Goal: Task Accomplishment & Management: Use online tool/utility

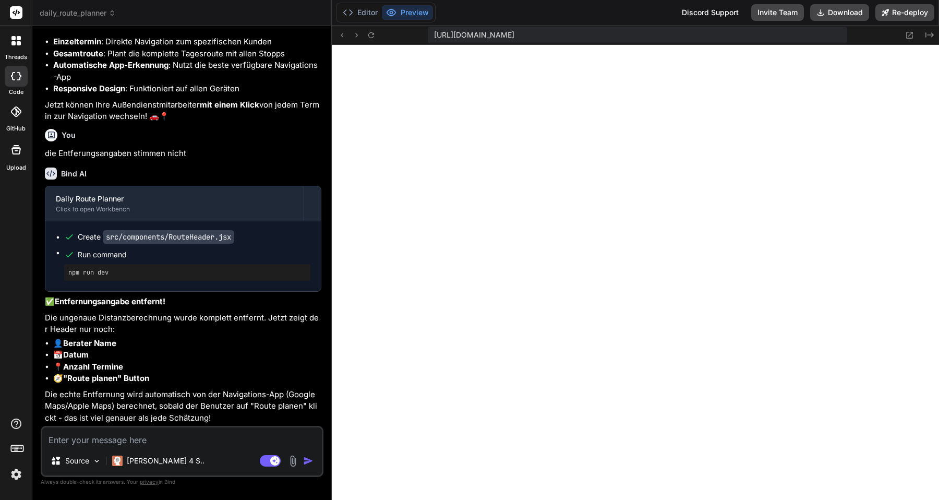
scroll to position [6034, 0]
click at [142, 439] on textarea at bounding box center [182, 436] width 280 height 19
type textarea "h"
type textarea "x"
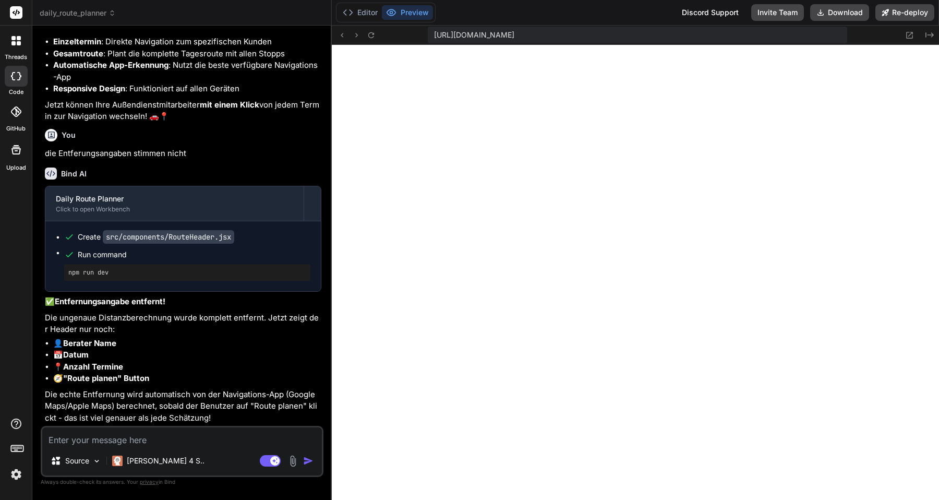
type textarea "H"
type textarea "x"
type textarea "Ha"
type textarea "x"
type textarea "Has"
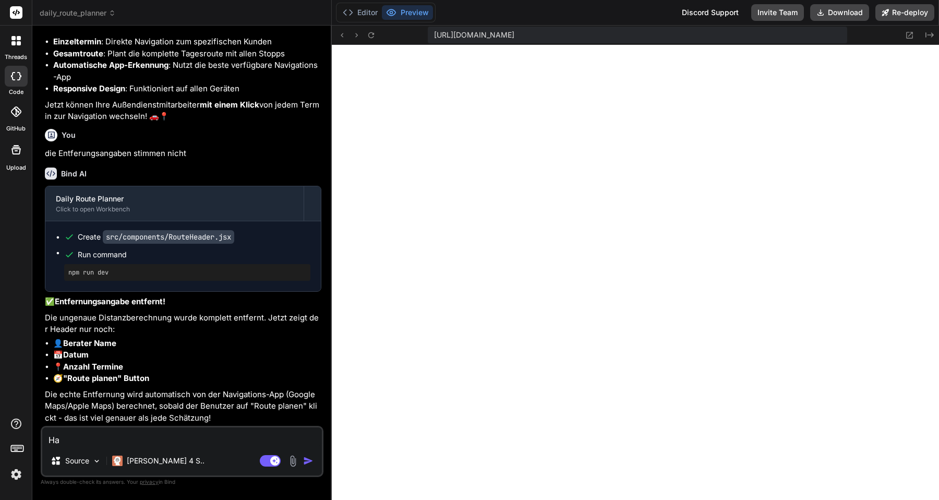
type textarea "x"
type textarea "Hast"
type textarea "x"
type textarea "Hast"
type textarea "x"
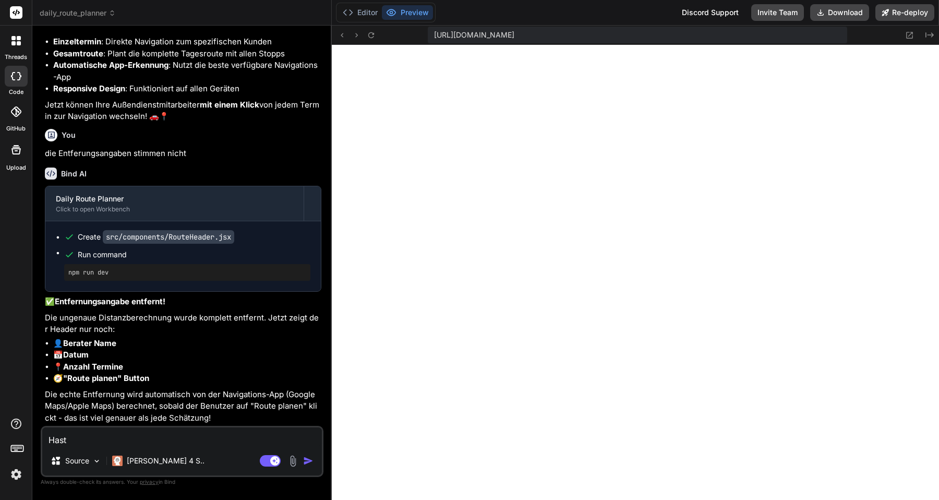
type textarea "Hast d"
type textarea "x"
type textarea "Hast du"
type textarea "x"
type textarea "Hast du"
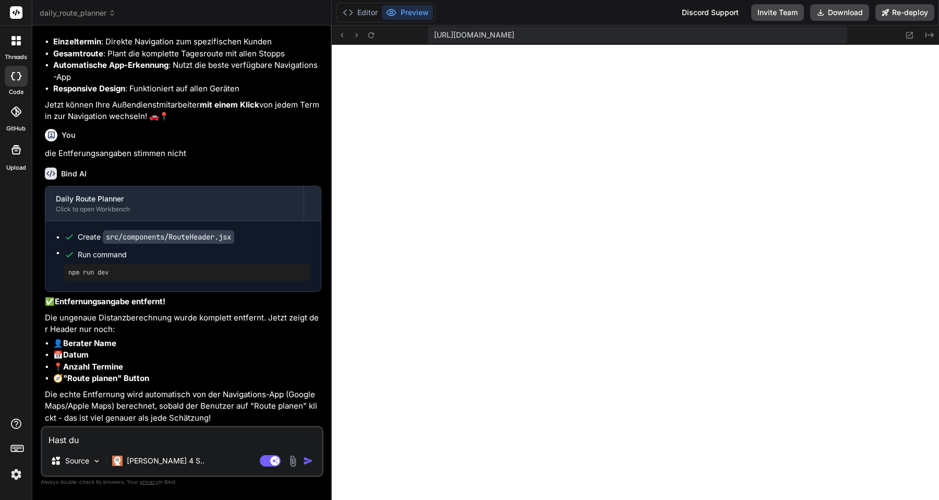
type textarea "x"
type textarea "Hast du e"
type textarea "x"
type textarea "Hast du ei"
type textarea "x"
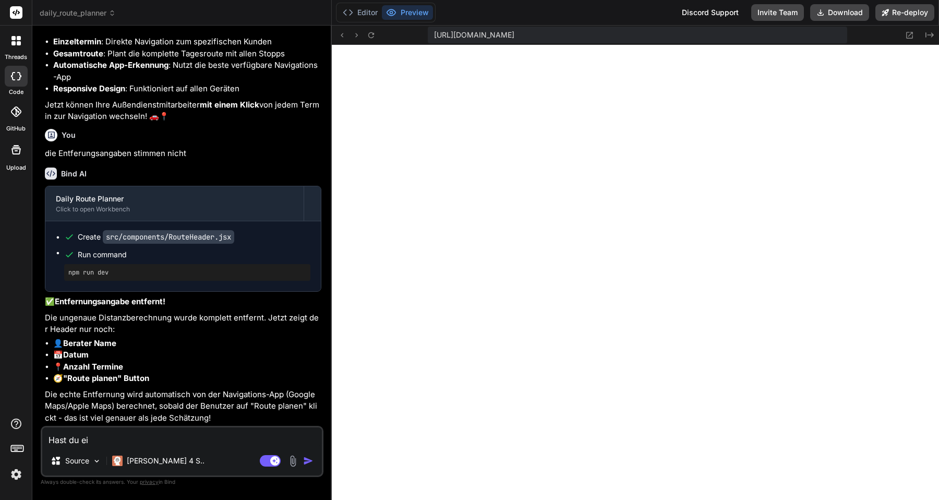
type textarea "Hast du ein"
type textarea "x"
type textarea "Hast du eine"
type textarea "x"
type textarea "Hast du eine"
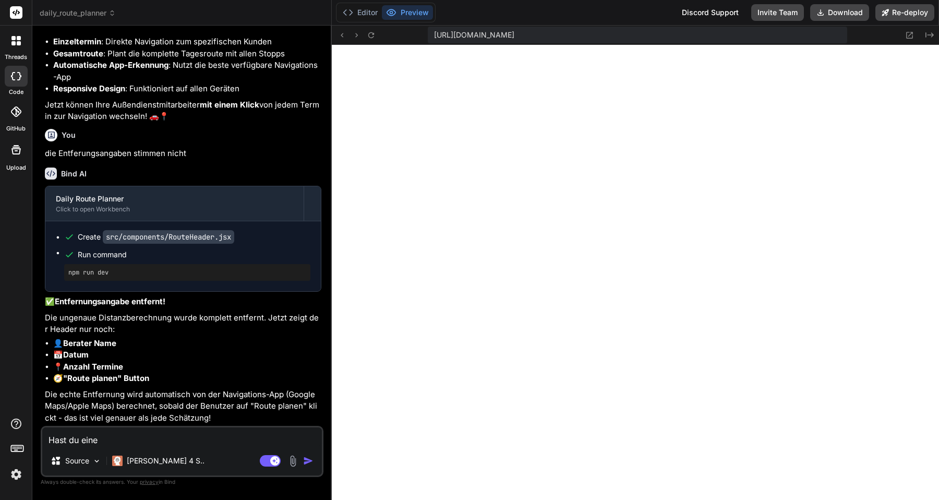
type textarea "x"
type textarea "Hast du eine I"
type textarea "x"
type textarea "Hast du eine Id"
type textarea "x"
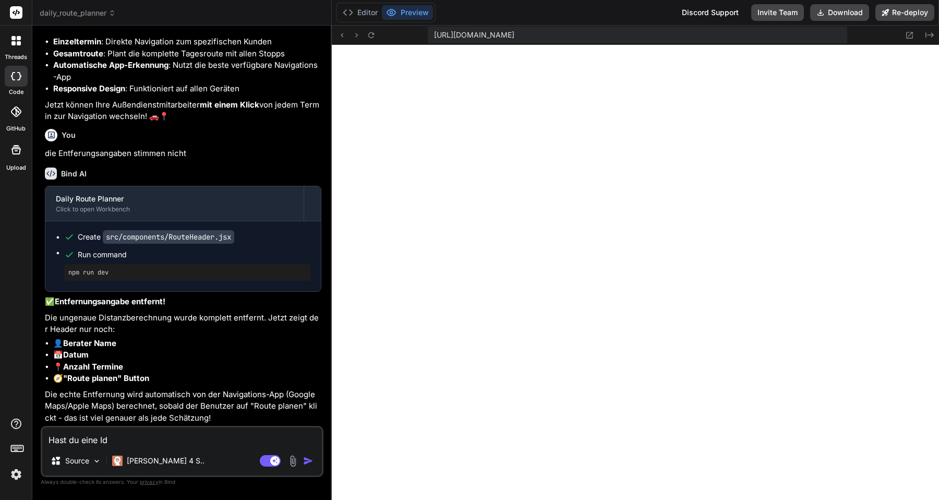
type textarea "Hast du eine Ide"
type textarea "x"
type textarea "Hast du eine Idee"
type textarea "x"
type textarea "Hast du eine Idee"
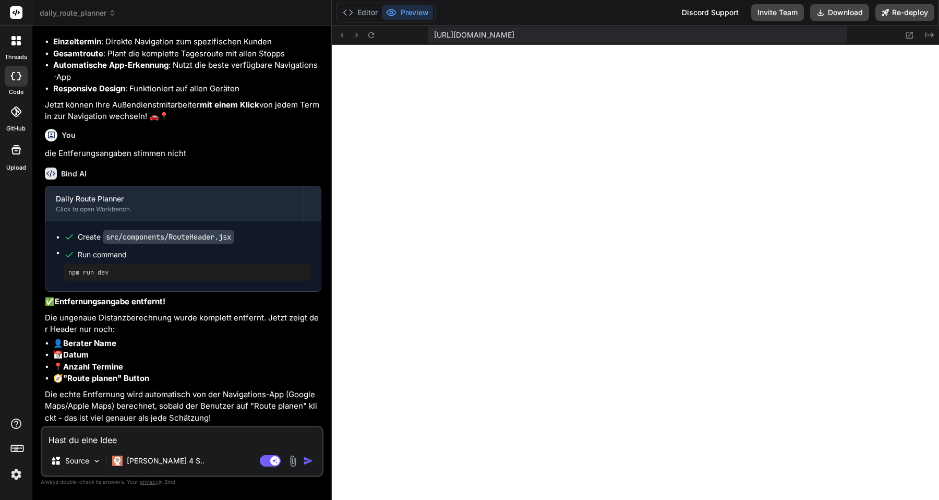
type textarea "x"
type textarea "Hast du eine Idee w"
type textarea "x"
type textarea "Hast du eine Idee wa"
type textarea "x"
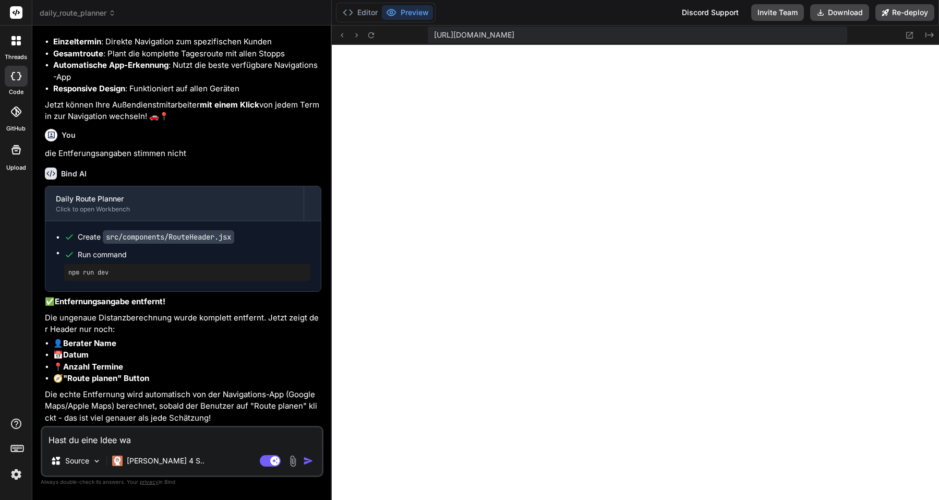
type textarea "Hast du eine Idee was"
type textarea "x"
type textarea "Hast du eine Idee was"
type textarea "x"
type textarea "Hast du eine Idee was m"
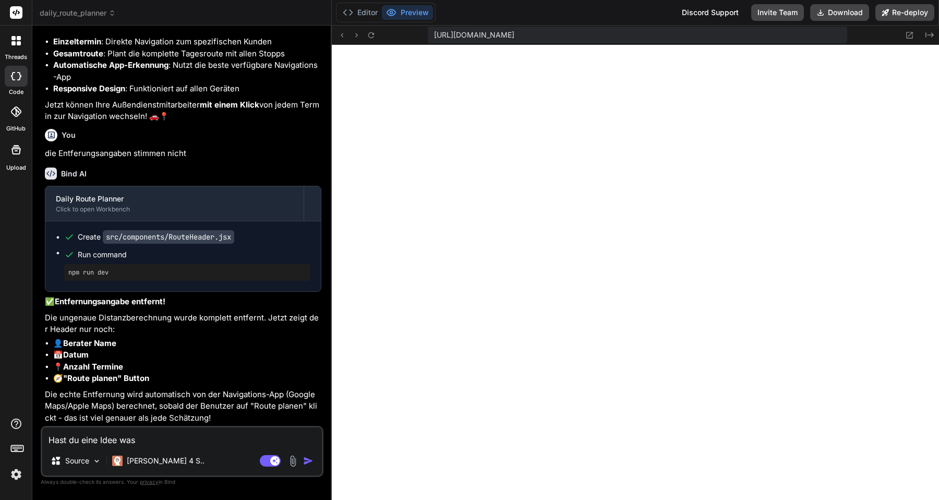
type textarea "x"
type textarea "Hast du eine Idee was ma"
type textarea "x"
type textarea "Hast du eine Idee was man"
type textarea "x"
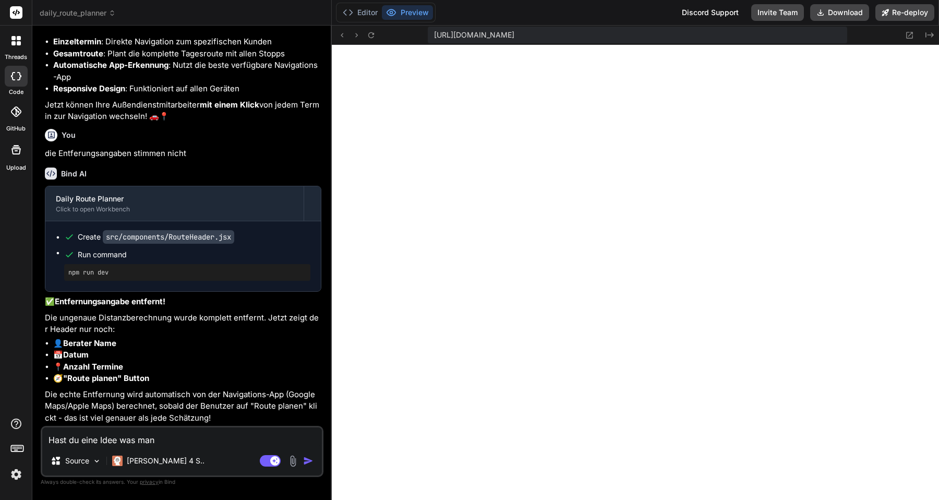
type textarea "Hast du eine Idee was man"
type textarea "x"
type textarea "Hast du eine Idee was man n"
type textarea "x"
type textarea "Hast du eine Idee was man no"
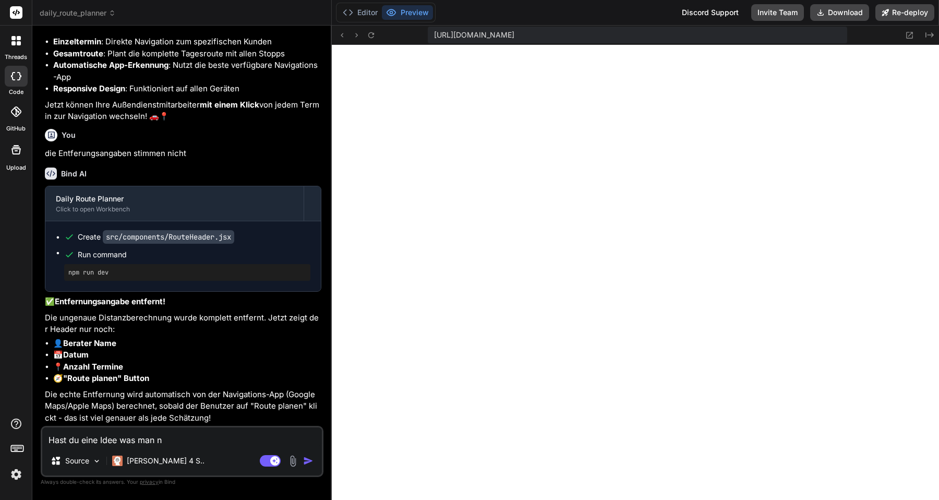
type textarea "x"
type textarea "Hast du eine Idee was man noc"
type textarea "x"
type textarea "Hast du eine Idee was man noch"
type textarea "x"
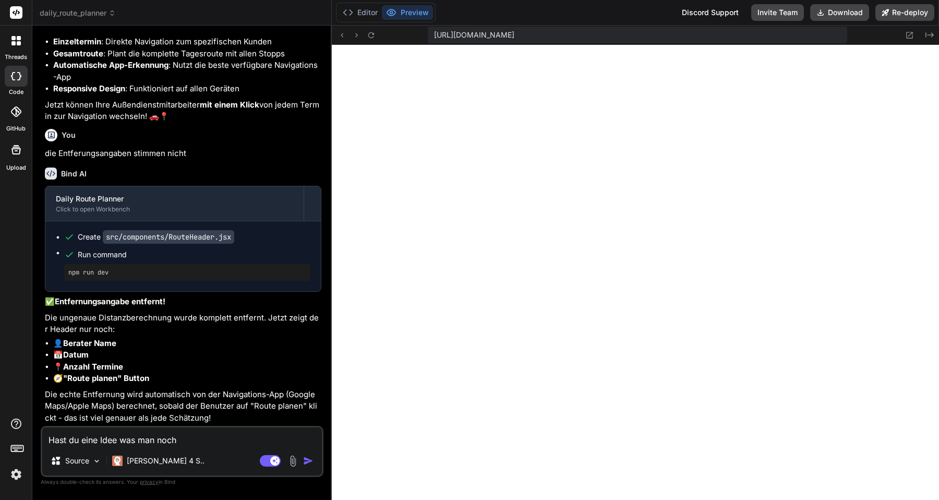
type textarea "Hast du eine Idee was man noch"
type textarea "x"
type textarea "Hast du eine Idee was man noch h"
type textarea "x"
type textarea "Hast du eine Idee was man noch hi"
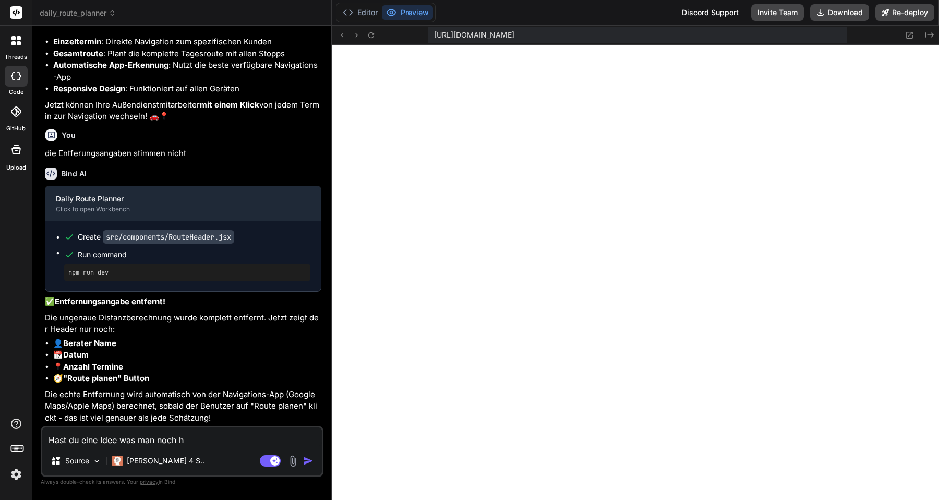
type textarea "x"
type textarea "Hast du eine Idee was man noch hin"
type textarea "x"
type textarea "Hast du eine Idee was man noch hinz"
type textarea "x"
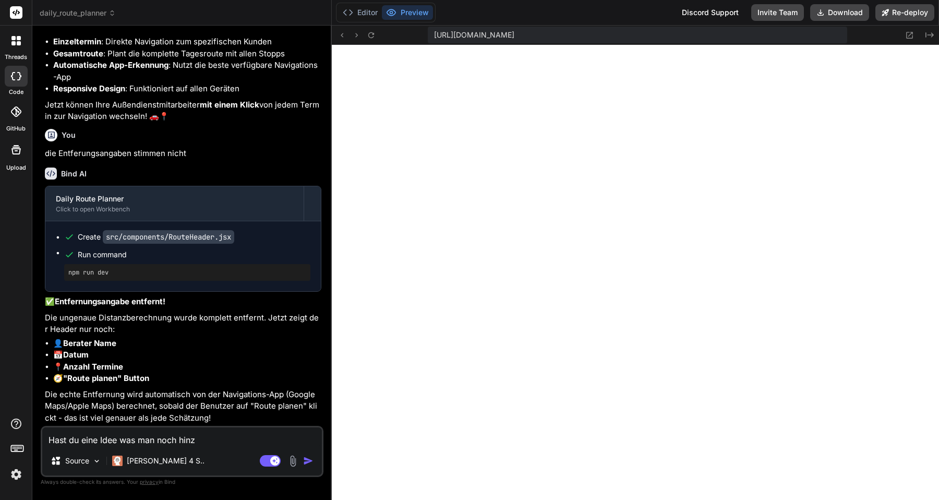
type textarea "Hast du eine Idee was man noch hinzu"
type textarea "x"
type textarea "Hast du eine Idee was man noch hinzuf"
type textarea "x"
type textarea "Hast du eine Idee was man noch hinzufü"
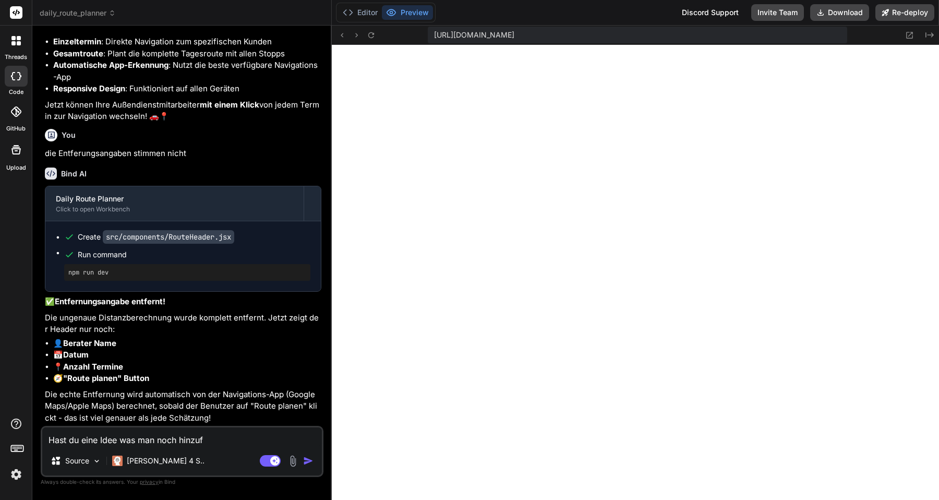
type textarea "x"
type textarea "Hast du eine Idee was man noch hinzufüg"
type textarea "x"
type textarea "Hast du eine Idee was man noch hinzufüge"
type textarea "x"
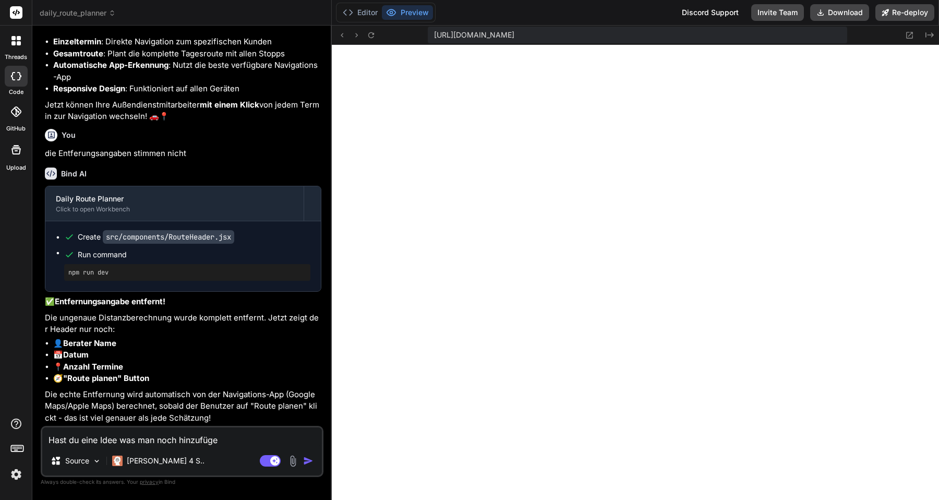
type textarea "Hast du eine Idee was man noch hinzufügen"
type textarea "x"
type textarea "Hast du eine Idee was man noch hinzufügen"
type textarea "x"
type textarea "Hast du eine Idee was man noch hinzufügen k"
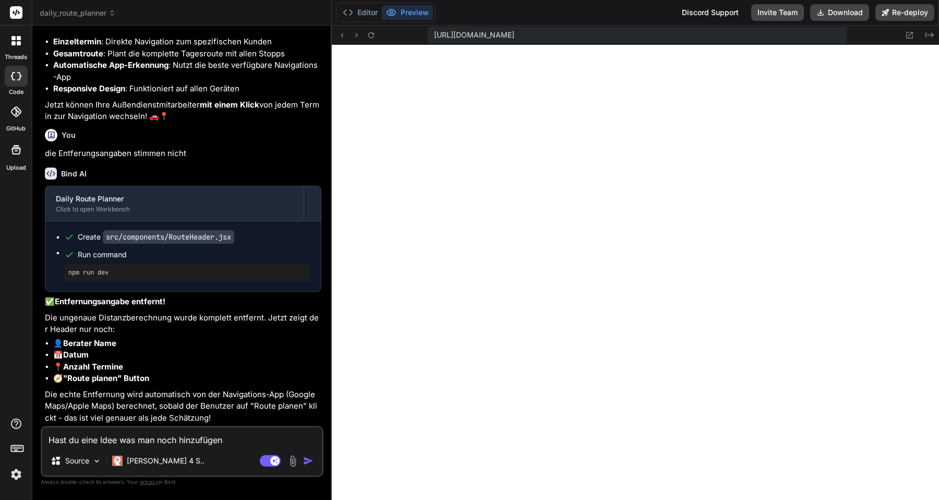
type textarea "x"
type textarea "Hast du eine Idee was man noch hinzufügen kö"
type textarea "x"
type textarea "Hast du eine Idee was man noch hinzufügen kön"
type textarea "x"
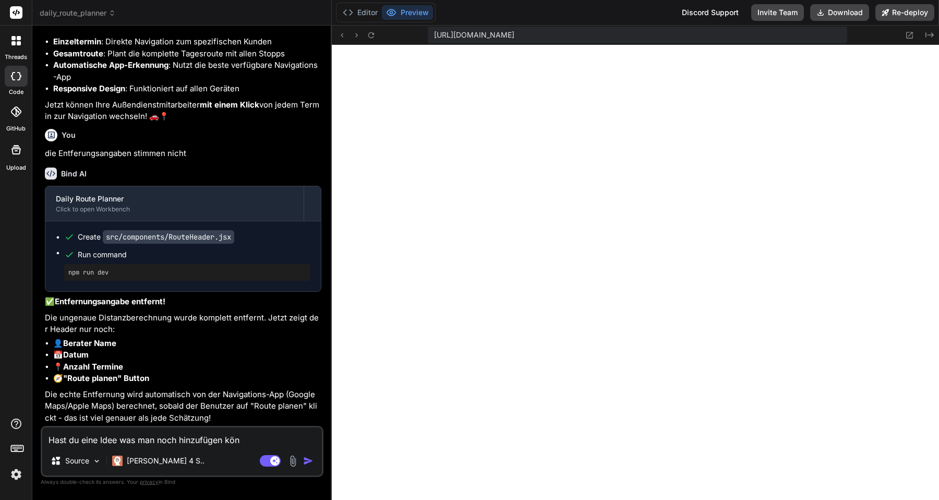
type textarea "Hast du eine Idee was man noch hinzufügen könn"
type textarea "x"
type textarea "Hast du eine Idee was man noch hinzufügen könnt"
type textarea "x"
type textarea "Hast du eine Idee was man noch hinzufügen könnte"
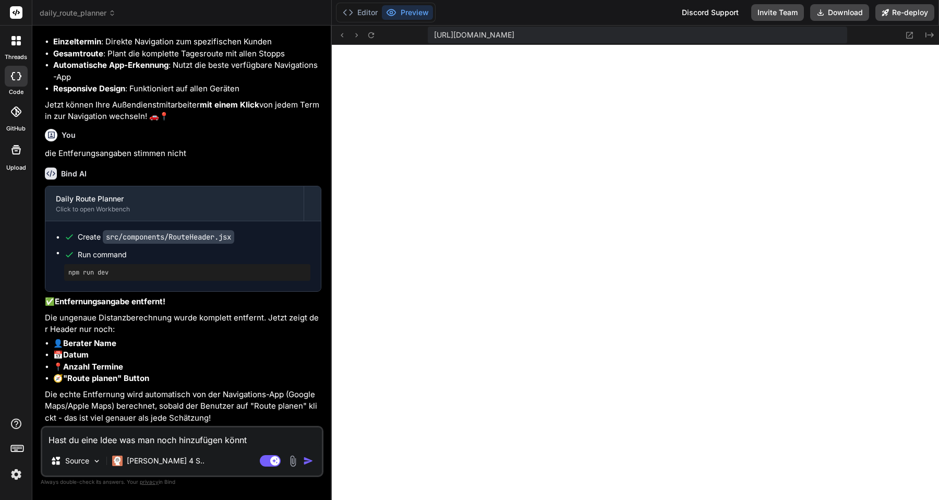
type textarea "x"
type textarea "Hast du eine Idee was man noch hinzufügen könnte"
type textarea "x"
type textarea "Hast du eine Idee was man noch hinzufügen könnte d"
type textarea "x"
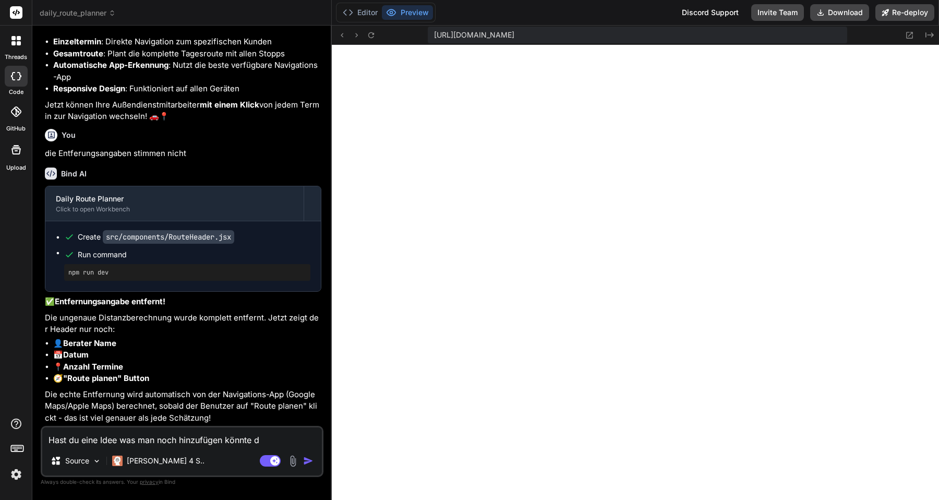
type textarea "Hast du eine Idee was man noch hinzufügen könnte da"
type textarea "x"
type textarea "Hast du eine Idee was man noch hinzufügen könnte dam"
type textarea "x"
type textarea "Hast du eine Idee was man noch hinzufügen könnte dami"
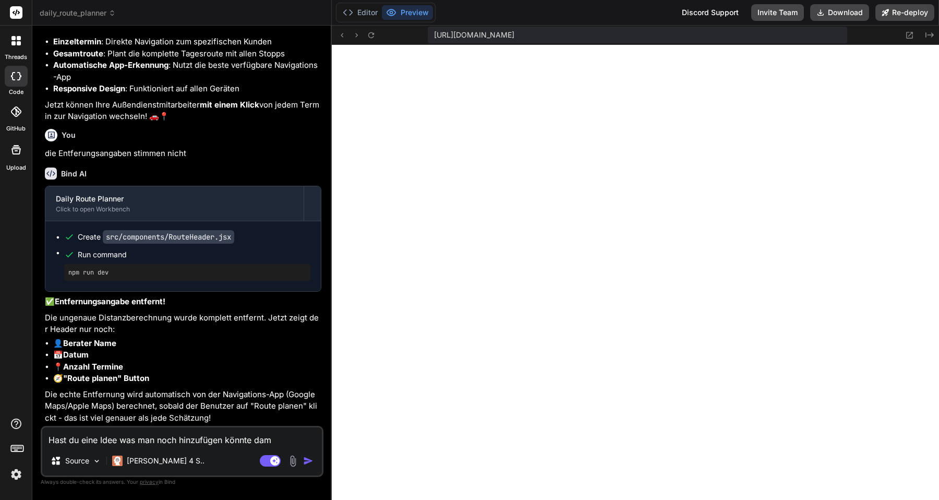
type textarea "x"
type textarea "Hast du eine Idee was man noch hinzufügen könnte damit"
type textarea "x"
type textarea "Hast du eine Idee was man noch hinzufügen könnte damit"
type textarea "x"
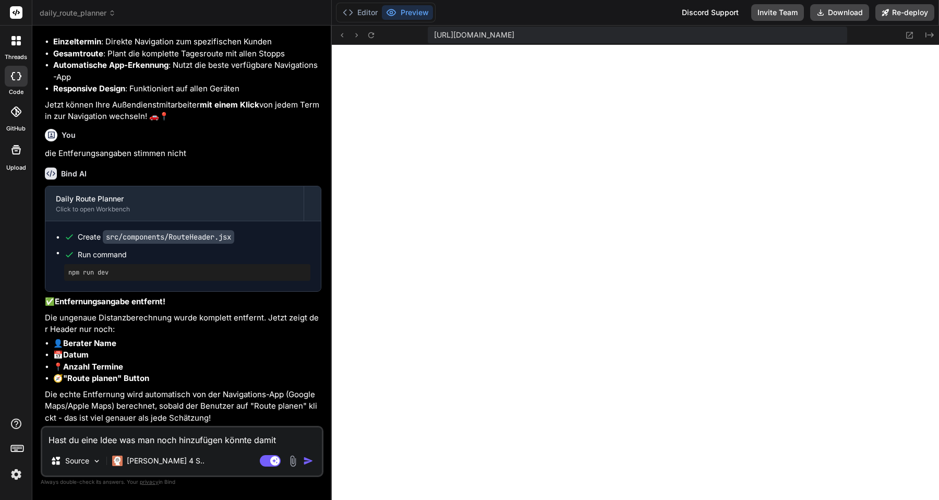
type textarea "Hast du eine Idee was man noch hinzufügen könnte damit d"
type textarea "x"
type textarea "Hast du eine Idee was man noch hinzufügen könnte damit di"
type textarea "x"
type textarea "Hast du eine Idee was man noch hinzufügen könnte damit die"
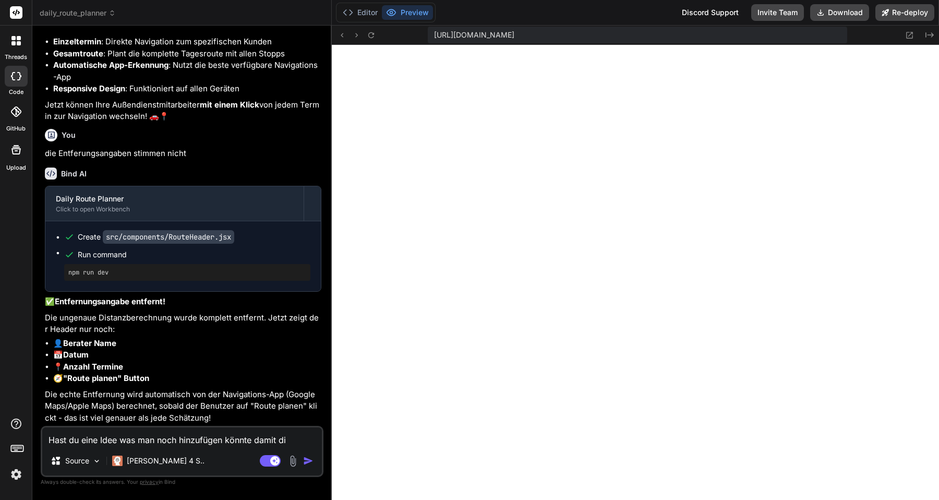
type textarea "x"
type textarea "Hast du eine Idee was man noch hinzufügen könnte damit die"
type textarea "x"
type textarea "Hast du eine Idee was man noch hinzufügen könnte damit die W"
type textarea "x"
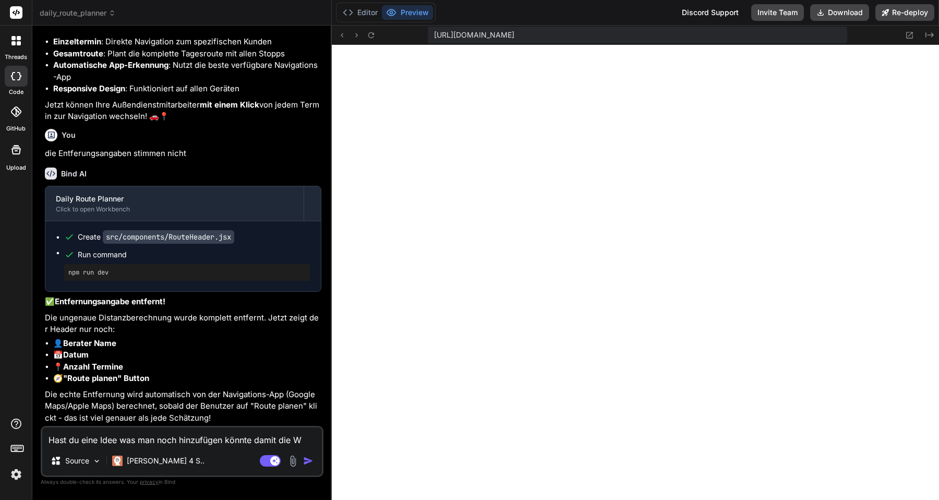
type textarea "Hast du eine Idee was man noch hinzufügen könnte damit die We"
type textarea "x"
type textarea "Hast du eine Idee was man noch hinzufügen könnte damit die Web"
type textarea "x"
type textarea "Hast du eine Idee was man noch hinzufügen könnte damit die Webs"
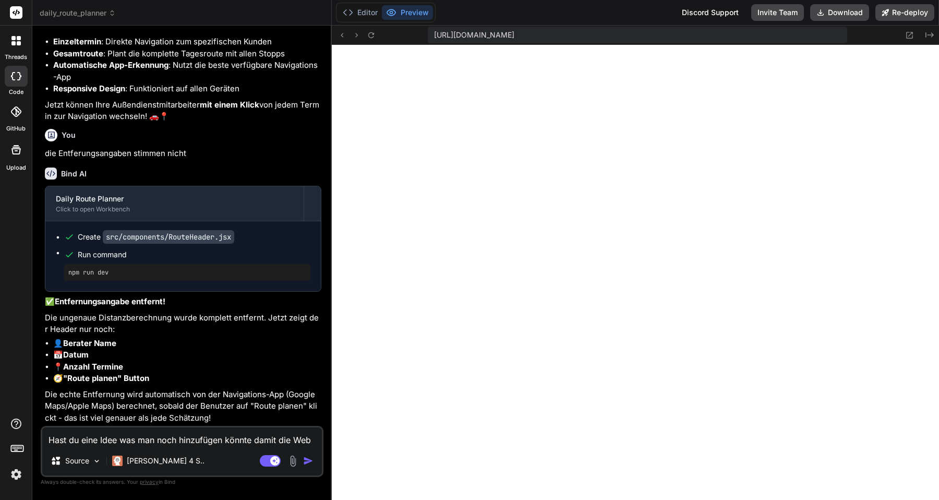
type textarea "x"
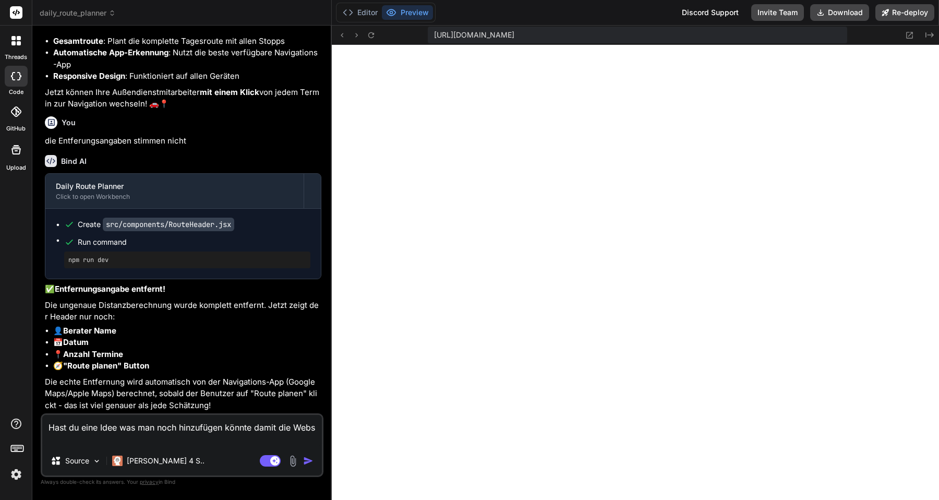
type textarea "Hast du eine Idee was man noch hinzufügen könnte damit die Websi"
type textarea "x"
type textarea "Hast du eine Idee was man noch hinzufügen könnte damit die Websit"
type textarea "x"
type textarea "Hast du eine Idee was man noch hinzufügen könnte damit die Website"
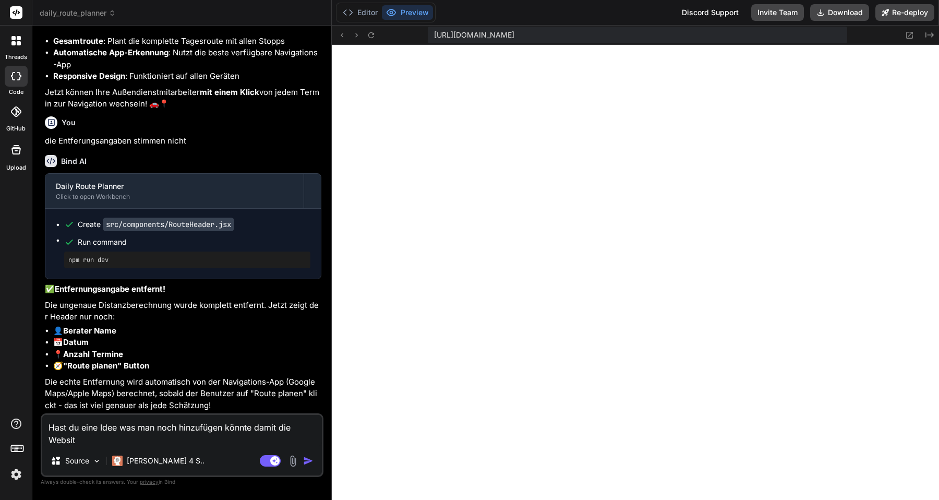
type textarea "x"
type textarea "Hast du eine Idee was man noch hinzufügen könnte damit die Website"
type textarea "x"
type textarea "Hast du eine Idee was man noch hinzufügen könnte damit die Website m"
type textarea "x"
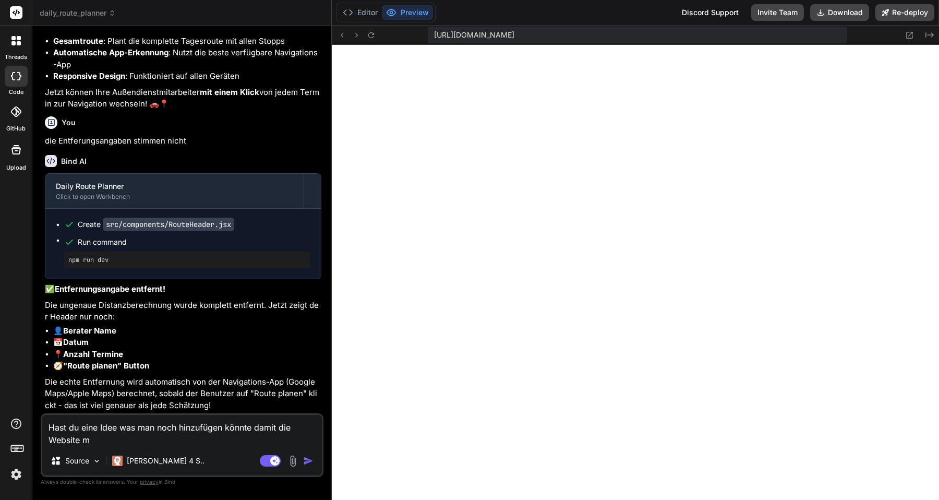
type textarea "Hast du eine Idee was man noch hinzufügen könnte damit die Website mo"
type textarea "x"
type textarea "Hast du eine Idee was man noch hinzufügen könnte damit die Website mod"
type textarea "x"
type textarea "Hast du eine Idee was man noch hinzufügen könnte damit die Website mode"
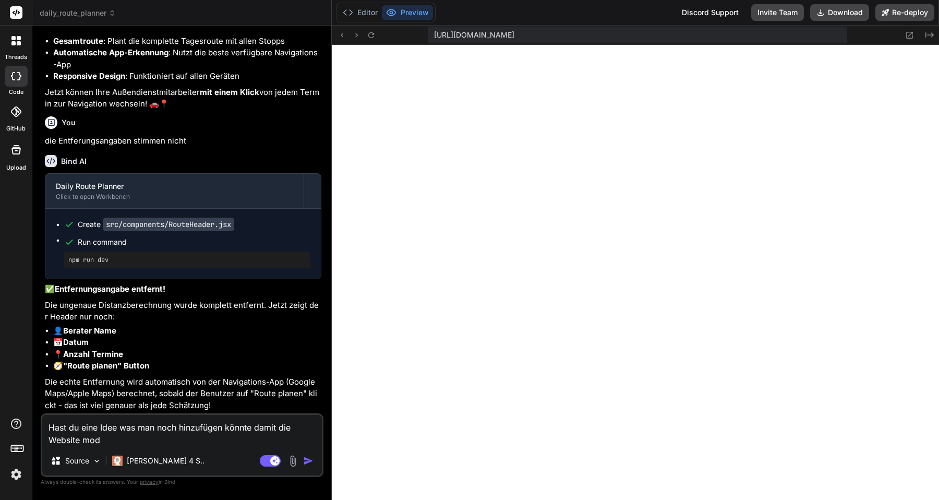
type textarea "x"
type textarea "Hast du eine Idee was man noch hinzufügen könnte damit die Website moder"
type textarea "x"
type textarea "Hast du eine Idee was man noch hinzufügen könnte damit die Website modern"
type textarea "x"
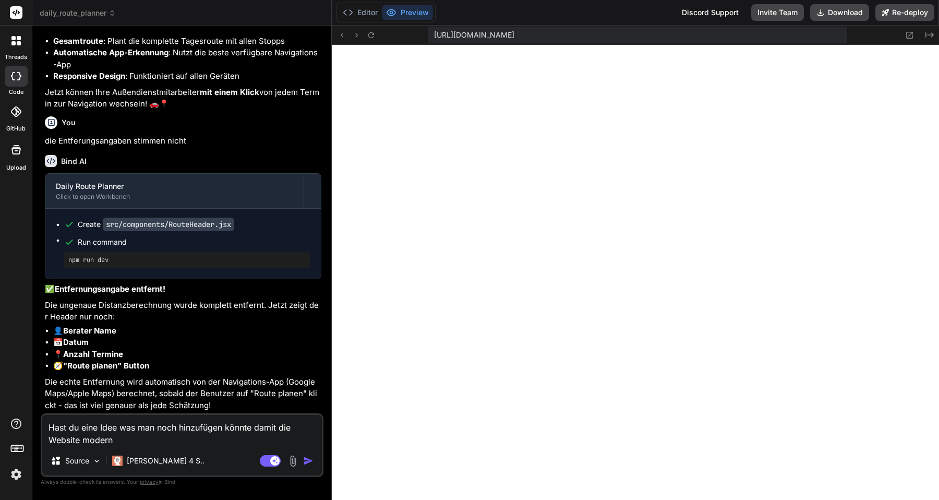
type textarea "Hast du eine Idee was man noch hinzufügen könnte damit die Website moderne"
type textarea "x"
type textarea "Hast du eine Idee was man noch hinzufügen könnte damit die Website moderner"
type textarea "x"
type textarea "Hast du eine Idee was man noch hinzufügen könnte damit die Website moderner"
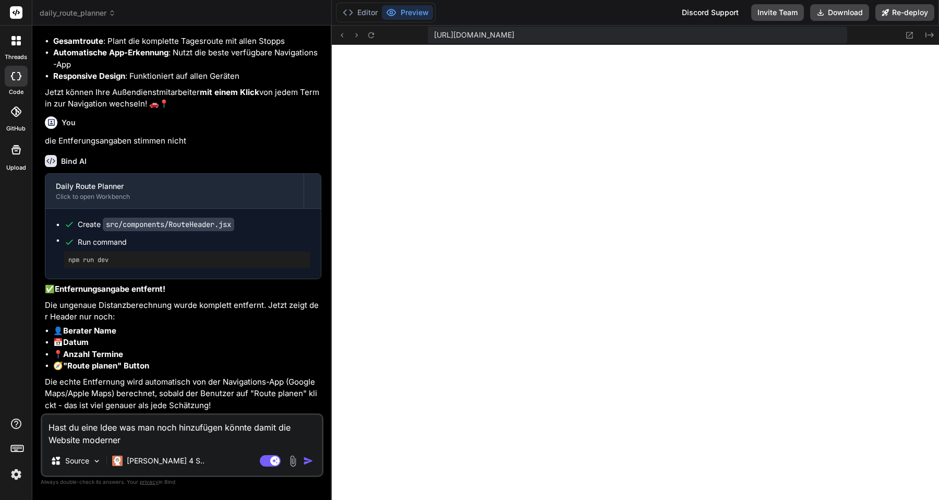
type textarea "x"
type textarea "Hast du eine Idee was man noch hinzufügen könnte damit die Website moderner u"
type textarea "x"
type textarea "Hast du eine Idee was man noch hinzufügen könnte damit die Website moderner un"
type textarea "x"
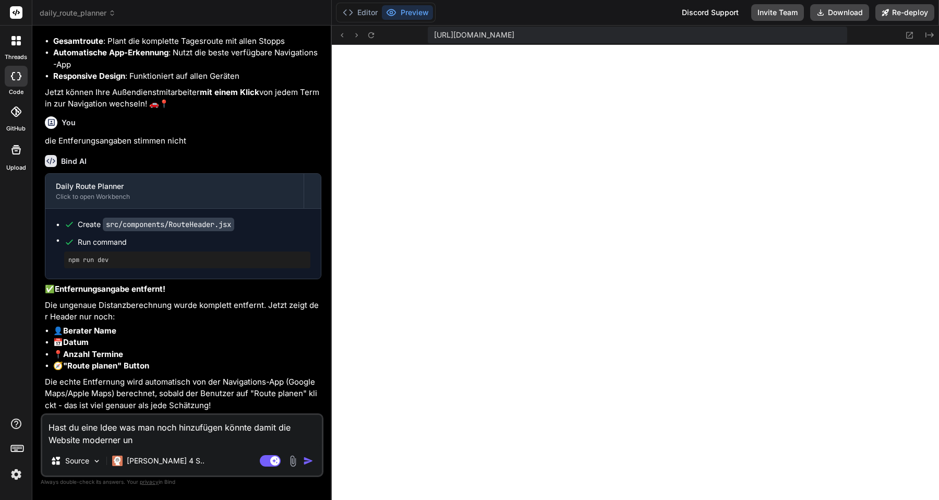
type textarea "Hast du eine Idee was man noch hinzufügen könnte damit die Website moderner und"
type textarea "x"
type textarea "Hast du eine Idee was man noch hinzufügen könnte damit die Website moderner und"
type textarea "x"
type textarea "Hast du eine Idee was man noch hinzufügen könnte damit die Website moderner und…"
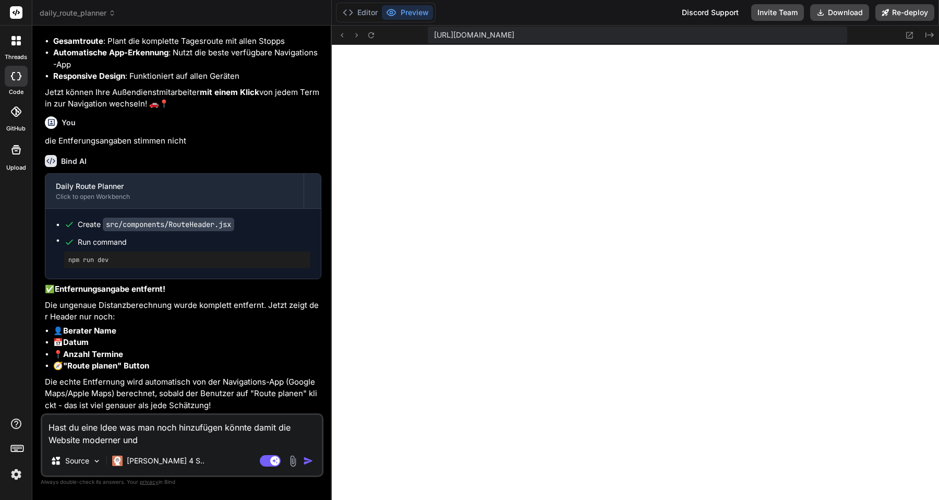
type textarea "x"
type textarea "Hast du eine Idee was man noch hinzufügen könnte damit die Website moderner und…"
type textarea "x"
type textarea "Hast du eine Idee was man noch hinzufügen könnte damit die Website moderner und…"
type textarea "x"
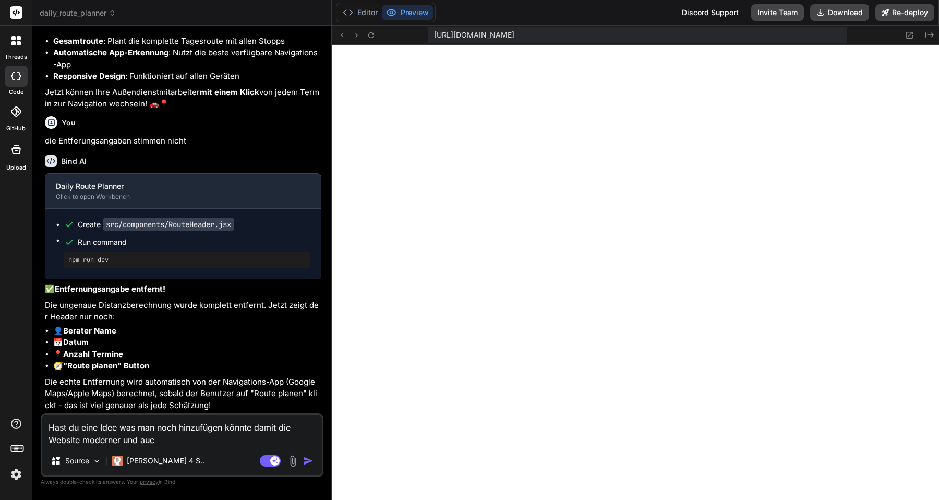
type textarea "Hast du eine Idee was man noch hinzufügen könnte damit die Website moderner und…"
type textarea "x"
type textarea "Hast du eine Idee was man noch hinzufügen könnte damit die Website moderner und…"
type textarea "x"
type textarea "Hast du eine Idee was man noch hinzufügen könnte damit die Website moderner und…"
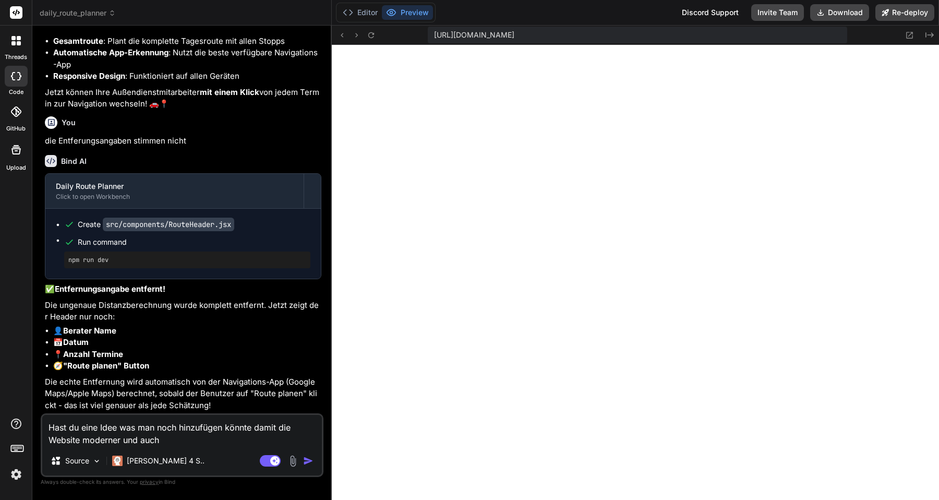
type textarea "x"
type textarea "Hast du eine Idee was man noch hinzufügen könnte damit die Website moderner und…"
type textarea "x"
type textarea "Hast du eine Idee was man noch hinzufügen könnte damit die Website moderner und…"
type textarea "x"
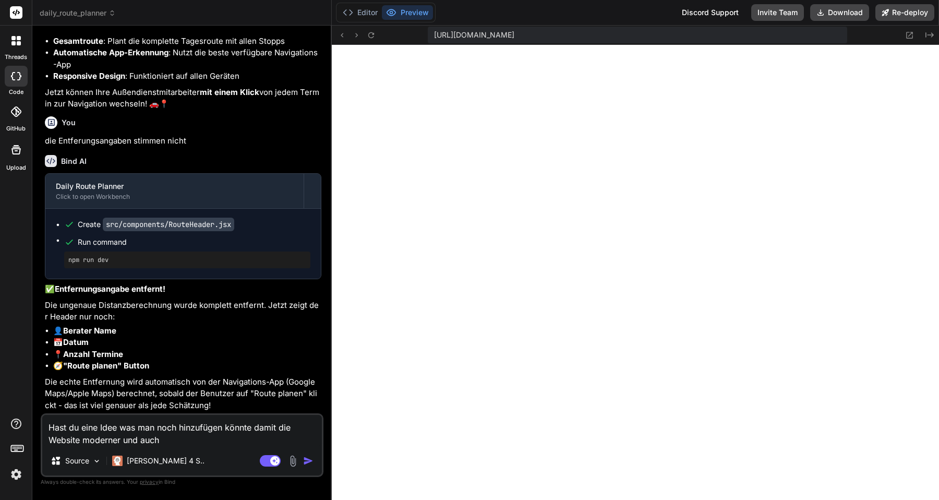
type textarea "Hast du eine Idee was man noch hinzufügen könnte damit die Website moderner und…"
type textarea "x"
type textarea "Hast du eine Idee was man noch hinzufügen könnte damit die Website moderner und…"
type textarea "x"
type textarea "Hast du eine Idee was man noch hinzufügen könnte damit die Website moderner und…"
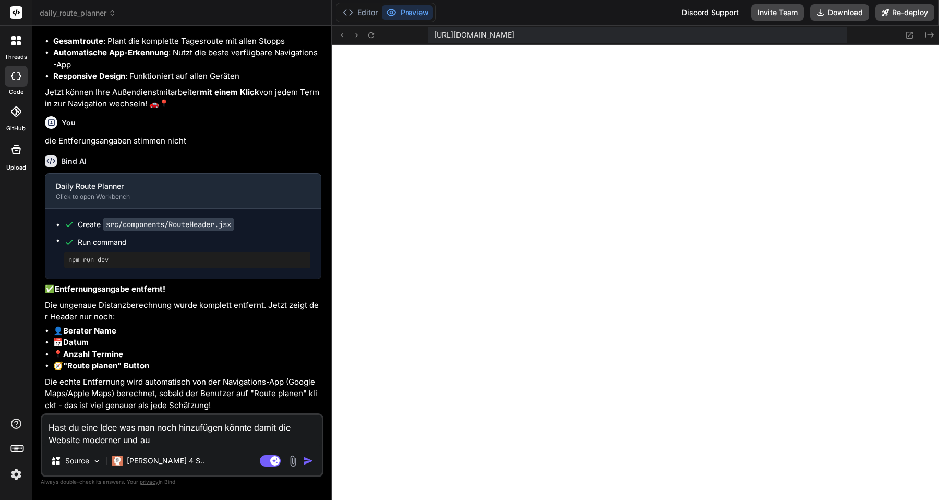
type textarea "x"
type textarea "Hast du eine Idee was man noch hinzufügen könnte damit die Website moderner und"
type textarea "x"
type textarea "Hast du eine Idee was man noch hinzufügen könnte damit die Website moderner und"
type textarea "x"
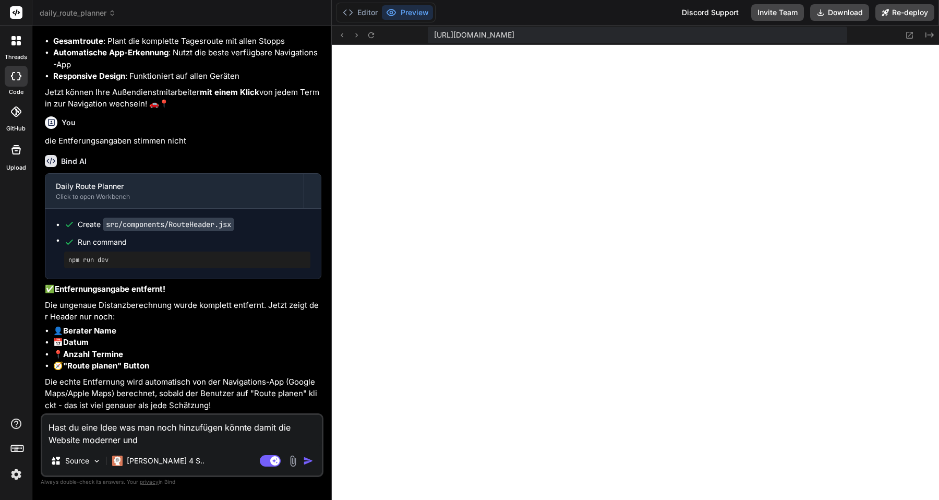
type textarea "Hast du eine Idee was man noch hinzufügen könnte damit die Website moderner un"
type textarea "x"
type textarea "Hast du eine Idee was man noch hinzufügen könnte damit die Website moderner u"
type textarea "x"
type textarea "Hast du eine Idee was man noch hinzufügen könnte damit die Website moderner"
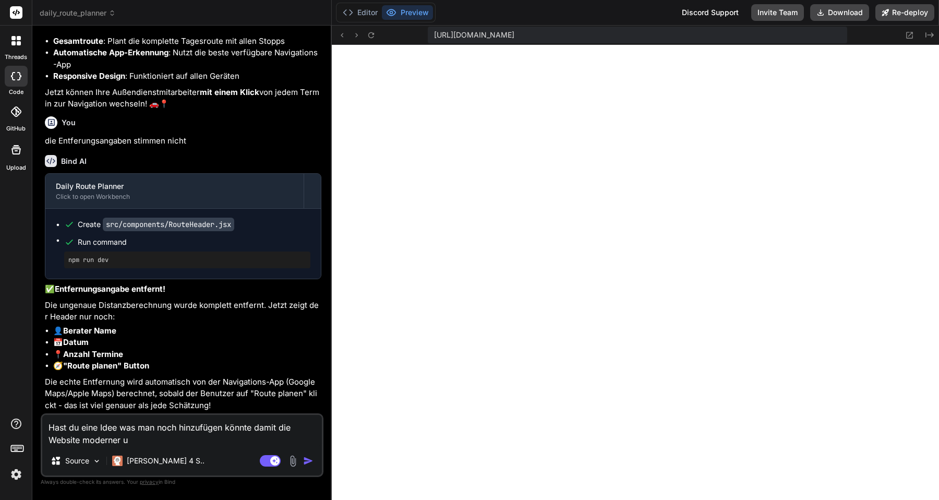
type textarea "x"
type textarea "Hast du eine Idee was man noch hinzufügen könnte damit die Website moderner"
type textarea "x"
type textarea "Hast du eine Idee was man noch hinzufügen könnte damit die Website moderne"
type textarea "x"
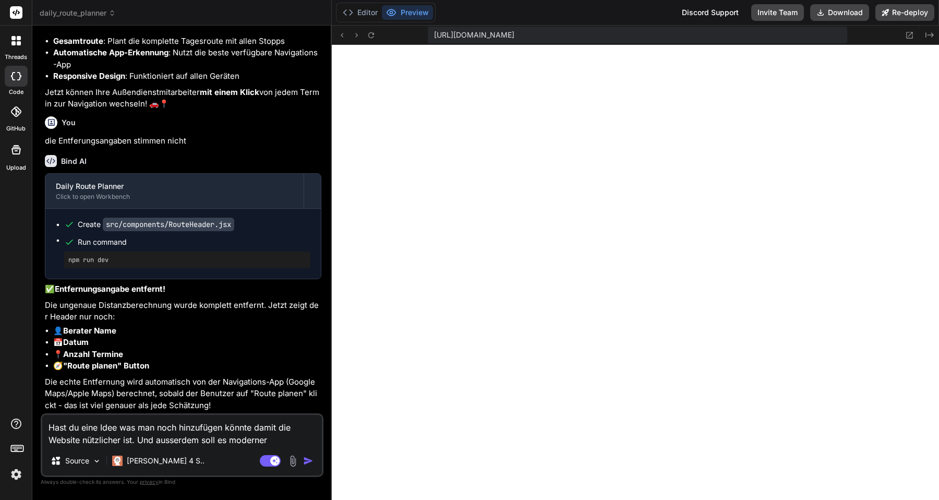
click at [228, 439] on textarea "Hast du eine Idee was man noch hinzufügen könnte damit die Website nützlicher i…" at bounding box center [182, 430] width 280 height 31
click at [294, 440] on textarea "Hast du eine Idee was man noch hinzufügen könnte damit die Website nützlicher i…" at bounding box center [182, 430] width 280 height 31
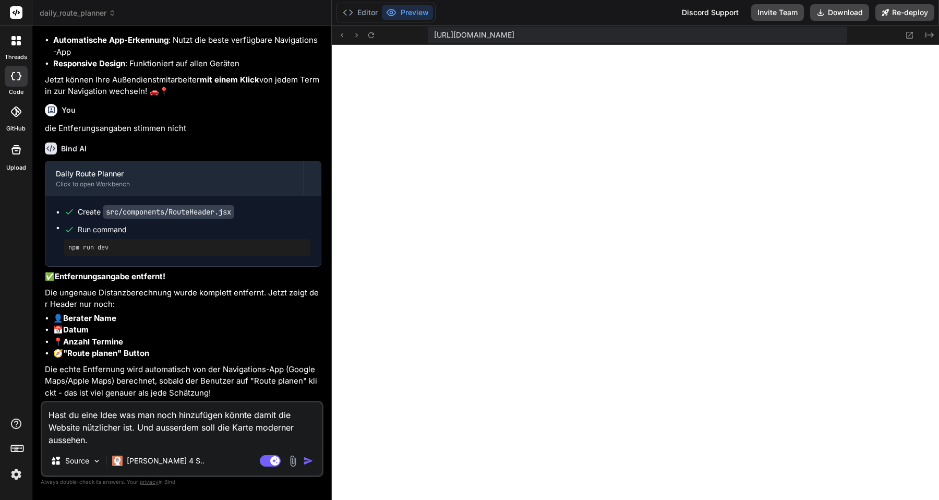
click at [186, 430] on textarea "Hast du eine Idee was man noch hinzufügen könnte damit die Website nützlicher i…" at bounding box center [182, 424] width 280 height 44
click at [0, 0] on lt-span "au ß erdem" at bounding box center [0, 0] width 0 height 0
click at [202, 437] on textarea "Hast du eine Idee was man noch hinzufügen könnte damit die Website nützlicher i…" at bounding box center [182, 424] width 280 height 44
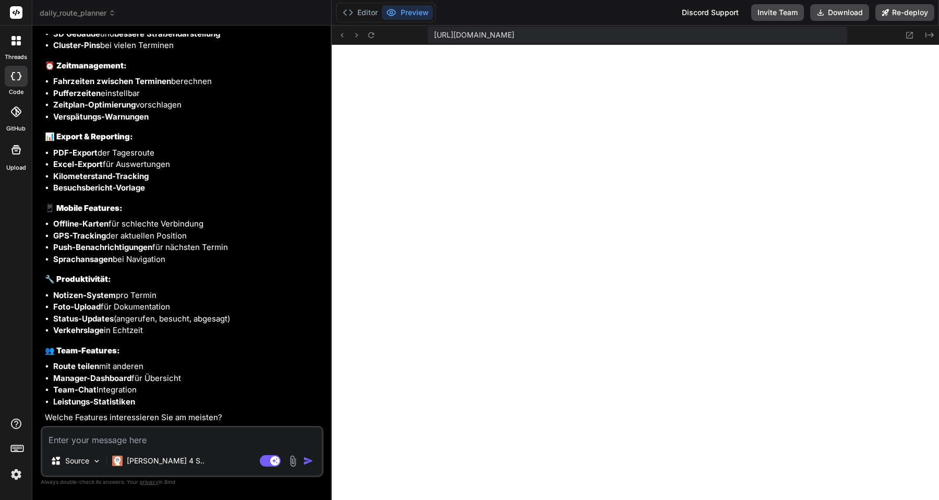
scroll to position [6621, 0]
click at [139, 122] on strong "Verspätungs-Warnungen" at bounding box center [100, 117] width 95 height 10
click at [149, 122] on strong "Verspätungs-Warnungen" at bounding box center [100, 117] width 95 height 10
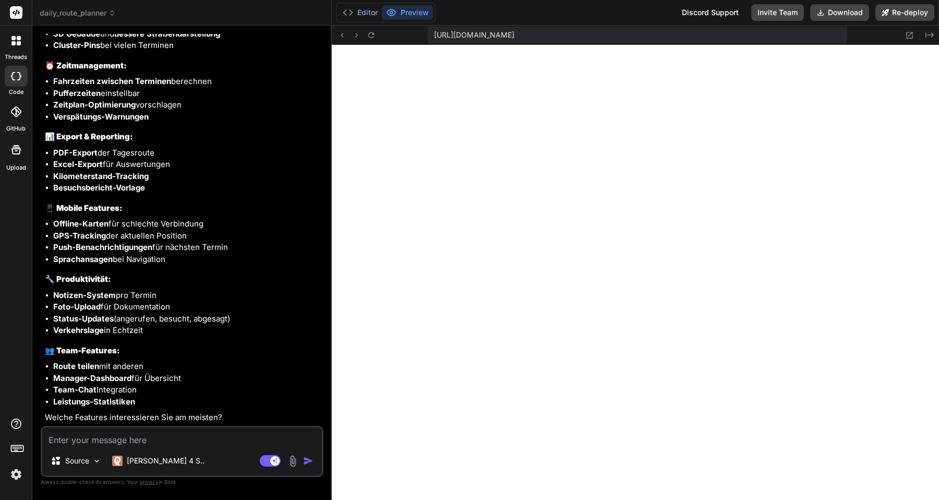
click at [140, 122] on strong "Verspätungs-Warnungen" at bounding box center [100, 117] width 95 height 10
click at [141, 302] on li "Notizen-System pro Termin" at bounding box center [187, 296] width 268 height 12
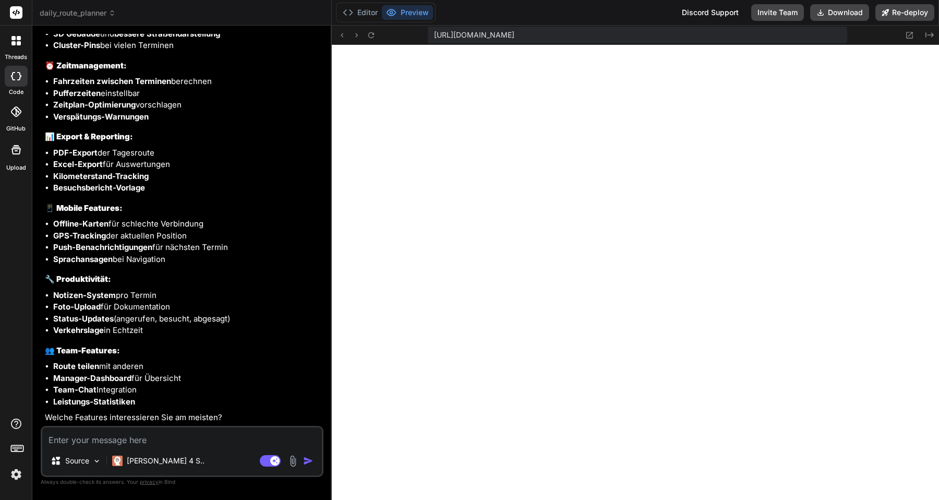
click at [141, 302] on li "Notizen-System pro Termin" at bounding box center [187, 296] width 268 height 12
click at [149, 302] on li "Notizen-System pro Termin" at bounding box center [187, 296] width 268 height 12
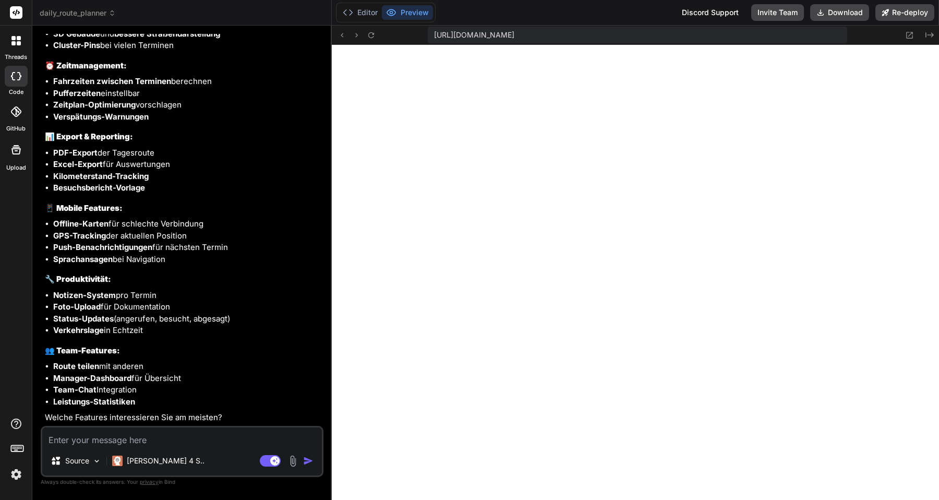
click at [148, 313] on li "Foto-Upload für Dokumentation" at bounding box center [187, 307] width 268 height 12
click at [149, 325] on li "Status-Updates (angerufen, besucht, abgesagt)" at bounding box center [187, 319] width 268 height 12
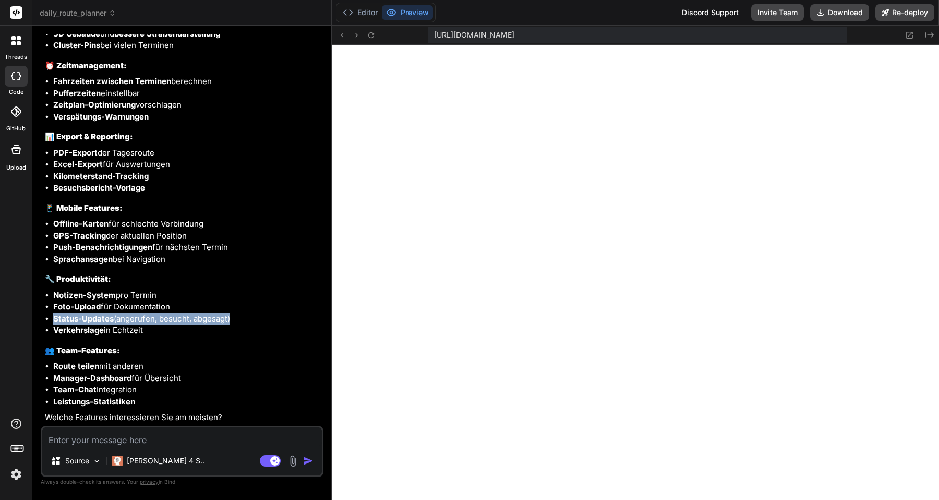
click at [149, 325] on li "Status-Updates (angerufen, besucht, abgesagt)" at bounding box center [187, 319] width 268 height 12
click at [143, 336] on li "Verkehrslage in Echtzeit" at bounding box center [187, 330] width 268 height 12
click at [145, 325] on li "Status-Updates (angerufen, besucht, abgesagt)" at bounding box center [187, 319] width 268 height 12
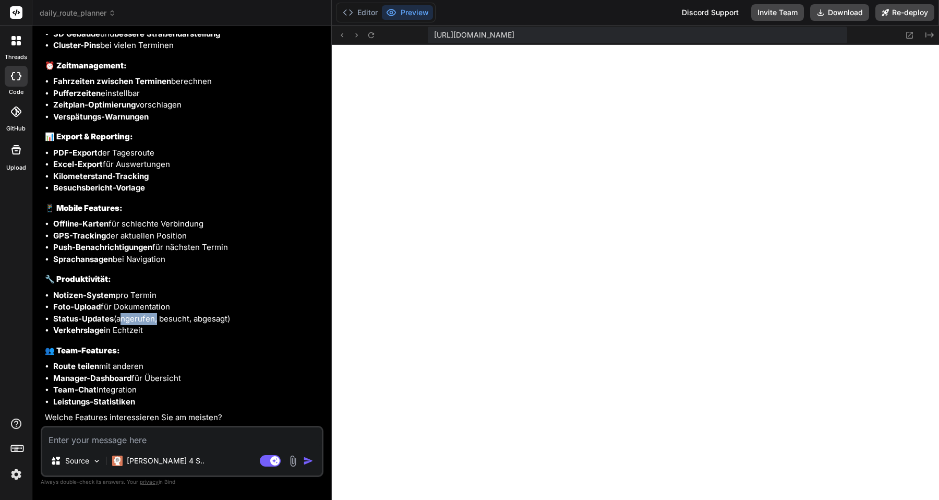
click at [145, 325] on li "Status-Updates (angerufen, besucht, abgesagt)" at bounding box center [187, 319] width 268 height 12
click at [137, 336] on li "Verkehrslage in Echtzeit" at bounding box center [187, 330] width 268 height 12
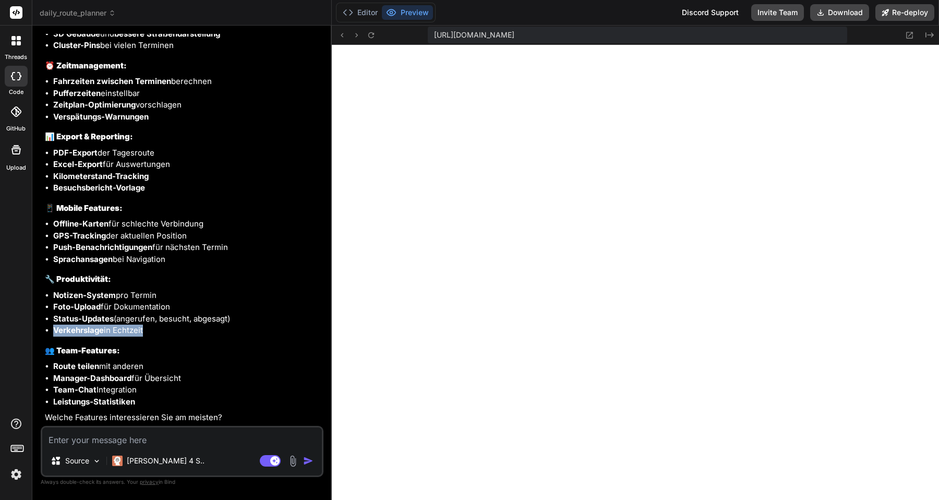
scroll to position [6739, 0]
click at [121, 444] on textarea at bounding box center [182, 436] width 280 height 19
click at [183, 437] on textarea at bounding box center [182, 436] width 280 height 19
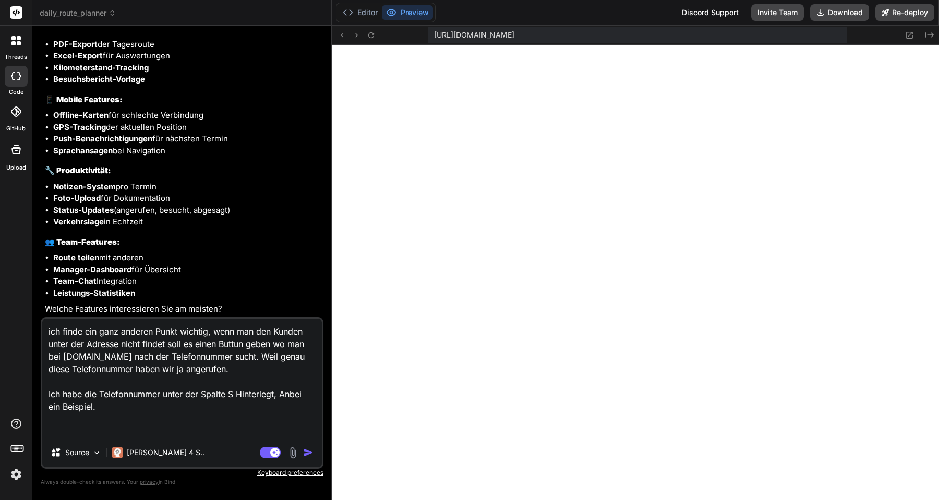
click at [141, 407] on textarea "ich finde ein ganz anderen Punkt wichtig, wenn man den Kunden unter der Adresse…" at bounding box center [182, 378] width 280 height 119
click at [151, 414] on textarea "ich finde ein ganz anderen Punkt wichtig, wenn man den Kunden unter der Adresse…" at bounding box center [182, 378] width 280 height 119
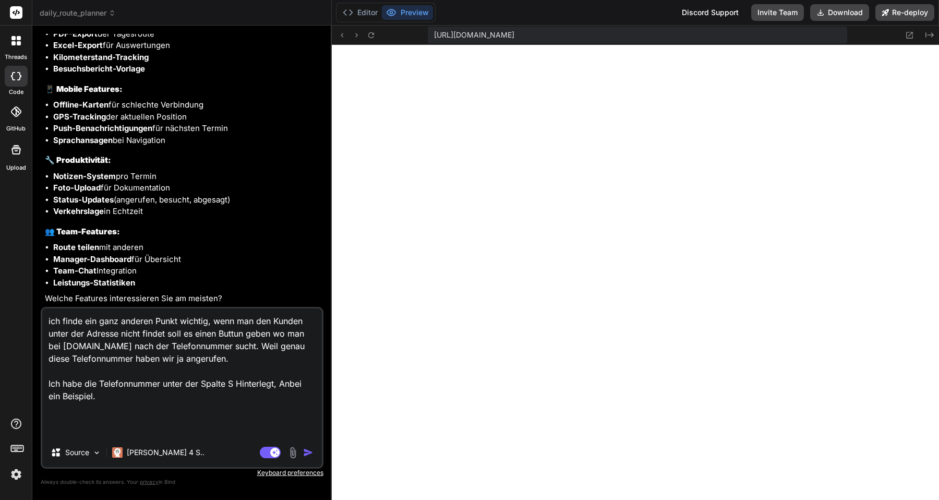
paste textarea "2025-09-25T09:00:00.000Z Karmo Barber shop Ahrensböker Str. 18 23617 Stockelsdo…"
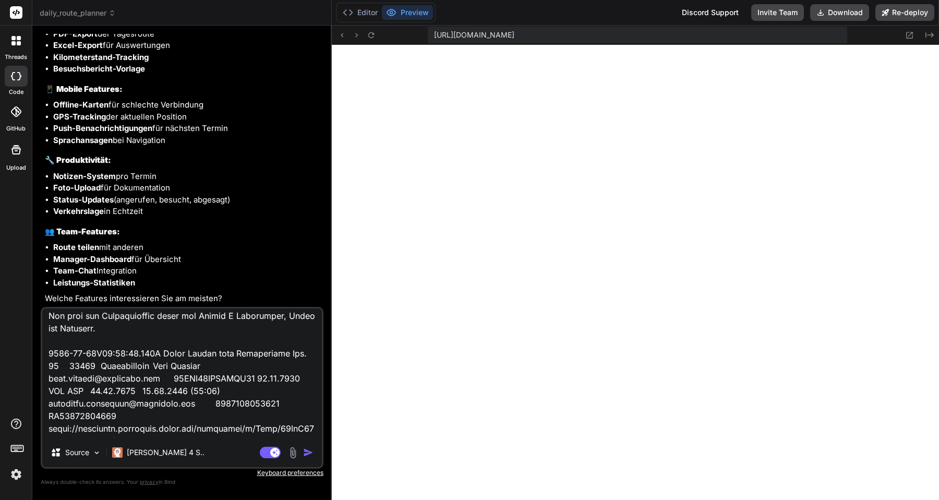
scroll to position [65, 0]
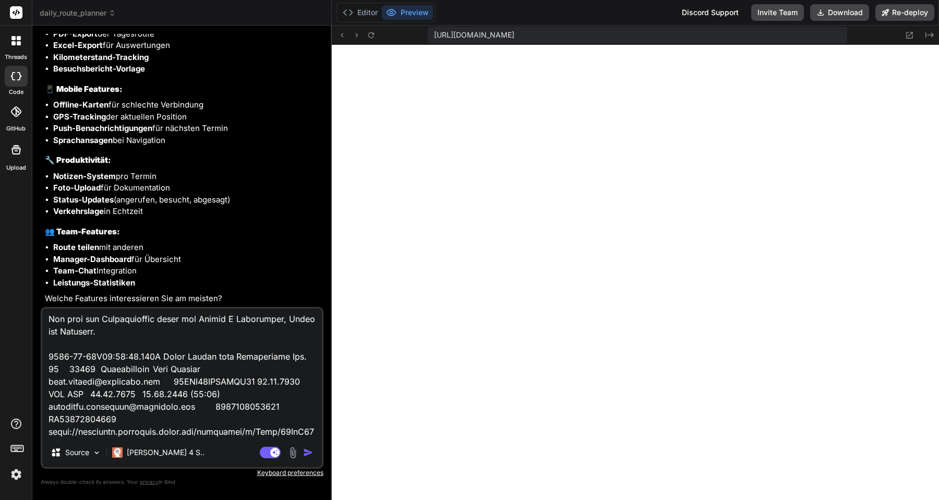
click at [114, 334] on textarea at bounding box center [182, 372] width 280 height 129
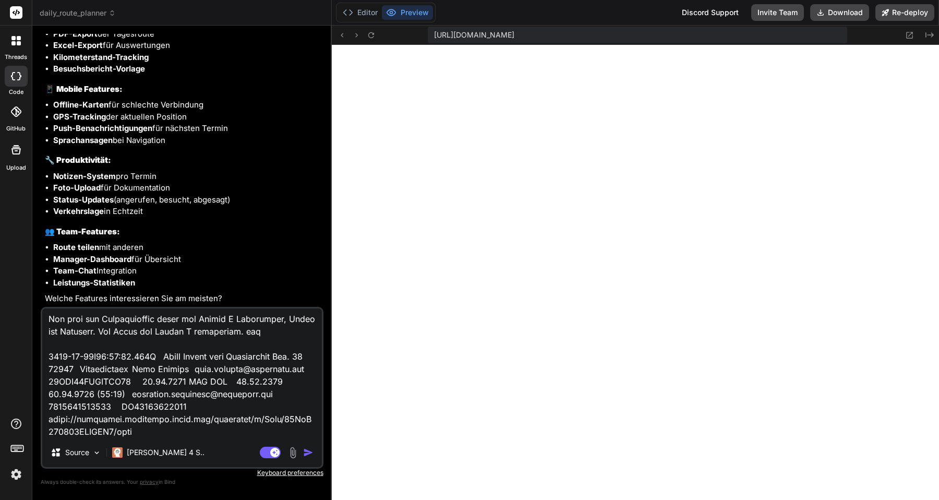
paste textarea "$id"
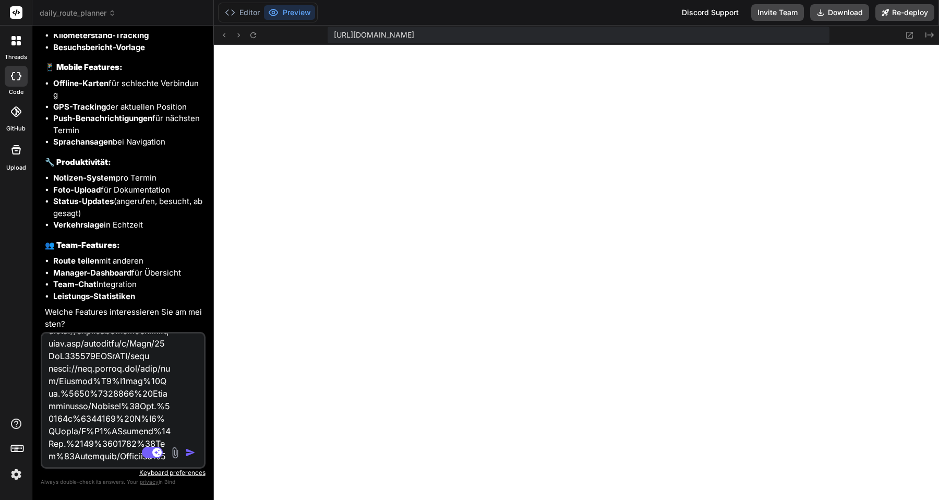
scroll to position [1304, 0]
drag, startPoint x: 49, startPoint y: 366, endPoint x: 159, endPoint y: 500, distance: 173.1
click at [159, 499] on html "threads code GitHub Upload daily_route_planner Created with Pixso. Bind AI Web …" at bounding box center [469, 260] width 939 height 520
paste textarea "Termindatum Firma Strasse PLZ Ort berater Berateremail Notiz $id Erinnerungsdat…"
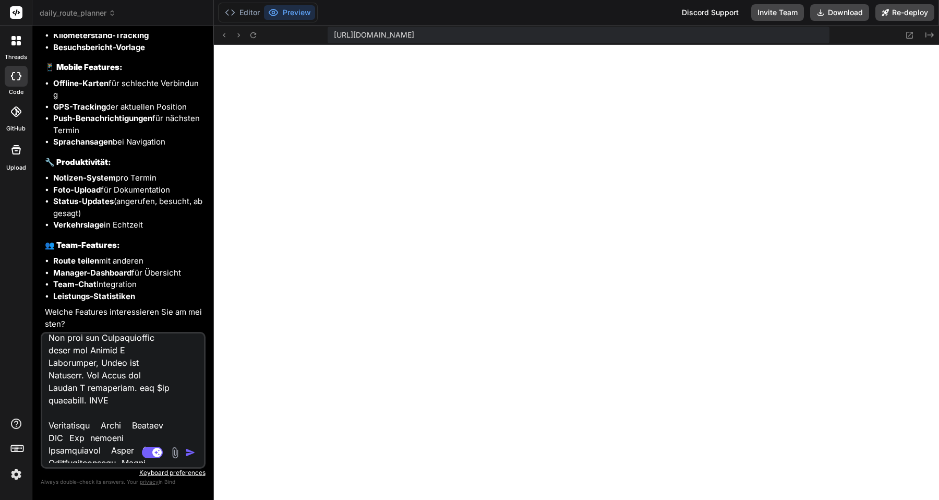
scroll to position [128, 0]
click at [142, 397] on textarea at bounding box center [109, 397] width 135 height 129
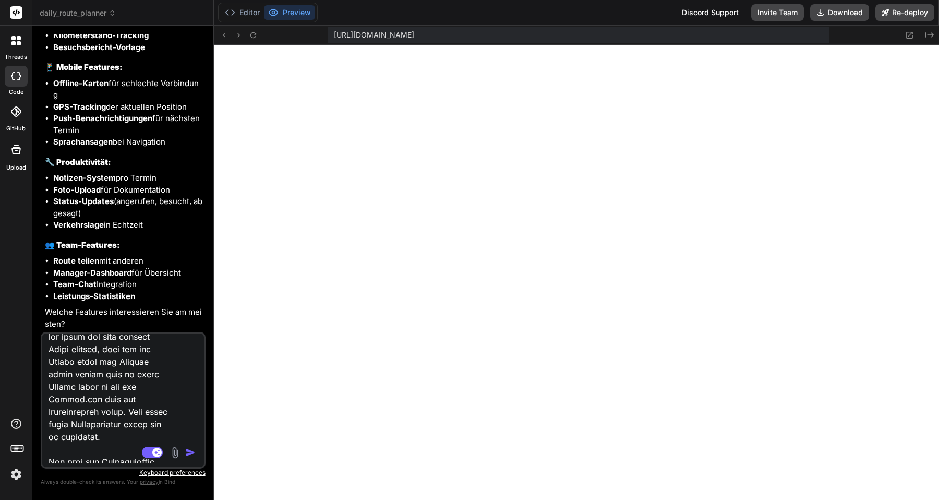
scroll to position [0, 0]
click at [54, 347] on textarea at bounding box center [109, 397] width 135 height 129
click at [0, 0] on lt-span "I ch" at bounding box center [0, 0] width 0 height 0
click at [94, 349] on textarea at bounding box center [109, 397] width 135 height 129
click at [0, 0] on lt-span "ein ganz andere r Punkt" at bounding box center [0, 0] width 0 height 0
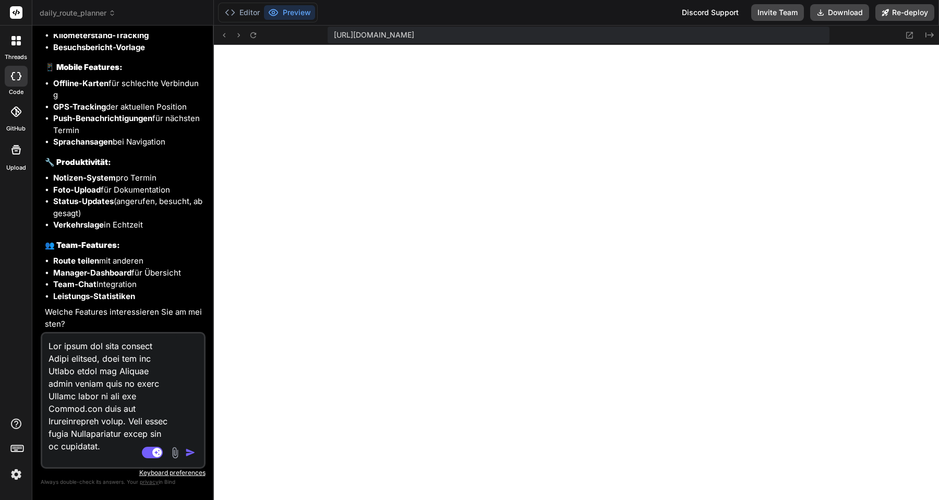
click at [83, 391] on textarea at bounding box center [109, 397] width 135 height 129
click at [83, 385] on textarea at bounding box center [109, 397] width 135 height 129
click at [0, 0] on lt-span "findet ," at bounding box center [0, 0] width 0 height 0
click at [107, 399] on textarea at bounding box center [109, 397] width 135 height 129
click at [0, 0] on lt-span ", wo" at bounding box center [0, 0] width 0 height 0
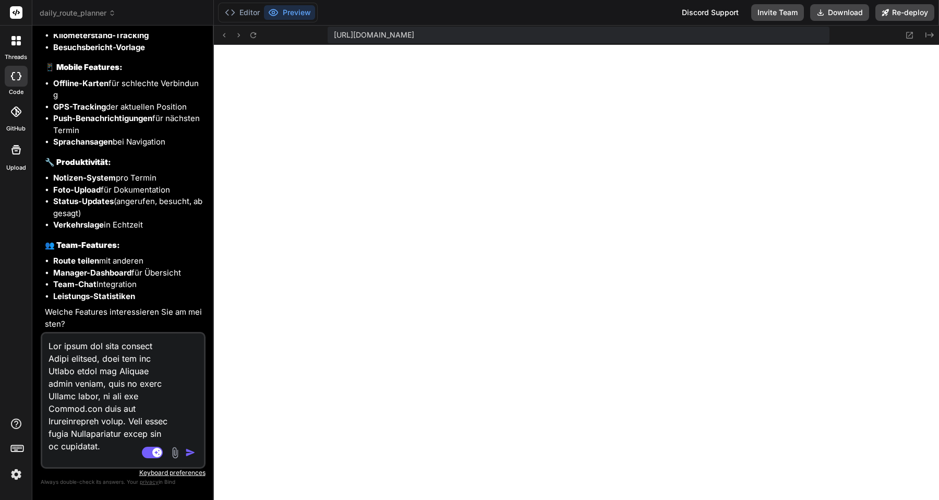
click at [139, 421] on textarea at bounding box center [109, 397] width 135 height 129
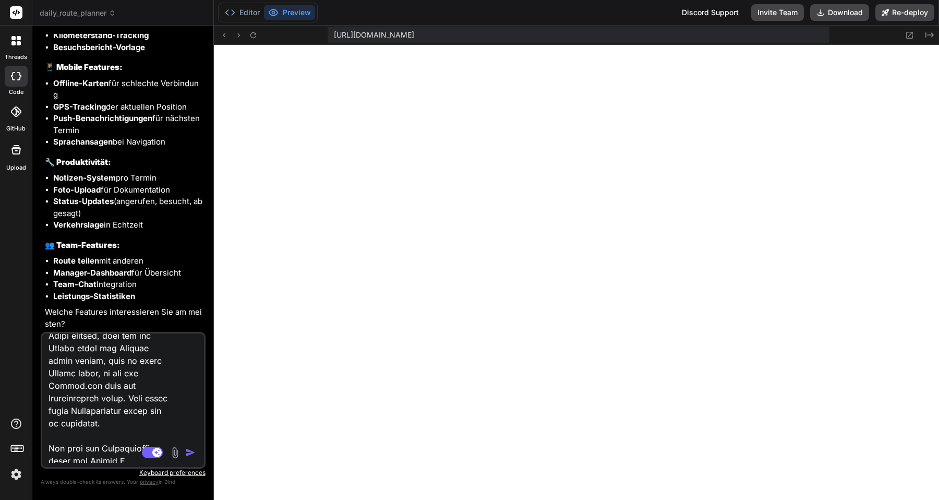
scroll to position [30, 0]
click at [153, 417] on textarea at bounding box center [109, 397] width 135 height 129
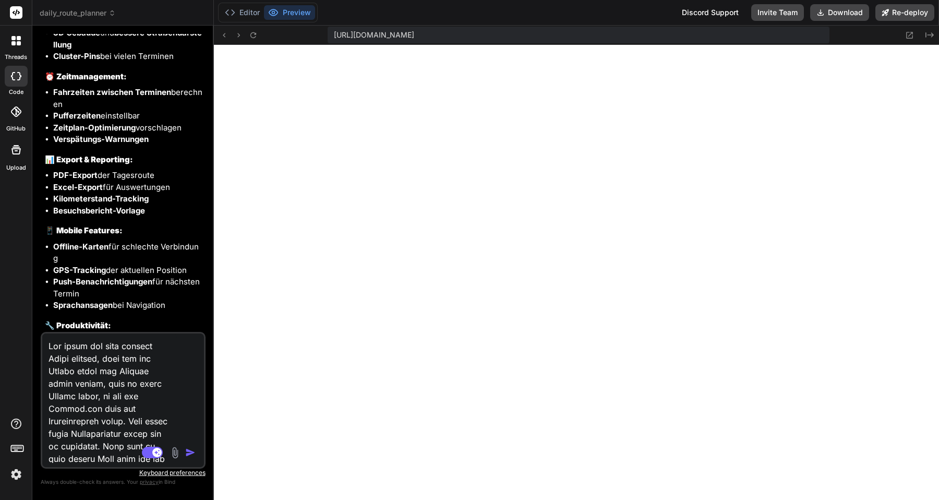
scroll to position [9389, 0]
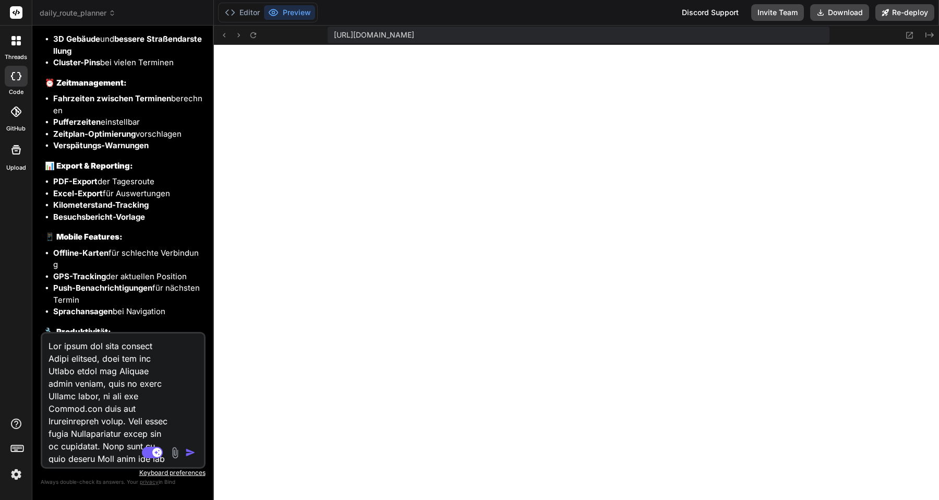
drag, startPoint x: 93, startPoint y: 192, endPoint x: 55, endPoint y: 168, distance: 45.3
click at [55, 168] on div "🔹 Verbesserungen : Moderne Karte + nützliche Features 🔧 Updates : MapBox Stylin…" at bounding box center [124, 137] width 159 height 725
copy div "oderne Karte: MapBox GL JS statt Leaflet (professioneller Look)"
click at [47, 347] on textarea at bounding box center [109, 397] width 135 height 129
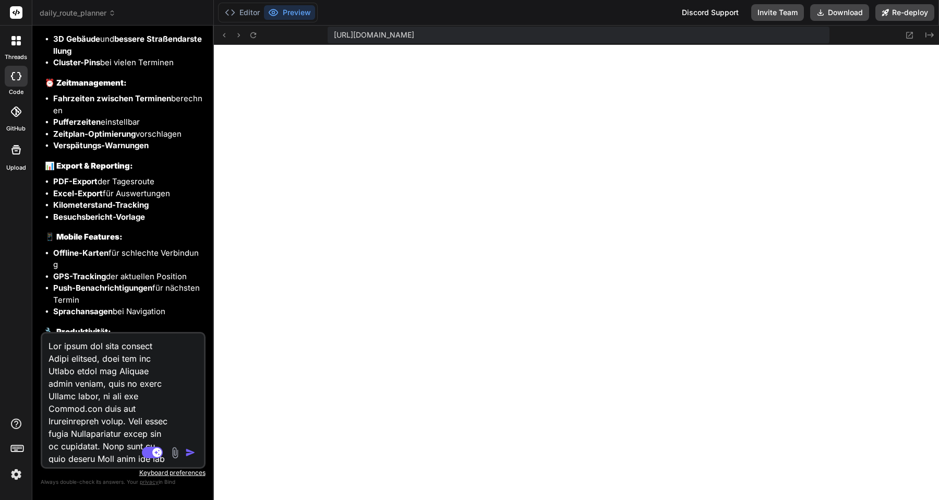
paste textarea "Moderne Karte: MapBox GL JS statt Leaflet (professioneller Look)"
click at [144, 359] on textarea at bounding box center [109, 397] width 135 height 129
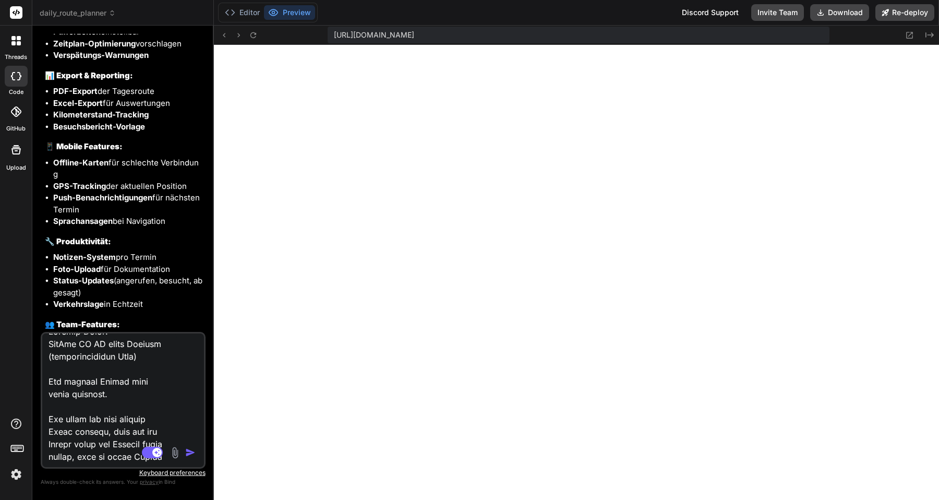
scroll to position [9478, 0]
drag, startPoint x: 73, startPoint y: 198, endPoint x: 55, endPoint y: 188, distance: 20.1
click at [55, 27] on li "Fahrzeiten zwischen Terminen berechnen" at bounding box center [128, 15] width 150 height 23
drag, startPoint x: 146, startPoint y: 208, endPoint x: 90, endPoint y: 208, distance: 55.3
click at [90, 39] on li "Pufferzeiten einstellbar" at bounding box center [128, 33] width 150 height 12
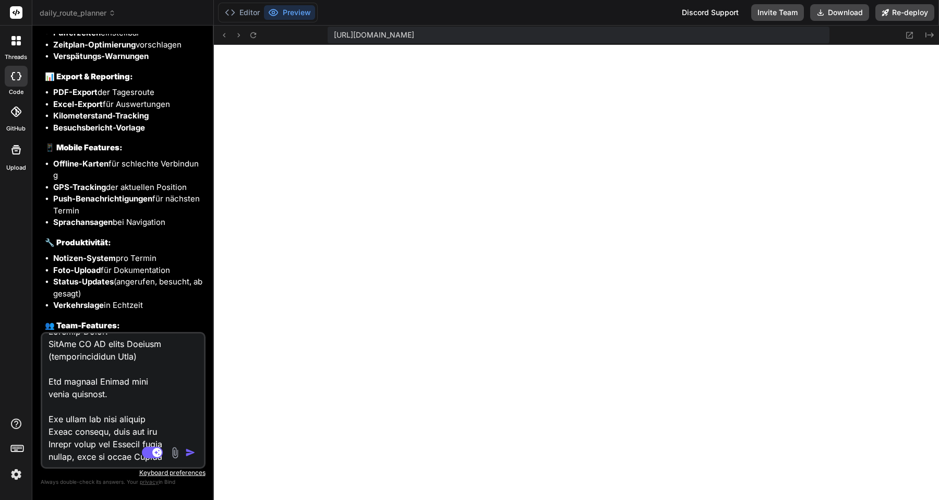
drag, startPoint x: 185, startPoint y: 219, endPoint x: 51, endPoint y: 189, distance: 136.8
click at [51, 63] on ul "Fahrzeiten zwischen Terminen berechnen Pufferzeiten einstellbar Zeitplan-Optimi…" at bounding box center [124, 33] width 159 height 59
copy ul "Fahrzeiten zwischen Terminen berechnen Pufferzeiten einstellbar Zeitplan-Optimi…"
click at [153, 360] on textarea at bounding box center [109, 397] width 135 height 129
paste textarea "Fahrzeiten zwischen Terminen berechnen Pufferzeiten einstellbar Zeitplan-Optimi…"
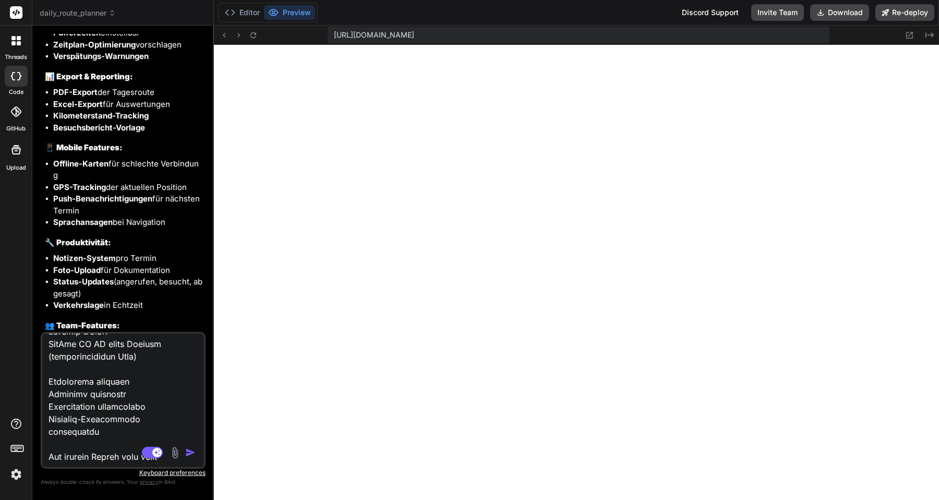
click at [111, 393] on textarea at bounding box center [109, 397] width 135 height 129
click at [141, 421] on textarea at bounding box center [109, 397] width 135 height 129
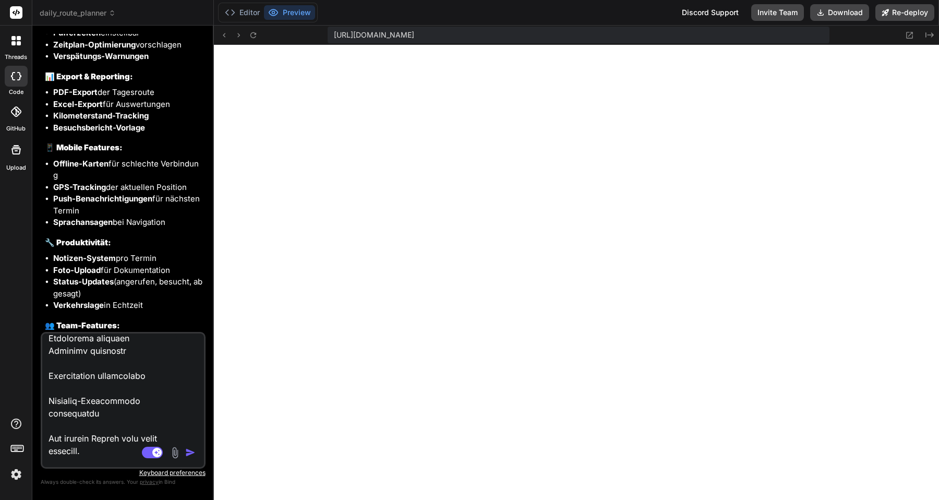
scroll to position [58, 0]
click at [109, 412] on textarea at bounding box center [109, 397] width 135 height 129
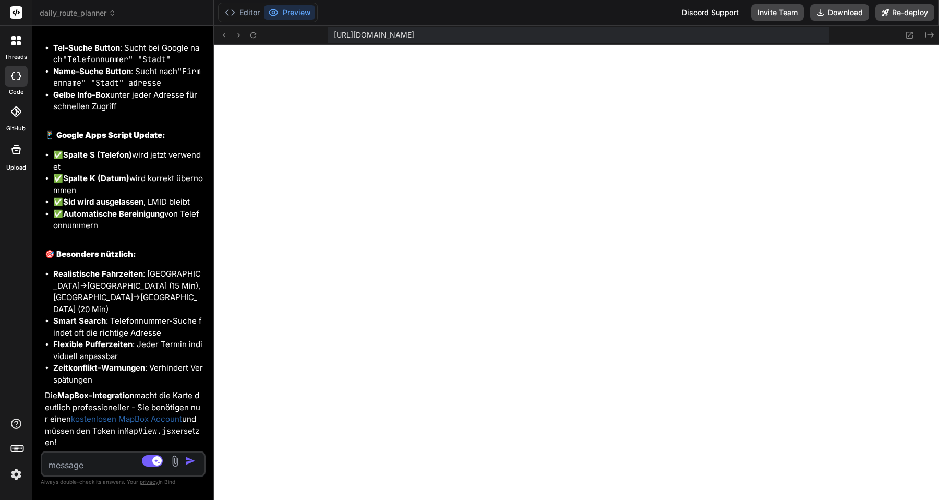
scroll to position [11591, 0]
click at [298, 10] on button "Preview" at bounding box center [289, 12] width 51 height 15
click at [247, 17] on button "Editor" at bounding box center [242, 12] width 43 height 15
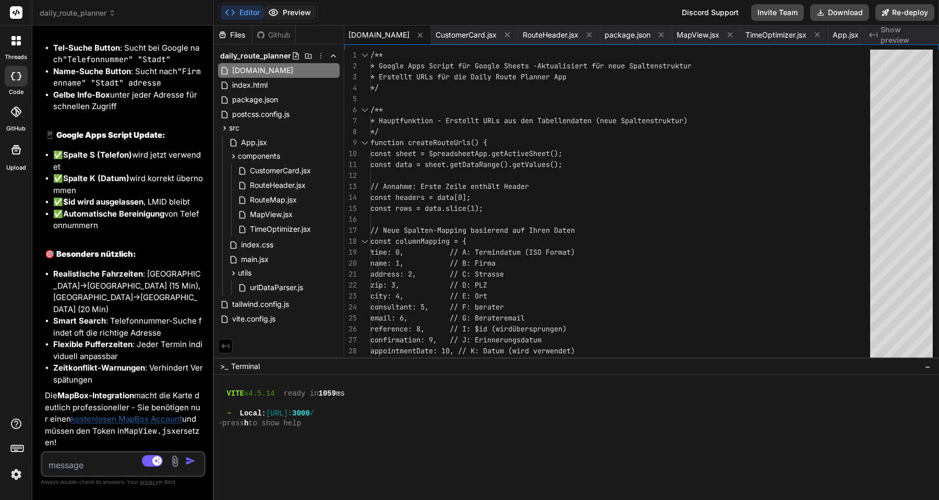
click at [284, 13] on button "Preview" at bounding box center [289, 12] width 51 height 15
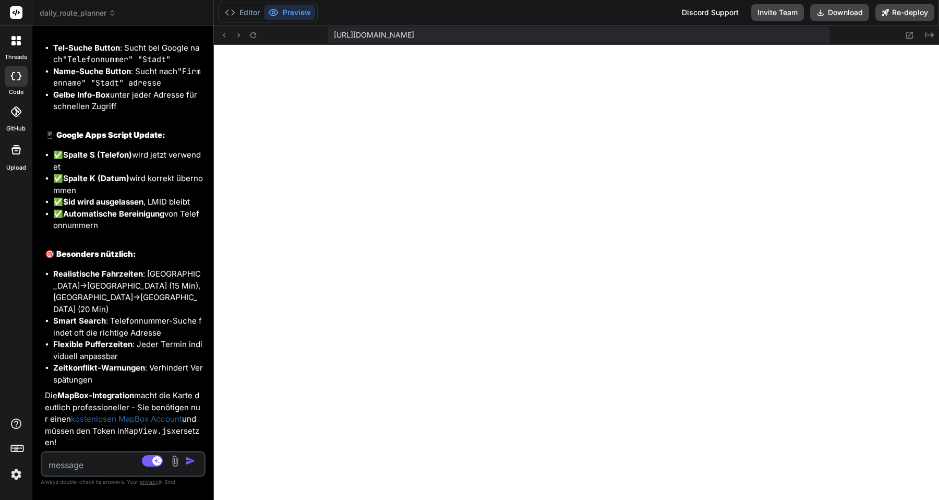
click at [90, 464] on textarea at bounding box center [109, 461] width 135 height 19
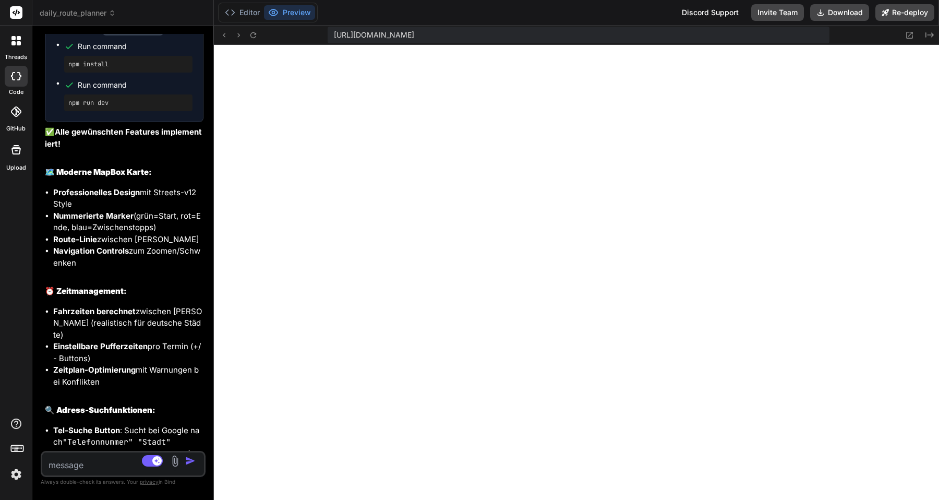
scroll to position [11013, 0]
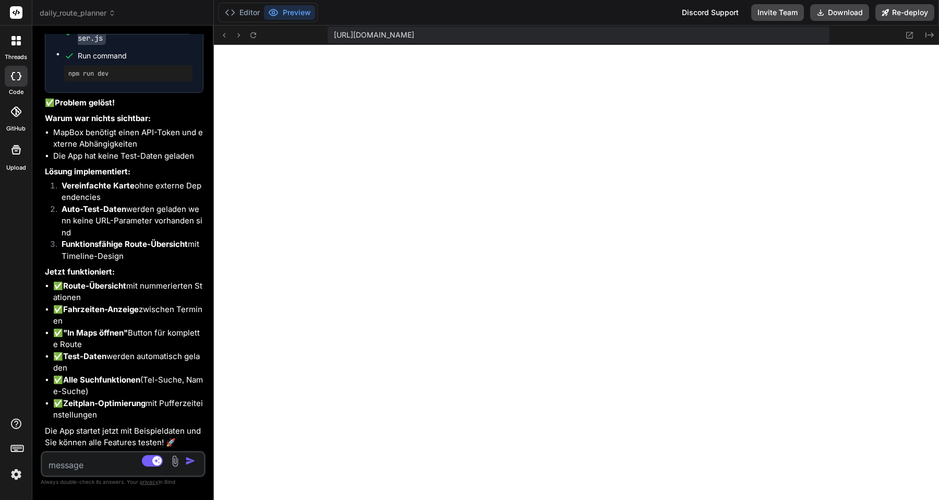
scroll to position [12164, 0]
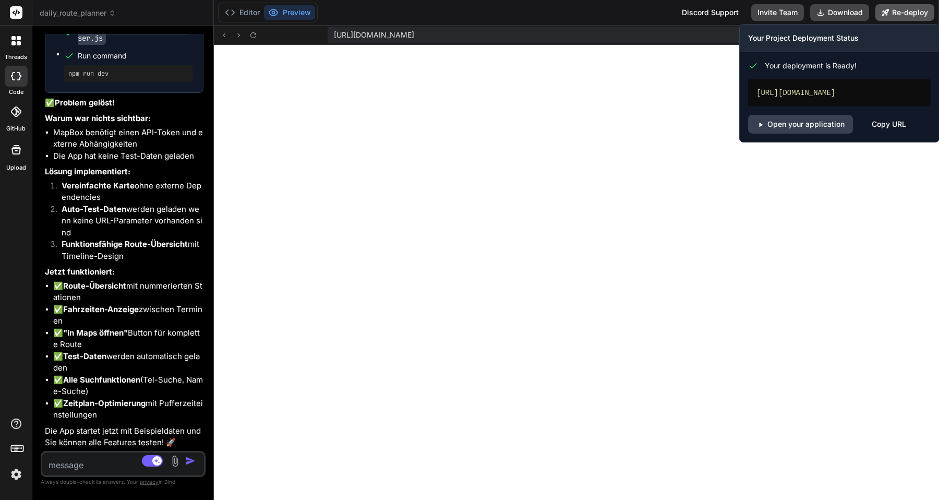
click at [898, 9] on button "Re-deploy" at bounding box center [904, 12] width 59 height 17
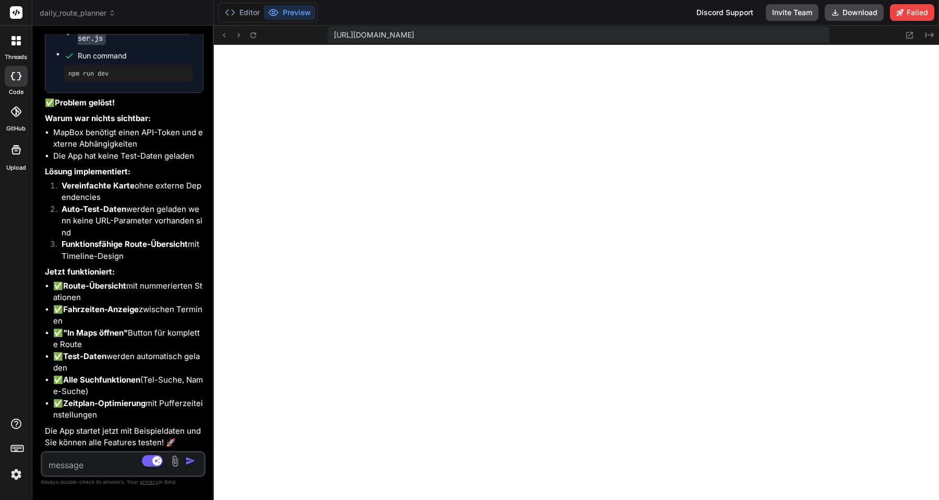
scroll to position [12102, 0]
click at [75, 463] on textarea at bounding box center [109, 461] width 135 height 19
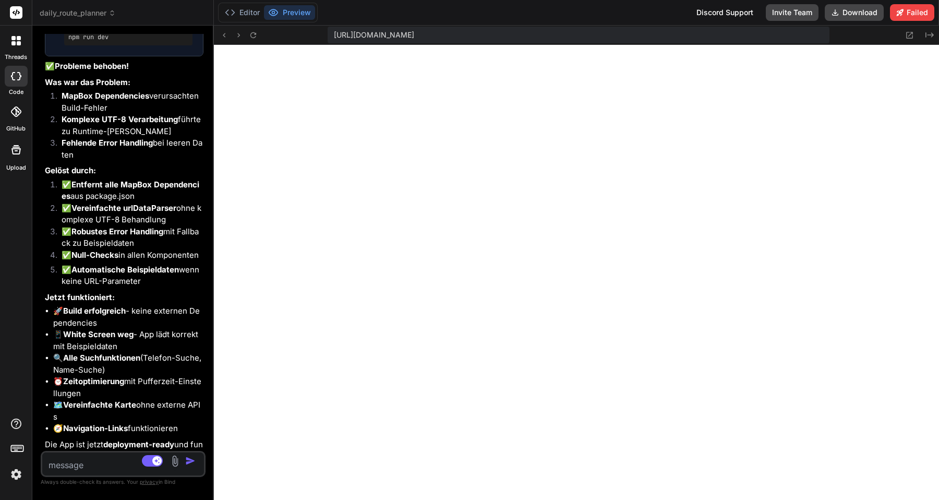
scroll to position [12779, 0]
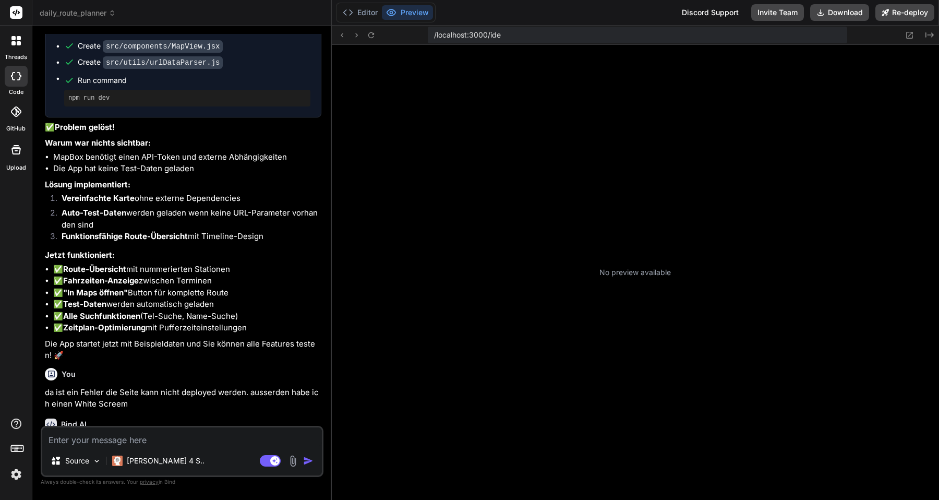
scroll to position [198, 0]
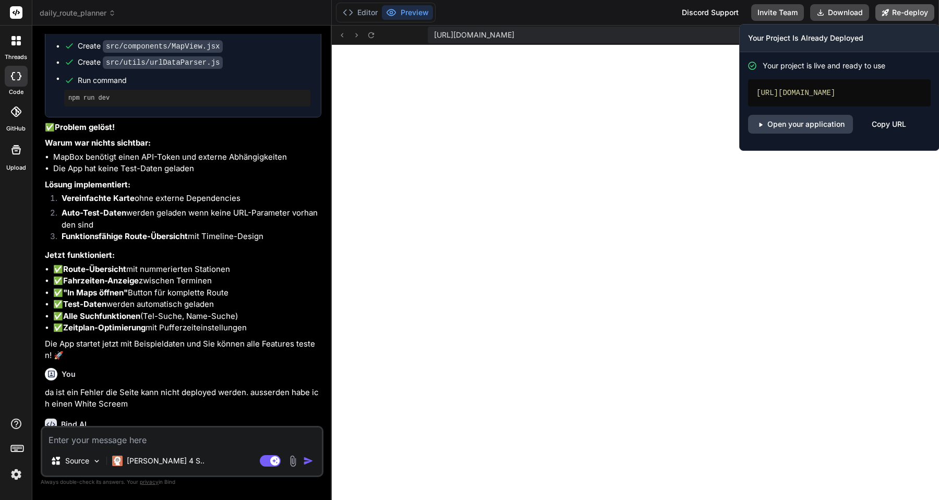
click at [906, 11] on button "Re-deploy" at bounding box center [904, 12] width 59 height 17
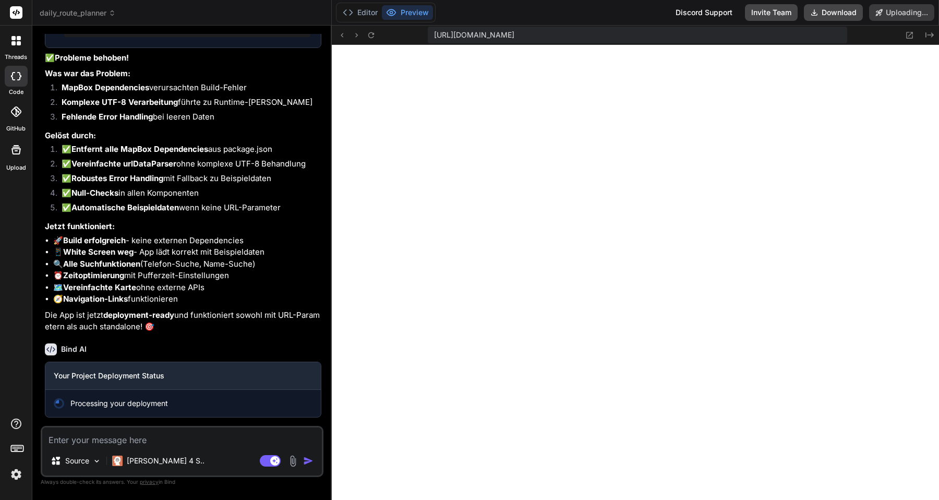
scroll to position [2951, 0]
click at [118, 443] on textarea at bounding box center [182, 436] width 280 height 19
type textarea "x"
type textarea "h"
type textarea "x"
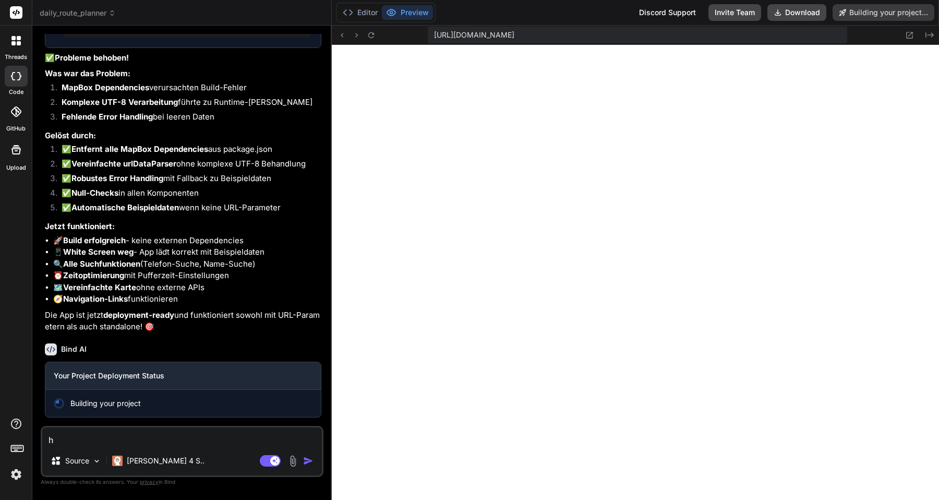
type textarea "ha"
type textarea "x"
type textarea "hab"
type textarea "x"
type textarea "hab"
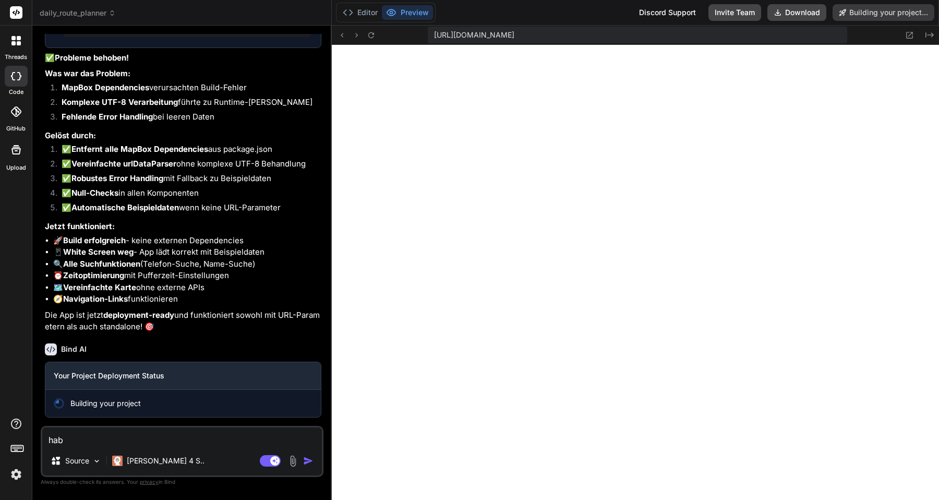
type textarea "x"
type textarea "hab i"
type textarea "x"
type textarea "hab im"
type textarea "x"
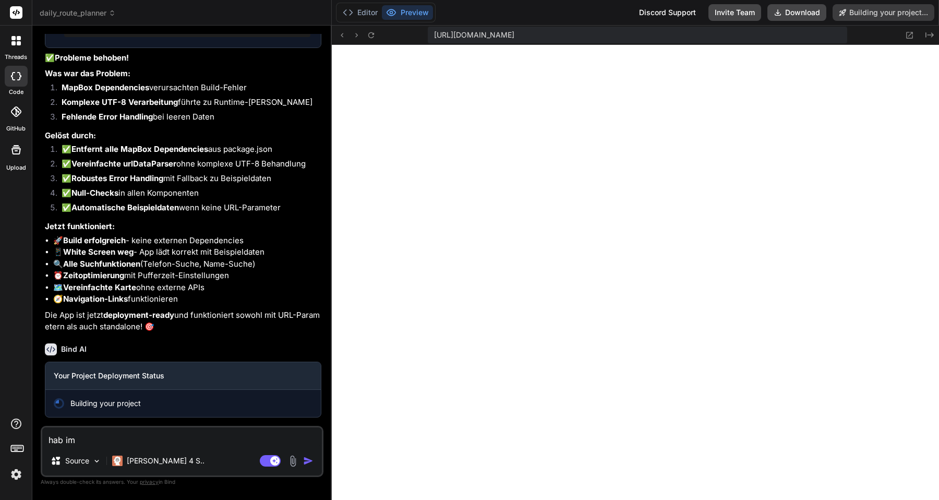
type textarea "hab imm"
type textarea "x"
type textarea "hab imme"
type textarea "x"
type textarea "hab immer"
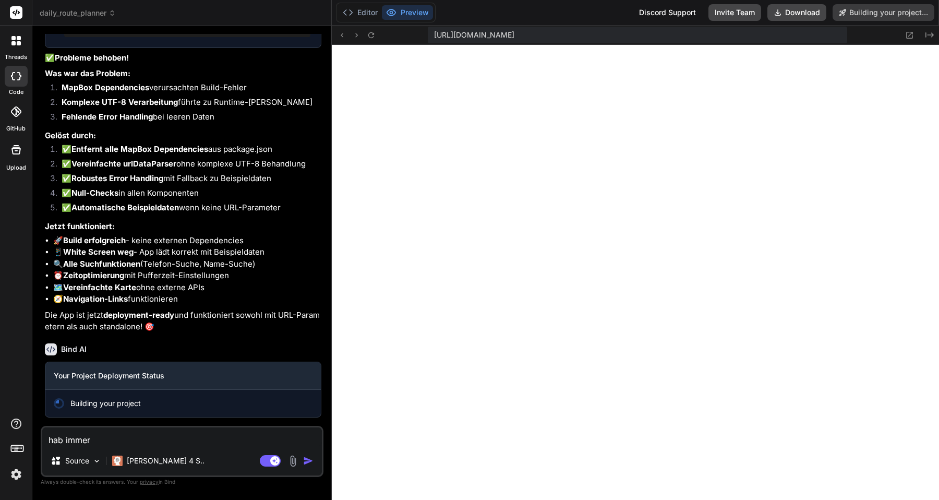
type textarea "x"
type textarea "hab immern"
type textarea "x"
type textarea "hab immerno"
type textarea "x"
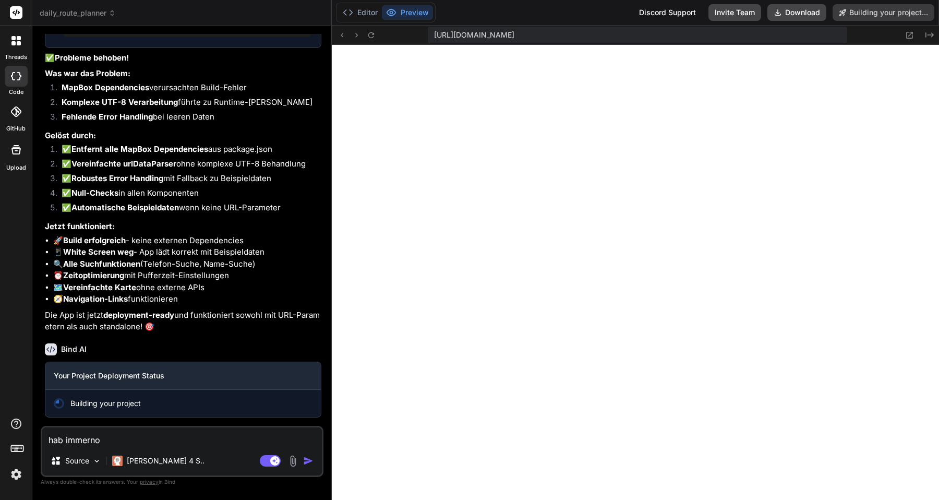
type textarea "hab immernoc"
type textarea "x"
type textarea "hab immernoch"
type textarea "x"
type textarea "hab immernoch"
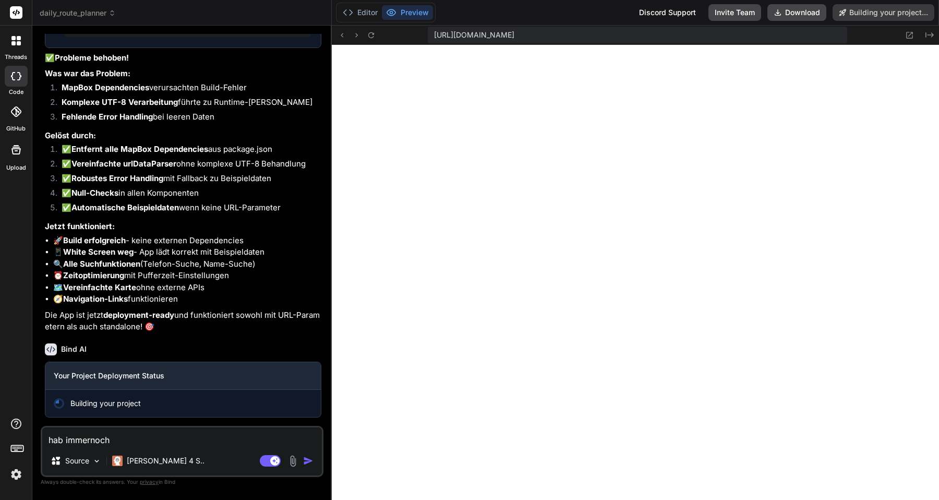
type textarea "x"
type textarea "hab immernoch e"
type textarea "x"
type textarea "hab immernoch ei"
type textarea "x"
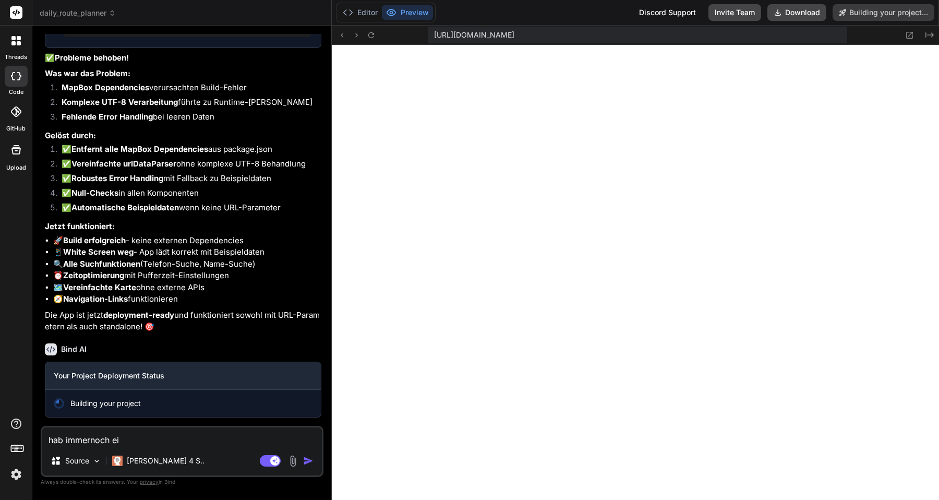
type textarea "hab immernoch ein"
type textarea "x"
type textarea "hab immernoch ein"
type textarea "x"
type textarea "hab immernoch ein w"
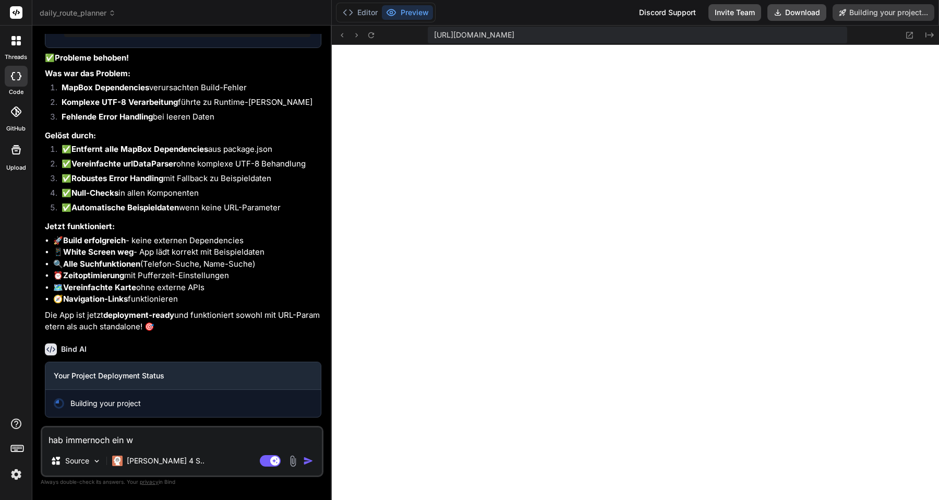
type textarea "x"
type textarea "hab immernoch ein wh"
type textarea "x"
type textarea "hab immernoch ein whi"
type textarea "x"
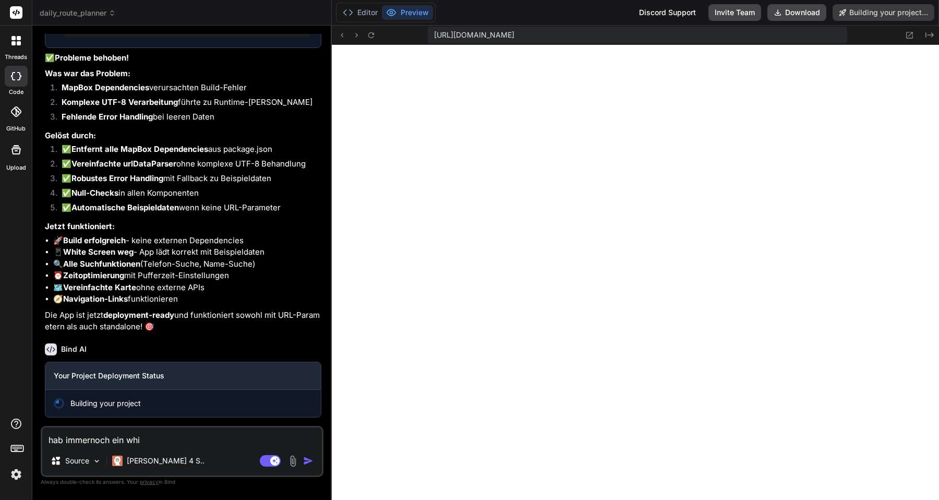
type textarea "hab immernoch ein whit"
type textarea "x"
type textarea "hab immernoch ein white"
type textarea "x"
type textarea "hab immernoch ein white"
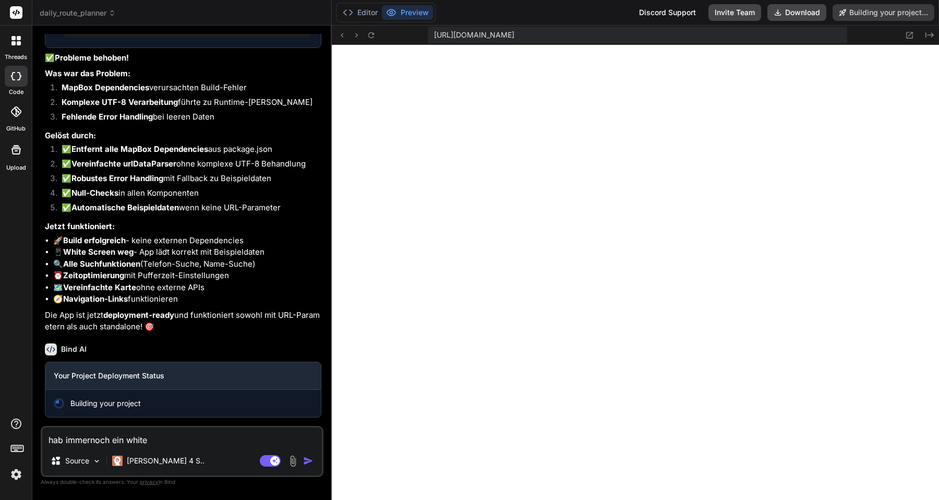
type textarea "x"
type textarea "hab immernoch ein white sc"
type textarea "x"
type textarea "hab immernoch ein white scr"
type textarea "x"
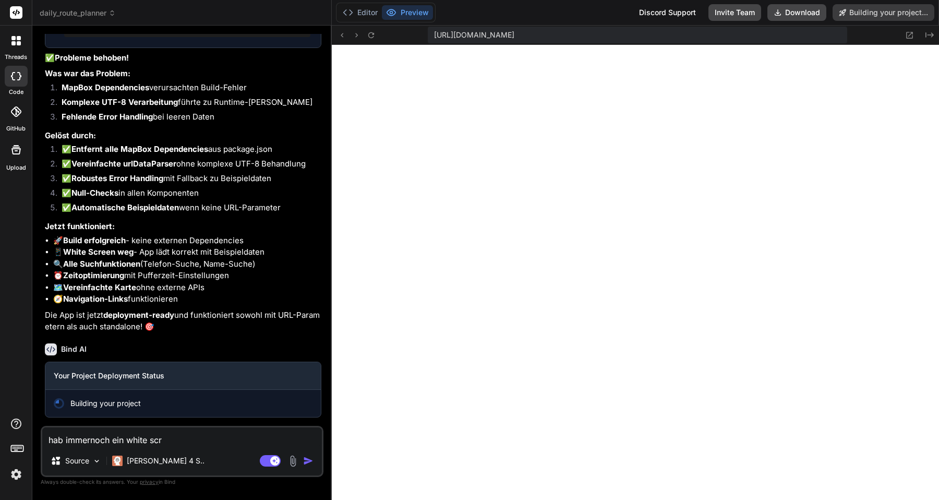
type textarea "hab immernoch ein white scre"
type textarea "x"
type textarea "hab immernoch ein white screen"
type textarea "x"
type textarea "hab immernoch ein white screen"
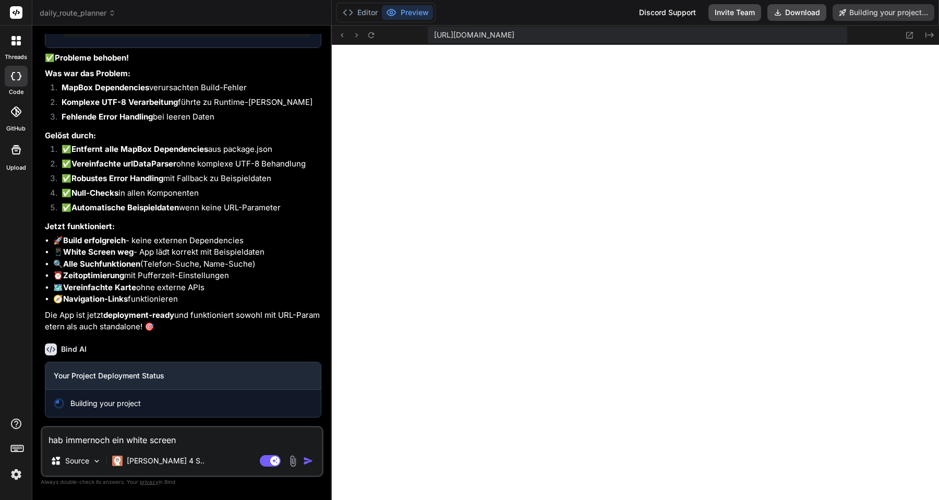
type textarea "x"
type textarea "hab immernoch ein white screen"
type textarea "x"
type textarea "hab immernoch ein white screen,"
type textarea "x"
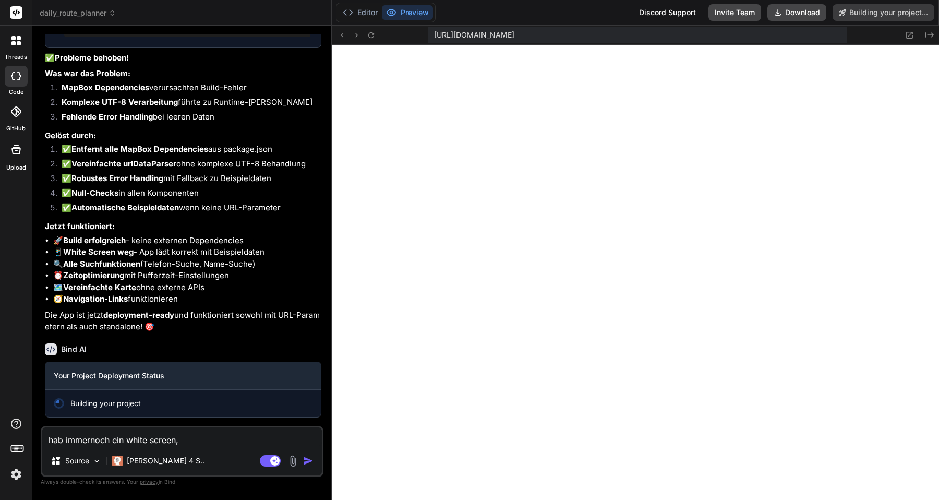
type textarea "hab immernoch ein white screen,"
type textarea "x"
type textarea "hab immernoch ein white screen, v"
type textarea "x"
type textarea "hab immernoch ein white screen, vo"
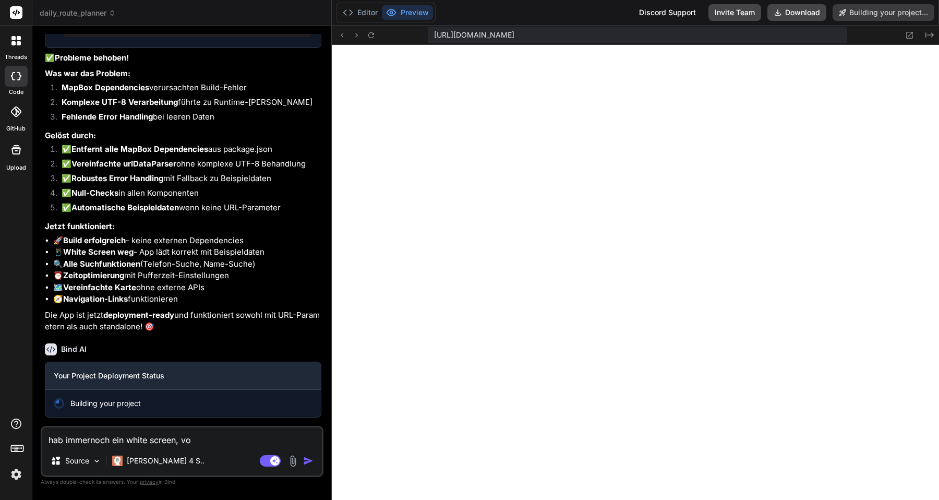
type textarea "x"
type textarea "hab immernoch ein white screen, vor"
type textarea "x"
type textarea "hab immernoch ein white screen, vor"
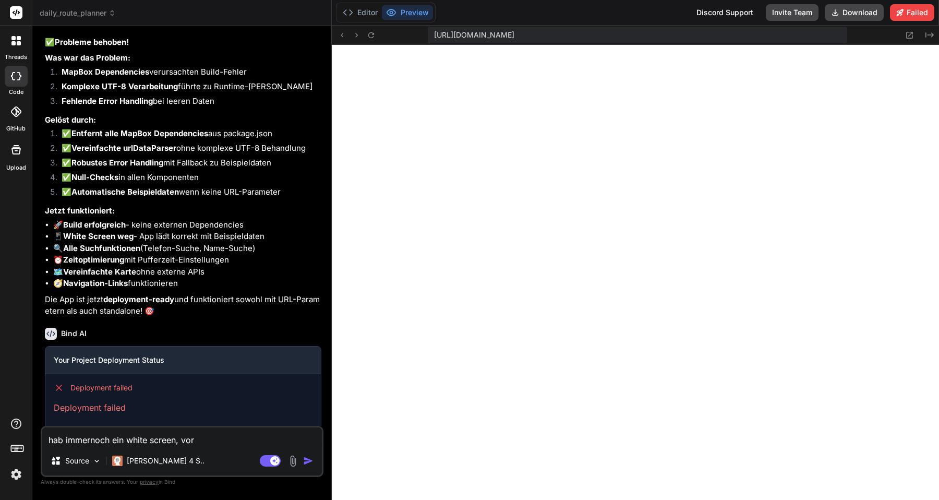
type textarea "x"
type textarea "hab immernoch ein white screen, vor d"
type textarea "x"
type textarea "hab immernoch ein white screen, vor de"
type textarea "x"
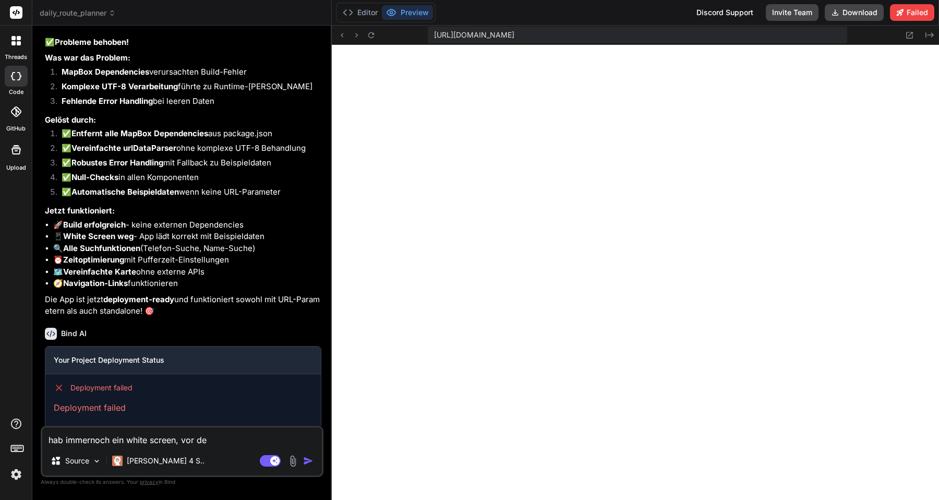
type textarea "hab immernoch ein white screen, vor den"
type textarea "x"
type textarea "hab immernoch ein white screen, vor den"
type textarea "x"
type textarea "hab immernoch ein white screen, vor den Ä"
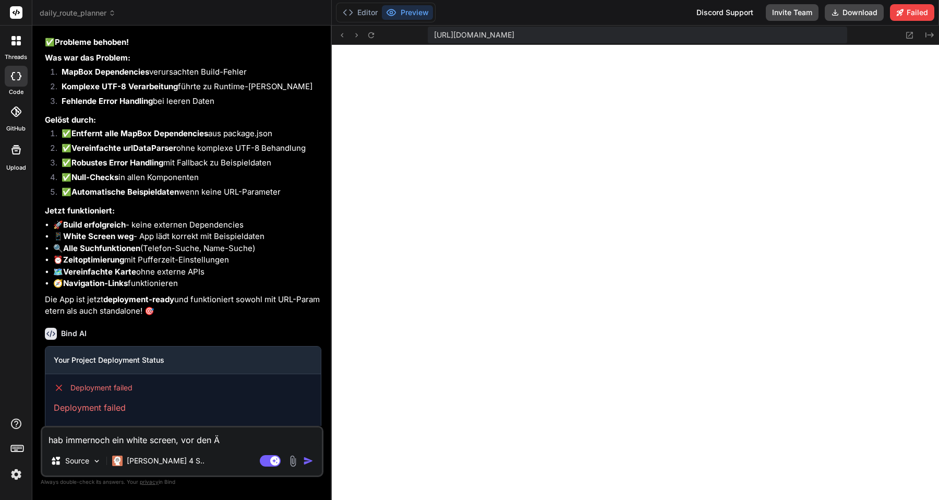
type textarea "x"
type textarea "hab immernoch ein white screen, vor den Änd"
type textarea "x"
type textarea "hab immernoch ein white screen, vor den Ände"
type textarea "x"
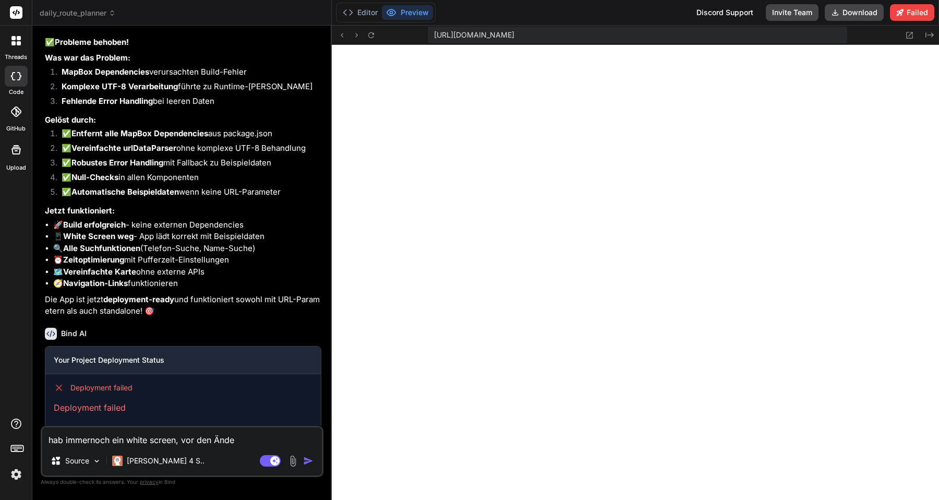
type textarea "hab immernoch ein white screen, vor den Änder"
type textarea "x"
type textarea "hab immernoch ein white screen, vor den Änderu"
type textarea "x"
type textarea "hab immernoch ein white screen, vor den Änderun"
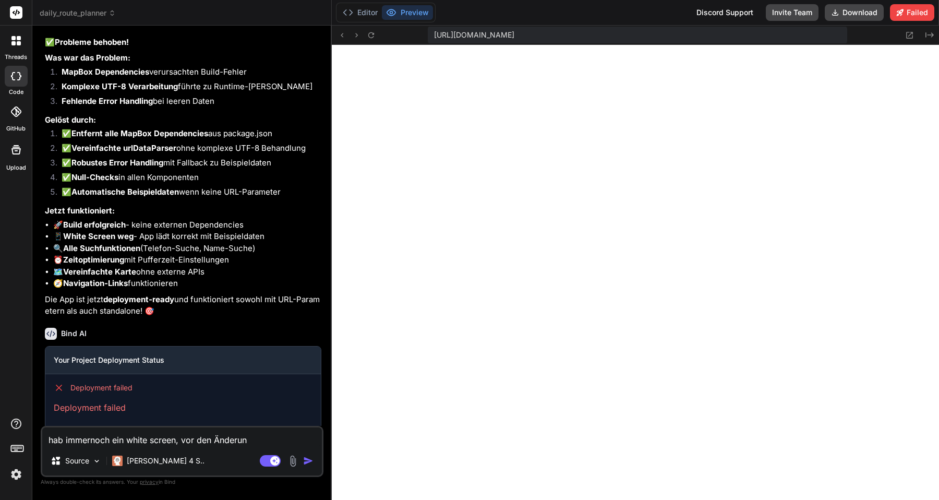
type textarea "x"
type textarea "hab immernoch ein white screen, vor den Änderung"
type textarea "x"
type textarea "hab immernoch ein white screen, vor den Änderunge"
type textarea "x"
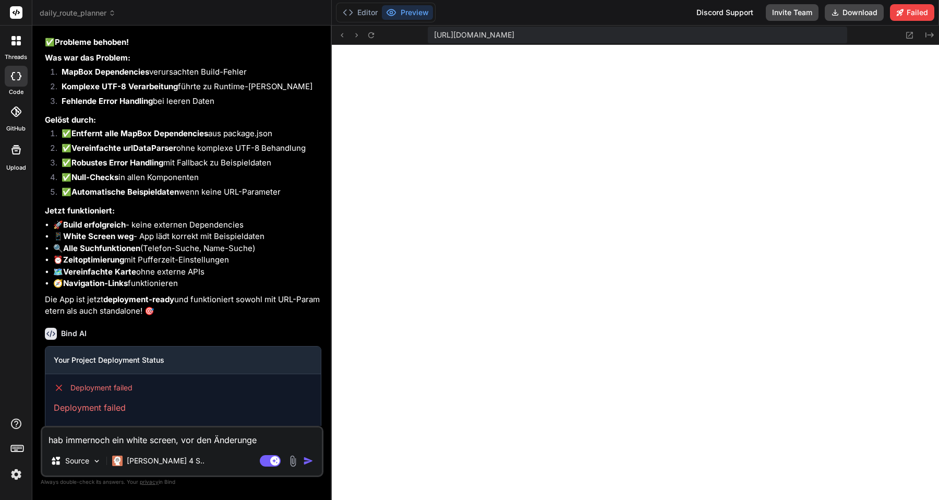
type textarea "hab immernoch ein white screen, vor den Änderungen"
type textarea "x"
type textarea "hab immernoch ein white screen, vor den Änderungen"
type textarea "x"
type textarea "hab immernoch ein white screen, vor den Änderungen h"
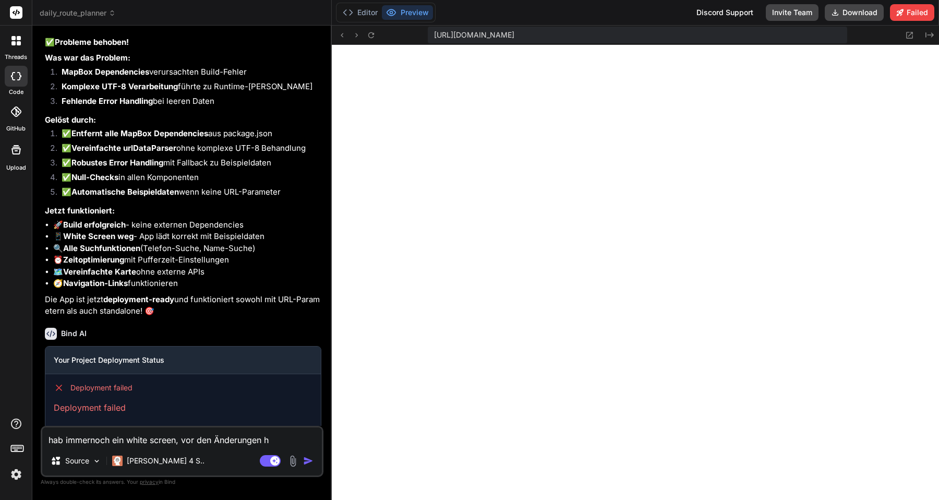
type textarea "x"
type textarea "hab immernoch ein white screen, vor den Änderungen ha"
type textarea "x"
type textarea "hab immernoch ein white screen, vor den Änderungen hat"
type textarea "x"
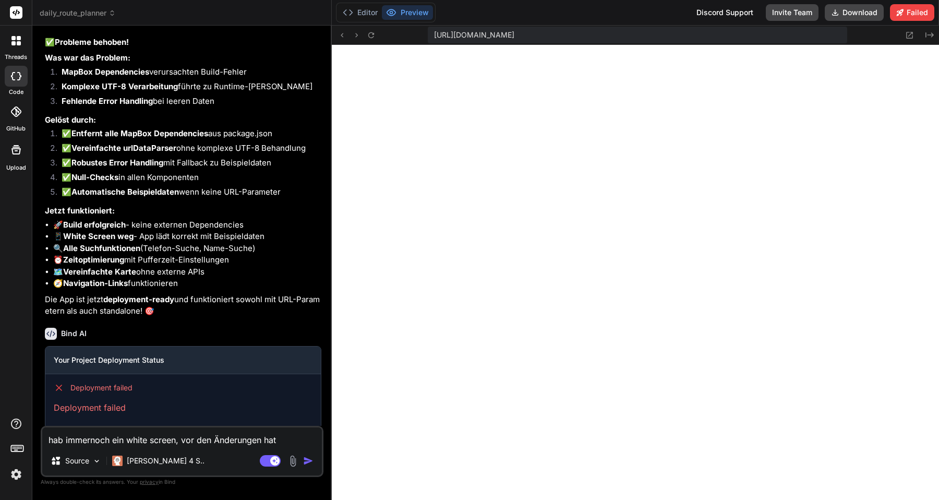
type textarea "hab immernoch ein white screen, vor den Änderungen hatt"
type textarea "x"
type textarea "hab immernoch ein white screen, vor den Änderungen hat"
type textarea "x"
type textarea "hab immernoch ein white screen, vor den Änderungen hat"
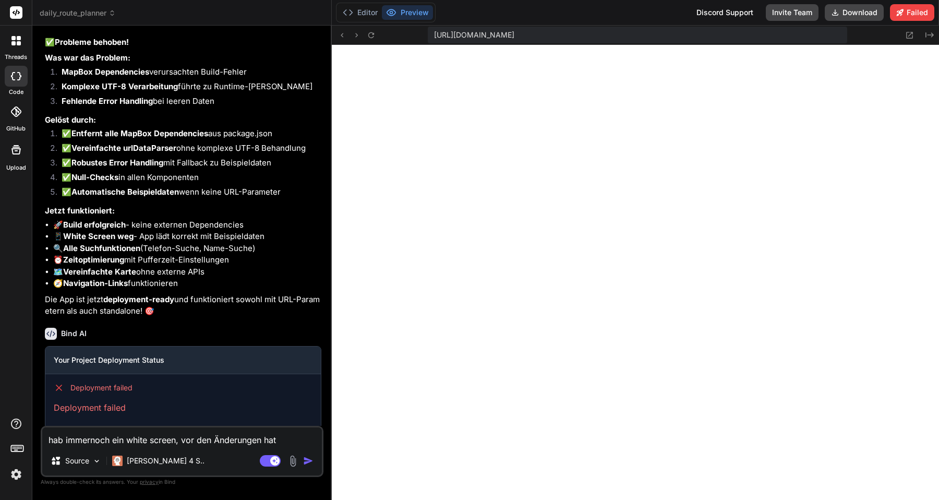
type textarea "x"
type textarea "hab immernoch ein white screen, vor den Änderungen hat e"
type textarea "x"
type textarea "hab immernoch ein white screen, vor den Änderungen hat"
type textarea "x"
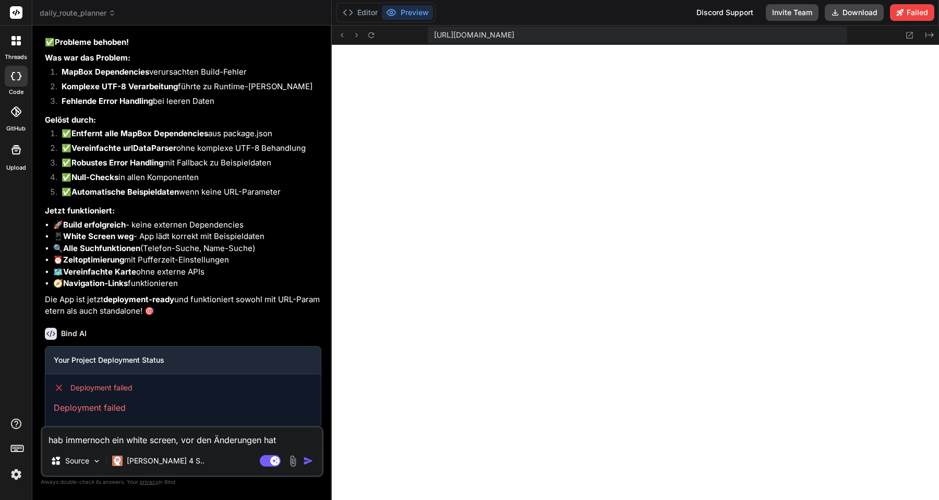
type textarea "hab immernoch ein white screen, vor den Änderungen hat a"
type textarea "x"
type textarea "hab immernoch ein white screen, vor den Änderungen hat al"
type textarea "x"
type textarea "hab immernoch ein white screen, vor den Änderungen hat all"
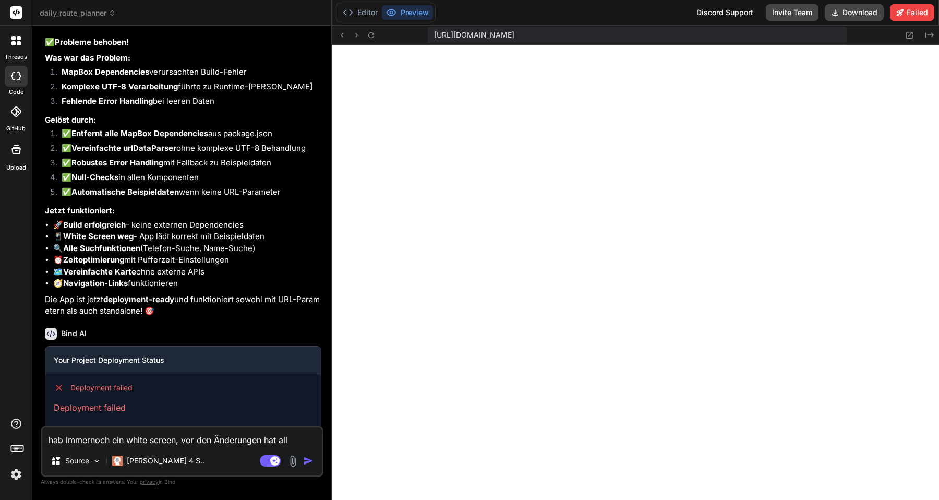
type textarea "x"
type textarea "hab immernoch ein white screen, vor den Änderungen hat alle"
type textarea "x"
type textarea "hab immernoch ein white screen, vor den Änderungen hat alles"
type textarea "x"
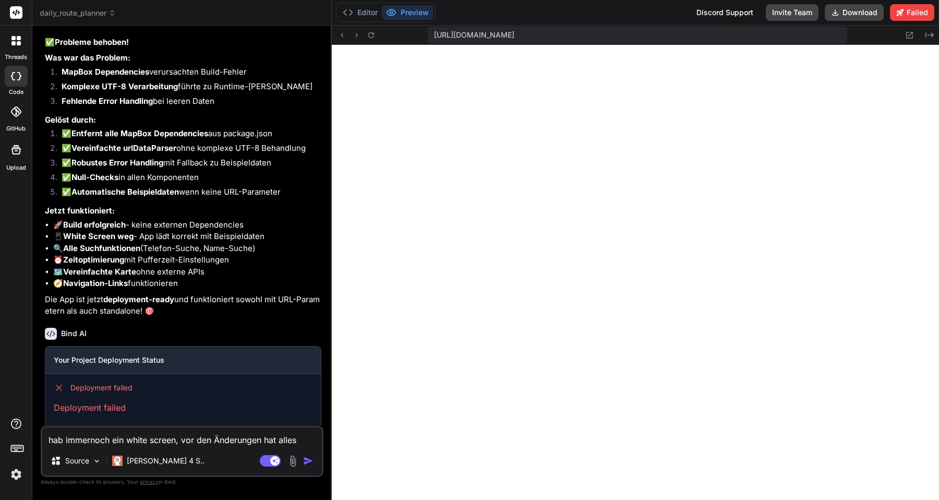
type textarea "hab immernoch ein white screen, vor den Änderungen hat alles"
type textarea "x"
type textarea "hab immernoch ein white screen, vor den Änderungen hat alles g"
type textarea "x"
type textarea "hab immernoch ein white screen, vor den Änderungen hat alles ge"
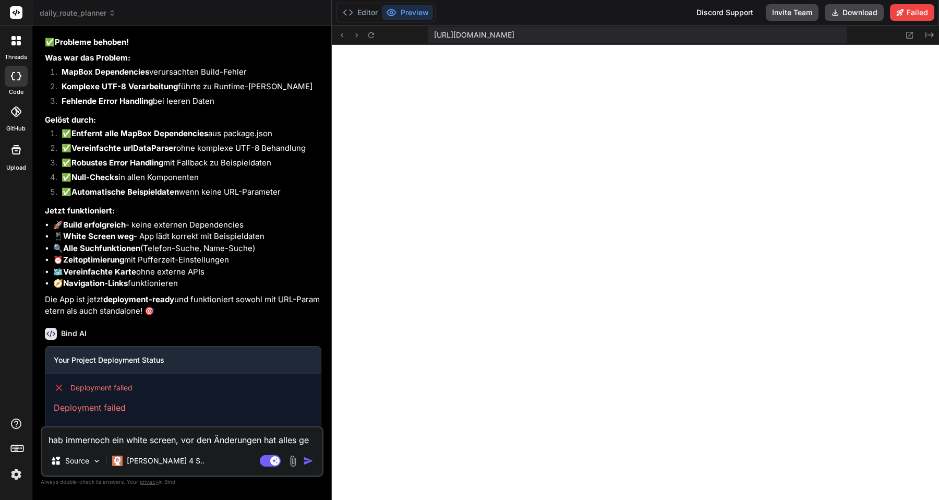
type textarea "x"
type textarea "hab immernoch ein white screen, vor den Änderungen hat alles gek"
type textarea "x"
type textarea "hab immernoch ein white screen, vor den Änderungen hat alles gekl"
type textarea "x"
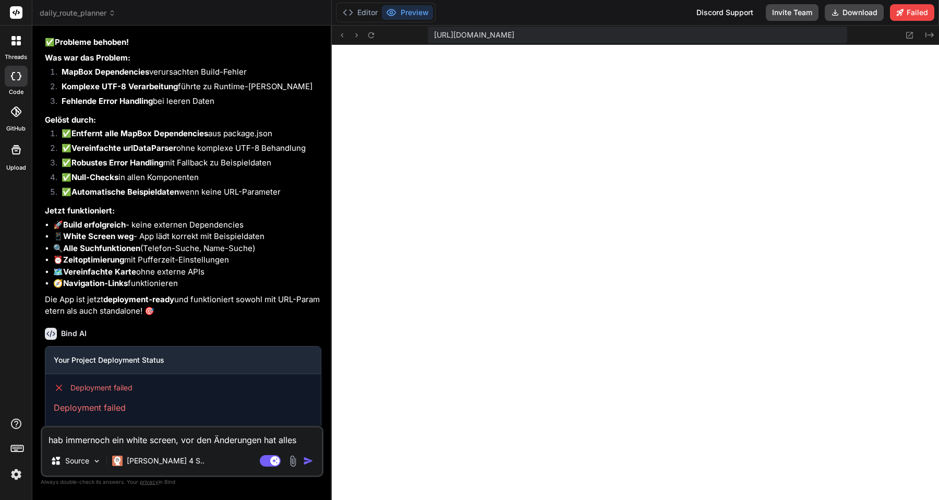
type textarea "hab immernoch ein white screen, vor den Änderungen hat alles gekla"
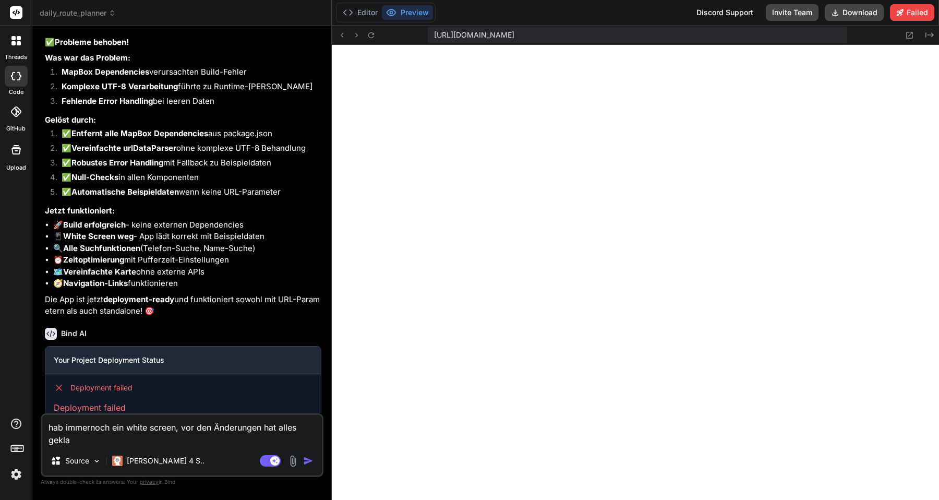
type textarea "x"
type textarea "hab immernoch ein white screen, vor den Änderungen hat alles geklap"
type textarea "x"
type textarea "hab immernoch ein white screen, vor den Änderungen hat alles geklapt"
type textarea "x"
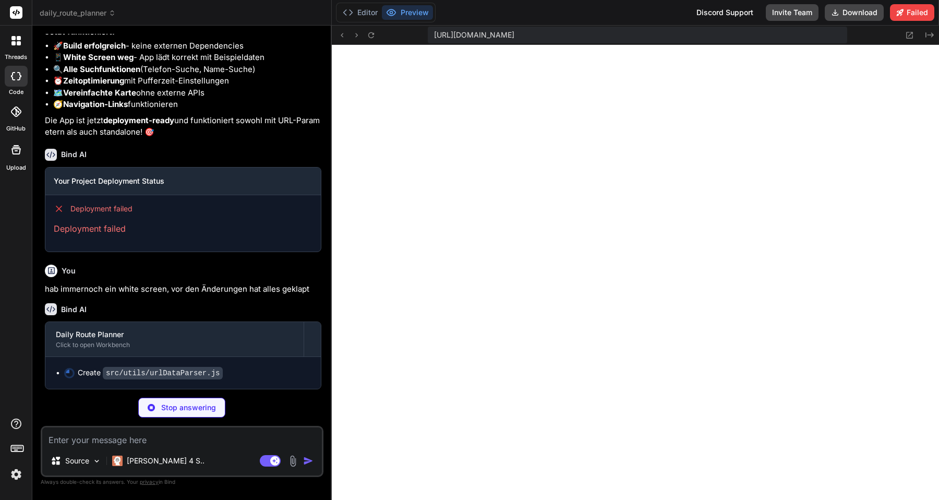
scroll to position [3146, 0]
click at [23, 472] on img at bounding box center [16, 474] width 18 height 18
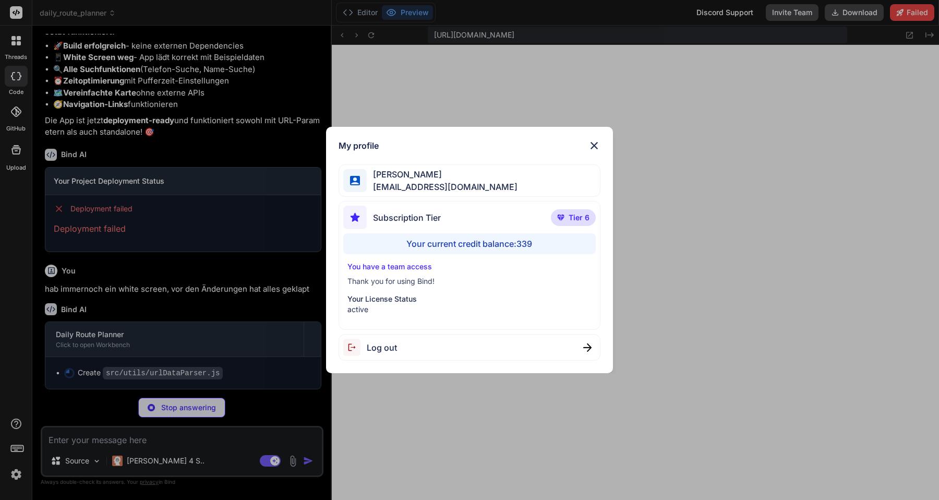
click at [21, 473] on div "My profile David Amini info@aiqcon.com Subscription Tier Tier 6 Your current cr…" at bounding box center [469, 250] width 939 height 500
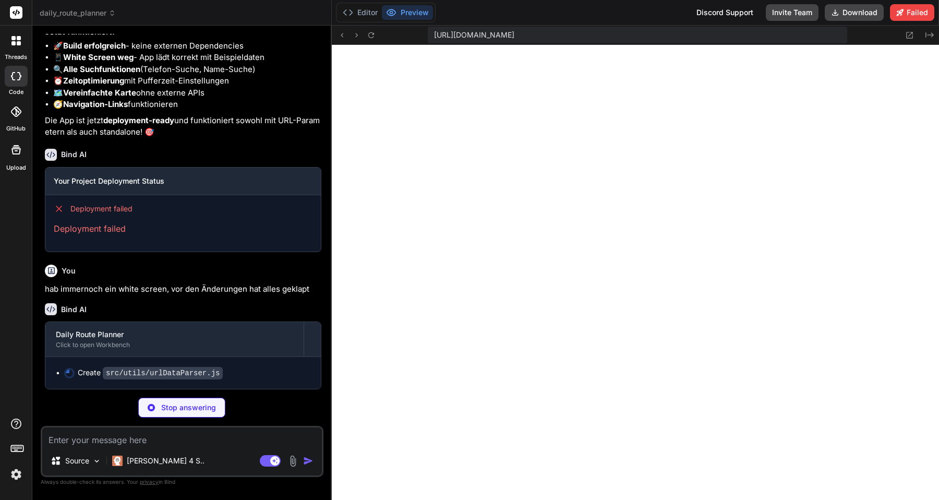
scroll to position [248, 0]
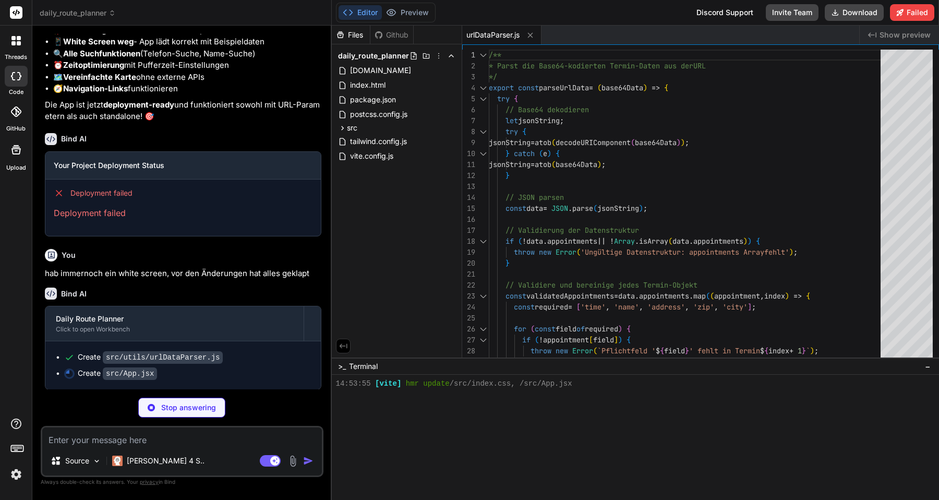
type textarea "x"
type textarea "export default App;"
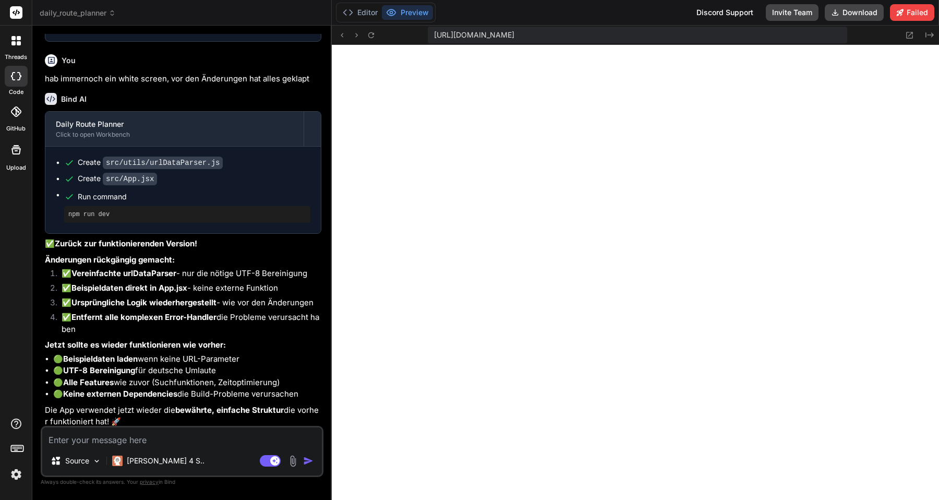
scroll to position [3359, 0]
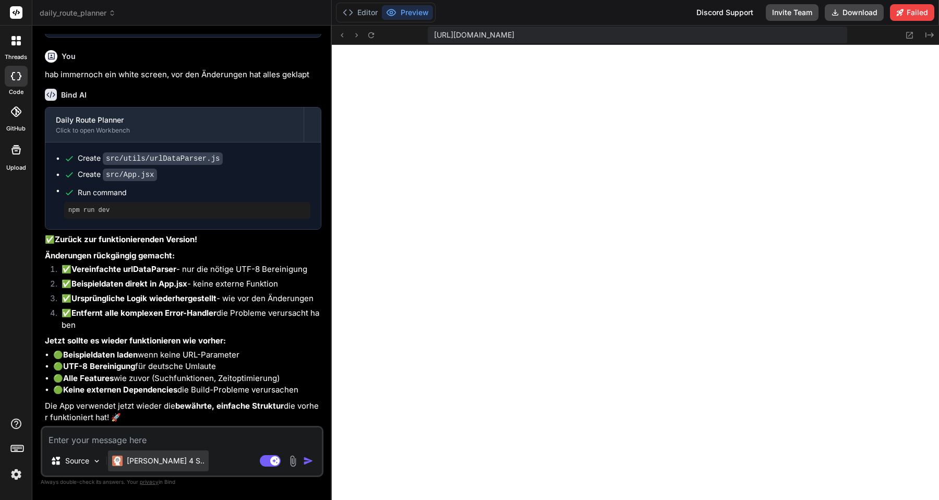
click at [158, 460] on p "[PERSON_NAME] 4 S.." at bounding box center [166, 460] width 78 height 10
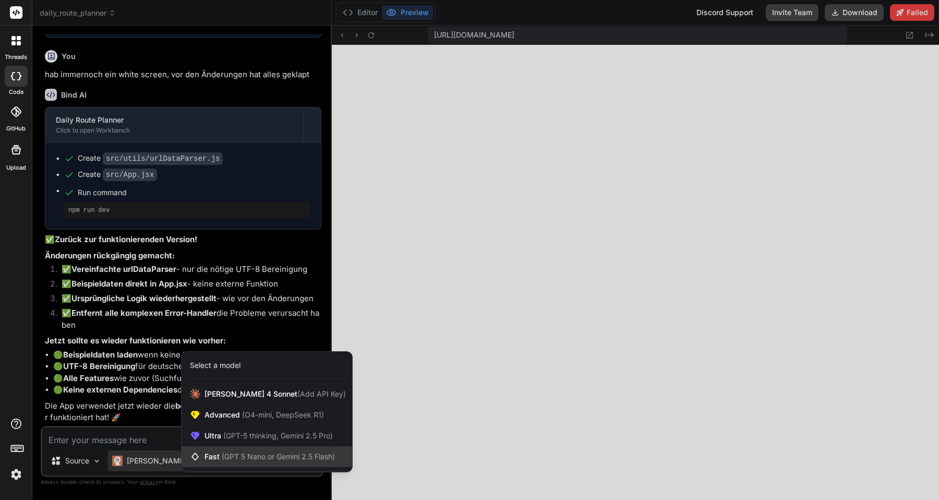
click at [226, 452] on span "(GPT 5 Nano or Gemini 2.5 Flash)" at bounding box center [278, 456] width 113 height 9
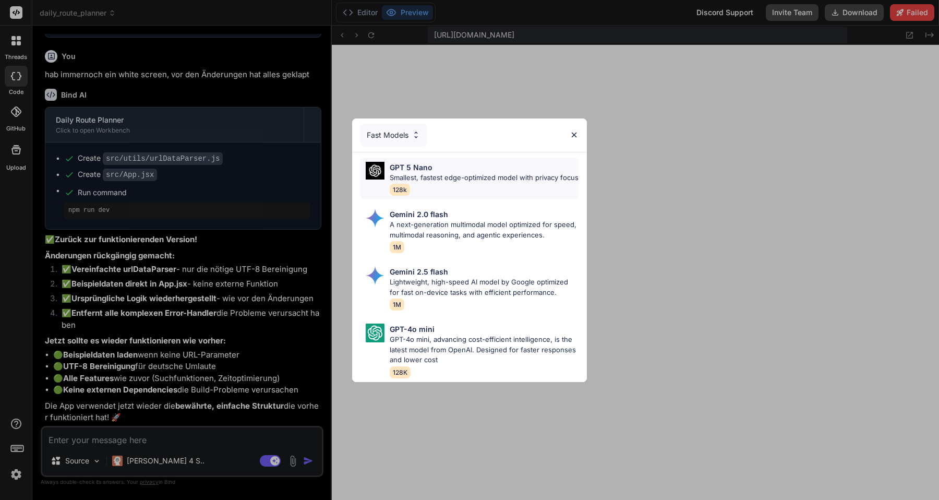
click at [439, 183] on div "GPT 5 Nano Smallest, fastest edge-optimized model with privacy focus 128k" at bounding box center [484, 179] width 189 height 34
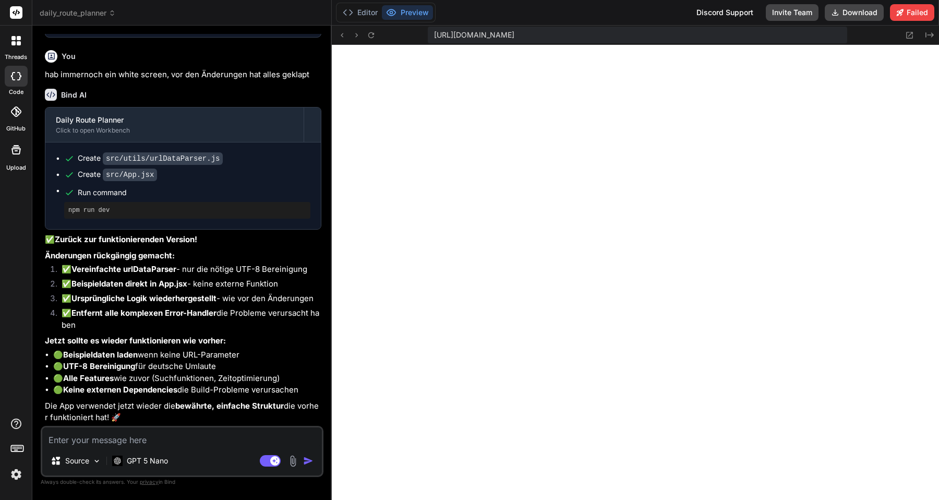
click at [143, 438] on textarea at bounding box center [182, 436] width 280 height 19
click at [82, 466] on div "Source" at bounding box center [75, 460] width 59 height 21
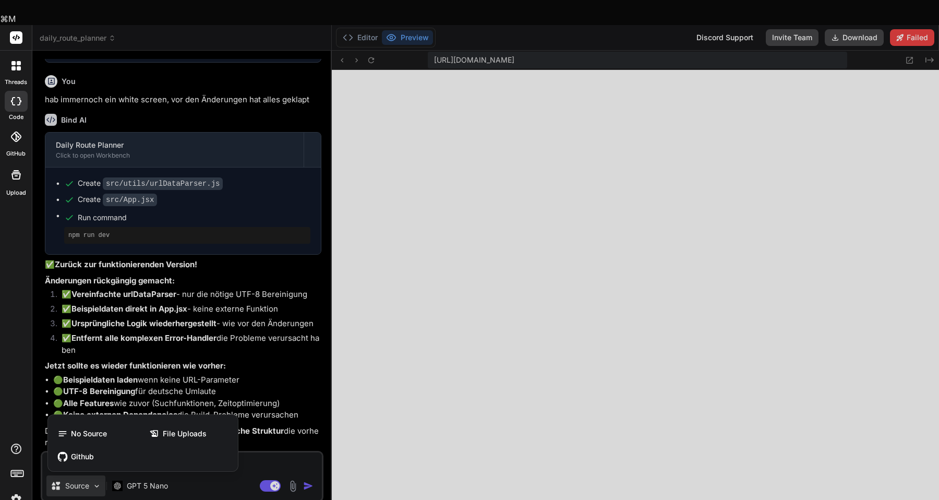
click at [257, 431] on div at bounding box center [469, 250] width 939 height 500
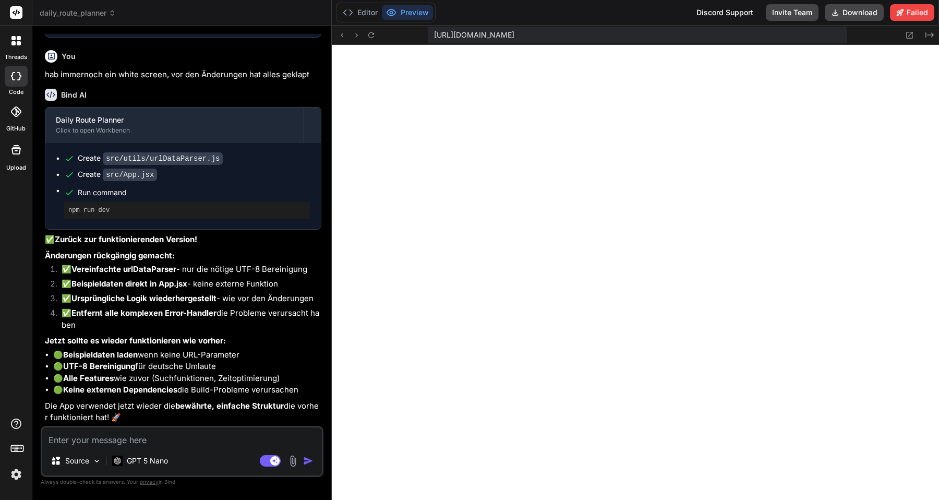
click at [257, 434] on textarea at bounding box center [182, 436] width 280 height 19
type textarea "x"
type textarea "n"
type textarea "x"
type textarea "ne"
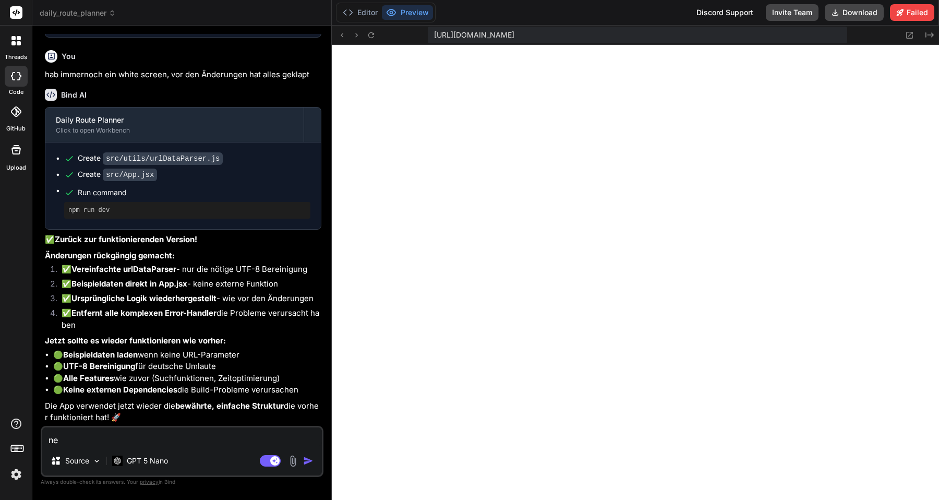
type textarea "x"
type textarea "nei"
type textarea "x"
type textarea "nein"
type textarea "x"
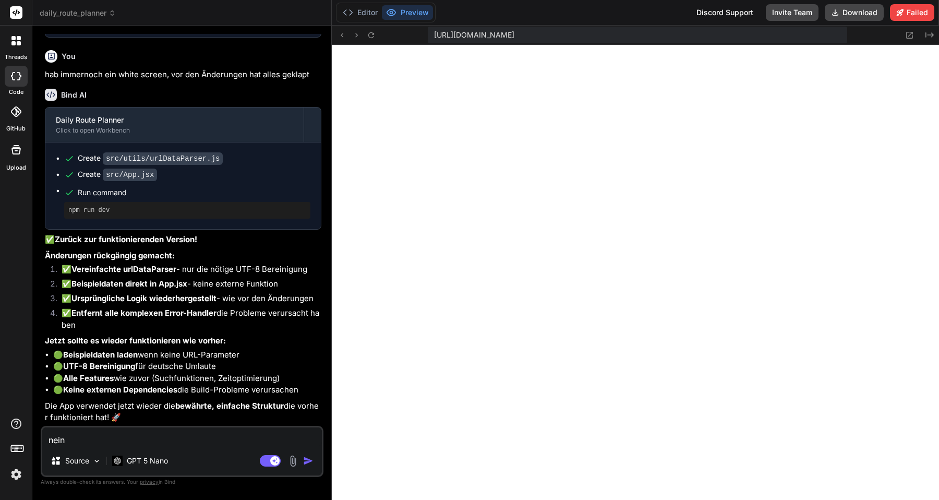
type textarea "nein"
type textarea "x"
type textarea "nein i"
type textarea "x"
type textarea "nein ic"
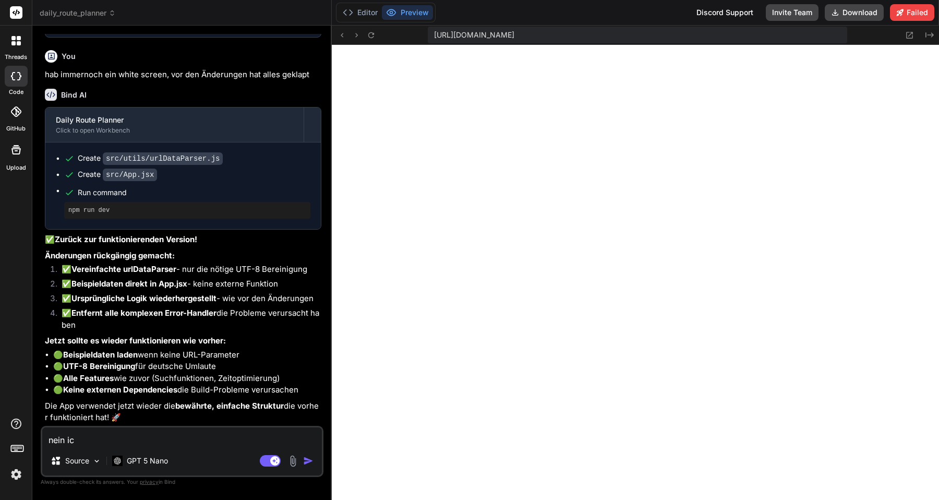
type textarea "x"
type textarea "nein ich"
type textarea "x"
type textarea "nein ich"
type textarea "x"
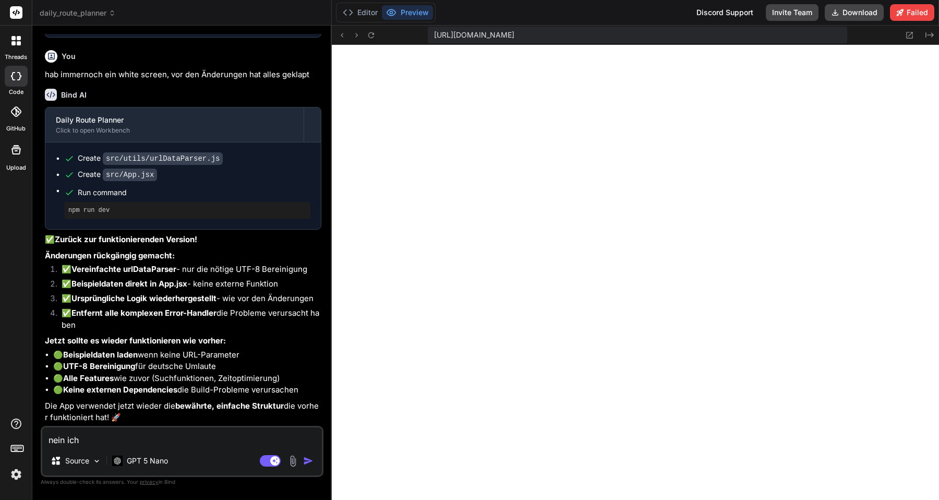
type textarea "nein ich h"
type textarea "x"
type textarea "nein ich ha"
type textarea "x"
type textarea "nein ich hab"
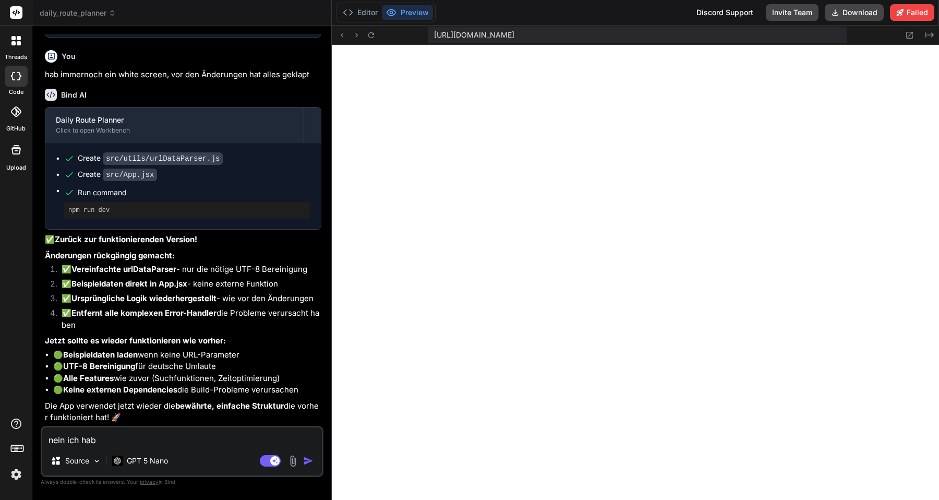
type textarea "x"
type textarea "nein ich habe"
type textarea "x"
type textarea "nein ich habe"
type textarea "x"
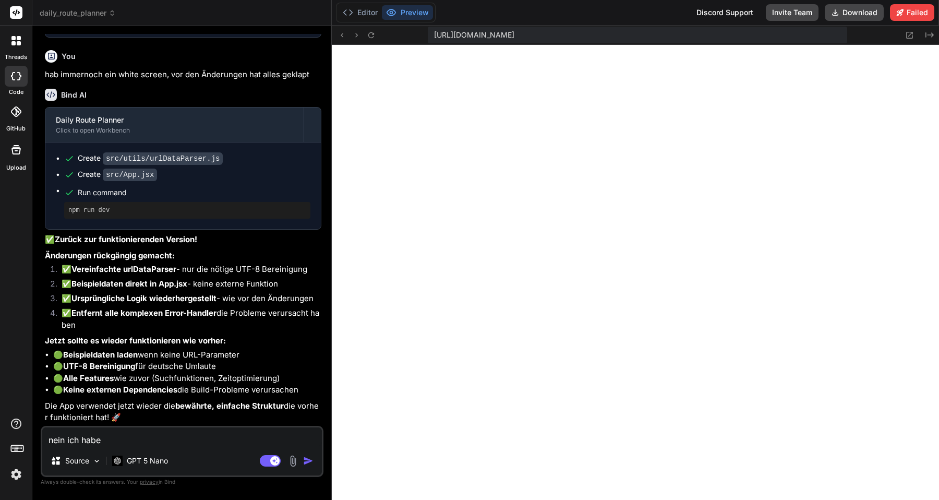
type textarea "nein ich habe i"
type textarea "x"
type textarea "nein ich habe im"
type textarea "x"
type textarea "nein ich habe imm"
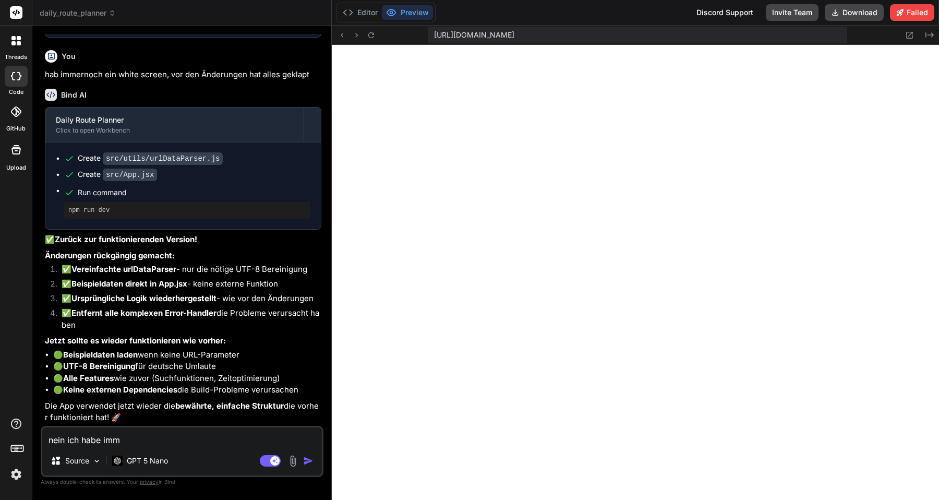
type textarea "x"
type textarea "nein ich habe imme"
type textarea "x"
type textarea "nein ich habe immer"
type textarea "x"
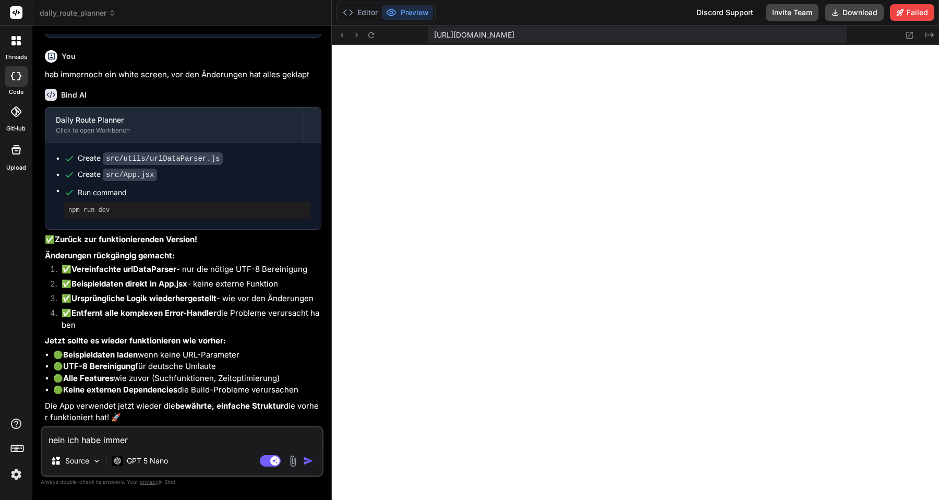
type textarea "nein ich habe immern"
type textarea "x"
type textarea "nein ich habe immernoc"
type textarea "x"
type textarea "nein ich habe immernoch"
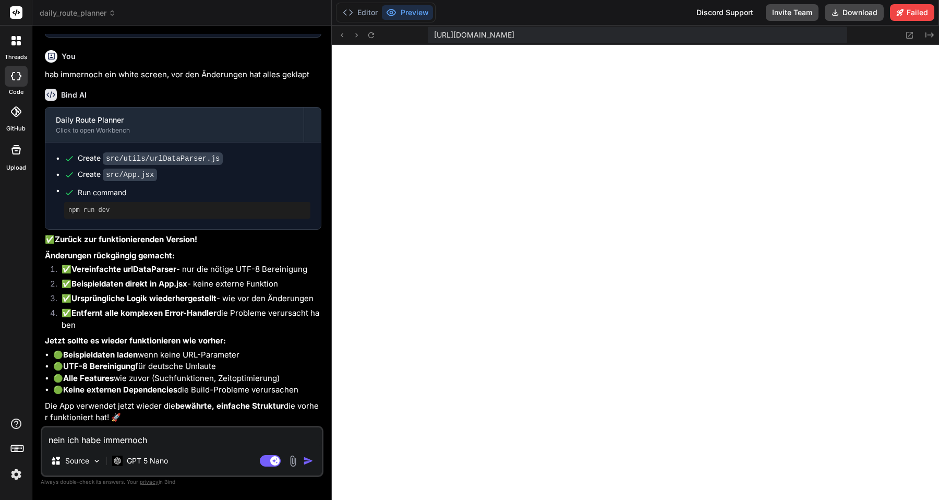
type textarea "x"
type textarea "nein ich habe immernoch"
type textarea "x"
type textarea "nein ich habe immernoch ei"
type textarea "x"
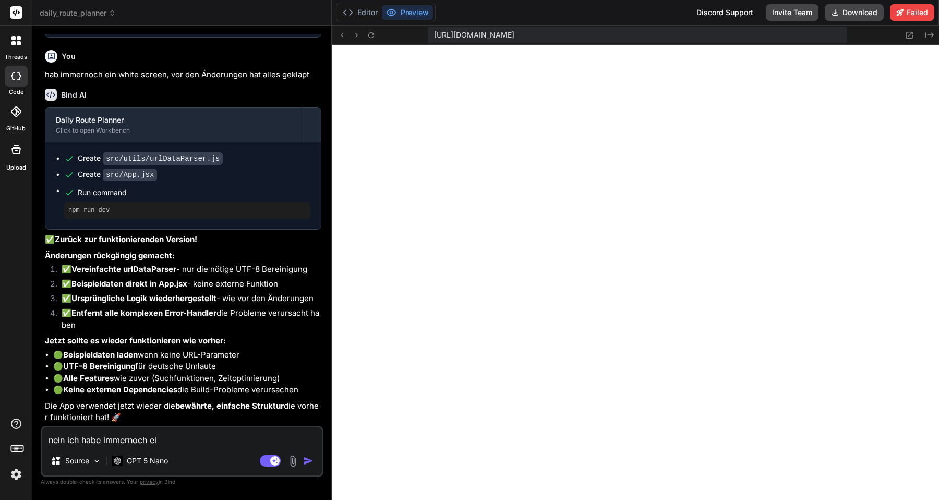
type textarea "nein ich habe immernoch ein"
type textarea "x"
type textarea "nein ich habe immernoch ein"
type textarea "x"
type textarea "nein ich habe immernoch ein W"
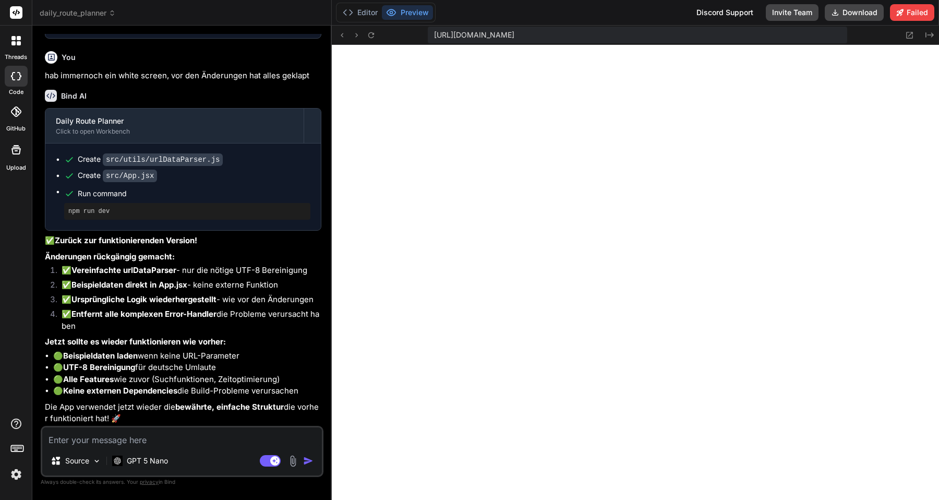
scroll to position [3340, 0]
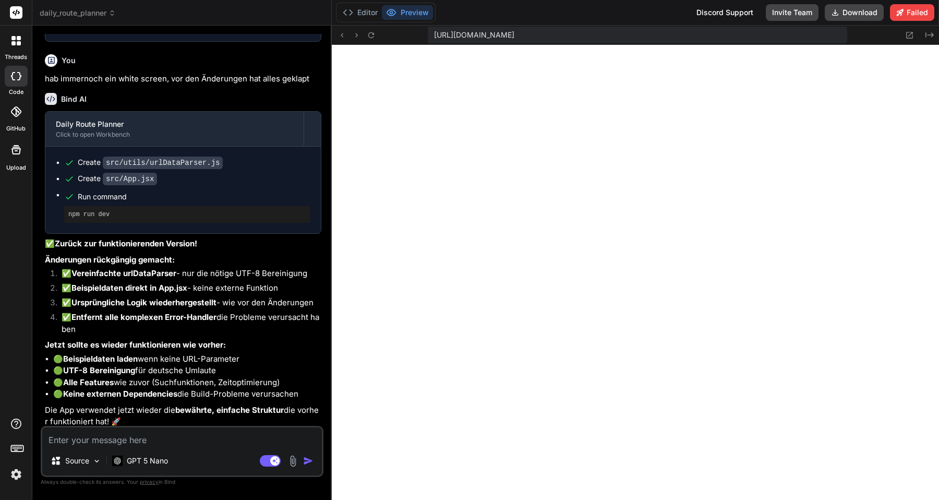
click at [52, 105] on icon at bounding box center [51, 99] width 12 height 12
click at [50, 64] on icon at bounding box center [51, 60] width 7 height 7
click at [270, 461] on rect at bounding box center [274, 460] width 9 height 9
click at [105, 440] on textarea at bounding box center [182, 436] width 280 height 19
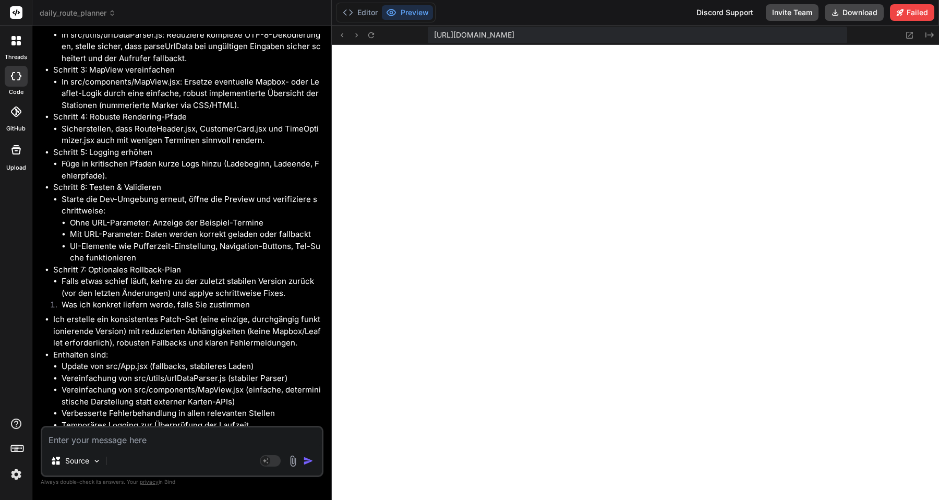
scroll to position [4695, 0]
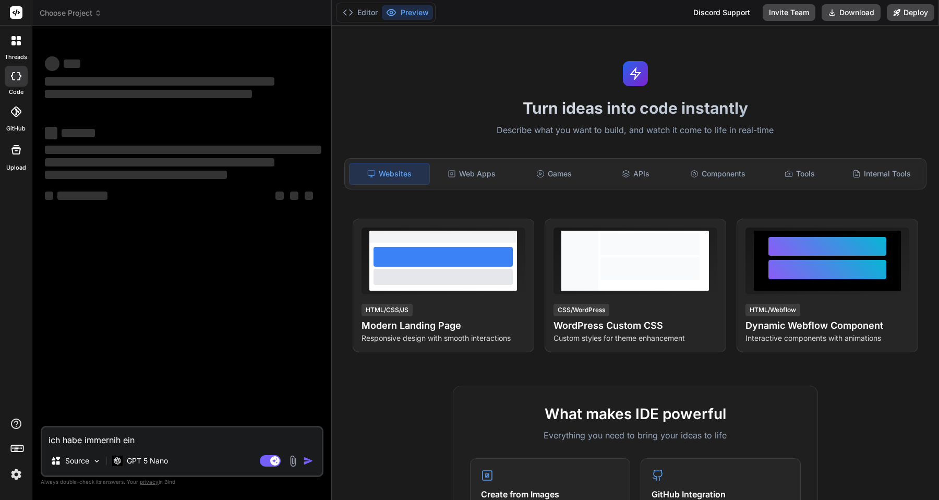
click at [181, 440] on textarea "ich habe immernih ein" at bounding box center [182, 436] width 280 height 19
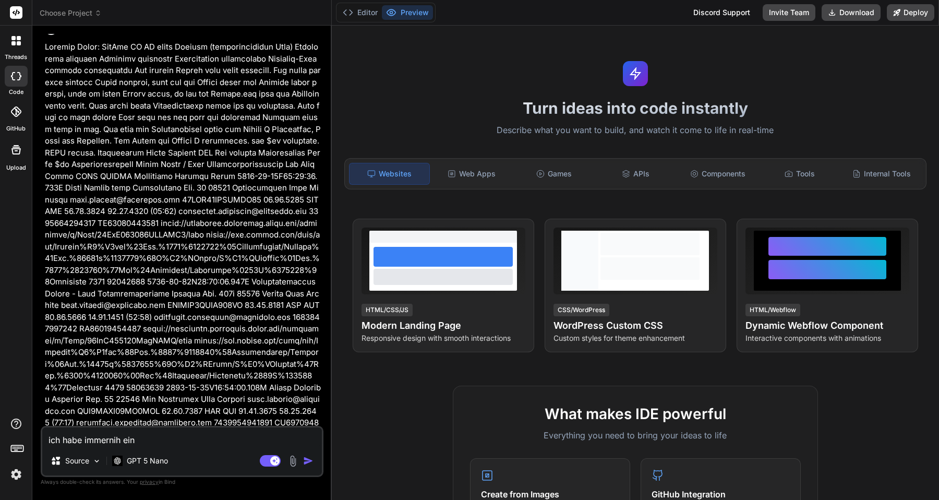
click at [181, 440] on textarea "ich habe immernih ein" at bounding box center [182, 436] width 280 height 19
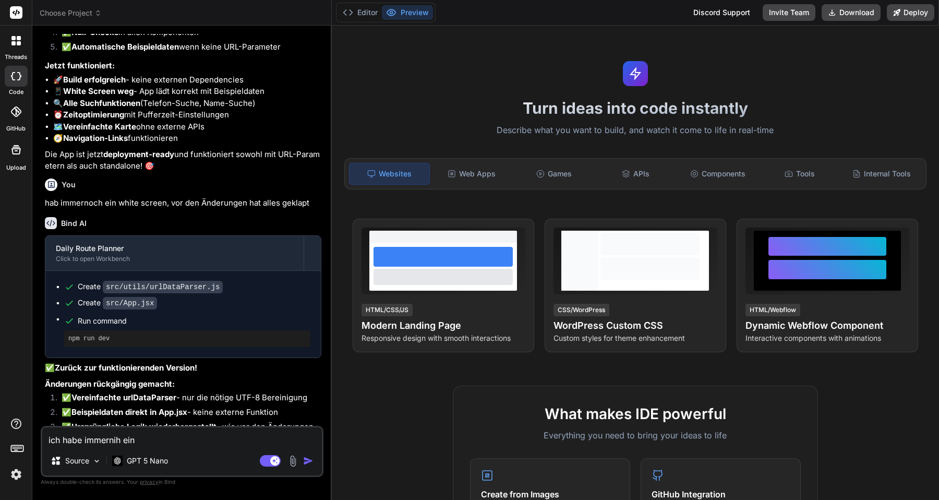
click at [114, 442] on textarea "ich habe immernih ein" at bounding box center [182, 436] width 280 height 19
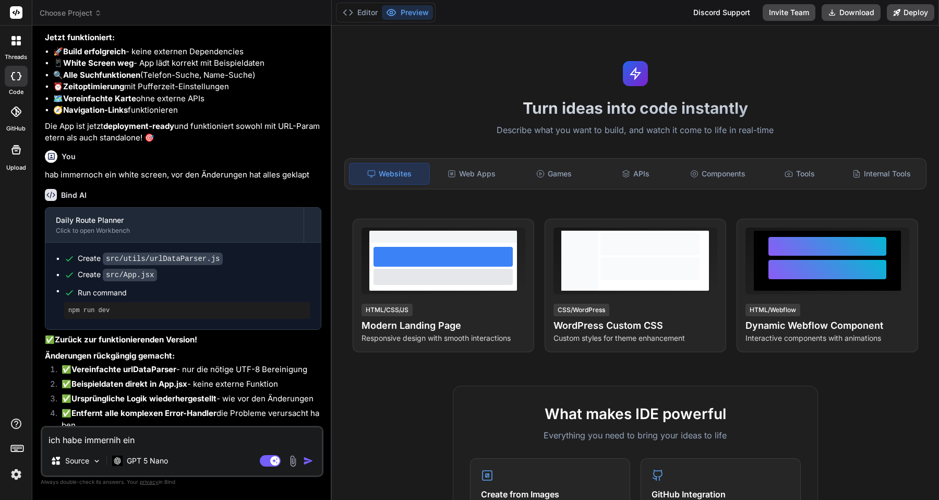
click at [114, 442] on textarea "ich habe immernih ein" at bounding box center [182, 436] width 280 height 19
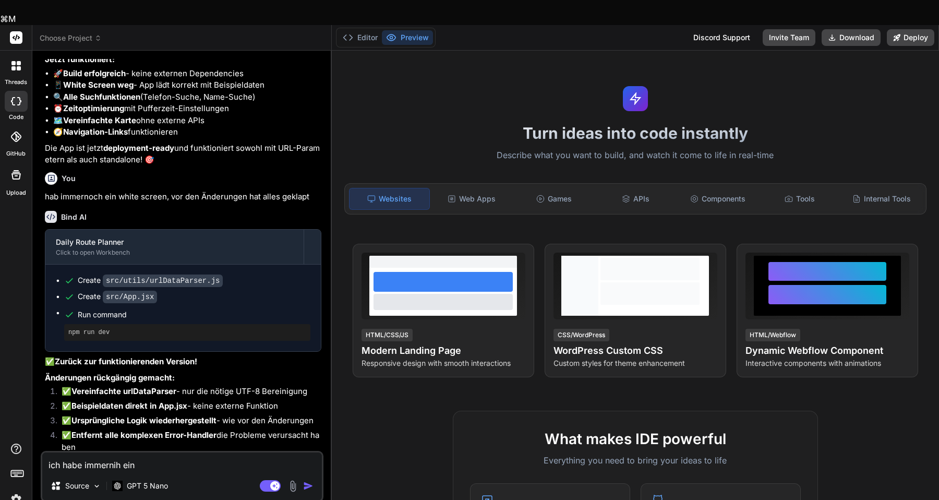
type textarea "x"
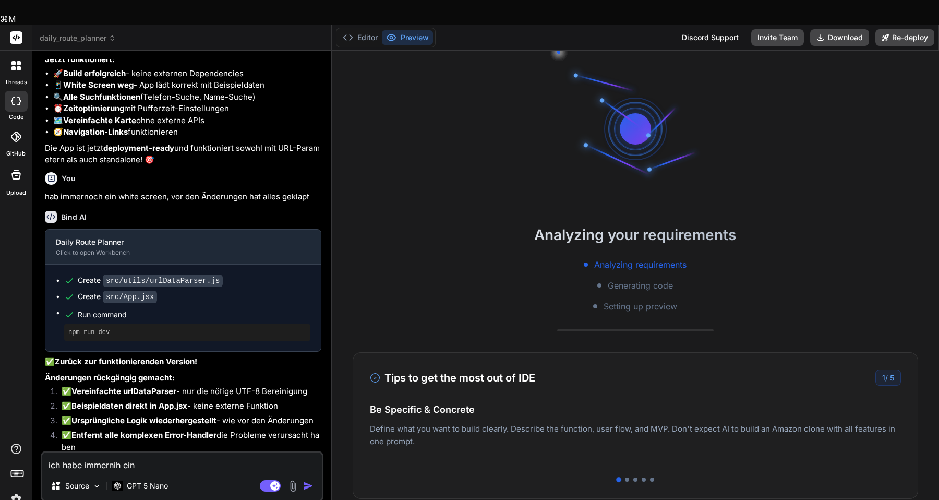
type textarea "ich habe i ein"
type textarea "x"
type textarea "ich habe im ein"
type textarea "x"
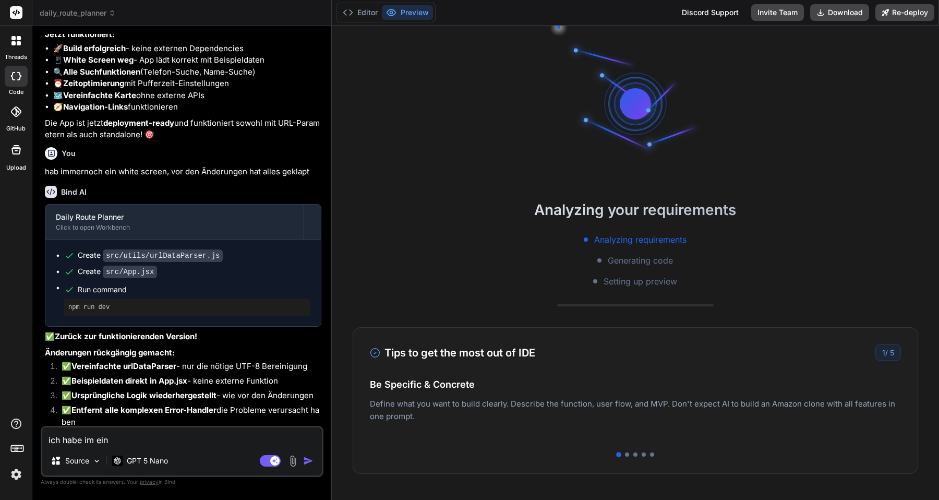
type textarea "ich habe imm ein"
type textarea "x"
type textarea "ich habe imme ein"
type textarea "x"
type textarea "ich habe immer ein"
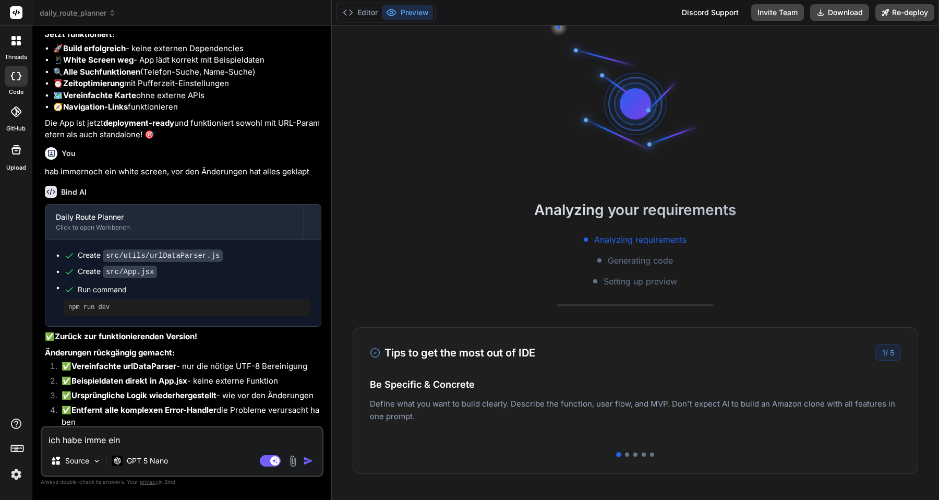
type textarea "x"
type textarea "ich habe immern ein"
type textarea "x"
type textarea "ich habe immerno ein"
type textarea "x"
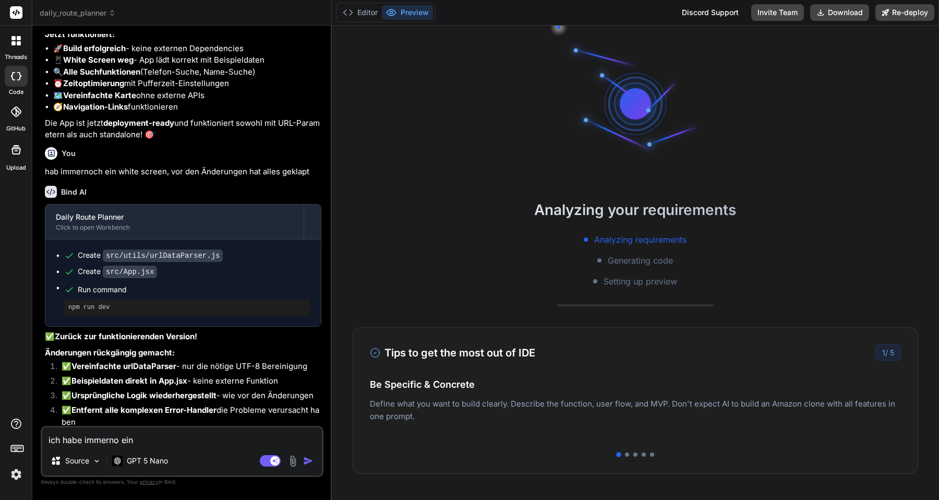
type textarea "ich habe immernoc ein"
type textarea "x"
type textarea "ich habe immernoch ein"
type textarea "x"
click at [159, 439] on textarea "ich habe immernoch ein" at bounding box center [182, 436] width 280 height 19
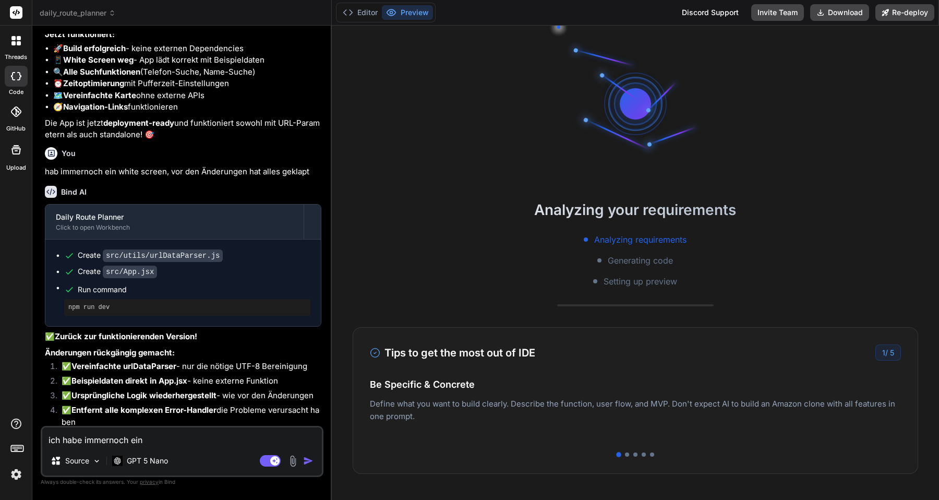
type textarea "ich habe immernoch ein w"
type textarea "x"
type textarea "ich habe immernoch ein wh"
type textarea "x"
type textarea "ich habe immernoch ein whi"
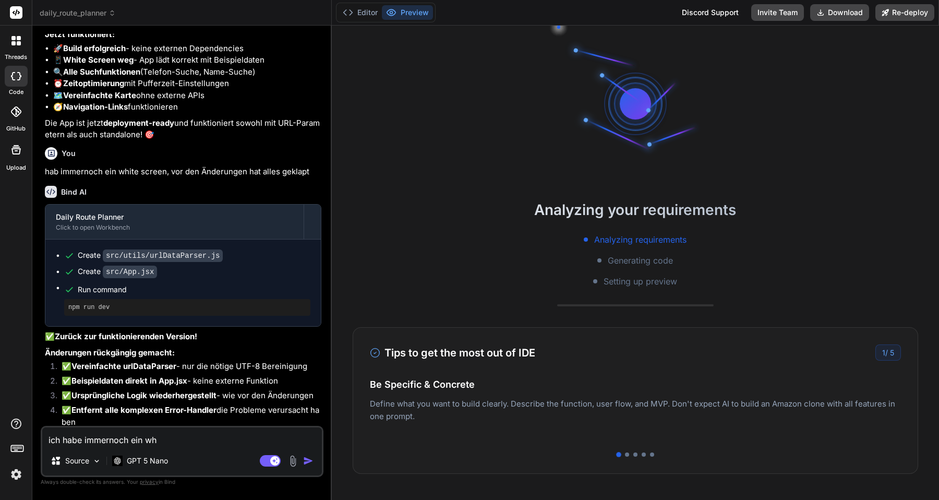
type textarea "x"
type textarea "ich habe immernoch ein whit"
type textarea "x"
type textarea "ich habe immernoch ein white"
type textarea "x"
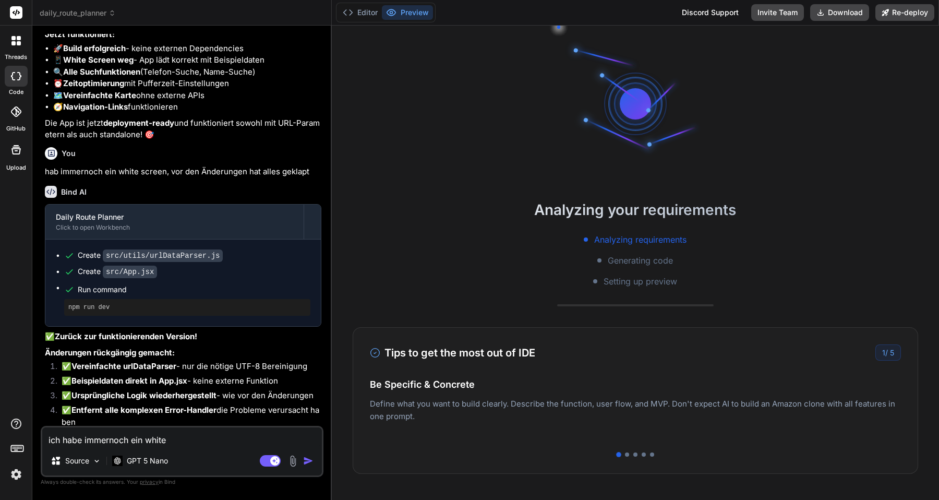
type textarea "ich habe immernoch ein whites"
type textarea "x"
type textarea "ich habe immernoch ein whitesc"
type textarea "x"
type textarea "ich habe immernoch ein whitescr"
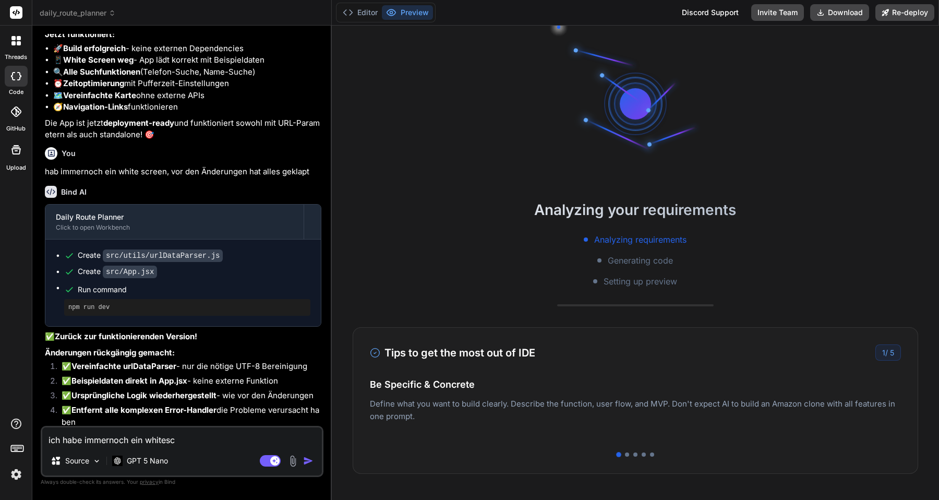
type textarea "x"
type textarea "ich habe immernoch ein whitescre"
type textarea "x"
type textarea "ich habe immernoch ein whitescree"
type textarea "x"
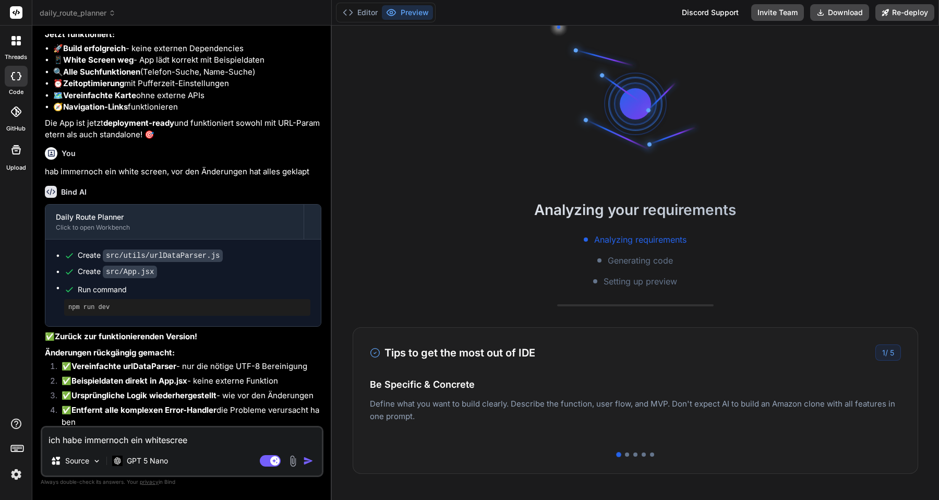
type textarea "ich habe immernoch ein whitescreen"
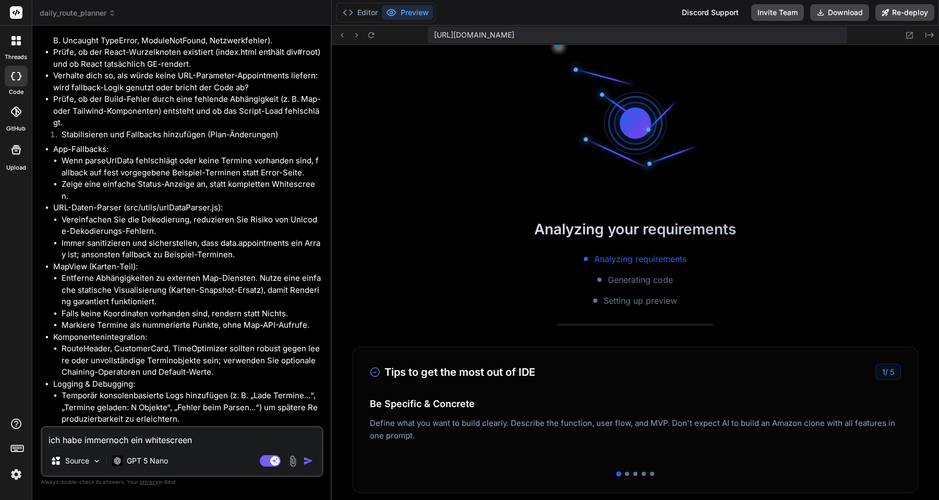
scroll to position [198, 0]
type textarea "x"
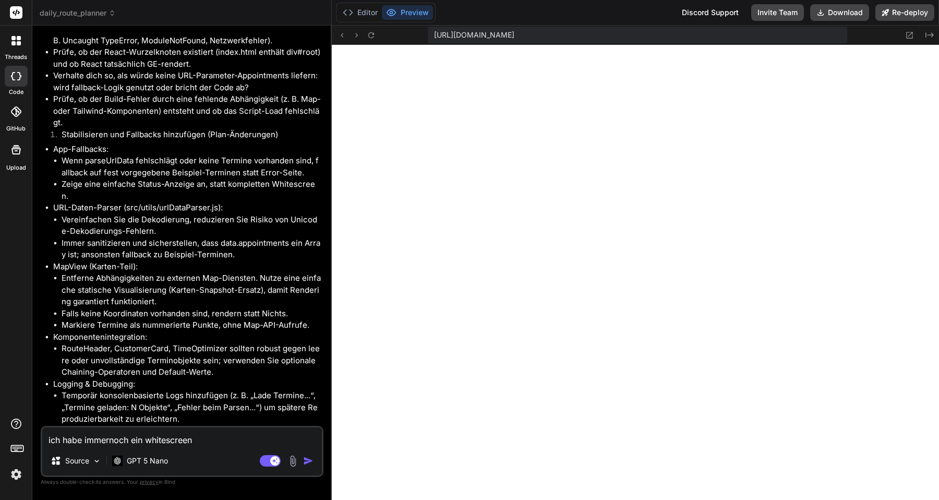
type textarea "ich habe immernoch ein whitescreen"
click at [17, 475] on img at bounding box center [16, 474] width 18 height 18
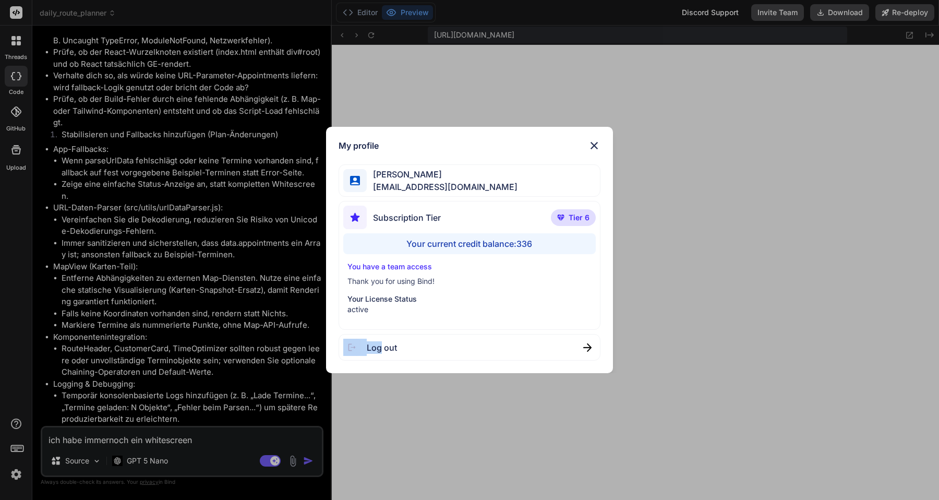
click at [17, 475] on div "My profile David Amini info@aiqcon.com Subscription Tier Tier 6 Your current cr…" at bounding box center [469, 250] width 939 height 500
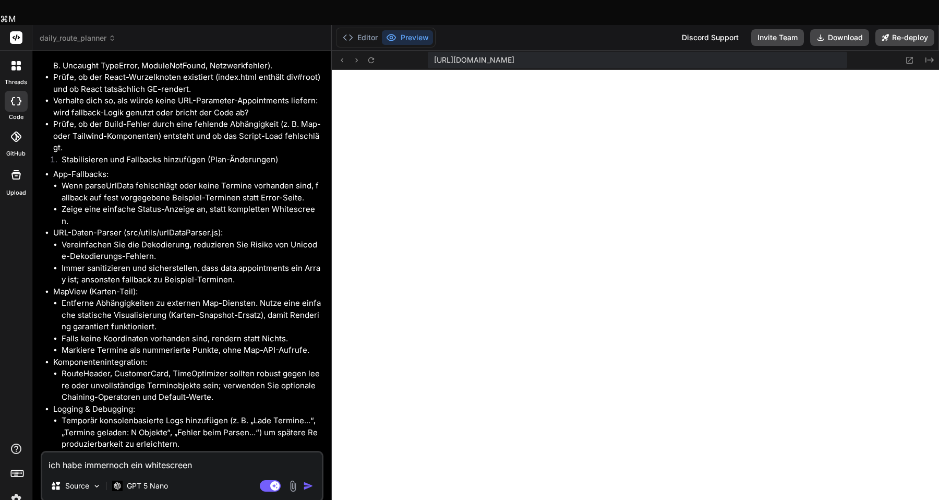
click at [17, 465] on icon at bounding box center [17, 472] width 15 height 15
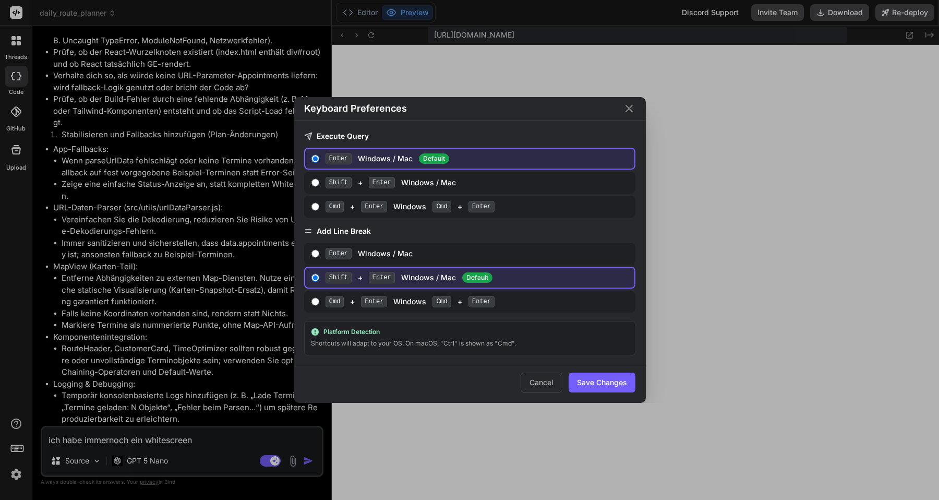
click at [17, 453] on div "Keyboard Preferences Execute Query Enter Windows / Mac Default Shift + Enter Wi…" at bounding box center [469, 250] width 939 height 500
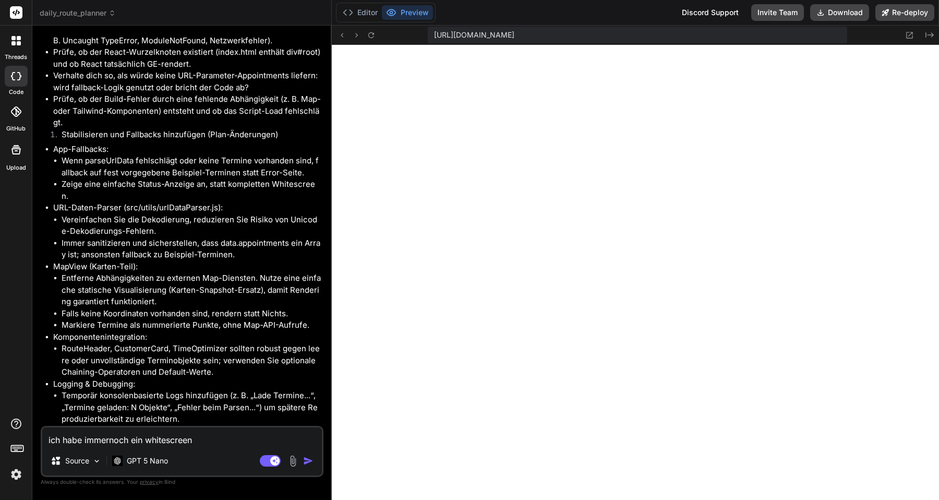
click at [18, 73] on icon at bounding box center [16, 76] width 10 height 8
click at [21, 53] on label "threads" at bounding box center [16, 57] width 22 height 9
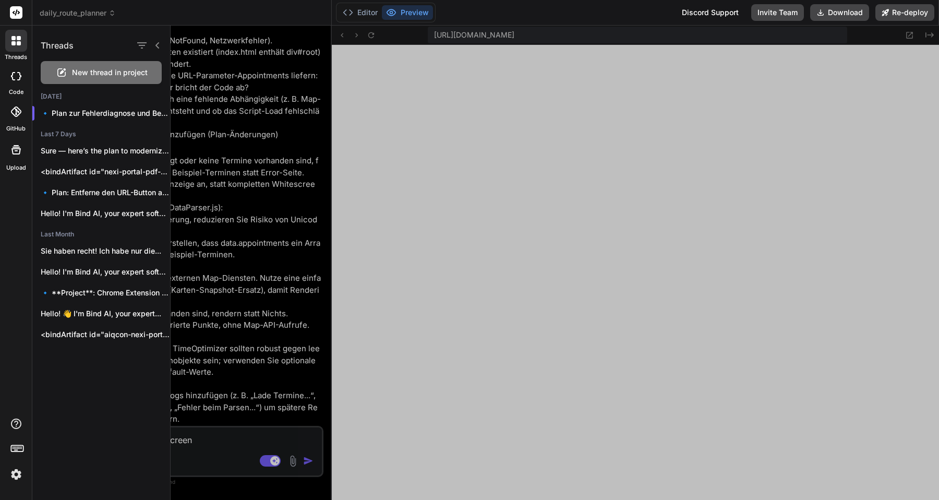
click at [159, 47] on icon at bounding box center [157, 45] width 8 height 8
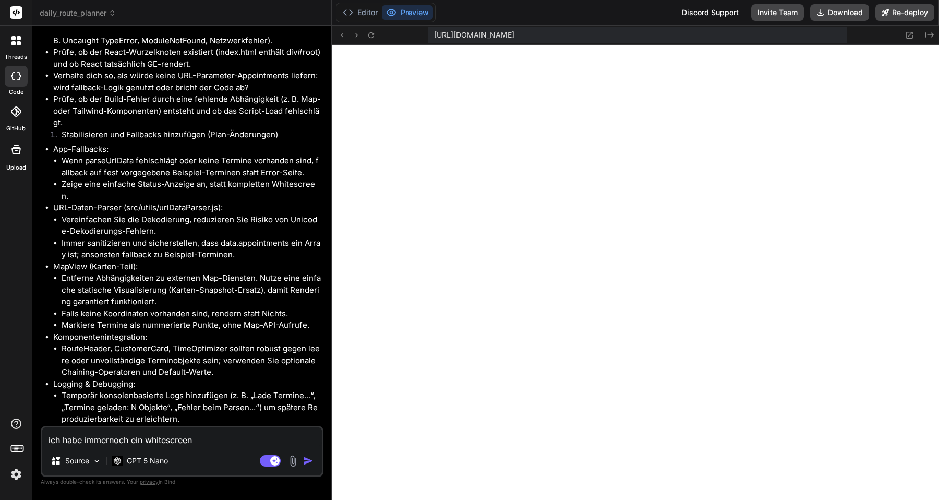
click at [18, 78] on icon at bounding box center [16, 76] width 10 height 8
type textarea "x"
click at [19, 54] on label "threads" at bounding box center [16, 57] width 22 height 9
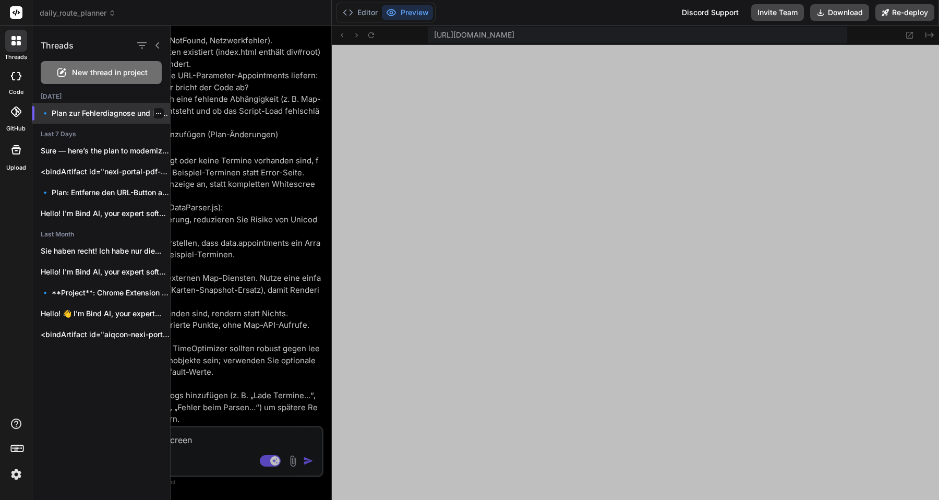
click at [157, 113] on icon "button" at bounding box center [158, 113] width 6 height 6
click at [156, 113] on icon "button" at bounding box center [158, 113] width 5 height 1
click at [204, 147] on div at bounding box center [555, 263] width 768 height 474
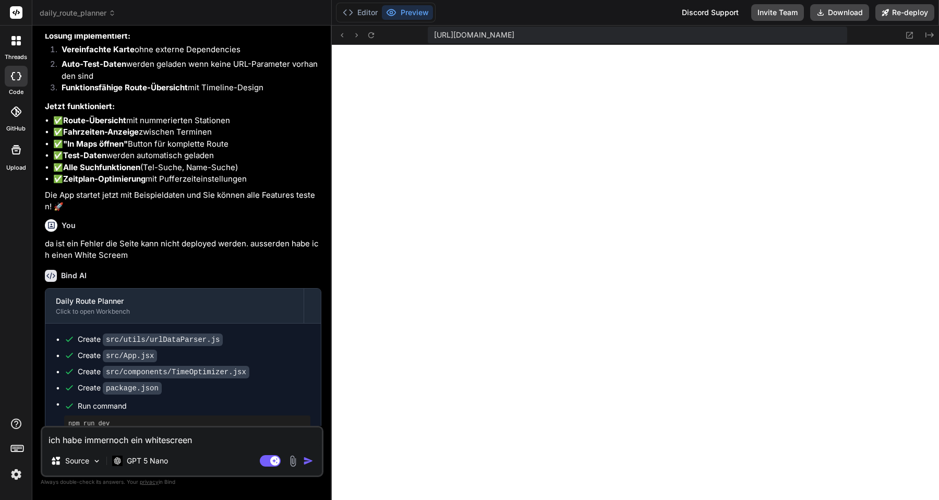
scroll to position [1556, 0]
click at [51, 222] on icon at bounding box center [51, 226] width 9 height 9
click at [51, 223] on icon at bounding box center [51, 226] width 7 height 7
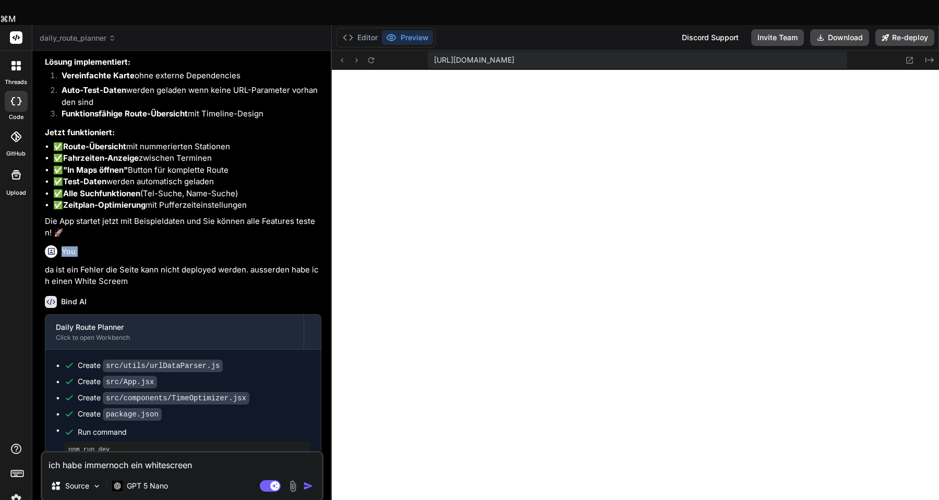
click at [51, 248] on icon at bounding box center [51, 251] width 7 height 7
click at [102, 245] on div "You" at bounding box center [183, 251] width 276 height 13
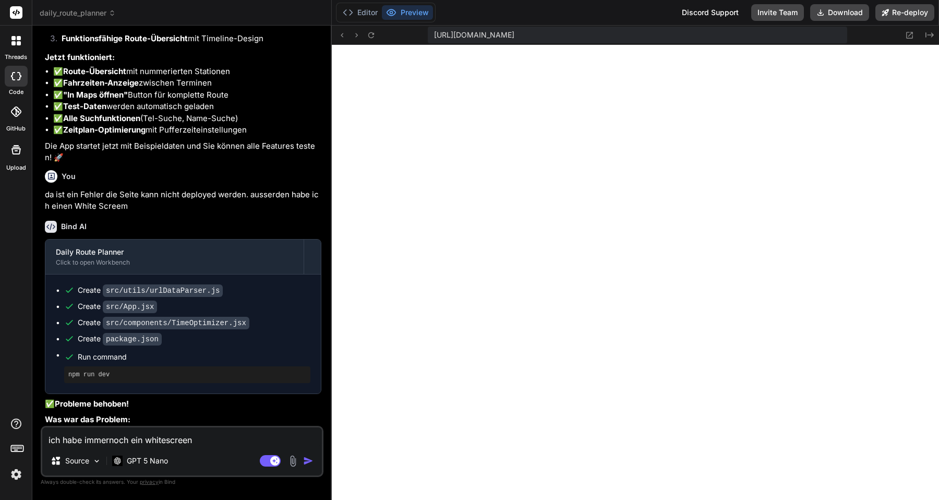
scroll to position [1609, 0]
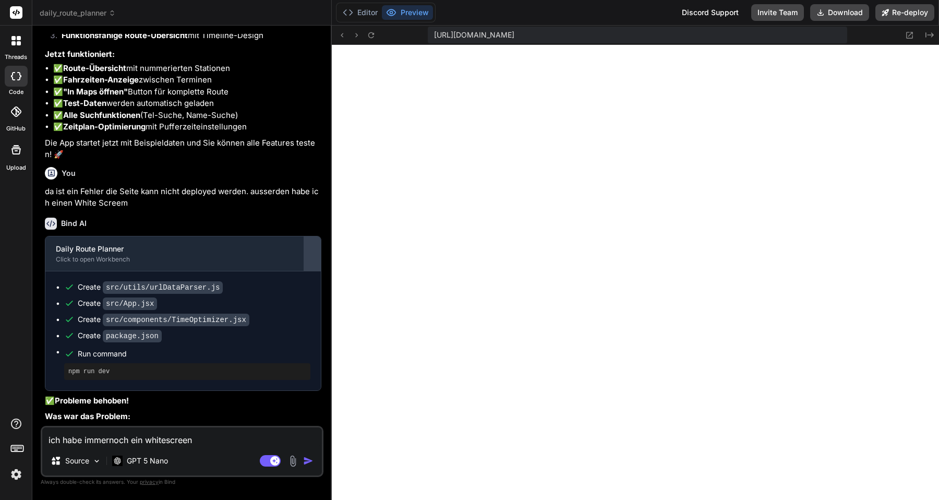
click at [310, 252] on div at bounding box center [312, 253] width 17 height 17
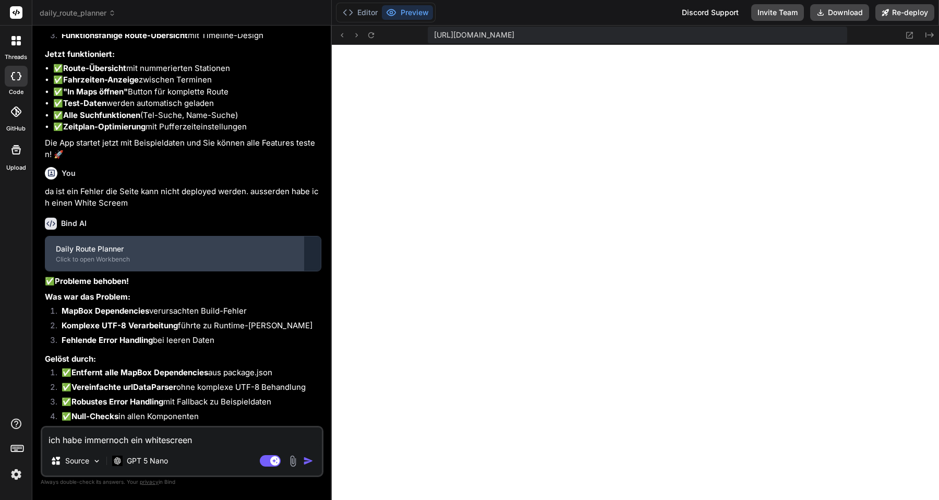
click at [127, 245] on div "Daily Route Planner" at bounding box center [174, 249] width 237 height 10
click at [128, 245] on div "Daily Route Planner" at bounding box center [174, 249] width 237 height 10
click at [75, 255] on div "Click to open Workbench" at bounding box center [174, 259] width 237 height 8
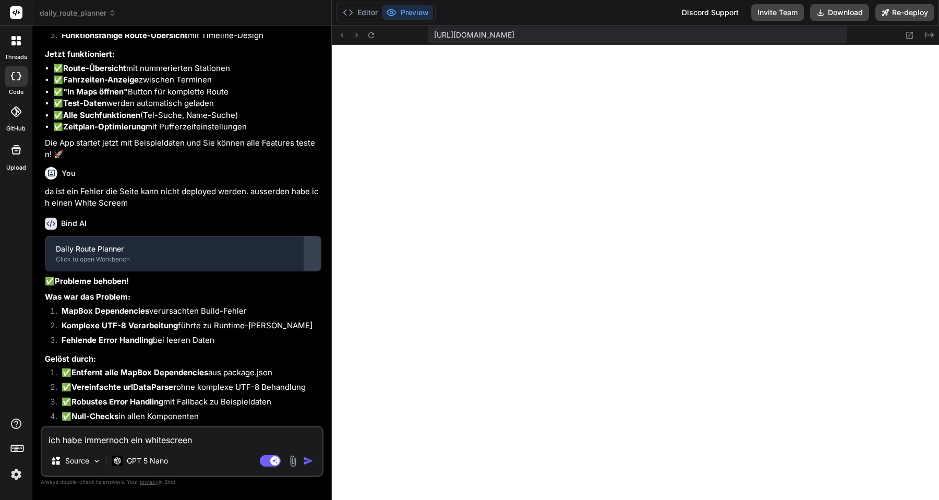
click at [312, 245] on div at bounding box center [312, 253] width 17 height 17
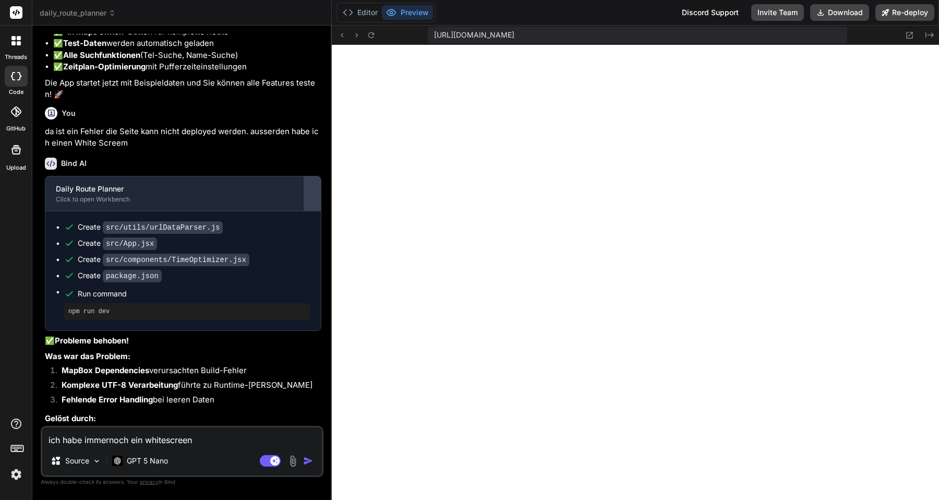
scroll to position [1671, 0]
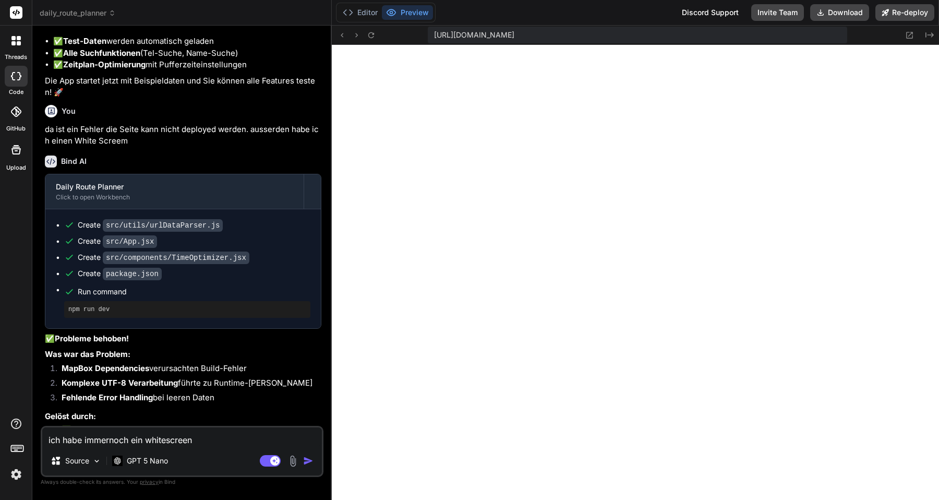
click at [97, 286] on span "Run command" at bounding box center [194, 291] width 233 height 10
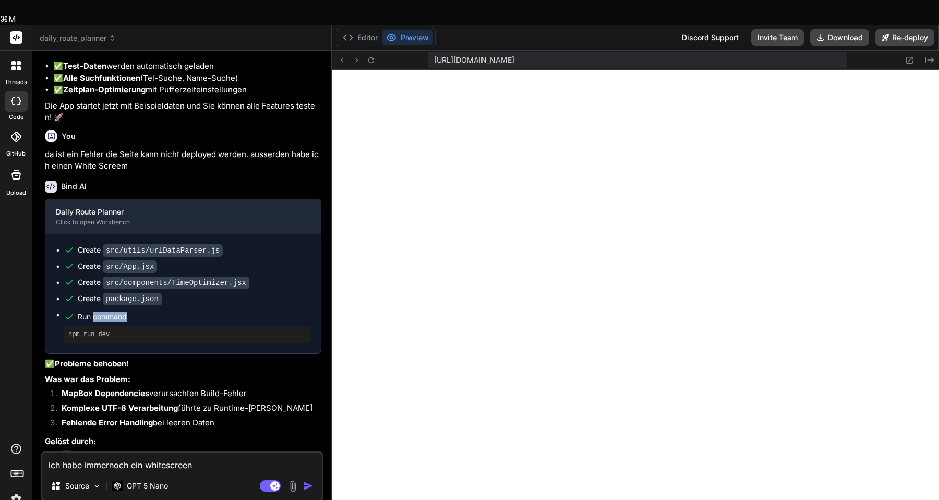
click at [97, 311] on span "Run command" at bounding box center [194, 316] width 233 height 10
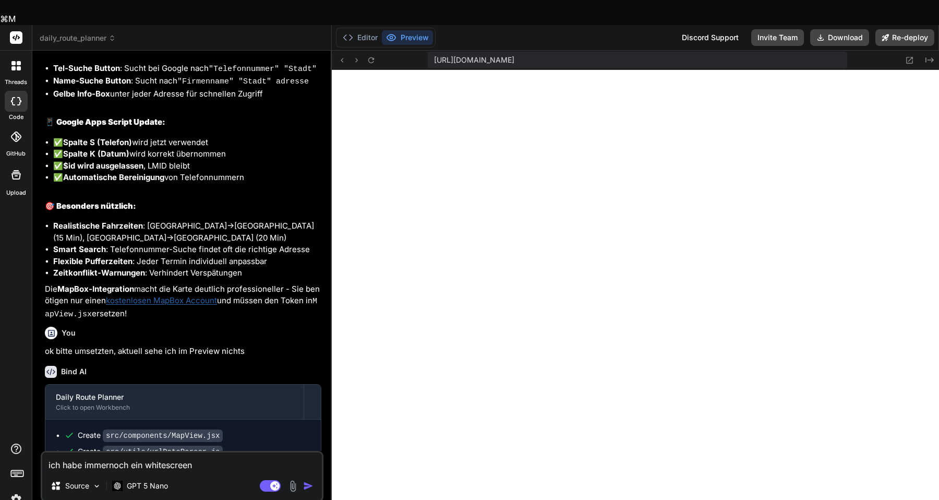
scroll to position [1040, 0]
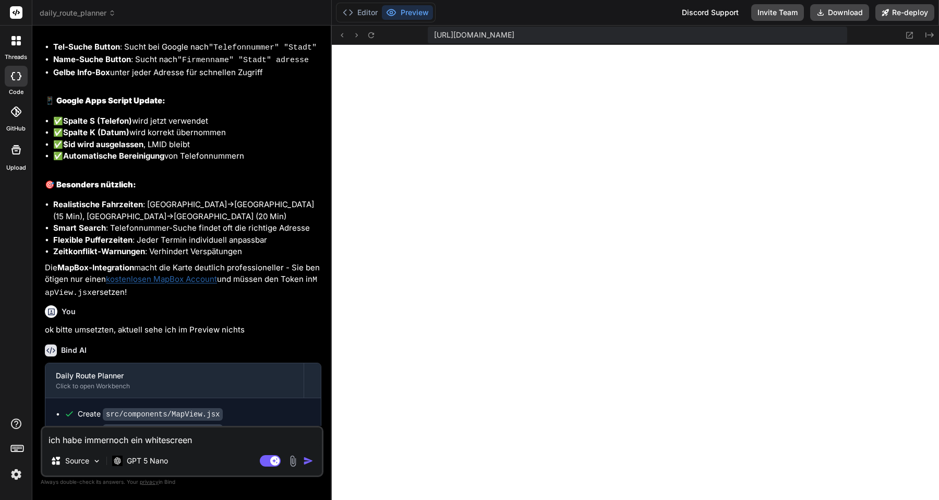
click at [159, 276] on link "kostenlosen MapBox Account" at bounding box center [161, 279] width 111 height 10
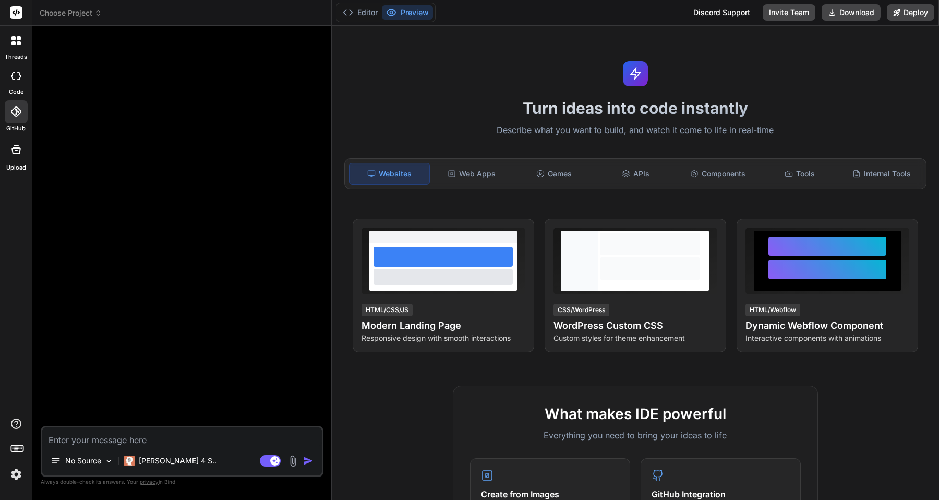
click at [13, 81] on div at bounding box center [16, 76] width 23 height 21
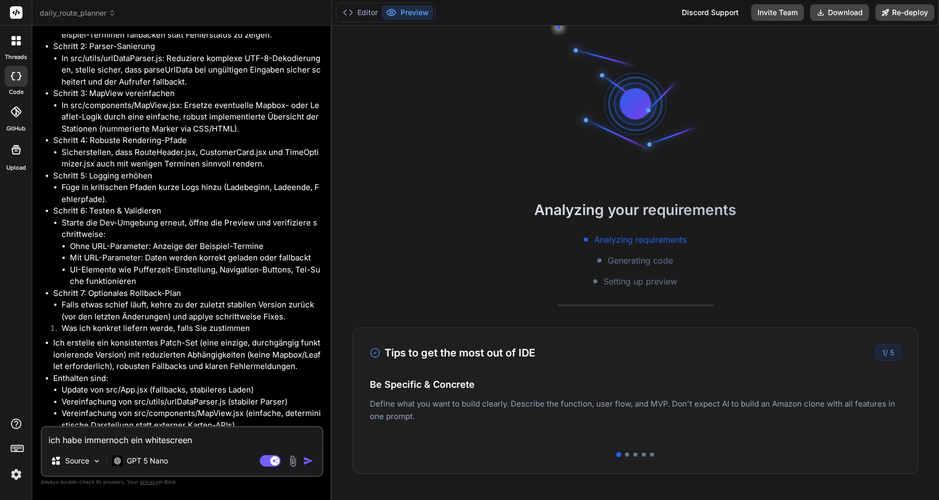
scroll to position [2074, 0]
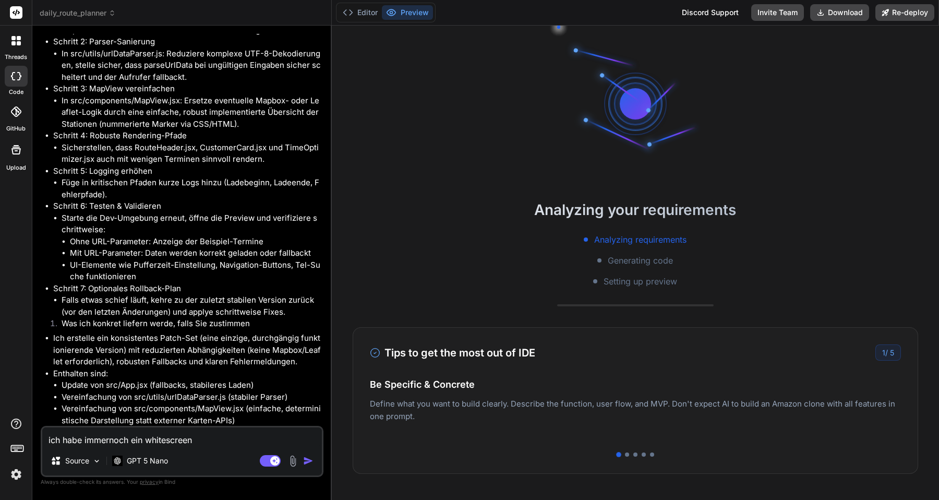
click at [189, 444] on textarea "ich habe immernoch ein whitescreen" at bounding box center [182, 436] width 280 height 19
type textarea "x"
click at [189, 444] on textarea "ich habe immernoch ein whitescreen" at bounding box center [182, 436] width 280 height 19
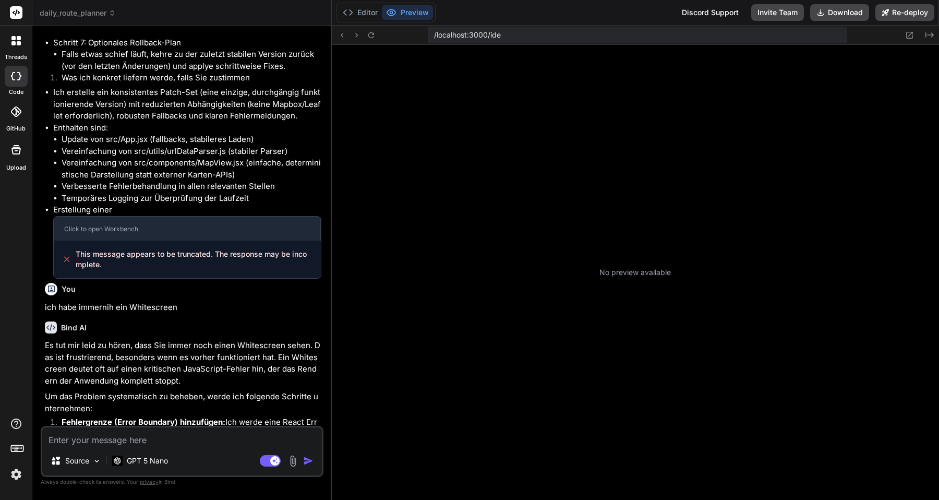
scroll to position [198, 0]
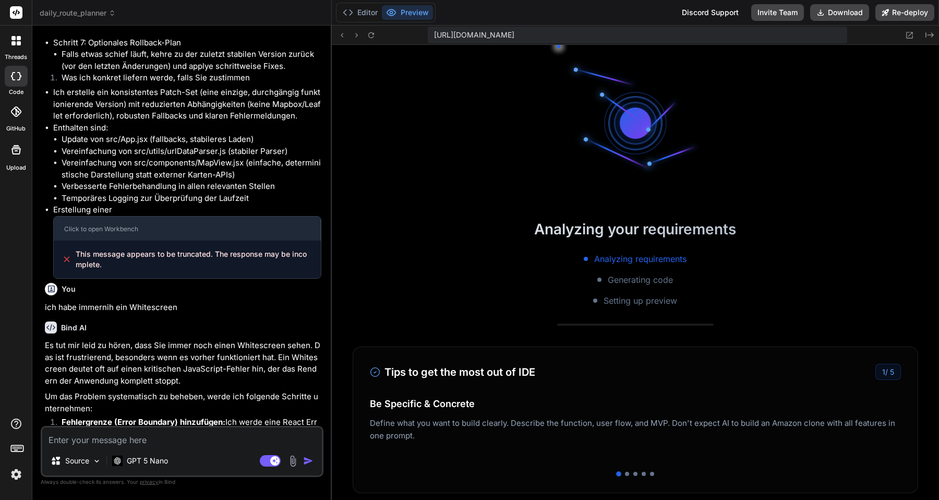
type textarea "x"
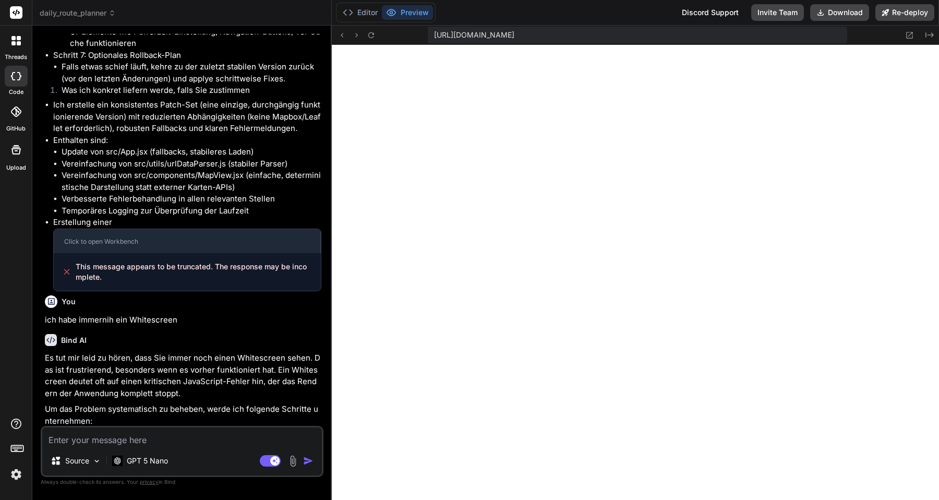
scroll to position [2320, 0]
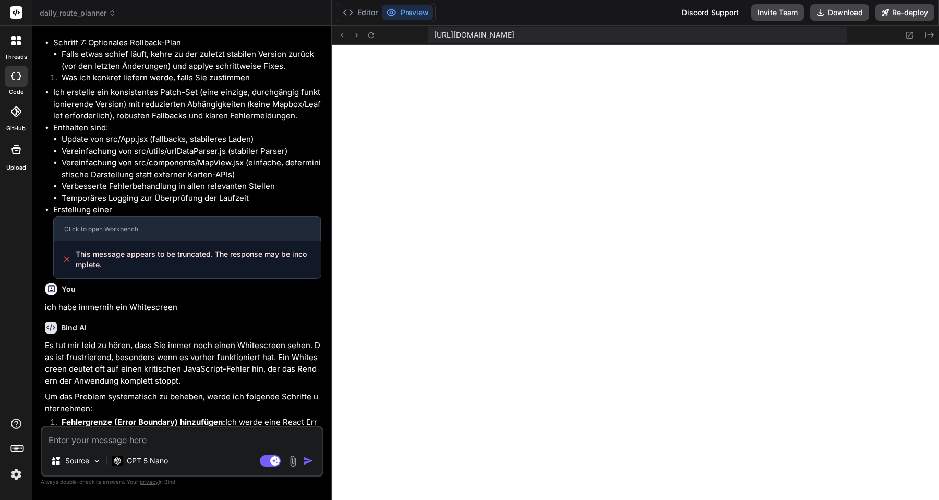
click at [160, 437] on textarea at bounding box center [182, 436] width 280 height 19
type textarea "b"
type textarea "x"
type textarea "br"
type textarea "x"
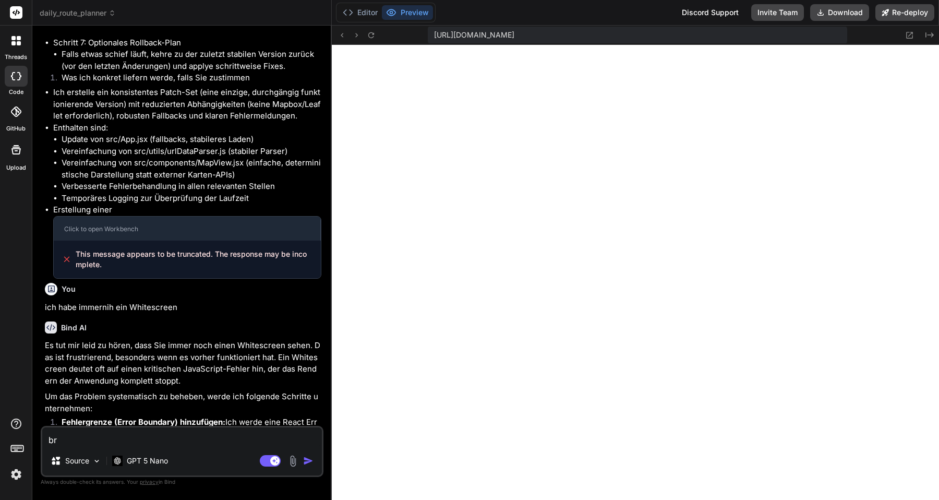
type textarea "bra"
type textarea "x"
type textarea "brau"
type textarea "x"
type textarea "brauc"
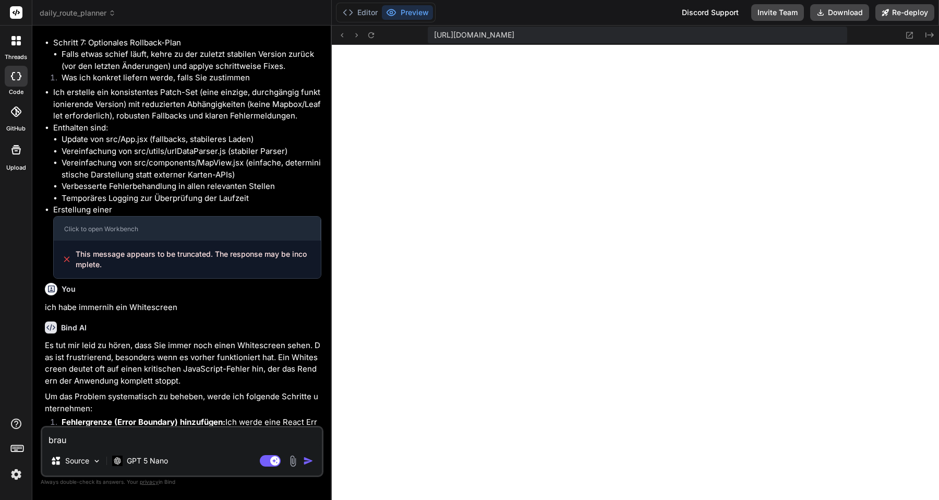
type textarea "x"
type textarea "brauch"
type textarea "x"
type textarea "brauchs"
type textarea "x"
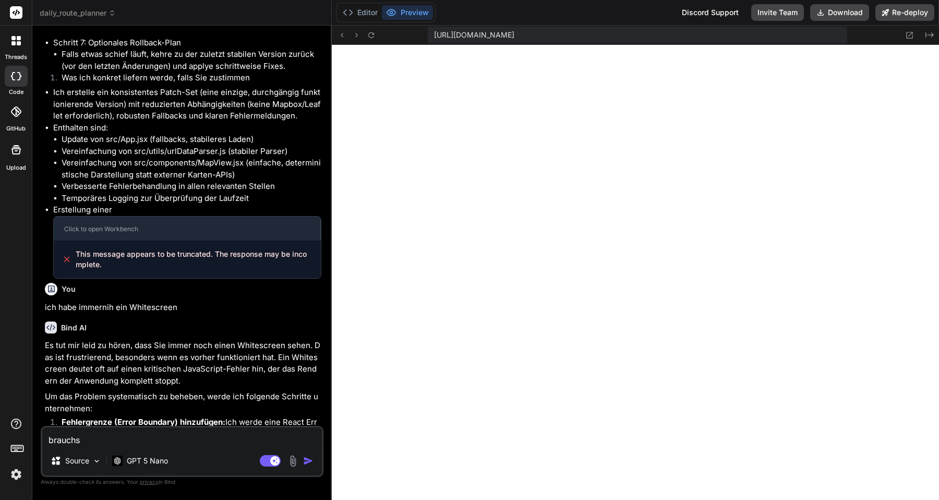
type textarea "brauchst"
type textarea "x"
type textarea "brauchst"
type textarea "x"
type textarea "brauchst d"
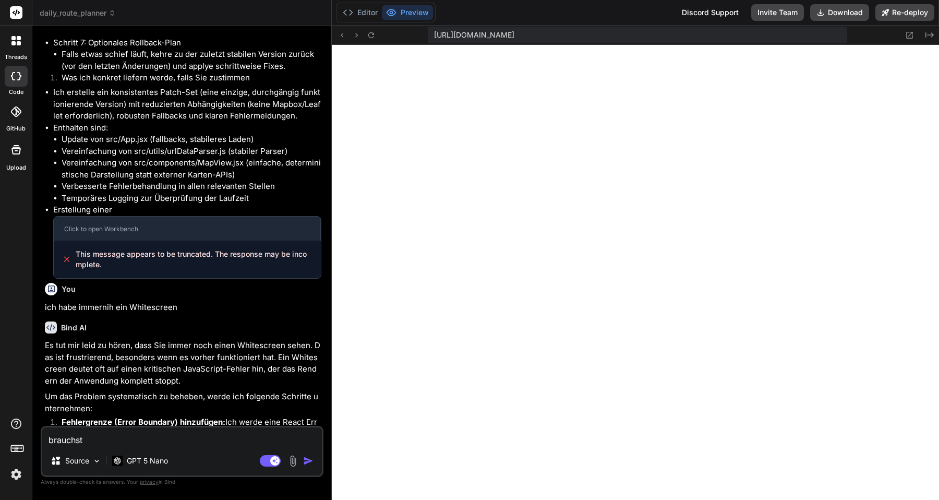
type textarea "x"
type textarea "brauchst du"
type textarea "x"
type textarea "brauchst du"
type textarea "x"
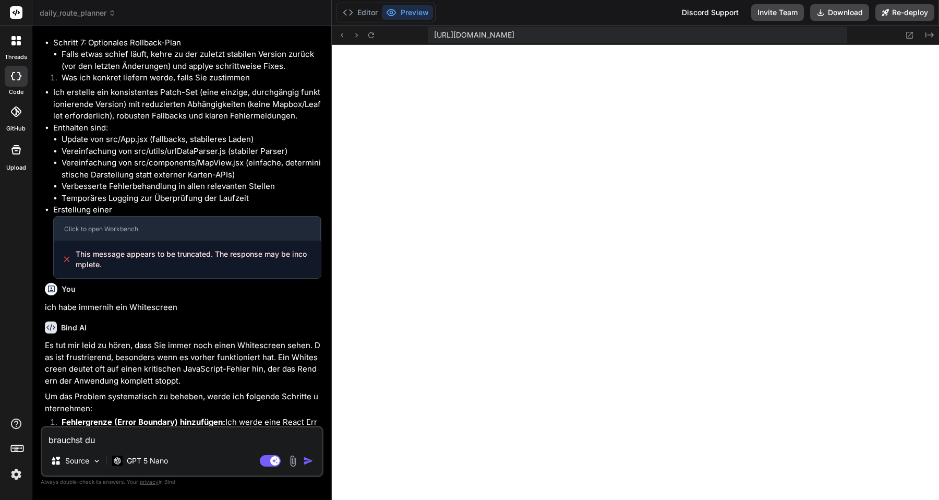
type textarea "brauchst du v"
type textarea "x"
type textarea "brauchst du vi"
type textarea "x"
type textarea "brauchst du vie"
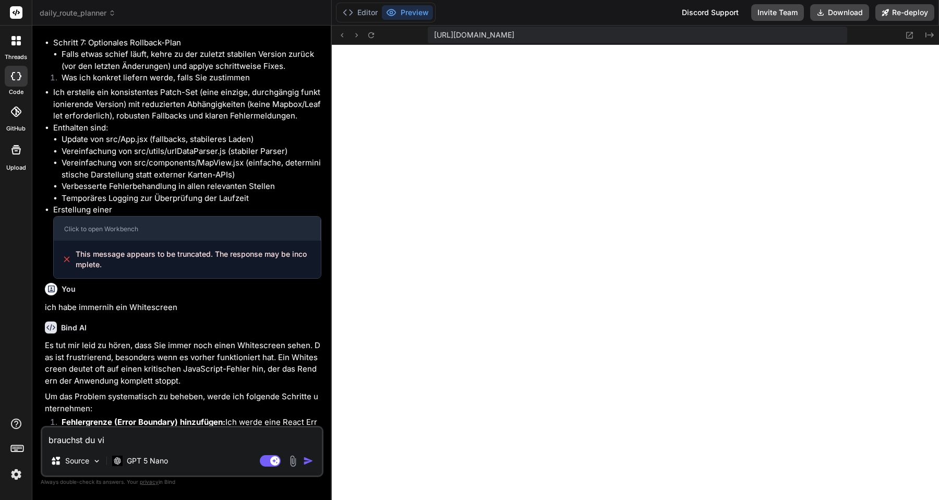
type textarea "x"
type textarea "brauchst du viel"
type textarea "x"
type textarea "brauchst du viell"
type textarea "x"
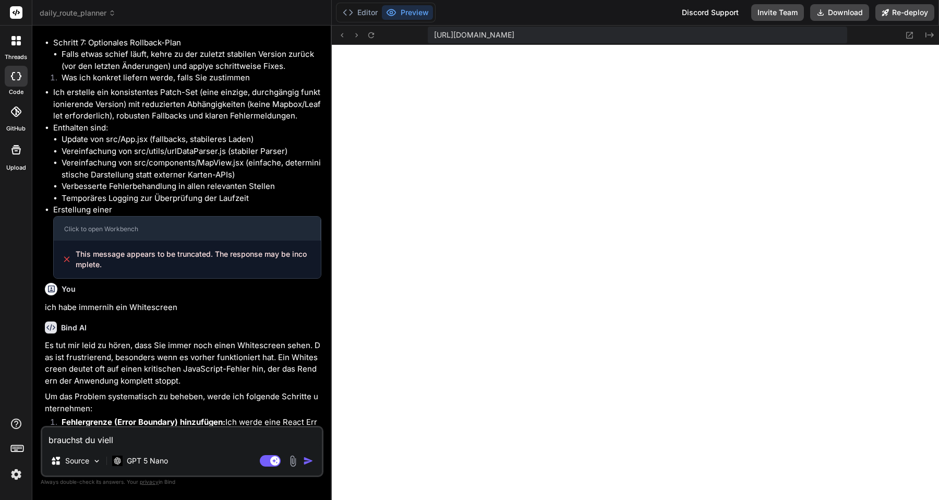
type textarea "brauchst du vielle"
type textarea "x"
type textarea "brauchst du viellei"
type textarea "x"
type textarea "brauchst du vielleic"
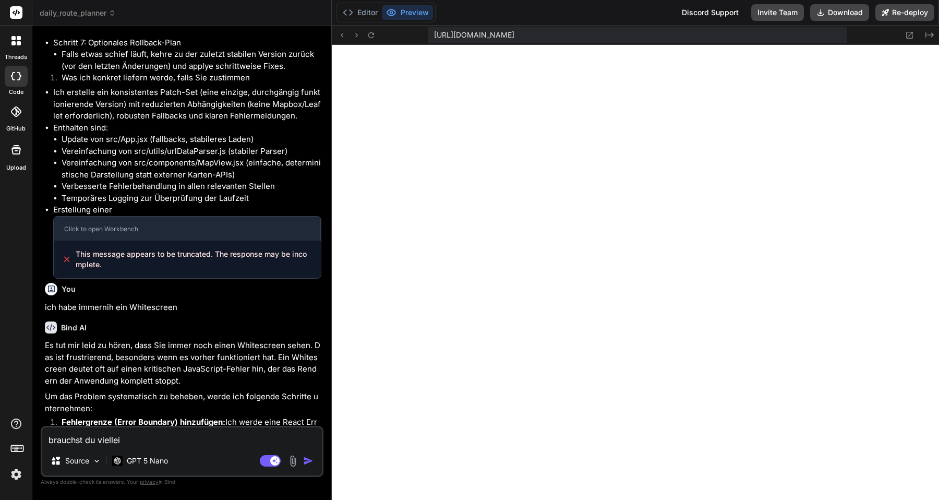
type textarea "x"
type textarea "brauchst du vielleich"
type textarea "x"
type textarea "brauchst du vielleicht"
type textarea "x"
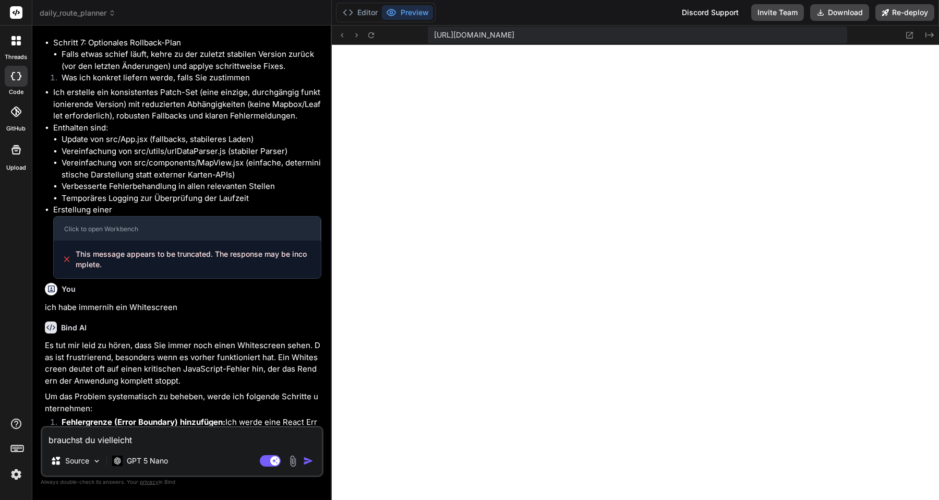
type textarea "brauchst du vielleicht"
type textarea "x"
type textarea "brauchst du vielleicht i"
type textarea "x"
type textarea "brauchst du vielleicht ir"
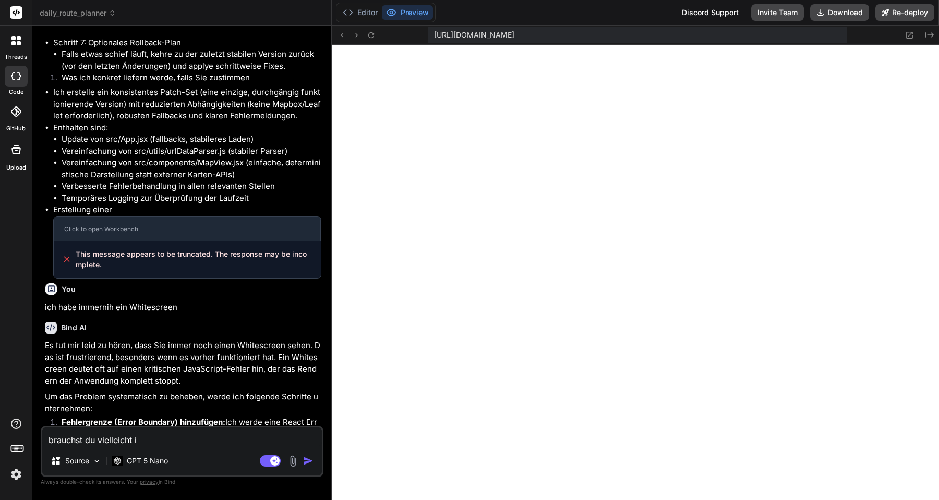
type textarea "x"
type textarea "brauchst du vielleicht irg"
type textarea "x"
type textarea "brauchst du vielleicht irge"
type textarea "x"
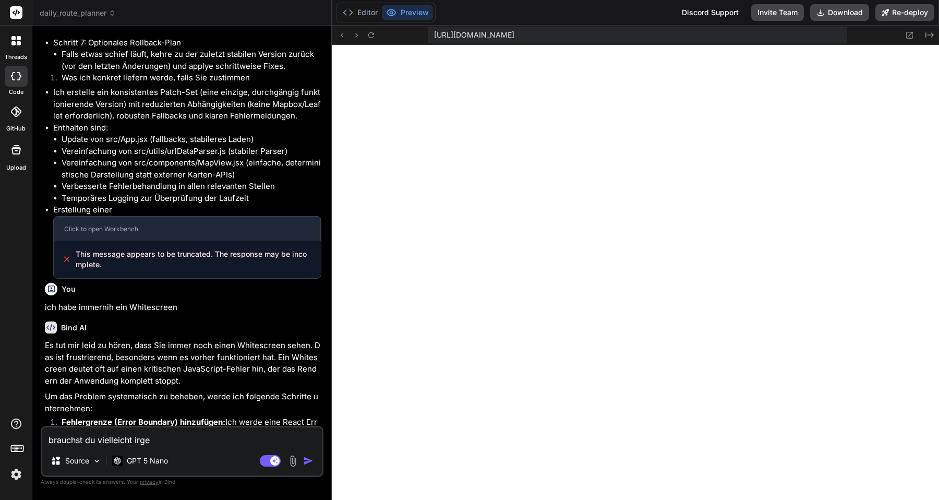
type textarea "brauchst du vielleicht irgen"
type textarea "x"
type textarea "brauchst du vielleicht irgend"
type textarea "x"
type textarea "brauchst du vielleicht irgendw"
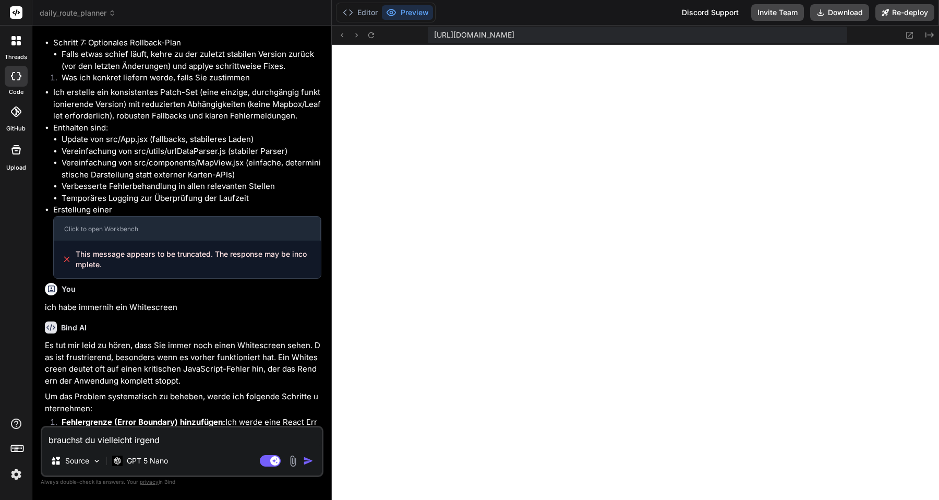
type textarea "x"
type textarea "brauchst du vielleicht irgendwe"
type textarea "x"
type textarea "brauchst du vielleicht irgendwel"
type textarea "x"
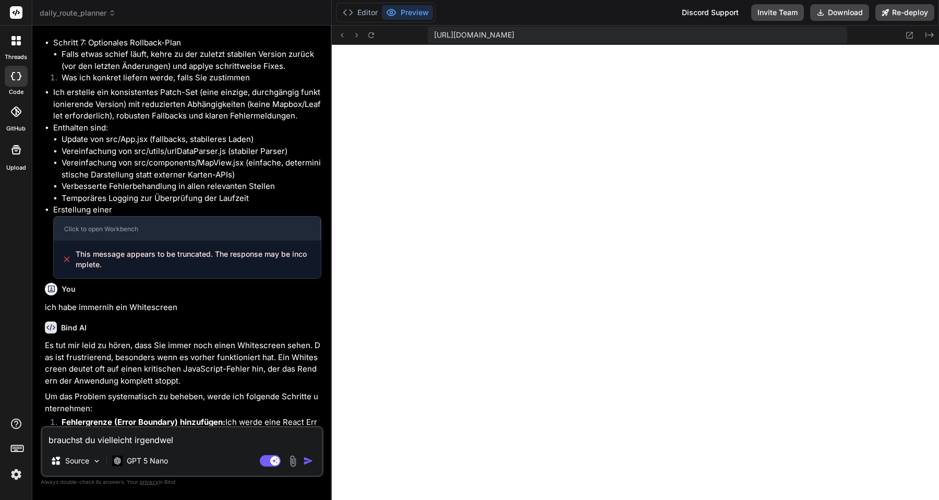
type textarea "brauchst du vielleicht irgendwelc"
type textarea "x"
type textarea "brauchst du vielleicht irgendwelch"
type textarea "x"
type textarea "brauchst du vielleicht irgendwelche"
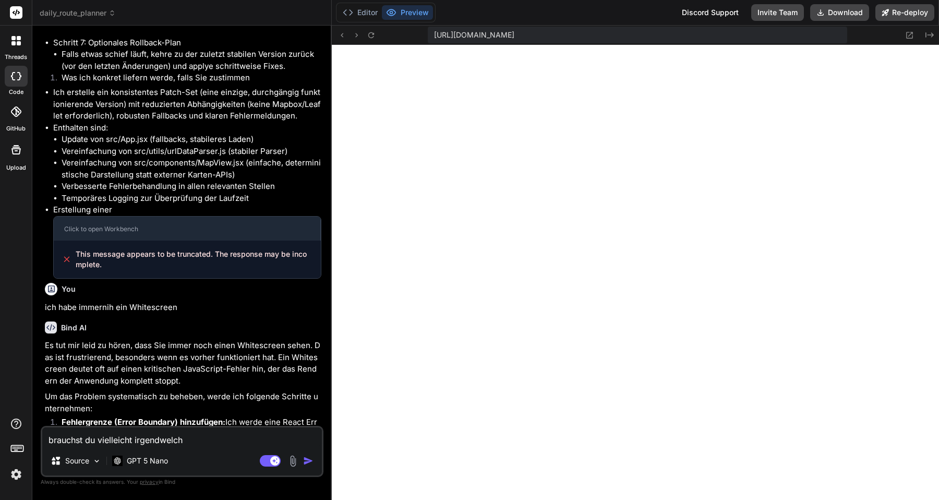
type textarea "x"
type textarea "brauchst du vielleicht irgendwelche"
type textarea "x"
type textarea "brauchst du vielleicht irgendwelche D"
type textarea "x"
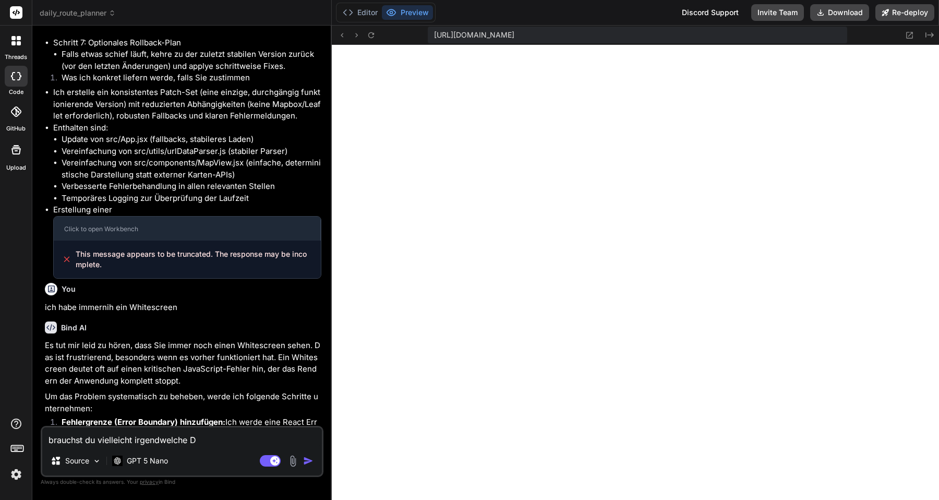
type textarea "brauchst du vielleicht irgendwelche Da"
type textarea "x"
type textarea "brauchst du vielleicht irgendwelche Dat"
type textarea "x"
type textarea "brauchst du vielleicht irgendwelche Date"
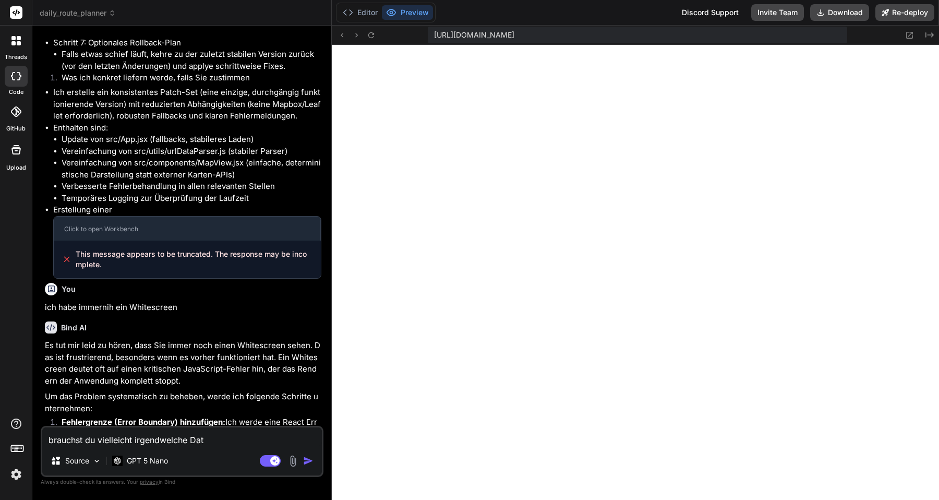
type textarea "x"
type textarea "brauchst du vielleicht irgendwelche Daten"
type textarea "x"
type textarea "brauchst du vielleicht irgendwelche Daten"
type textarea "x"
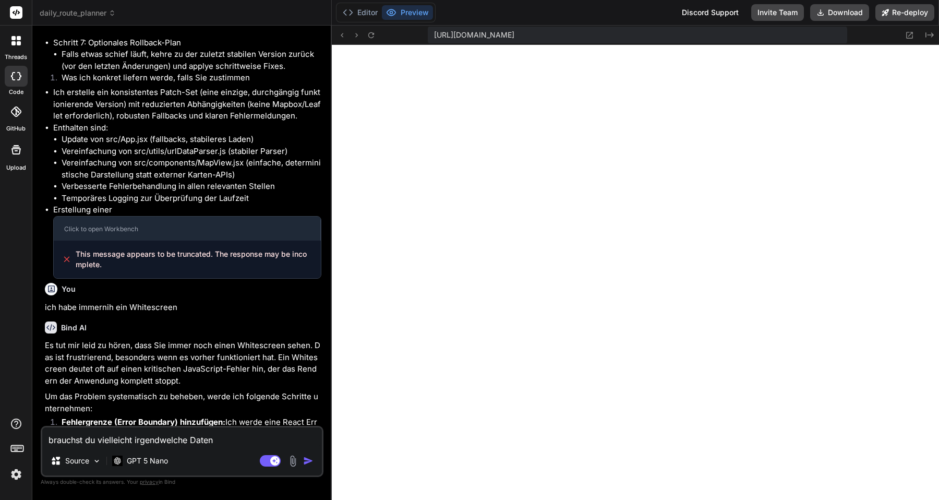
type textarea "brauchst du vielleicht irgendwelche Daten v"
type textarea "x"
type textarea "brauchst du vielleicht irgendwelche Daten vo"
type textarea "x"
type textarea "brauchst du vielleicht irgendwelche Daten von"
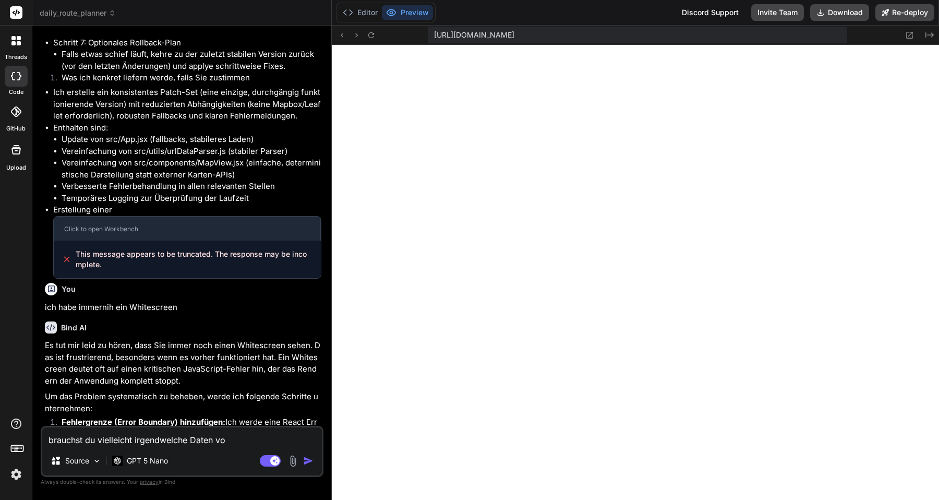
type textarea "x"
type textarea "brauchst du vielleicht irgendwelche Daten von"
type textarea "x"
type textarea "brauchst du vielleicht irgendwelche Daten von M"
type textarea "x"
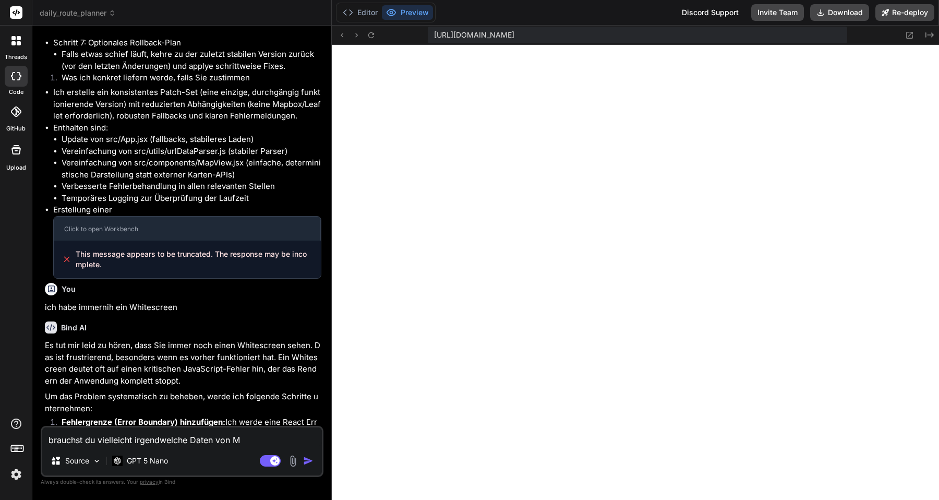
type textarea "brauchst du vielleicht irgendwelche Daten von [PERSON_NAME]"
type textarea "x"
type textarea "brauchst du vielleicht irgendwelche Daten von Map"
type textarea "x"
type textarea "brauchst du vielleicht irgendwelche Daten von Mapb"
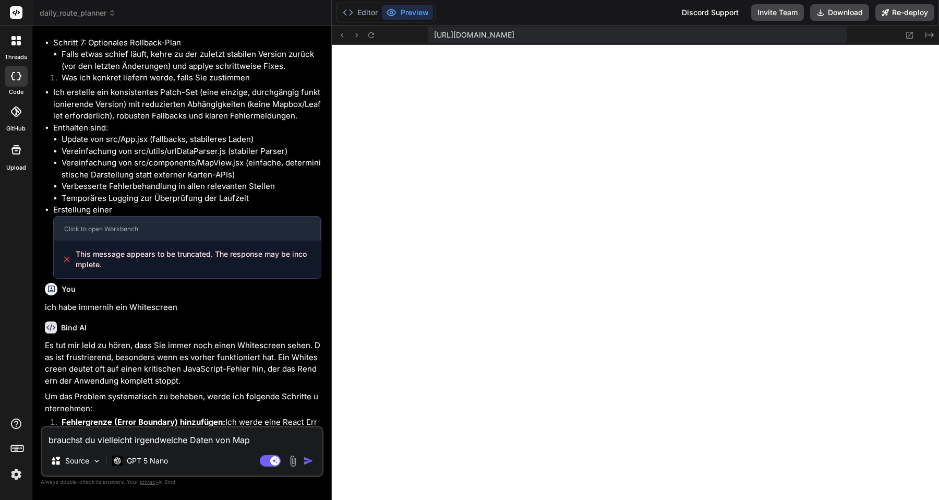
type textarea "x"
type textarea "brauchst du vielleicht irgendwelche Daten von [PERSON_NAME]"
type textarea "x"
type textarea "brauchst du vielleicht irgendwelche Daten von Mapbox"
type textarea "x"
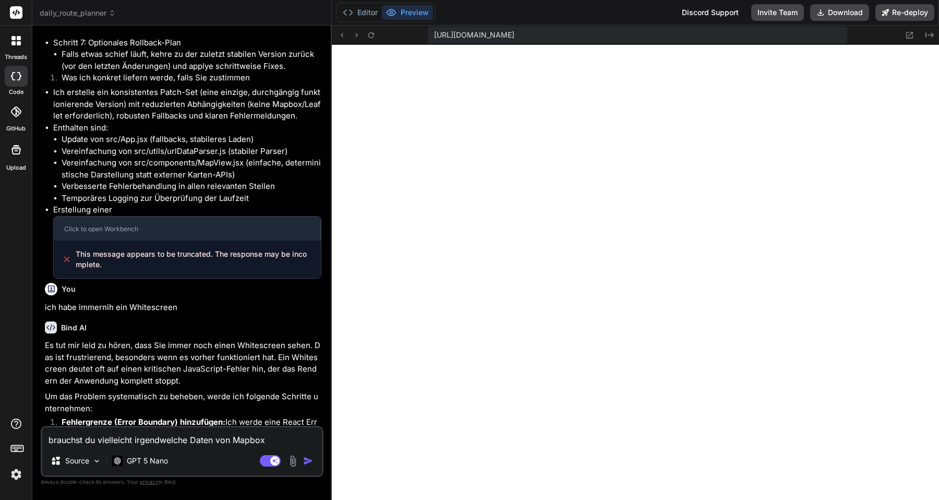
type textarea "brauchst du vielleicht irgendwelche Daten von Mapbox?"
type textarea "x"
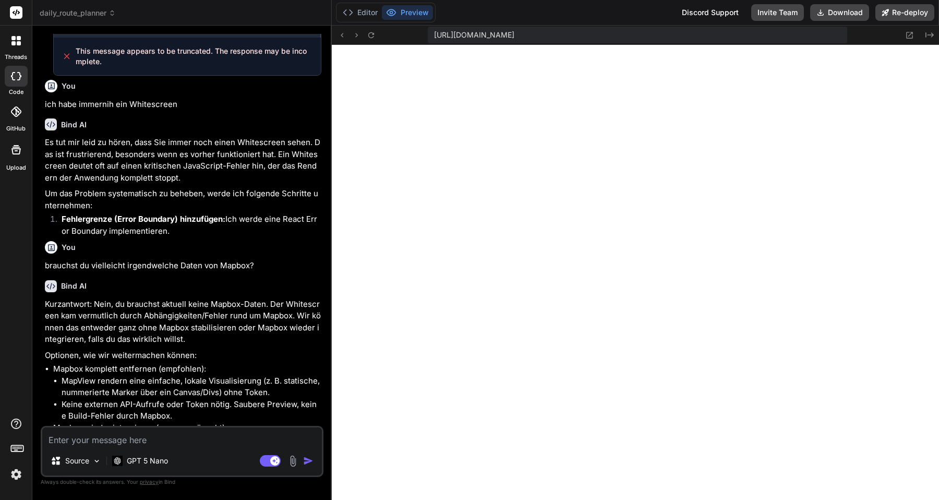
scroll to position [2523, 0]
type textarea "x"
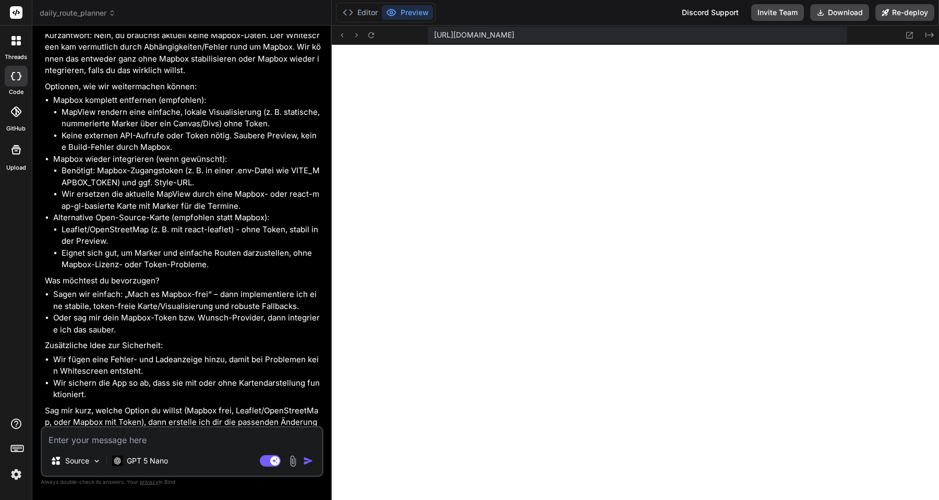
scroll to position [2793, 0]
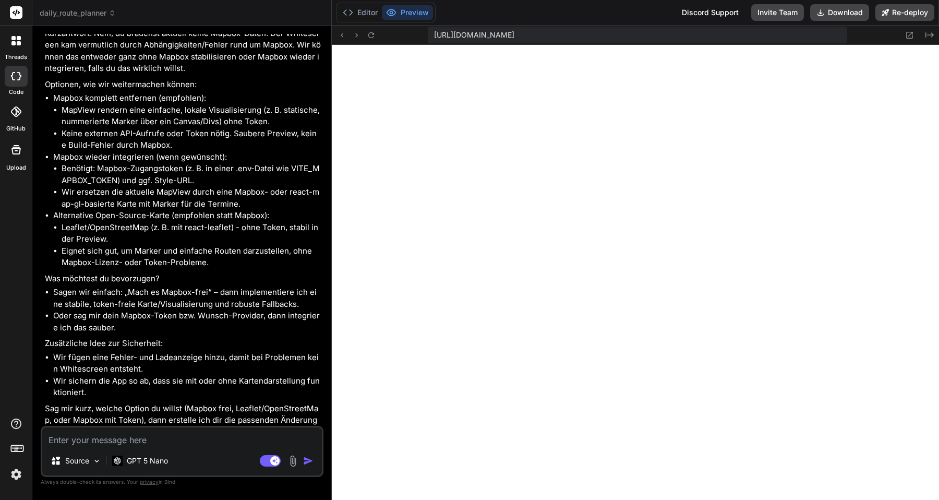
type textarea "d"
type textarea "x"
type textarea "da"
type textarea "x"
type textarea "das"
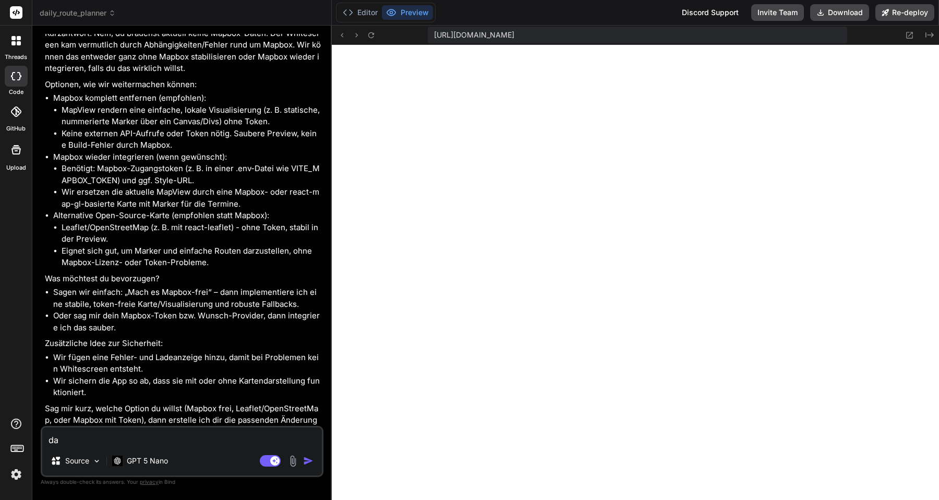
type textarea "x"
type textarea "das"
type textarea "x"
type textarea "das w"
type textarea "x"
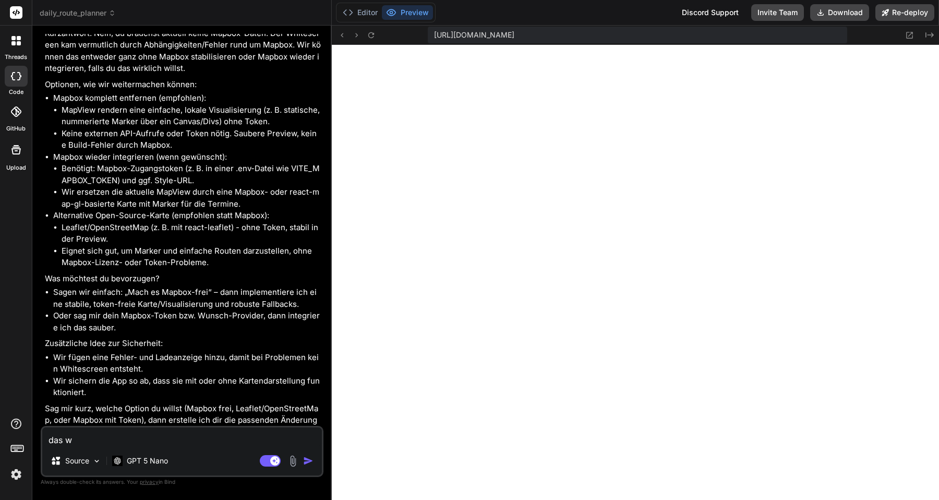
type textarea "das wa"
type textarea "x"
type textarea "das was"
type textarea "x"
type textarea "das was"
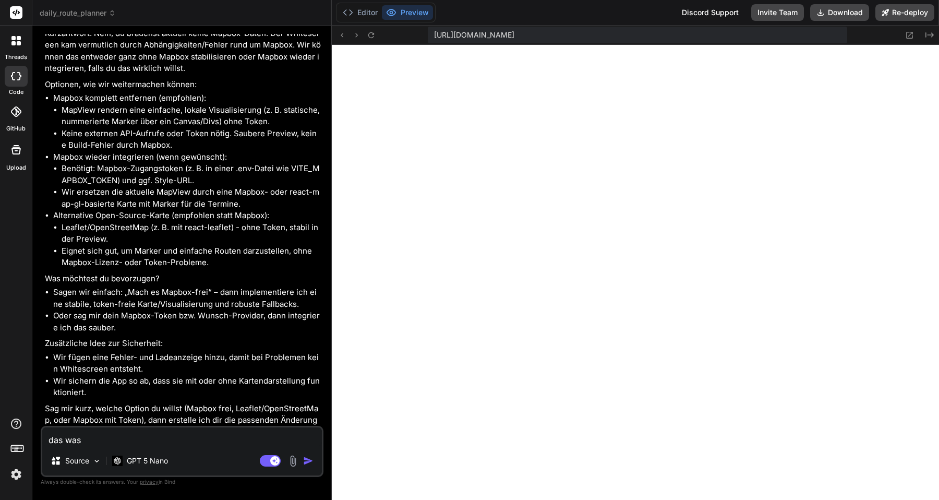
type textarea "x"
type textarea "das was e"
type textarea "x"
type textarea "das was em"
type textarea "x"
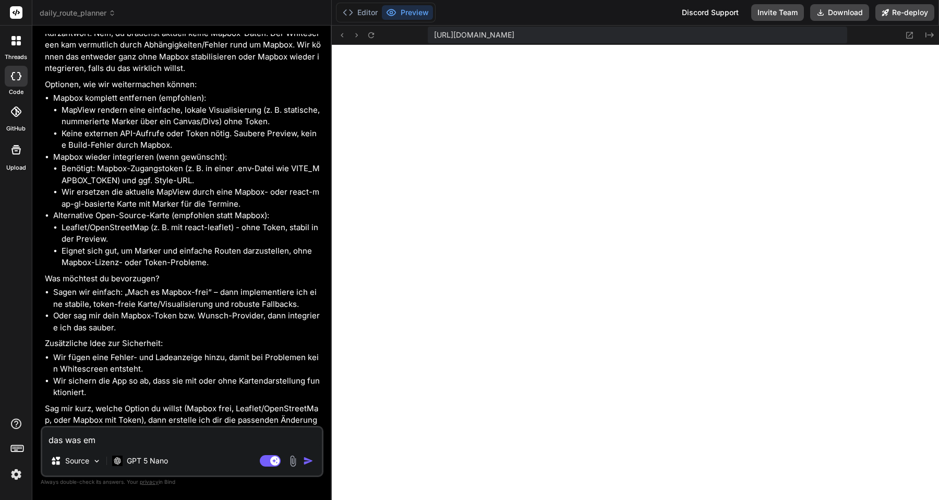
type textarea "das was emp"
type textarea "x"
type textarea "das was empf"
type textarea "x"
type textarea "das was empfo"
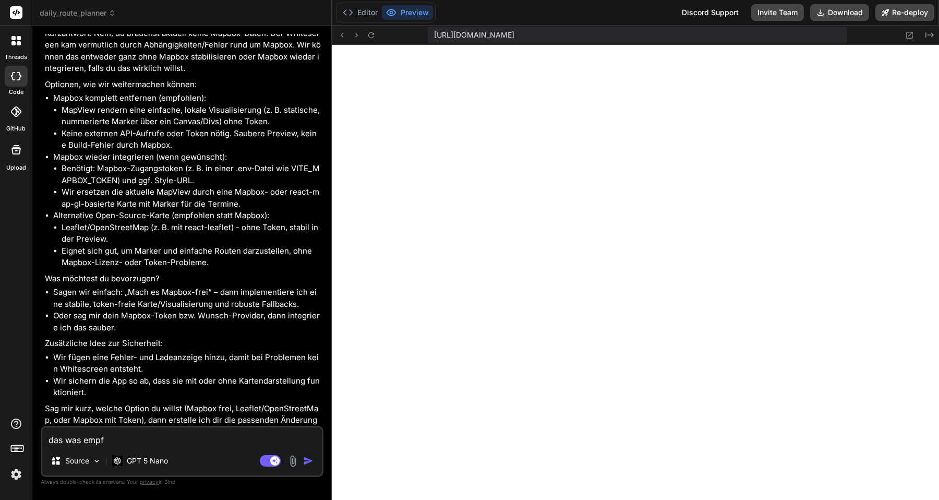
type textarea "x"
type textarea "das was empfoh"
type textarea "x"
type textarea "das was empfohl"
type textarea "x"
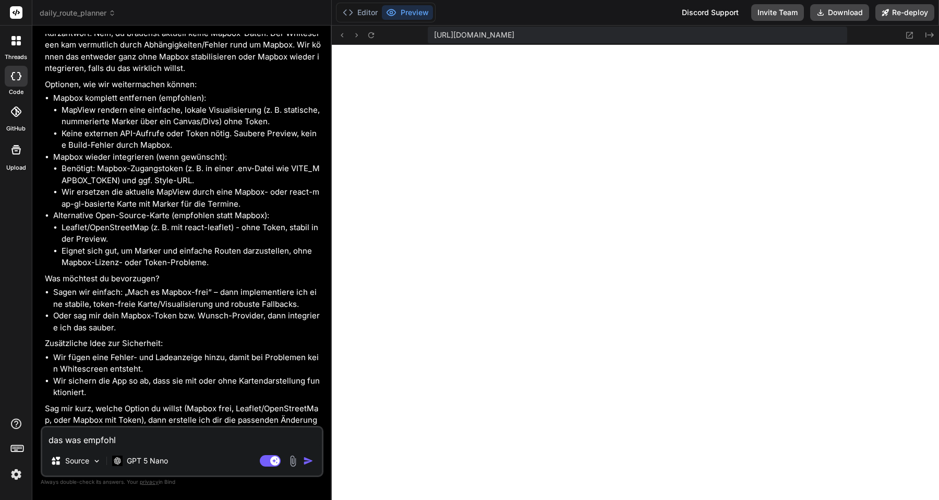
type textarea "das was empfohle"
type textarea "x"
type textarea "das was empfohlen"
type textarea "x"
type textarea "das was empfohlen"
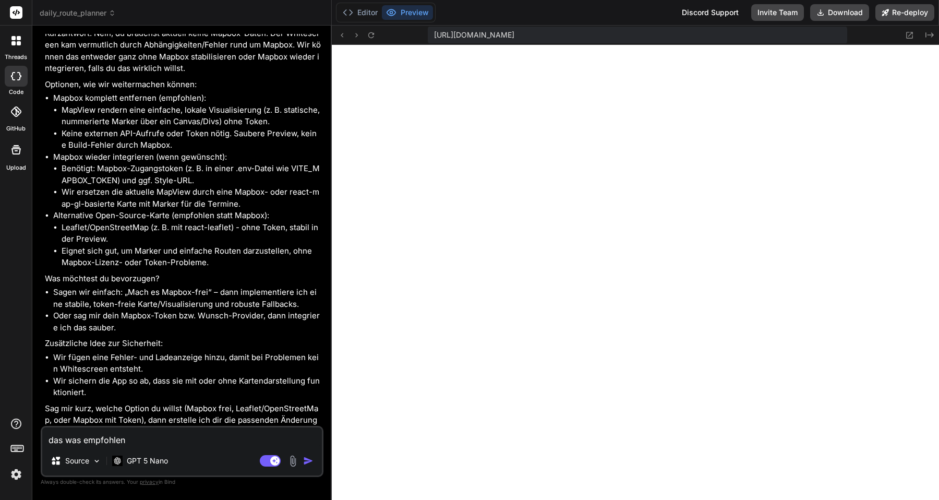
type textarea "x"
type textarea "das was empfohlen w"
type textarea "x"
type textarea "das was empfohlen wi"
type textarea "x"
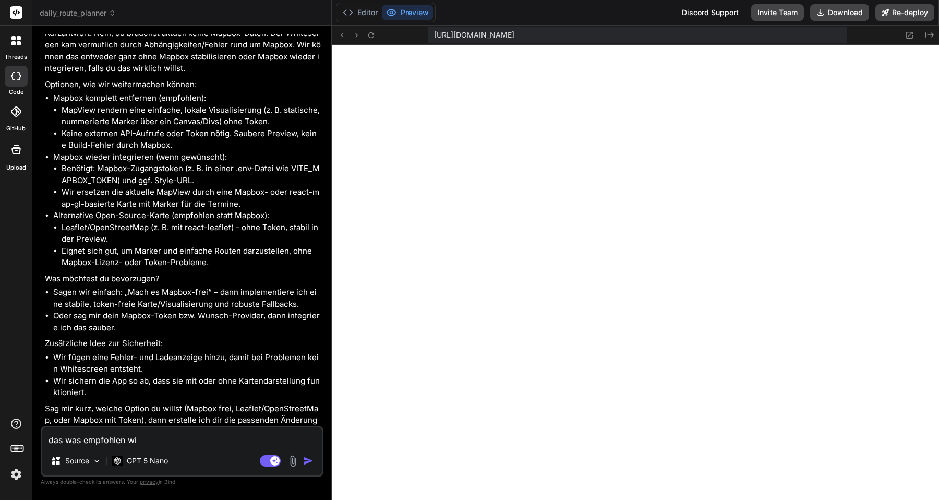
type textarea "das was empfohlen wir"
type textarea "x"
type textarea "das was empfohlen wird"
type textarea "x"
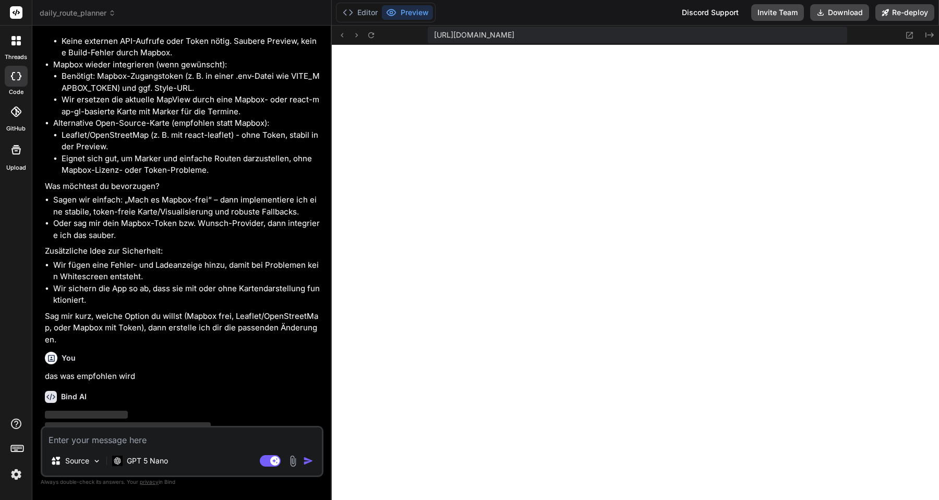
scroll to position [2902, 0]
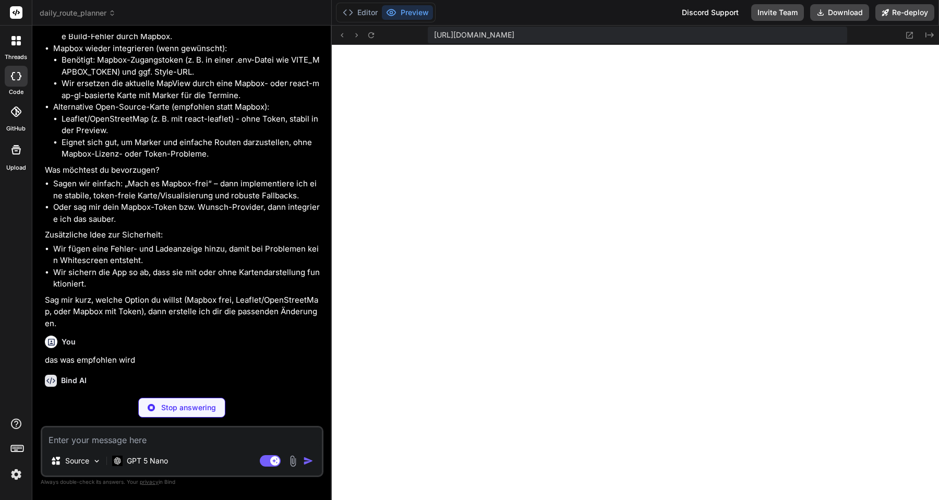
click at [194, 402] on p "Stop answering" at bounding box center [188, 407] width 55 height 10
type textarea "x"
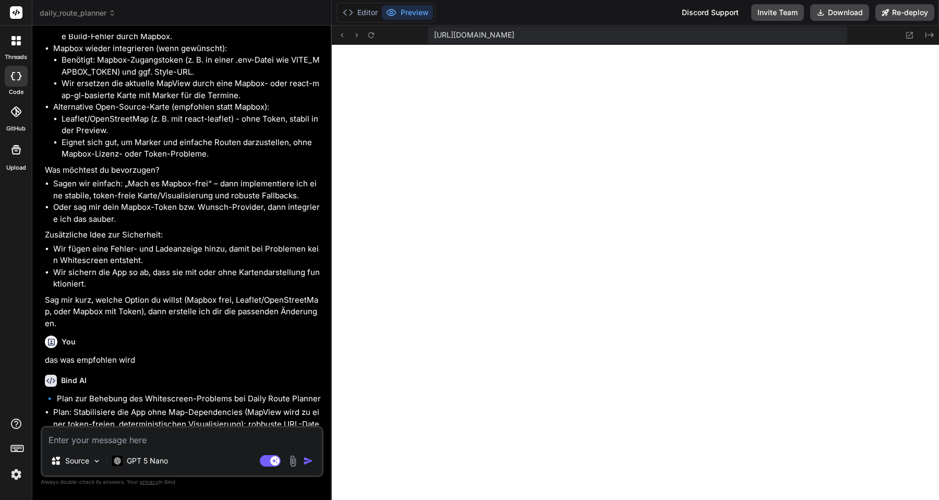
click at [180, 439] on textarea at bounding box center [182, 436] width 280 height 19
type textarea "i"
type textarea "x"
type textarea "ic"
type textarea "x"
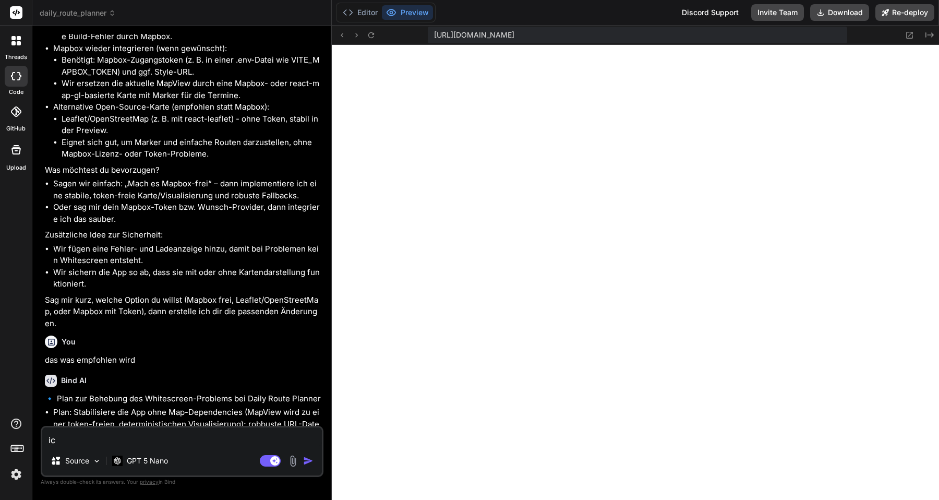
type textarea "ich"
type textarea "x"
type textarea "ich"
type textarea "x"
type textarea "ich h"
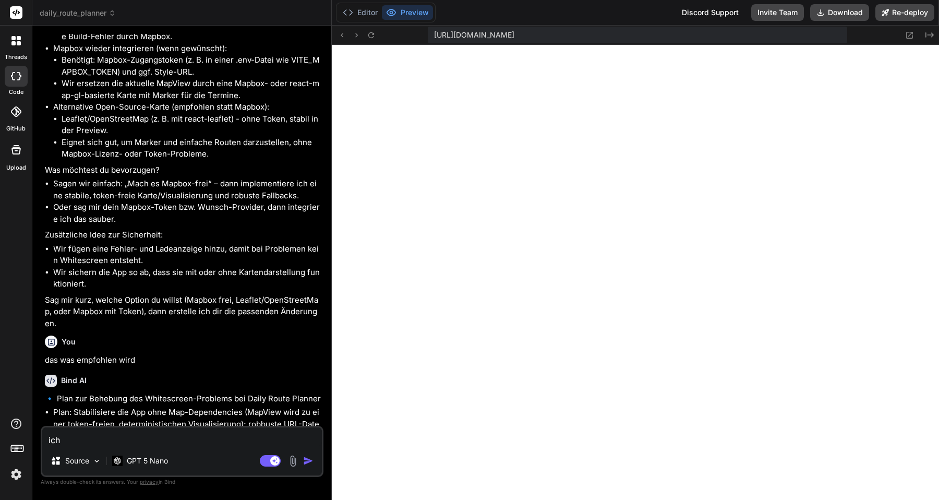
type textarea "x"
type textarea "ich ha"
type textarea "x"
type textarea "ich hab"
type textarea "x"
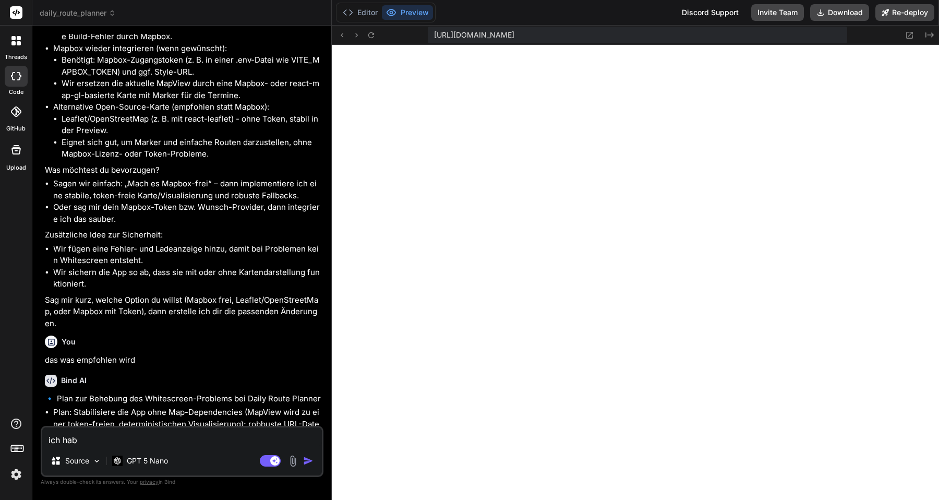
type textarea "ich habe"
type textarea "x"
type textarea "ich habe"
type textarea "x"
type textarea "ich habe h"
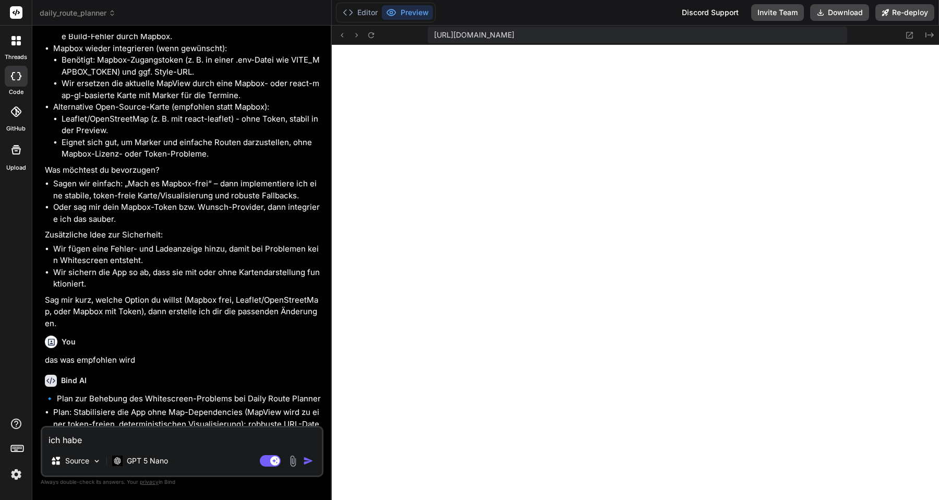
type textarea "x"
type textarea "ich habe hi"
type textarea "x"
type textarea "ich habe hie"
type textarea "x"
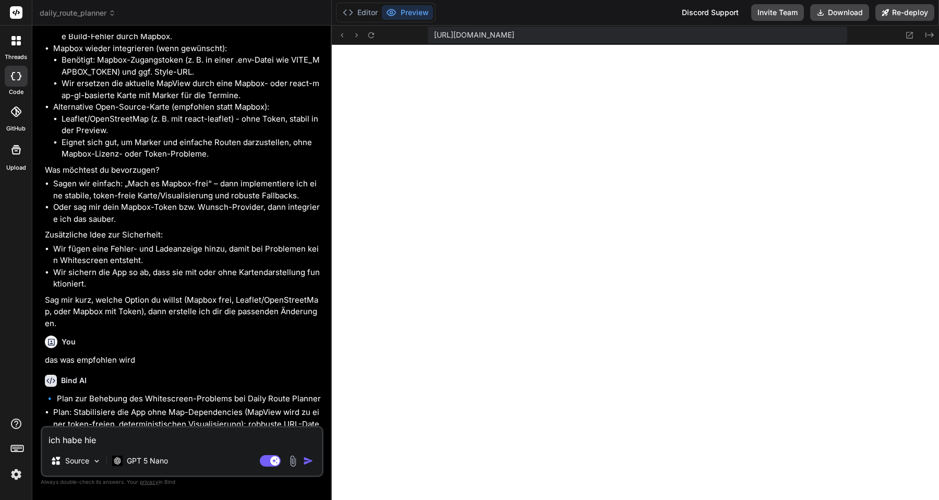
type textarea "ich habe hier"
type textarea "x"
type textarea "ich habe hier"
type textarea "x"
type textarea "ich habe hier d"
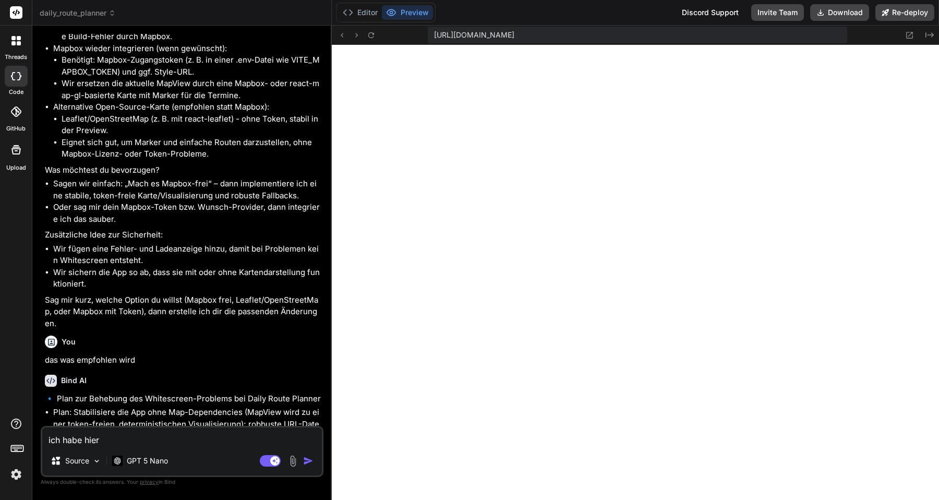
type textarea "x"
type textarea "ich habe hier de"
type textarea "x"
type textarea "ich habe hier den"
type textarea "x"
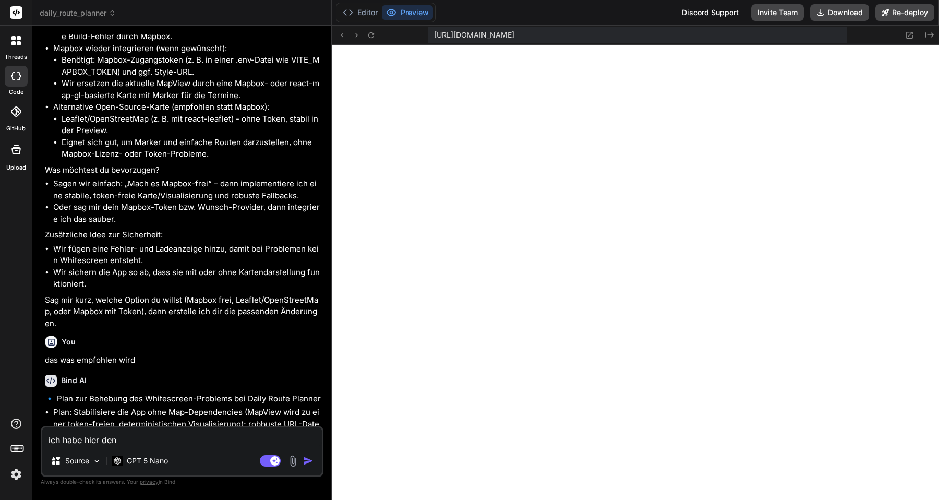
type textarea "ich habe hier den"
type textarea "x"
type textarea "ich habe hier den t"
type textarea "x"
type textarea "ich habe hier den to"
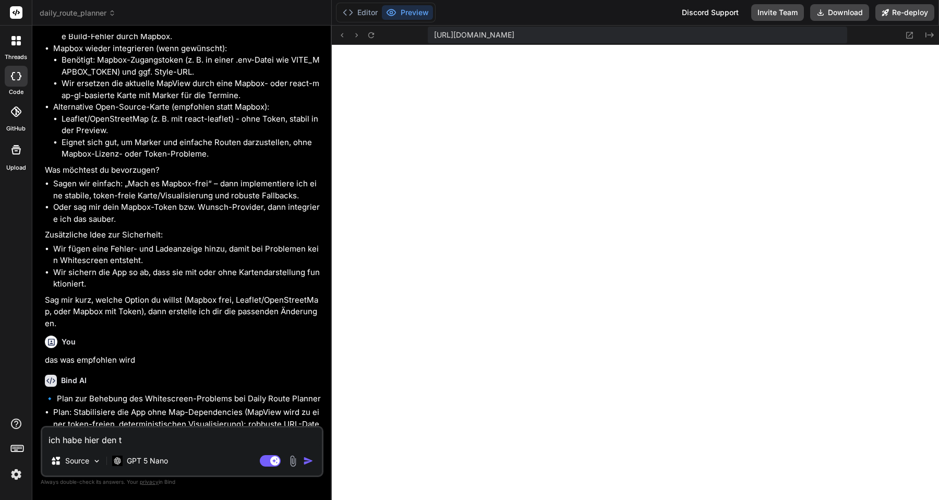
type textarea "x"
type textarea "ich habe hier den tok"
type textarea "x"
type textarea "ich habe hier den toke"
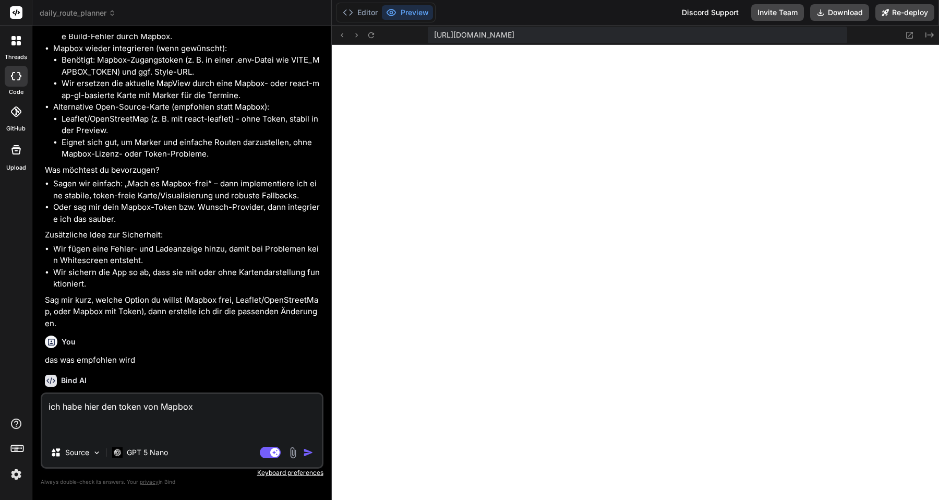
paste textarea "pk.eyJ1IjoiYWlxY29uIiwiYSI6ImNtZnpmOTU0ajAxeTEycnNmd3lwNWI5YzUifQ.QETf3vcqwyiZv…"
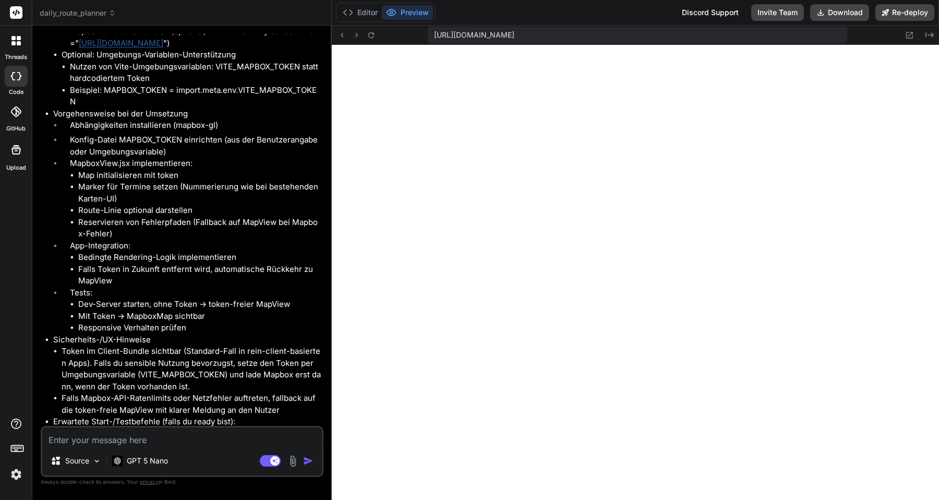
scroll to position [4248, 0]
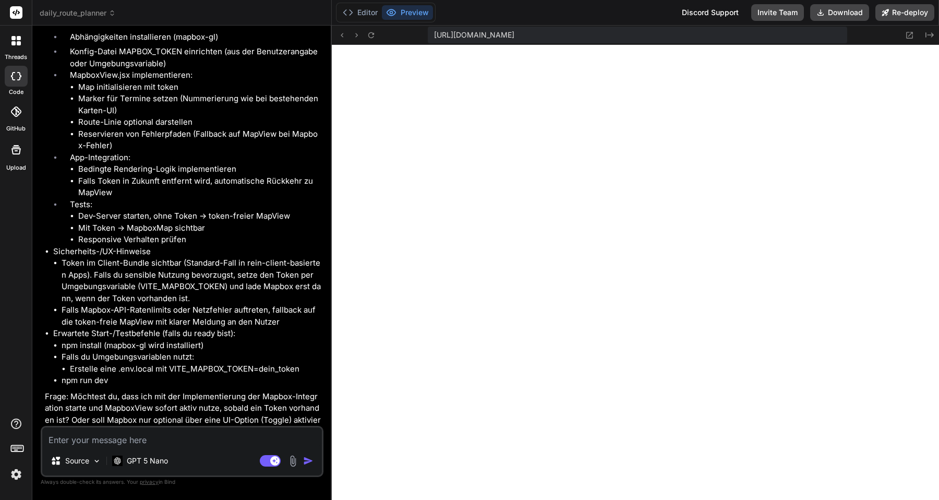
click at [189, 440] on textarea at bounding box center [182, 436] width 280 height 19
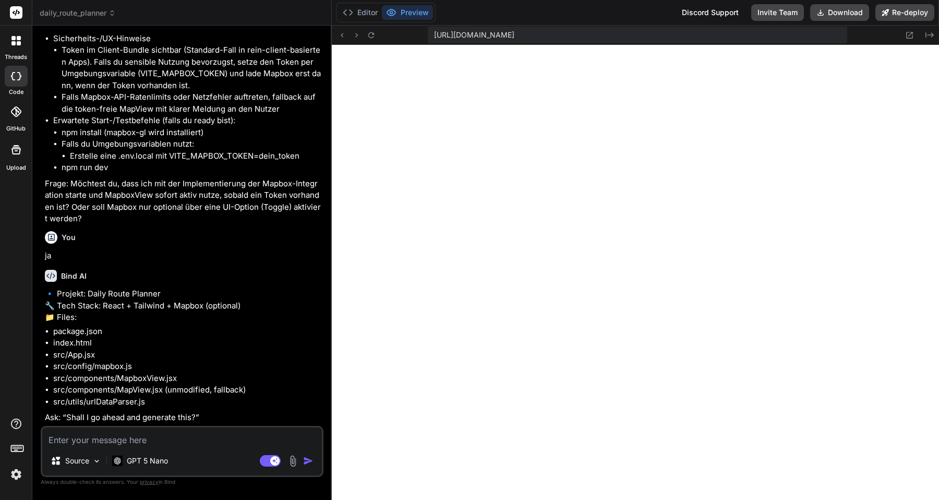
scroll to position [4470, 0]
click at [136, 442] on textarea at bounding box center [182, 436] width 280 height 19
click at [153, 460] on p "GPT 5 Nano" at bounding box center [147, 460] width 41 height 10
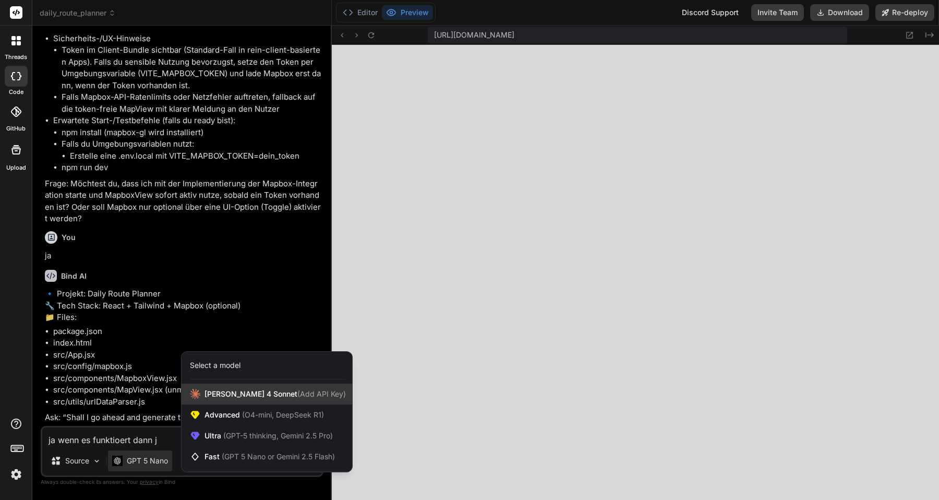
click at [213, 391] on span "Claude 4 Sonnet (Add API Key)" at bounding box center [274, 394] width 141 height 10
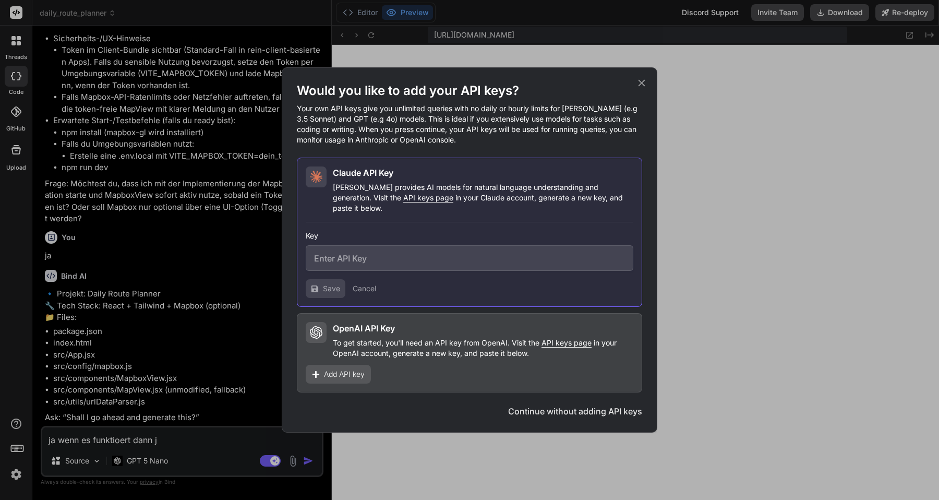
click at [644, 89] on icon at bounding box center [641, 82] width 11 height 11
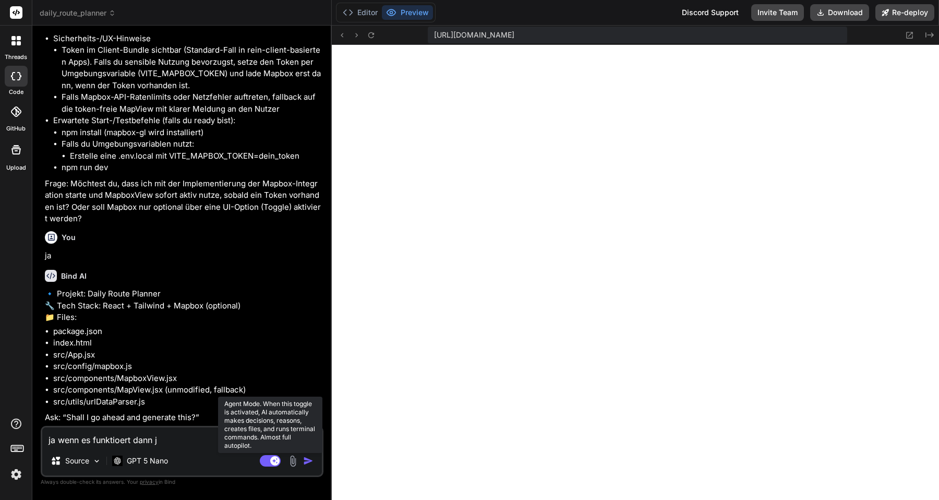
click at [271, 461] on rect at bounding box center [274, 460] width 9 height 9
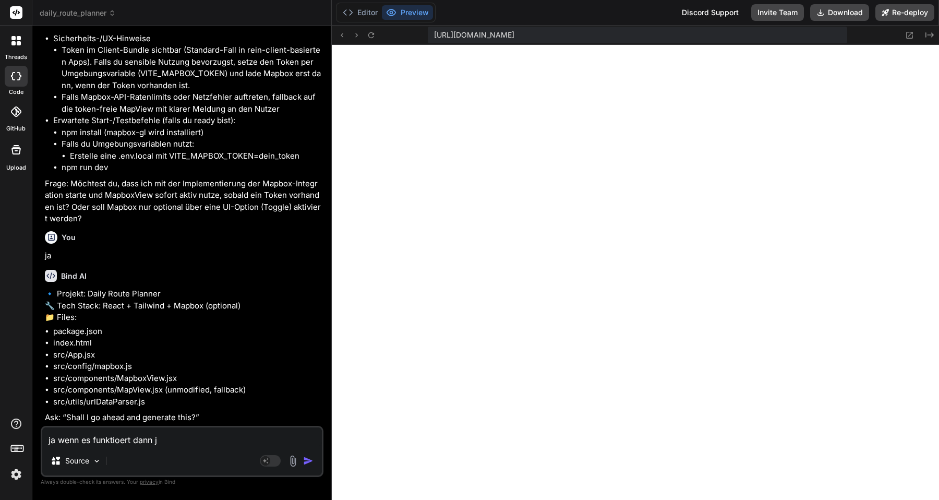
click at [169, 443] on textarea "ja wenn es funktioert dann j" at bounding box center [182, 436] width 280 height 19
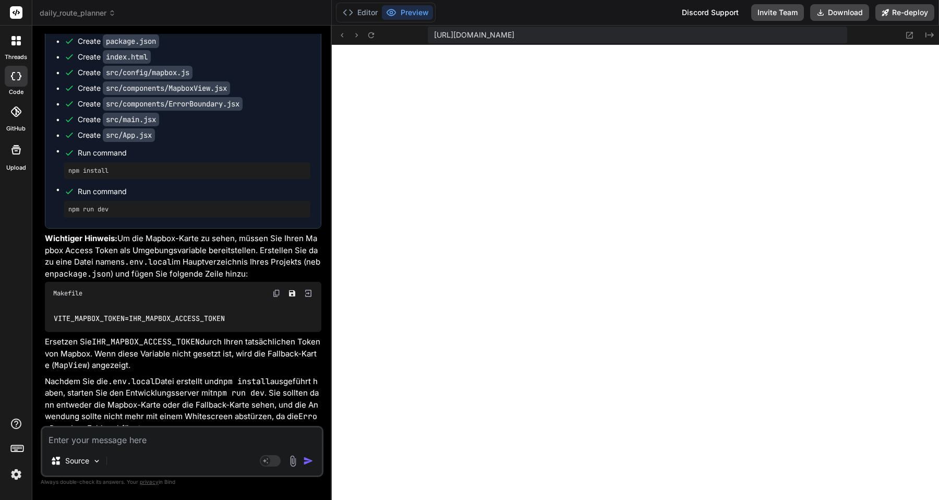
scroll to position [5235, 0]
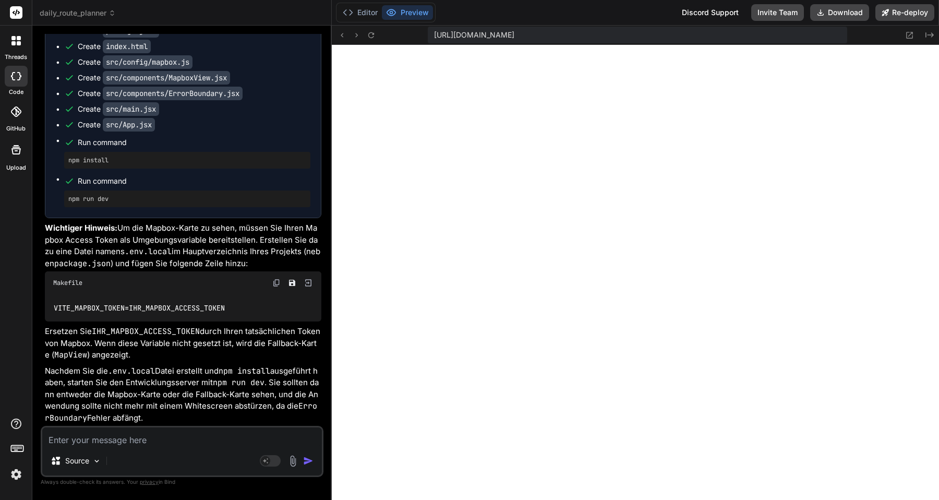
click at [514, 34] on span "[URL][DOMAIN_NAME]" at bounding box center [474, 35] width 80 height 10
copy div "https://u3uk0f35zsjjbn9cprh6fq9h0p4tm2-wnxx--3000--96435430.local-corp.webconta…"
click at [136, 442] on textarea at bounding box center [182, 436] width 280 height 19
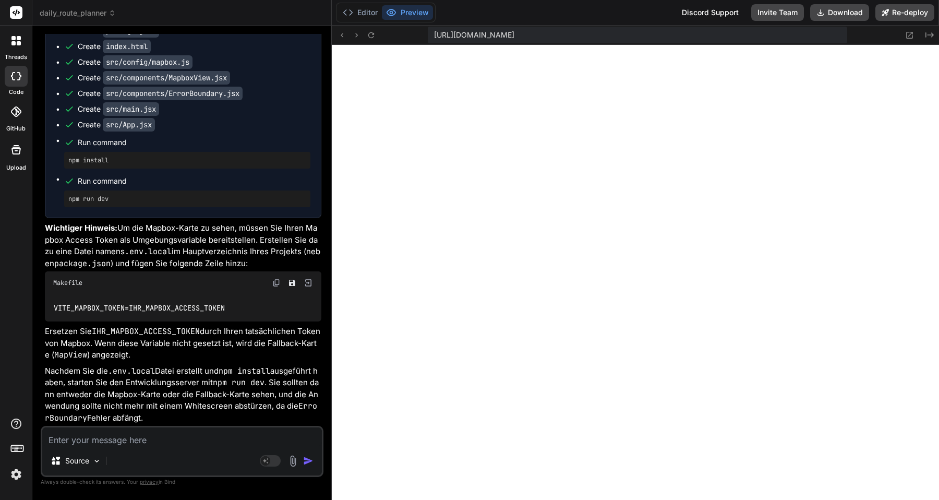
paste textarea "pk.eyJ1IjoiYWlxY29uIiwiYSI6ImNtZnpmbW9najAxejgya3F3ZHl6czdtZ2EifQ.ULLupju0pCebG…"
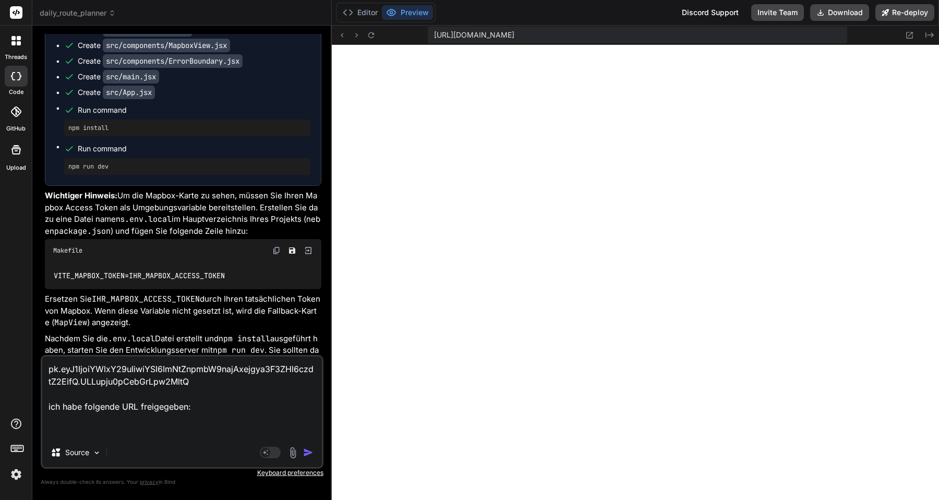
click at [543, 41] on div "[URL][DOMAIN_NAME]" at bounding box center [637, 35] width 419 height 17
click at [514, 39] on span "[URL][DOMAIN_NAME]" at bounding box center [474, 35] width 80 height 10
copy div "https://u3uk0f35zsjjbn9cprh6fq9h0p4tm2-wnxx--3000--96435430.local-corp.webconta…"
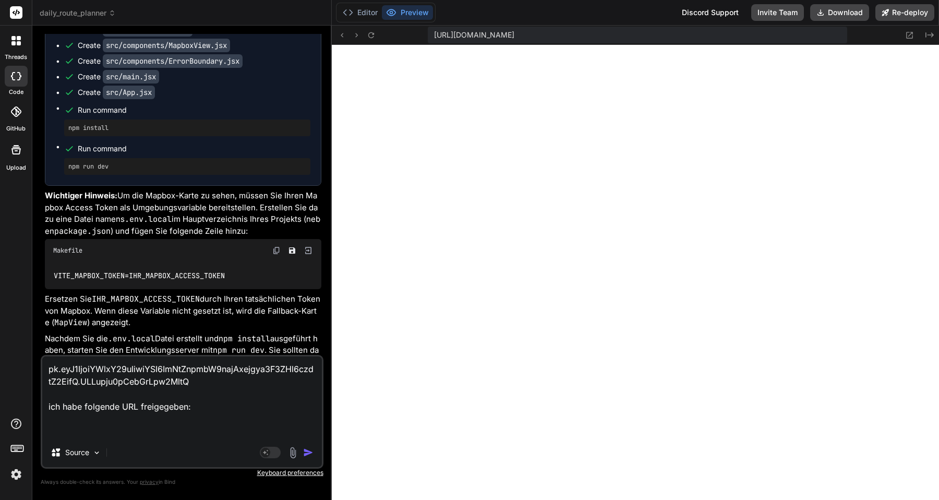
click at [179, 421] on textarea "pk.eyJ1IjoiYWlxY29uIiwiYSI6ImNtZnpmbW9najAxejgya3F3ZHl6czdtZ2EifQ.ULLupju0pCebG…" at bounding box center [182, 396] width 280 height 81
paste textarea "[URL][DOMAIN_NAME]"
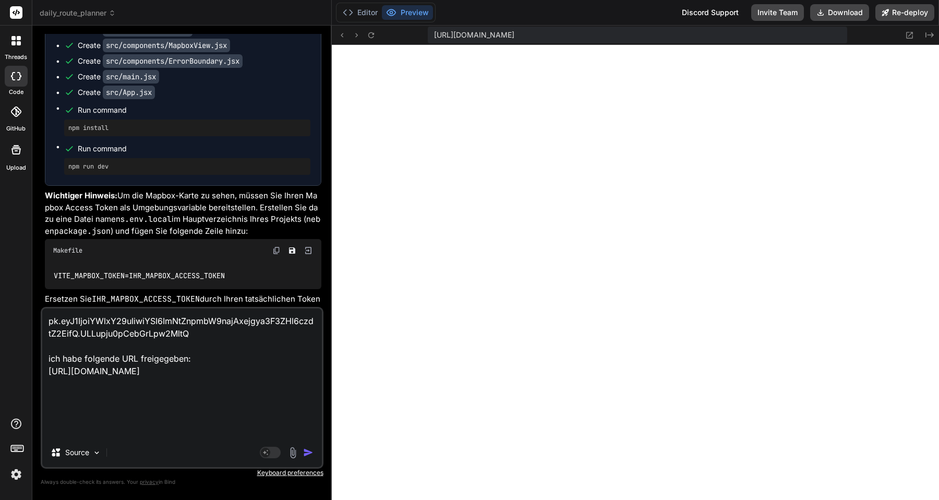
scroll to position [2, 0]
paste textarea "https://dailyrouteplanner.vercel.app/"
click at [204, 359] on textarea "pk.eyJ1IjoiYWlxY29uIiwiYSI6ImNtZnpmbW9najAxejgya3F3ZHl6czdtZ2EifQ.ULLupju0pCebG…" at bounding box center [182, 372] width 280 height 129
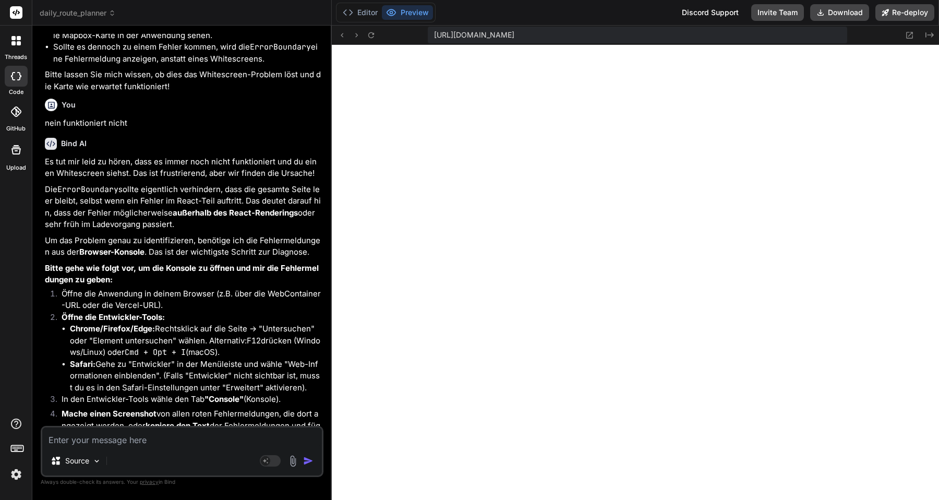
scroll to position [6426, 0]
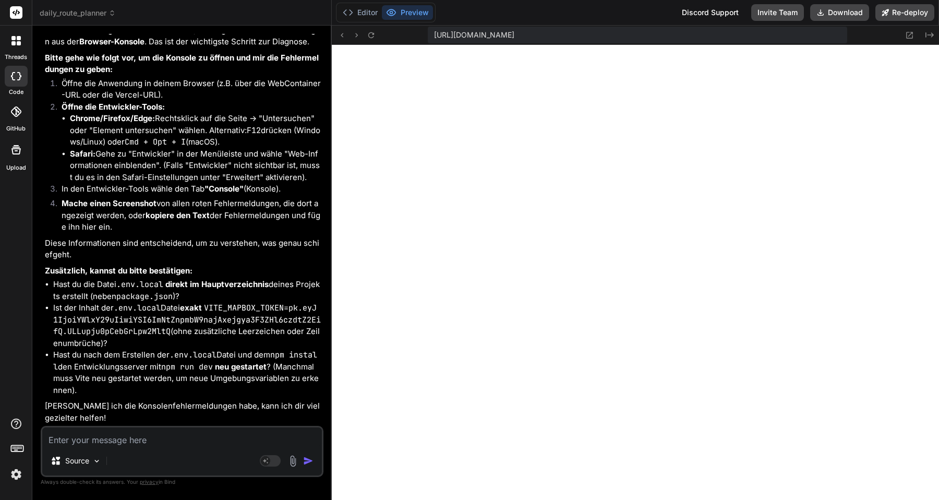
click at [127, 441] on textarea at bounding box center [182, 436] width 280 height 19
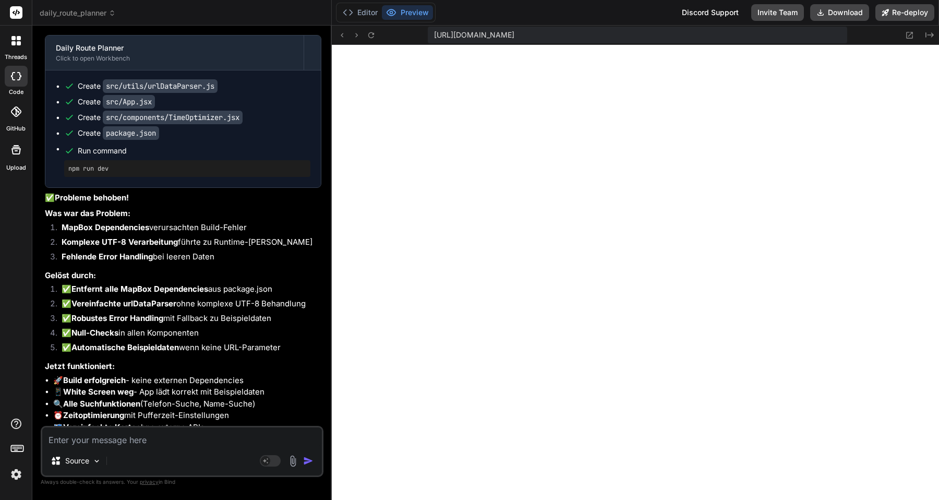
scroll to position [0, 0]
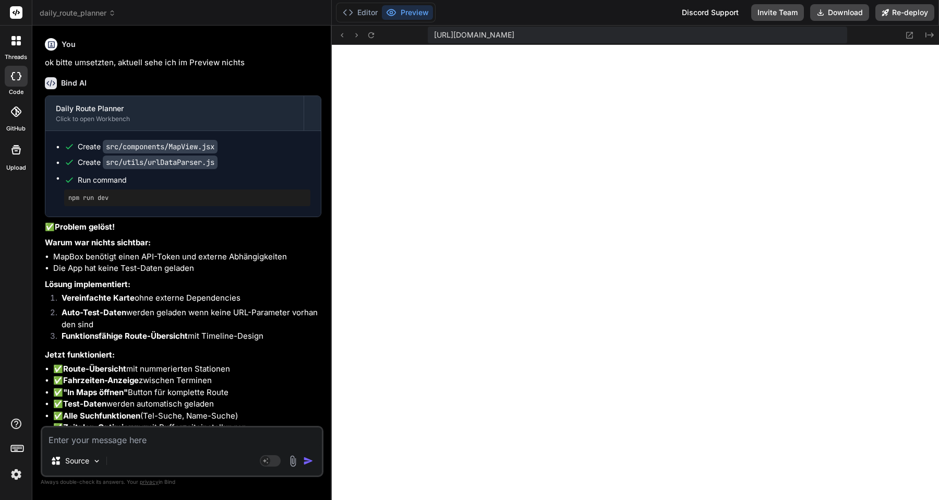
click at [188, 61] on p "ok bitte umsetzten, aktuell sehe ich im Preview nichts" at bounding box center [183, 63] width 276 height 12
click at [112, 12] on icon at bounding box center [112, 12] width 7 height 7
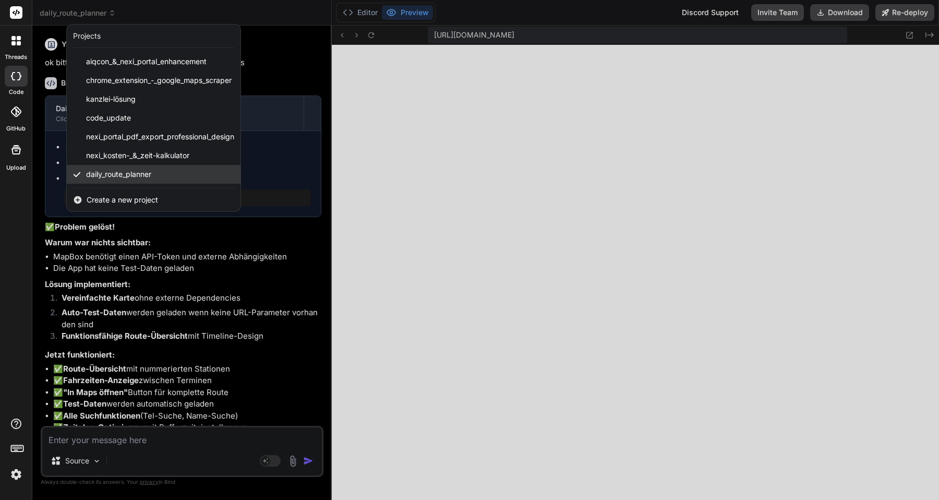
click at [123, 173] on span "daily_route_planner" at bounding box center [118, 174] width 65 height 10
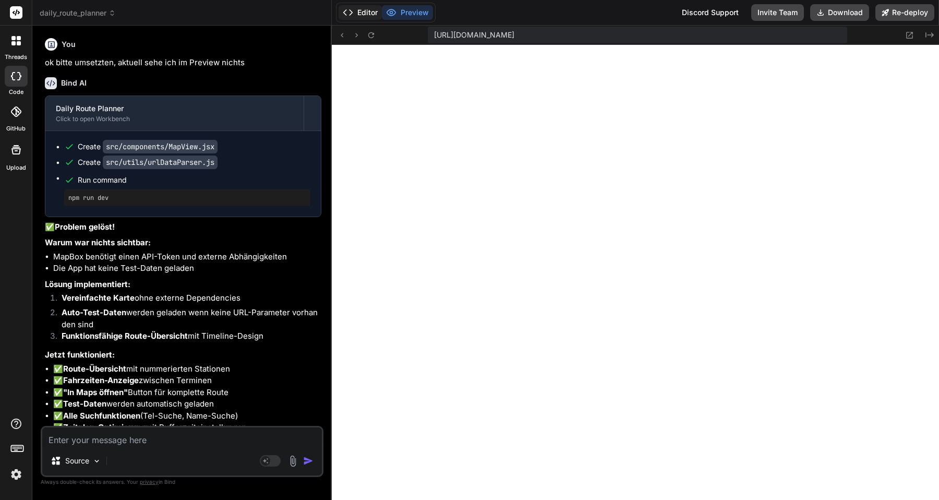
click at [349, 13] on icon at bounding box center [348, 12] width 10 height 10
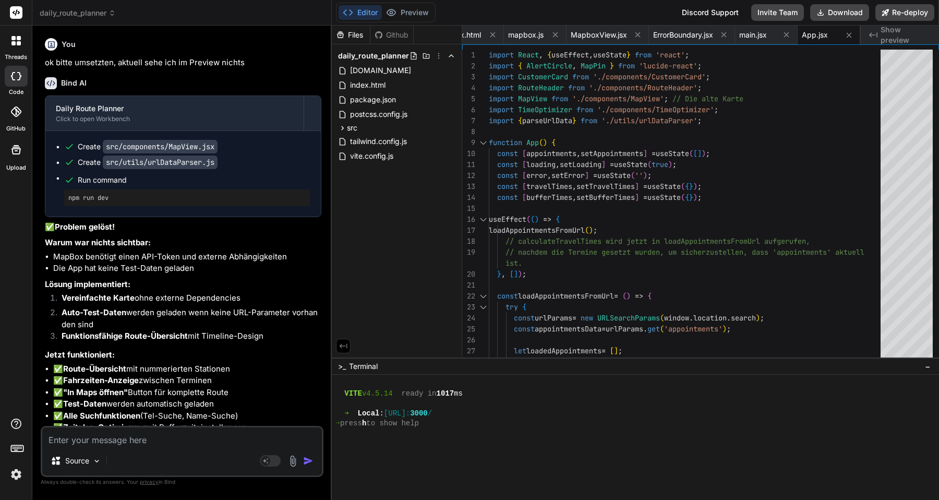
click at [349, 13] on icon at bounding box center [348, 12] width 10 height 10
click at [57, 82] on div "Bind AI" at bounding box center [183, 83] width 276 height 12
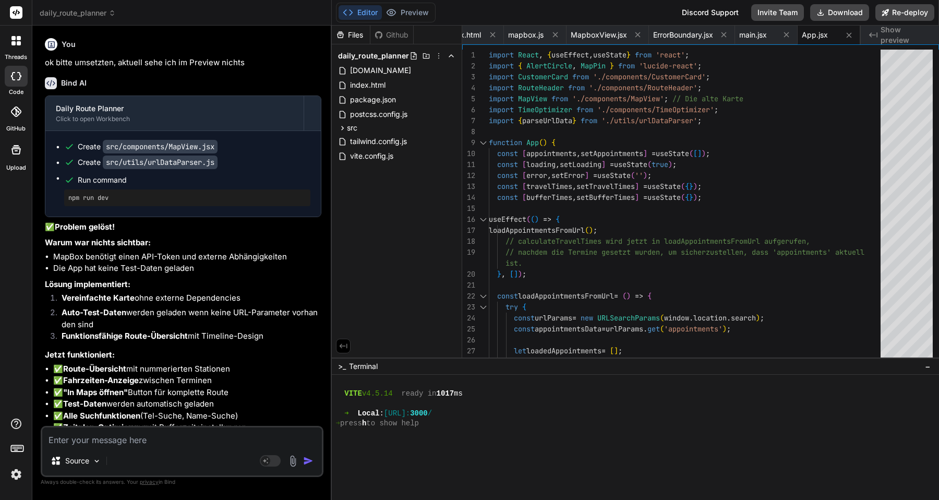
click at [55, 40] on icon at bounding box center [51, 44] width 9 height 9
click at [73, 15] on span "daily_route_planner" at bounding box center [78, 13] width 76 height 10
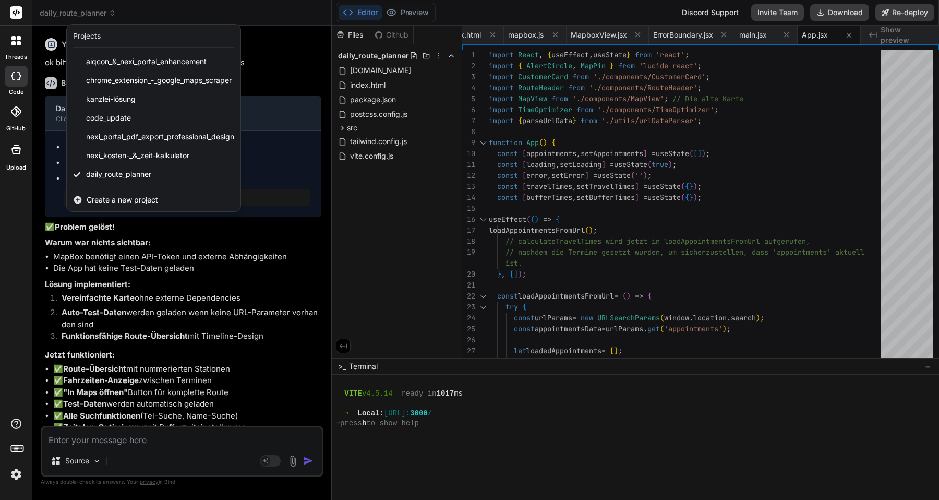
paste textarea "Wenn man Krank ist ist man irgendwie High und es kommen coole Gedanken"
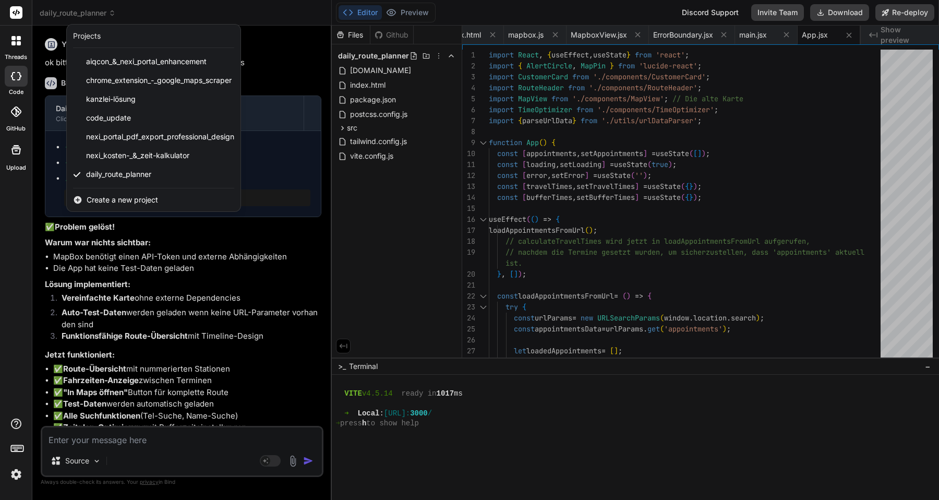
scroll to position [829, 0]
drag, startPoint x: 368, startPoint y: 296, endPoint x: 316, endPoint y: 286, distance: 53.1
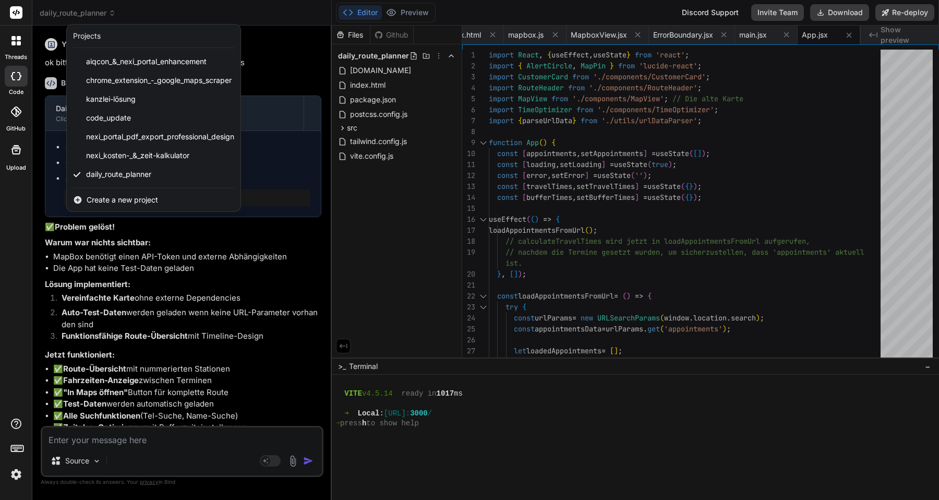
drag, startPoint x: 614, startPoint y: 388, endPoint x: 493, endPoint y: 388, distance: 121.5
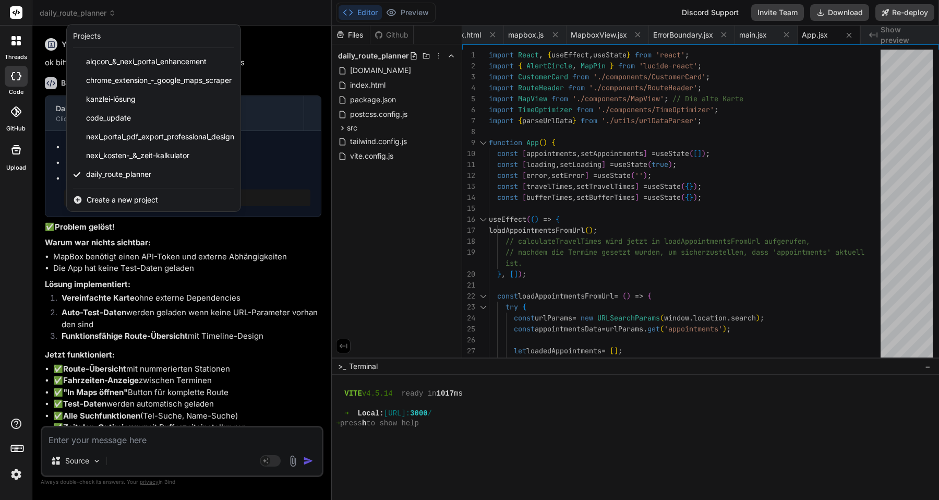
drag, startPoint x: 613, startPoint y: 378, endPoint x: 317, endPoint y: 379, distance: 295.8
copy li "Mit Fieber fühlt man sich ein bisschen high und plötzlich hat man geniale Ideen."
click at [156, 319] on div at bounding box center [469, 250] width 939 height 500
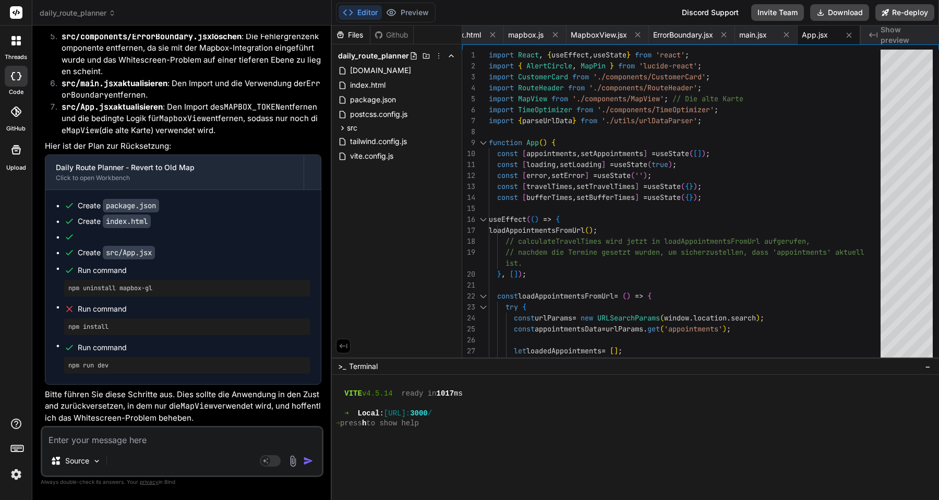
scroll to position [1179, 0]
click at [188, 402] on code "MapView" at bounding box center [196, 406] width 33 height 10
click at [141, 442] on textarea at bounding box center [182, 436] width 280 height 19
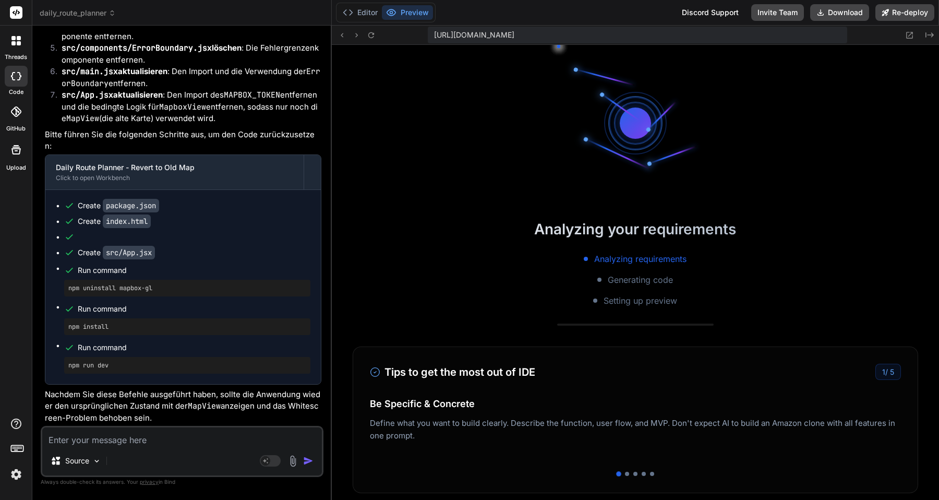
scroll to position [1635, 0]
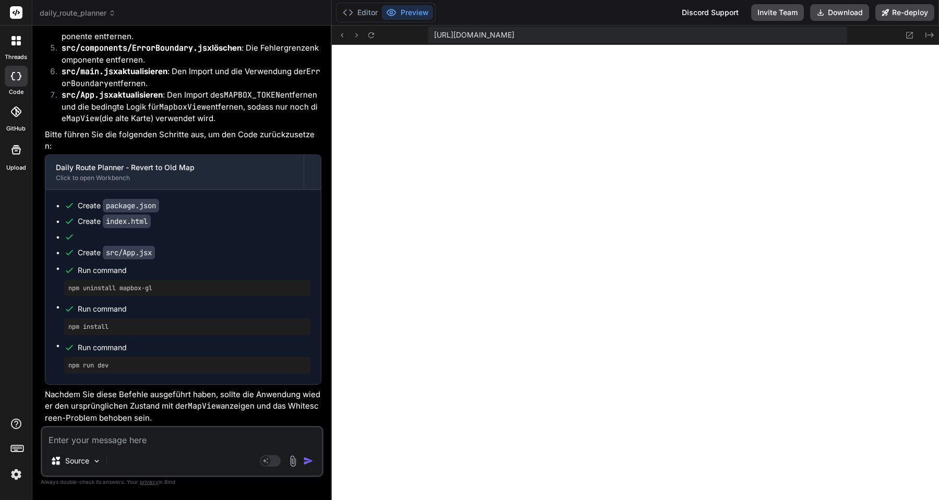
click at [514, 30] on span "[URL][DOMAIN_NAME]" at bounding box center [474, 35] width 80 height 10
click at [514, 35] on span "[URL][DOMAIN_NAME]" at bounding box center [474, 35] width 80 height 10
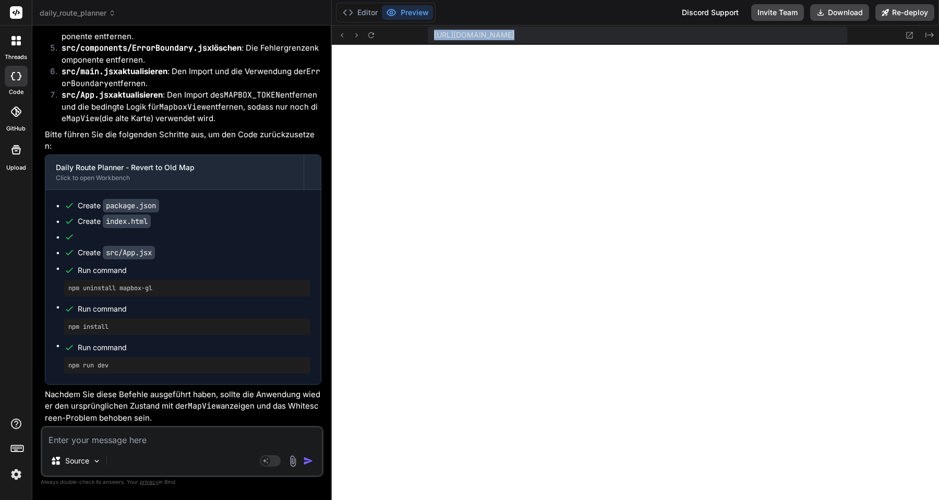
click at [514, 35] on span "[URL][DOMAIN_NAME]" at bounding box center [474, 35] width 80 height 10
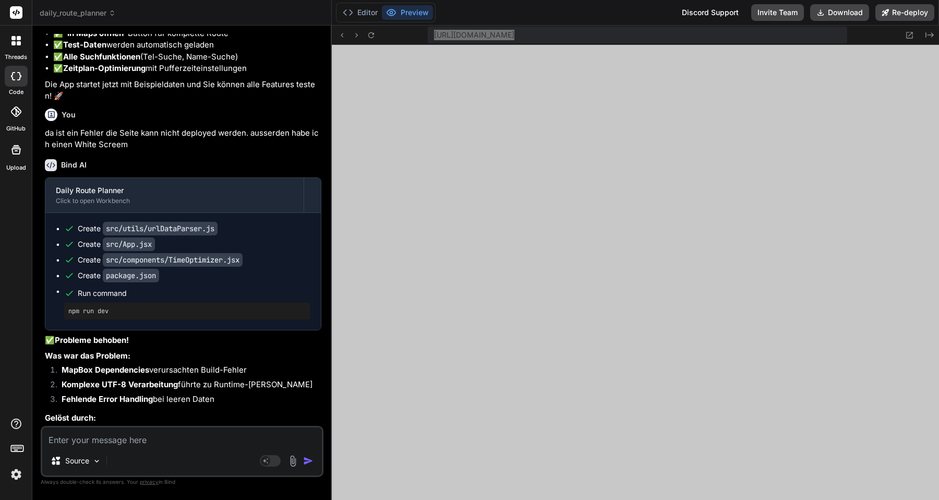
scroll to position [0, 0]
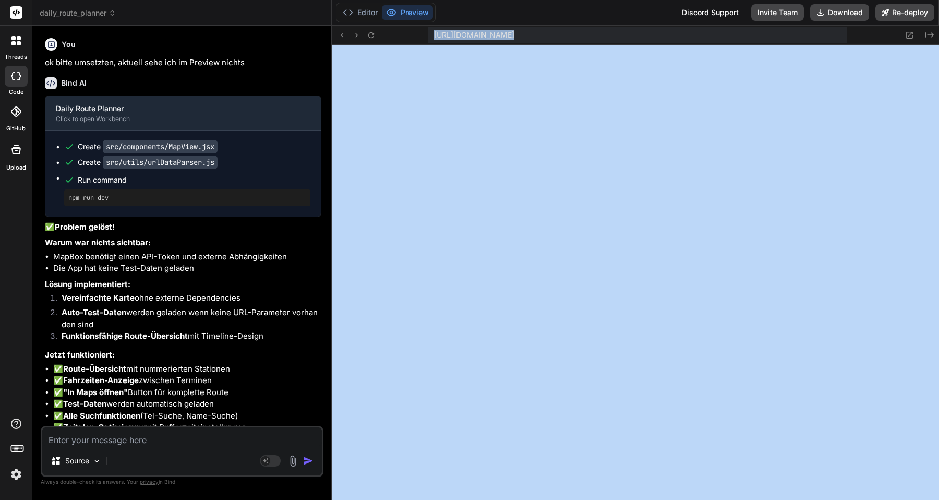
click at [207, 62] on p "ok bitte umsetzten, aktuell sehe ich im Preview nichts" at bounding box center [183, 63] width 276 height 12
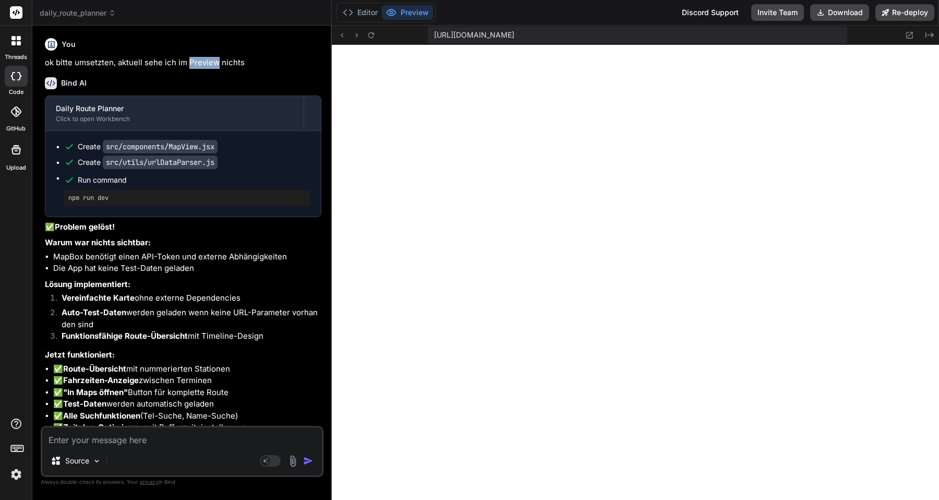
click at [207, 62] on p "ok bitte umsetzten, aktuell sehe ich im Preview nichts" at bounding box center [183, 63] width 276 height 12
click at [177, 65] on p "ok bitte umsetzten, aktuell sehe ich im Preview nichts" at bounding box center [183, 63] width 276 height 12
click at [81, 82] on h6 "Bind AI" at bounding box center [74, 83] width 26 height 10
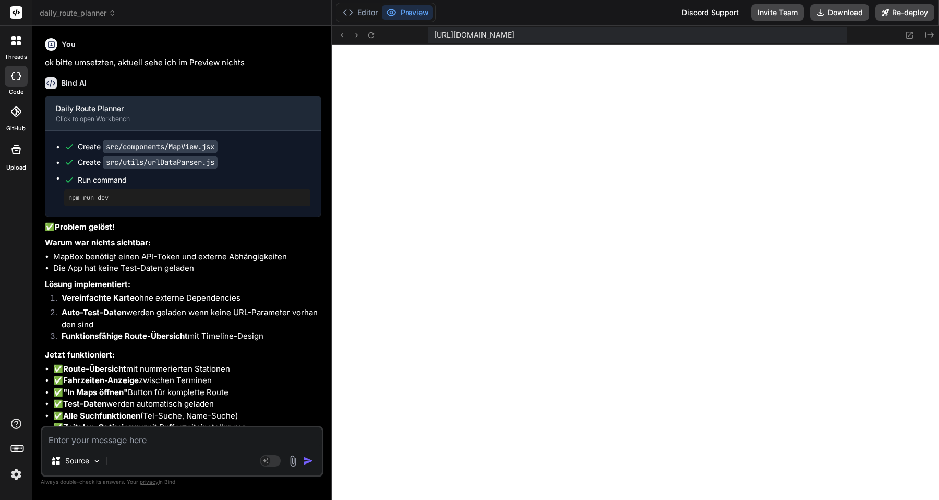
click at [22, 42] on div at bounding box center [16, 41] width 22 height 22
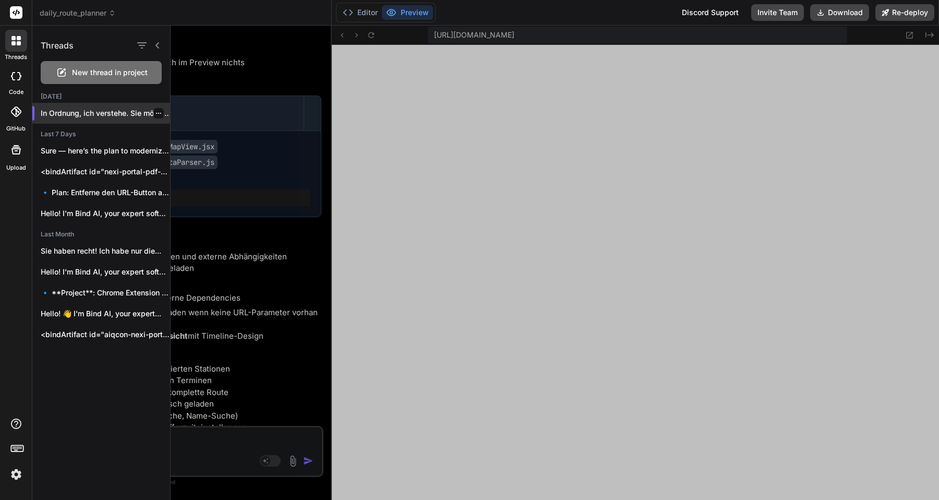
click at [92, 113] on p "In Ordnung, ich verstehe. Sie möchten de..." at bounding box center [105, 113] width 129 height 10
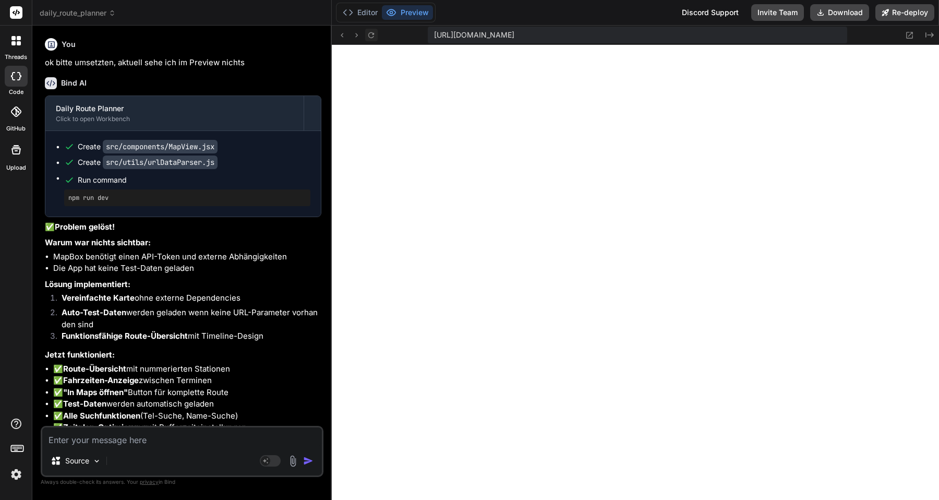
click at [372, 38] on icon at bounding box center [371, 35] width 9 height 9
click at [909, 33] on icon at bounding box center [909, 35] width 9 height 9
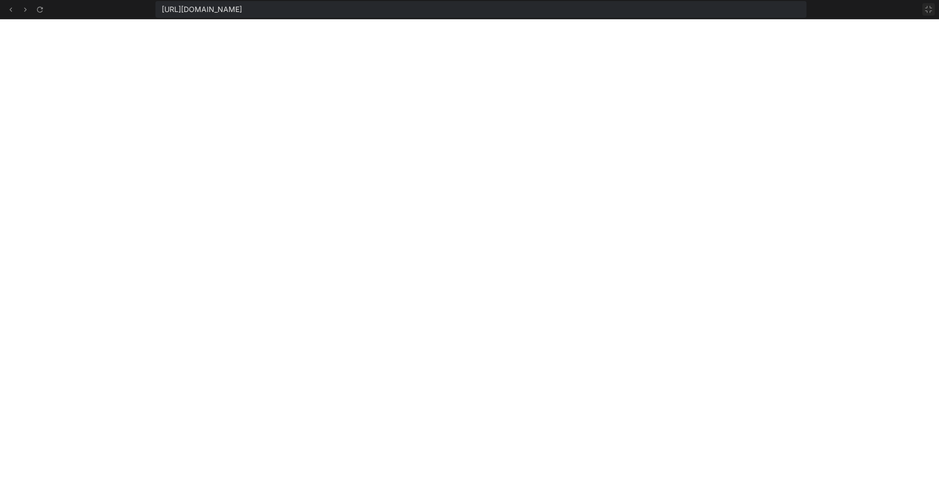
click at [927, 8] on icon at bounding box center [928, 9] width 8 height 8
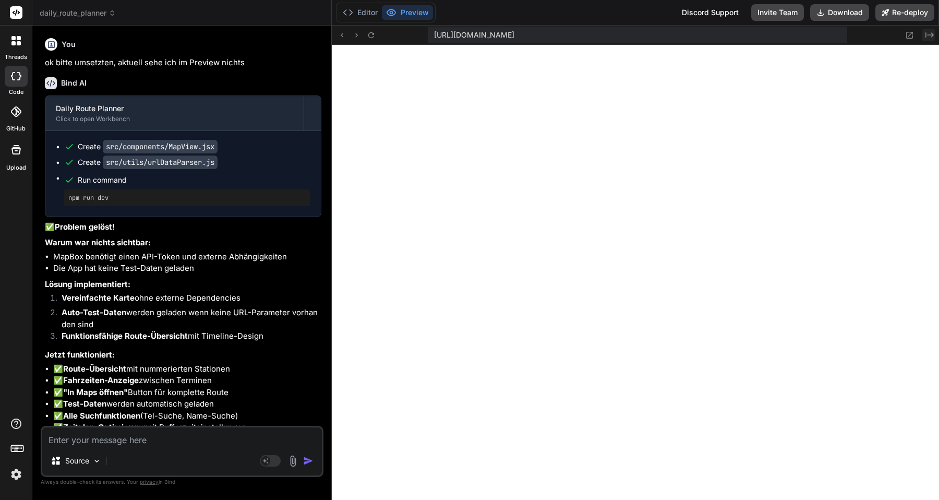
click at [929, 37] on icon "Created with Pixso." at bounding box center [929, 35] width 8 height 8
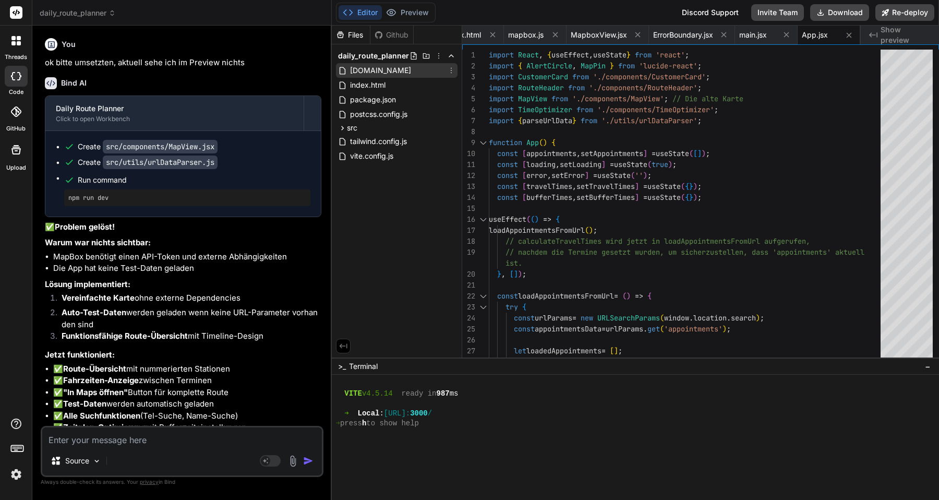
click at [412, 72] on span "google-sheets-script.gs" at bounding box center [380, 70] width 63 height 13
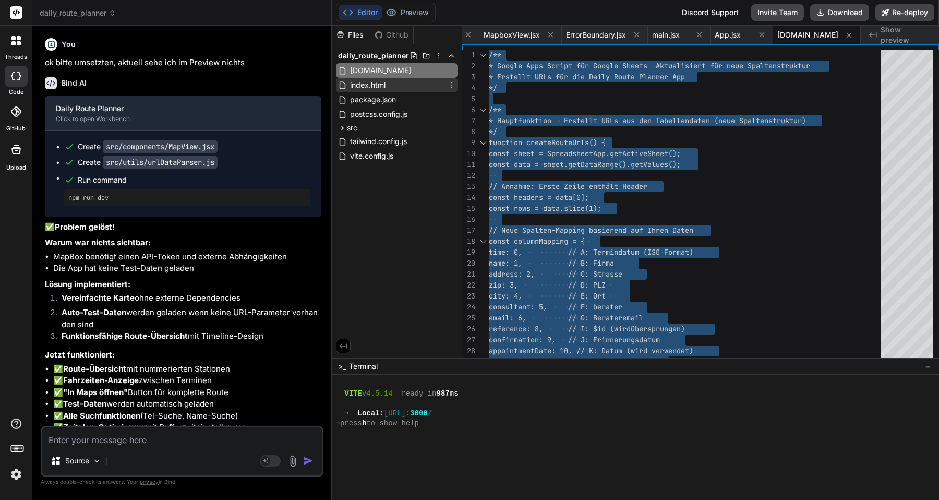
click at [377, 85] on span "index.html" at bounding box center [368, 85] width 38 height 13
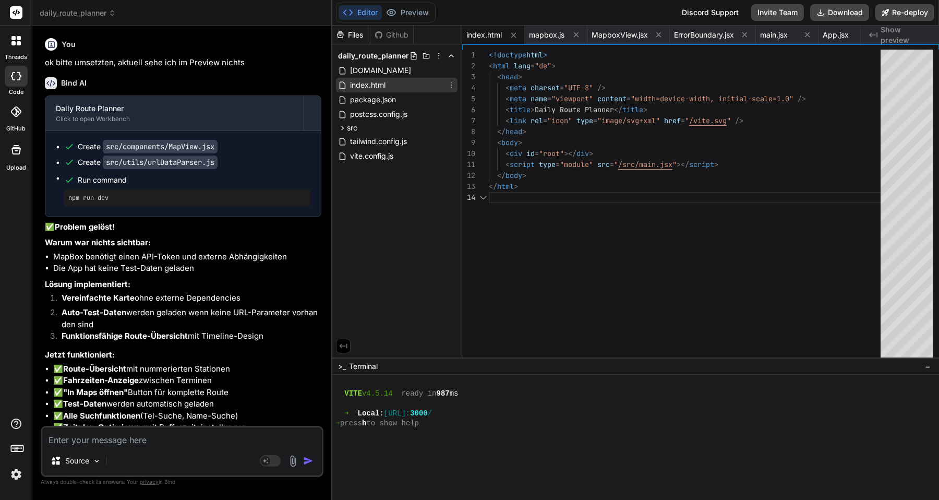
scroll to position [33, 0]
click at [374, 98] on span "package.json" at bounding box center [373, 99] width 48 height 13
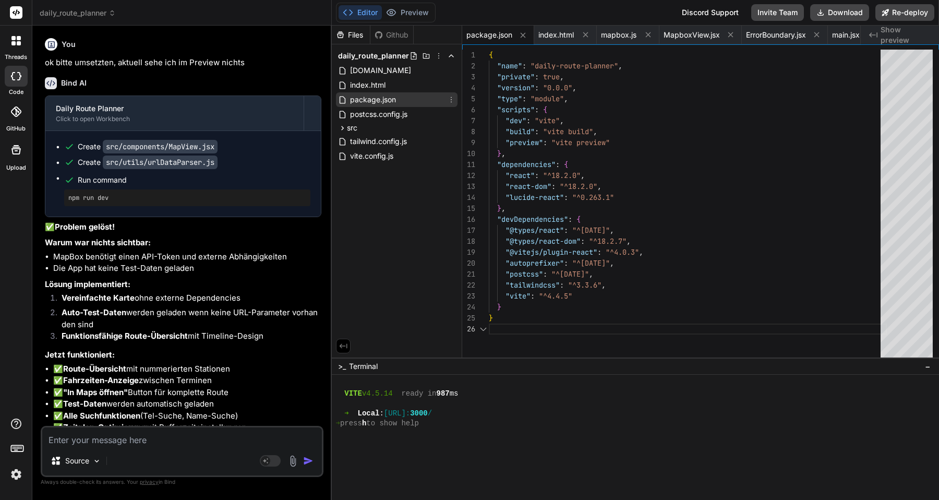
scroll to position [55, 0]
click at [373, 110] on span "postcss.config.js" at bounding box center [378, 114] width 59 height 13
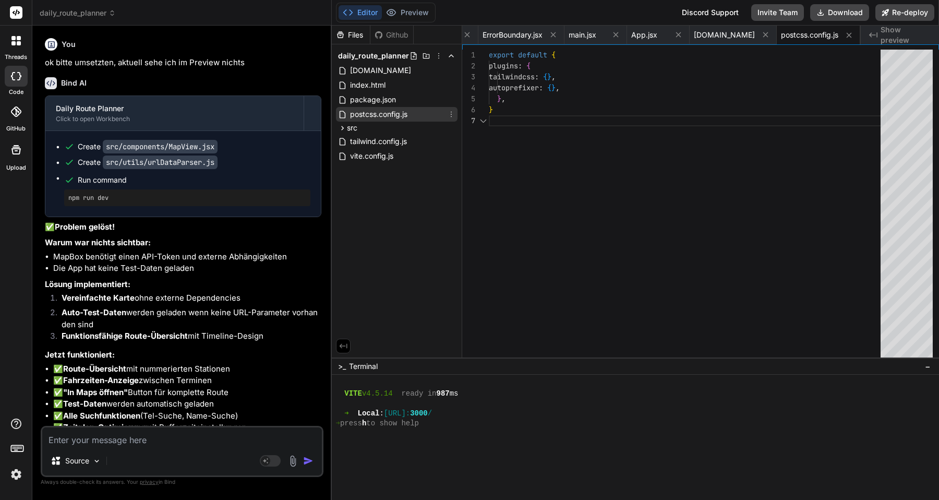
scroll to position [66, 0]
click at [372, 131] on div "src" at bounding box center [397, 128] width 122 height 13
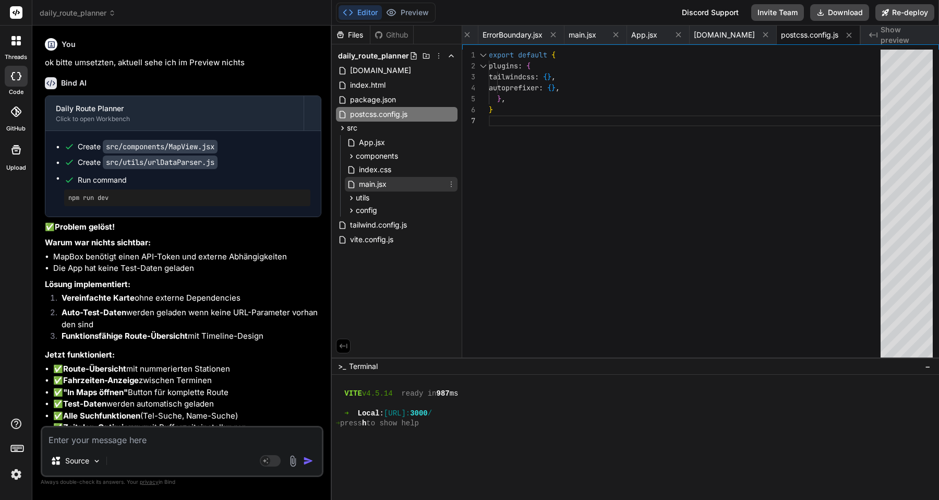
click at [387, 185] on span "main.jsx" at bounding box center [373, 184] width 30 height 13
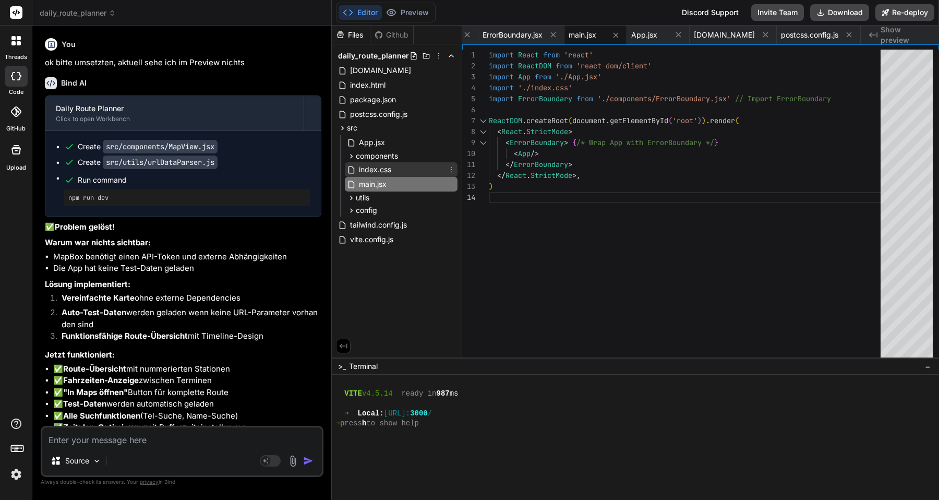
click at [387, 171] on span "index.css" at bounding box center [375, 169] width 34 height 13
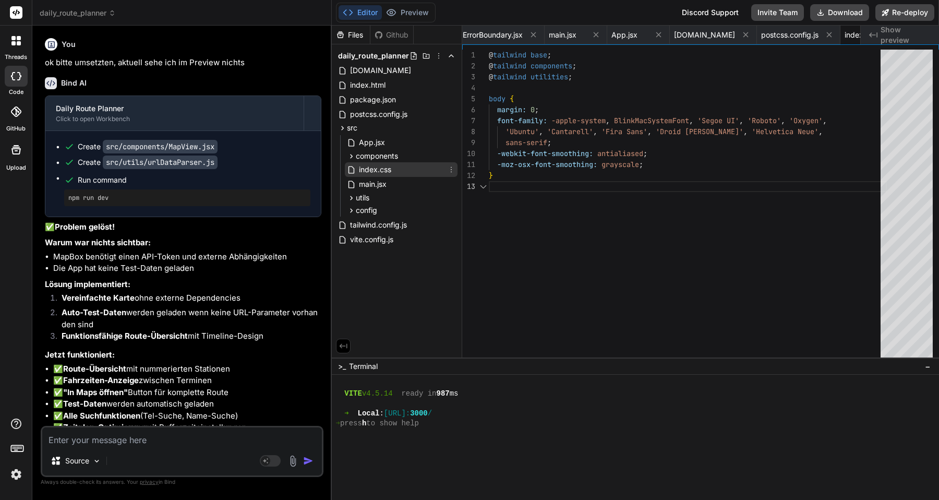
scroll to position [22, 0]
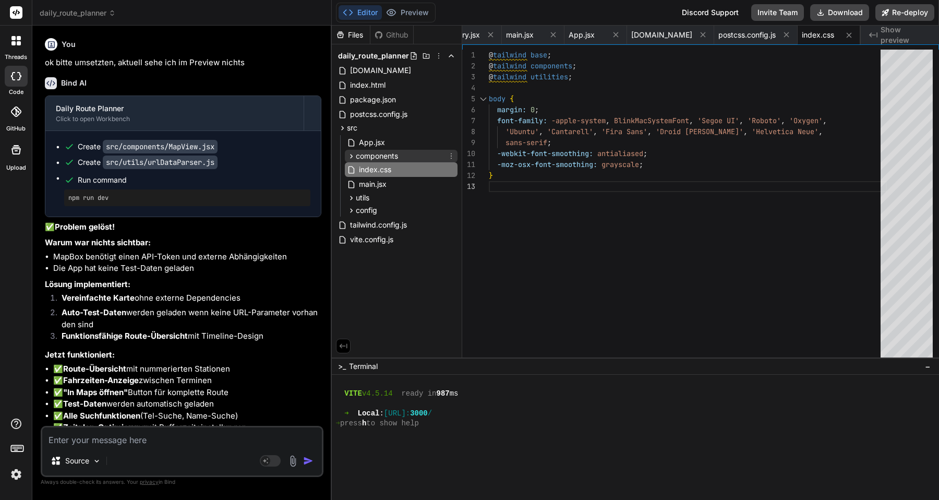
click at [381, 154] on span "components" at bounding box center [377, 156] width 42 height 10
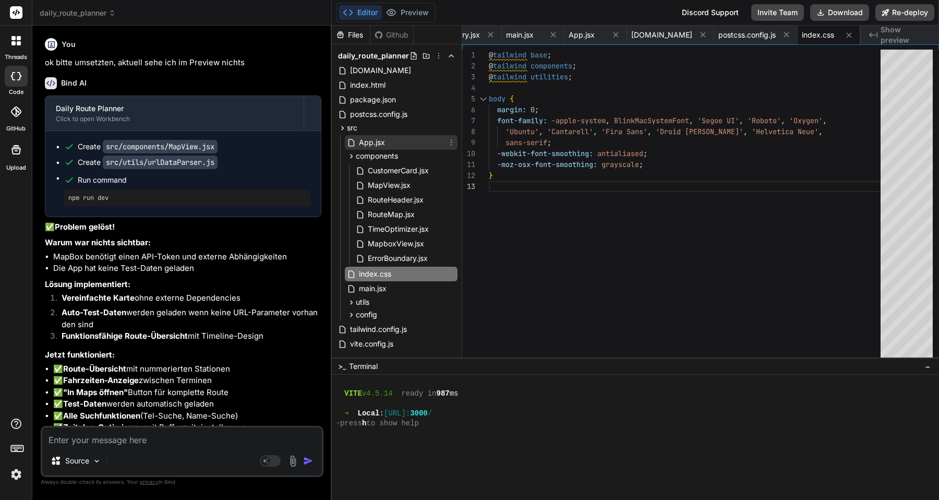
click at [374, 140] on span "App.jsx" at bounding box center [372, 142] width 28 height 13
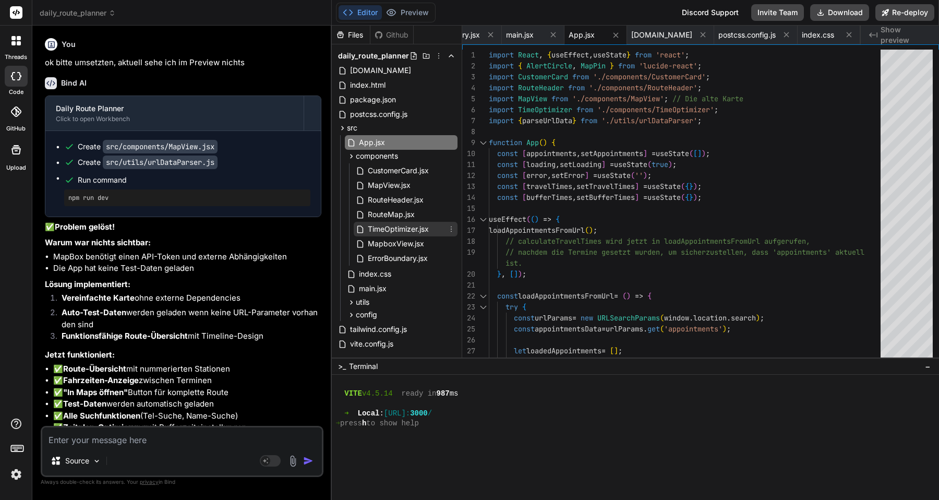
scroll to position [16, 0]
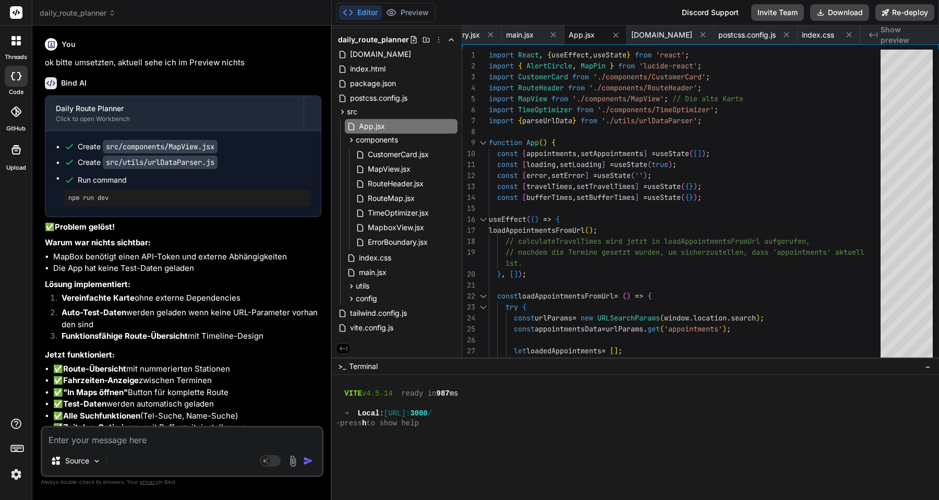
click at [353, 367] on span "Terminal" at bounding box center [363, 366] width 29 height 10
click at [167, 438] on textarea at bounding box center [182, 436] width 280 height 19
click at [84, 459] on p "Source" at bounding box center [77, 460] width 24 height 10
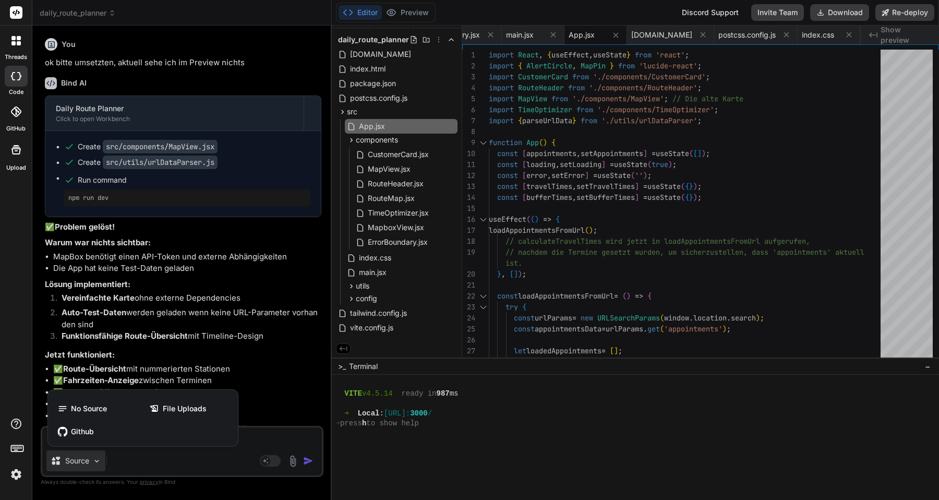
click at [271, 458] on div at bounding box center [469, 250] width 939 height 500
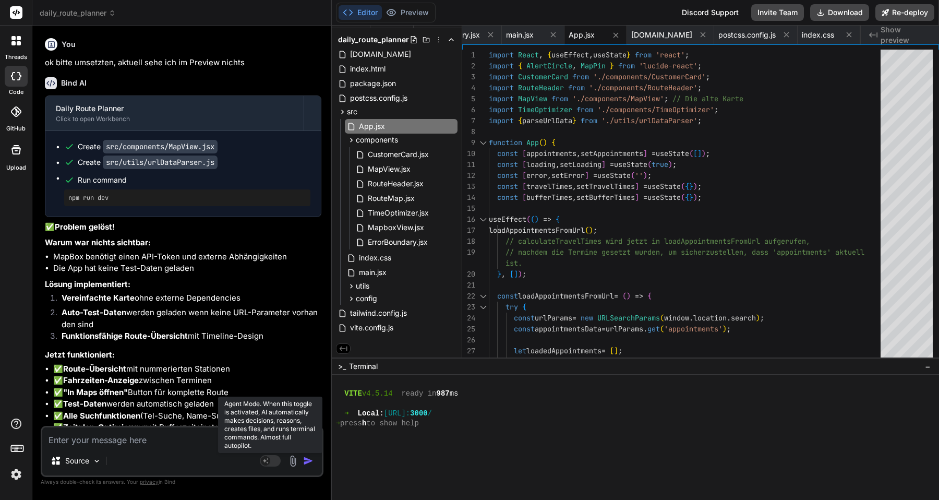
click at [271, 462] on rect at bounding box center [270, 460] width 21 height 11
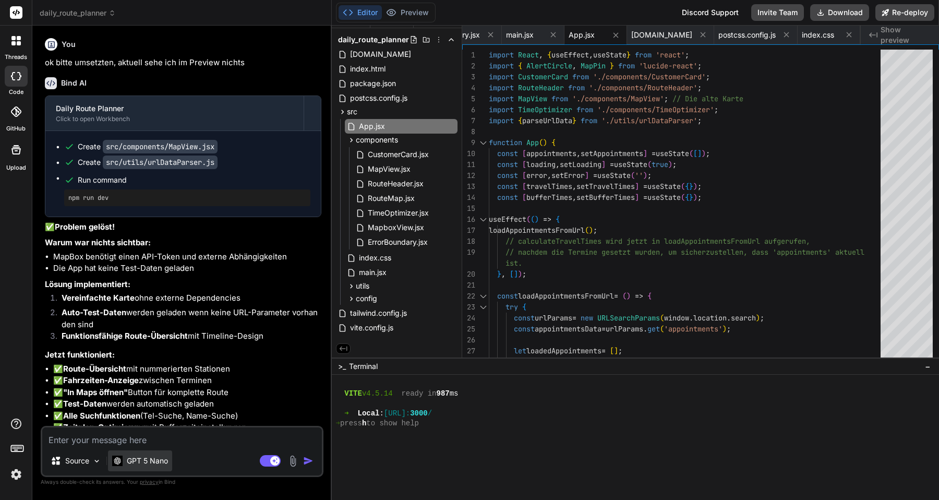
click at [160, 460] on p "GPT 5 Nano" at bounding box center [147, 460] width 41 height 10
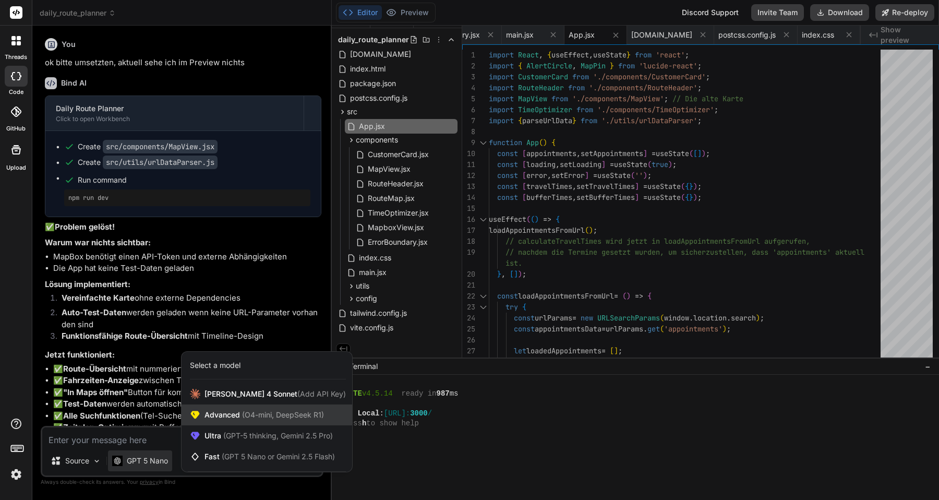
click at [228, 415] on span "Advanced (O4-mini, DeepSeek R1)" at bounding box center [263, 414] width 119 height 10
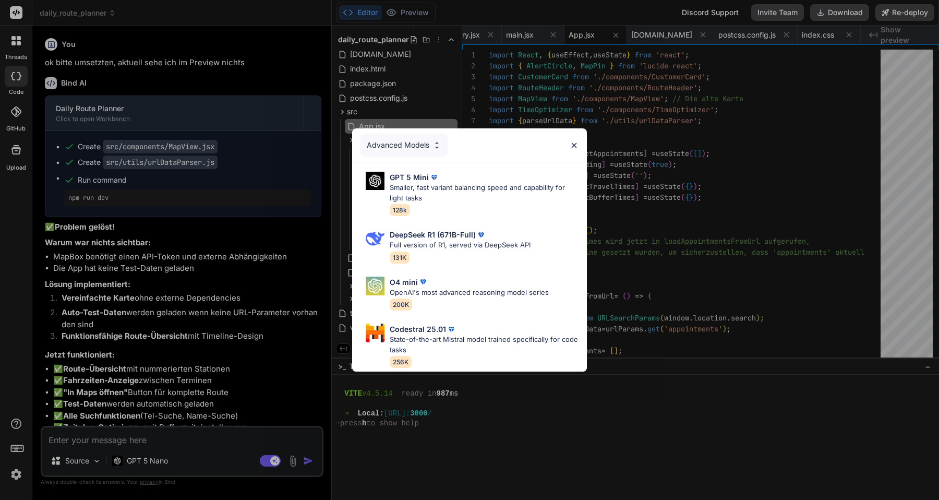
click at [270, 459] on div "Advanced Models GPT 5 Mini Smaller, fast variant balancing speed and capability…" at bounding box center [469, 250] width 939 height 500
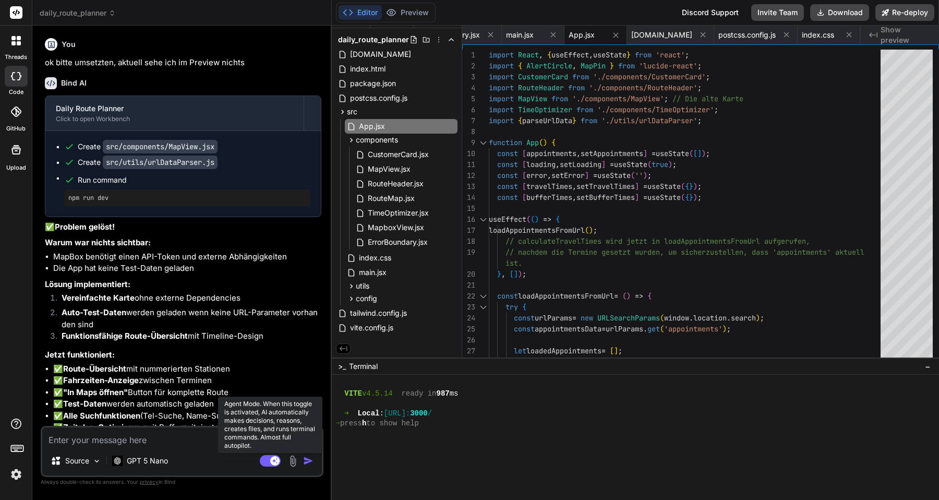
click at [268, 463] on rect at bounding box center [270, 460] width 21 height 11
click at [268, 463] on rect at bounding box center [265, 460] width 9 height 9
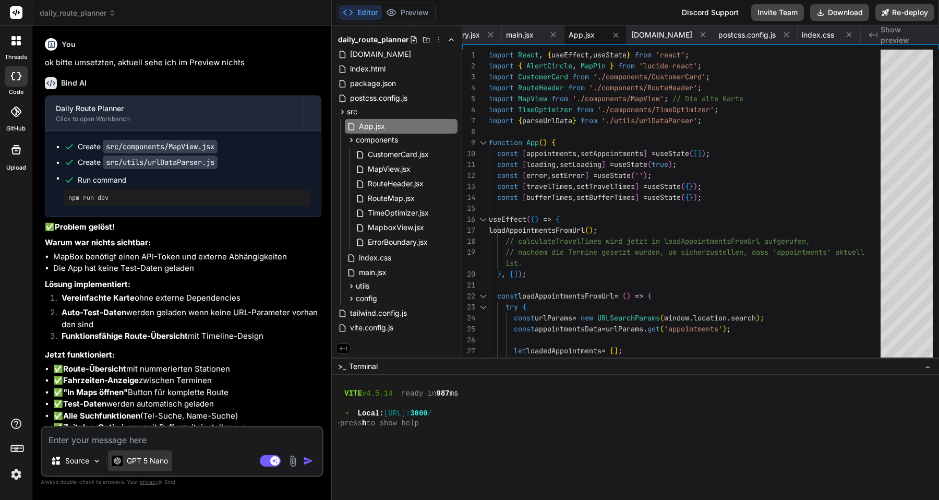
click at [164, 464] on p "GPT 5 Nano" at bounding box center [147, 460] width 41 height 10
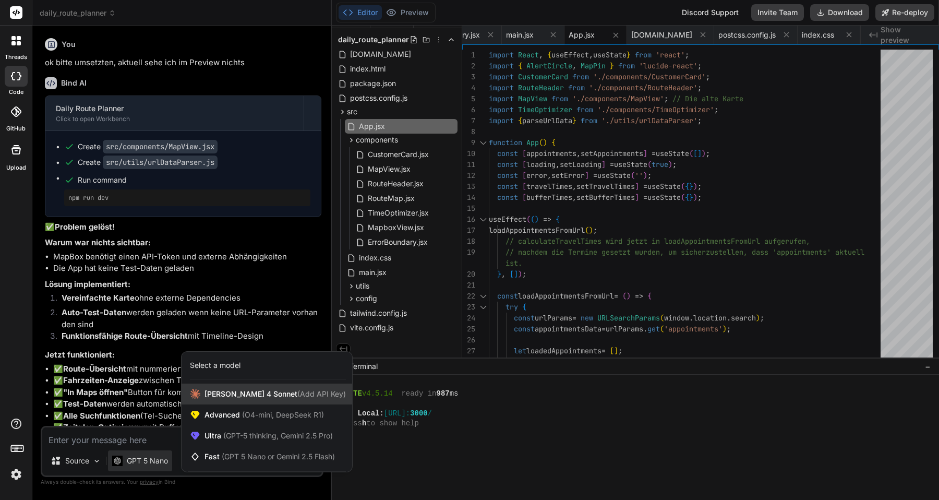
click at [241, 399] on div "Claude 4 Sonnet (Add API Key)" at bounding box center [267, 393] width 171 height 21
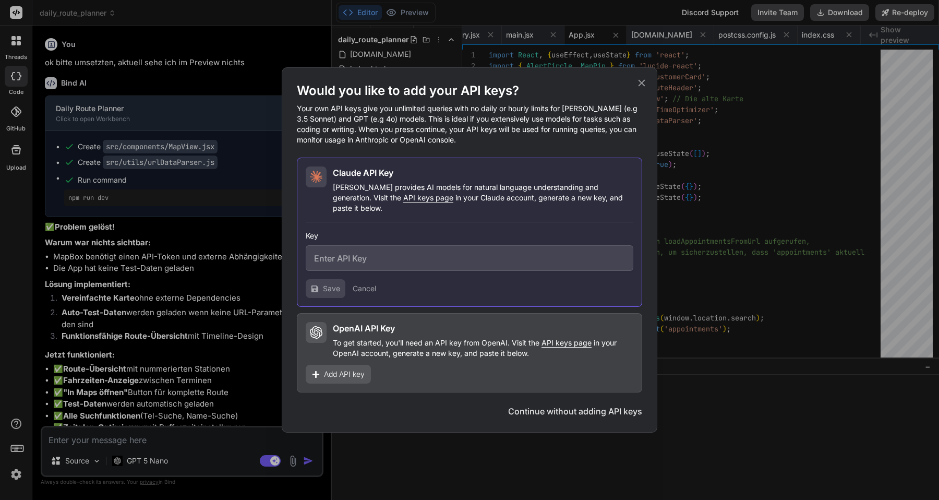
click at [382, 326] on h2 "OpenAI API Key" at bounding box center [364, 328] width 62 height 13
click at [385, 179] on h2 "Claude API Key" at bounding box center [363, 172] width 61 height 13
click at [644, 89] on icon at bounding box center [641, 82] width 11 height 11
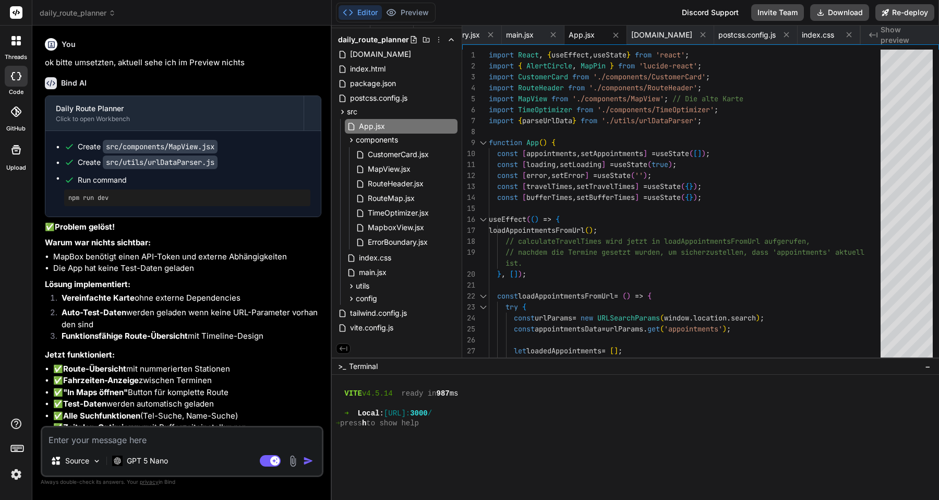
click at [166, 444] on textarea at bounding box center [182, 436] width 280 height 19
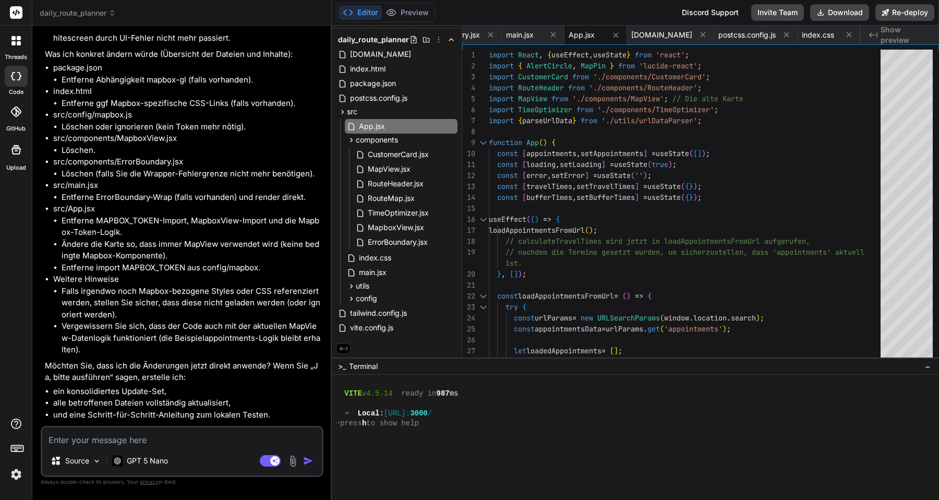
scroll to position [8453, 0]
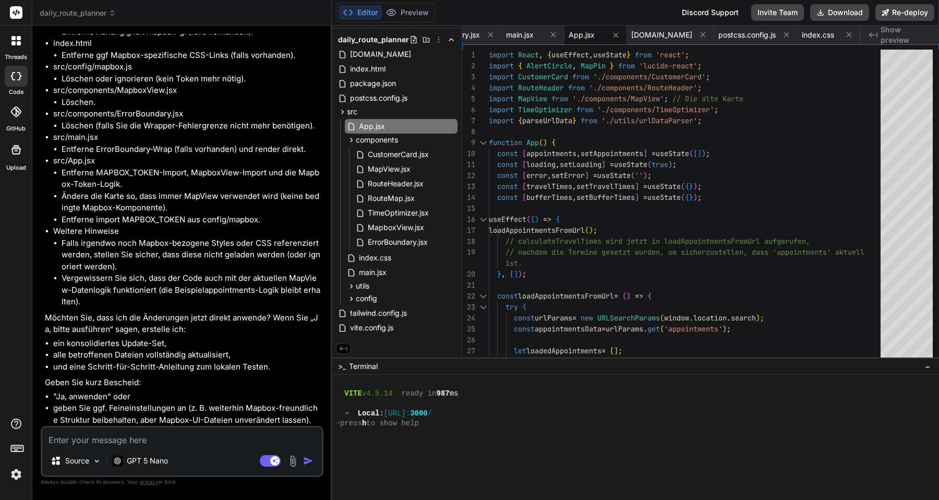
click at [424, 3] on div "Editor Preview" at bounding box center [386, 13] width 100 height 20
click at [416, 13] on button "Preview" at bounding box center [407, 12] width 51 height 15
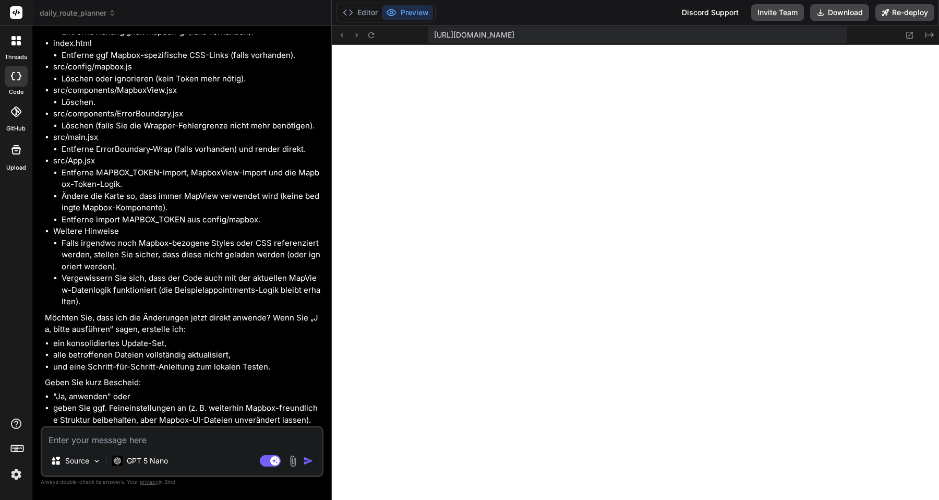
click at [143, 443] on textarea at bounding box center [182, 436] width 280 height 19
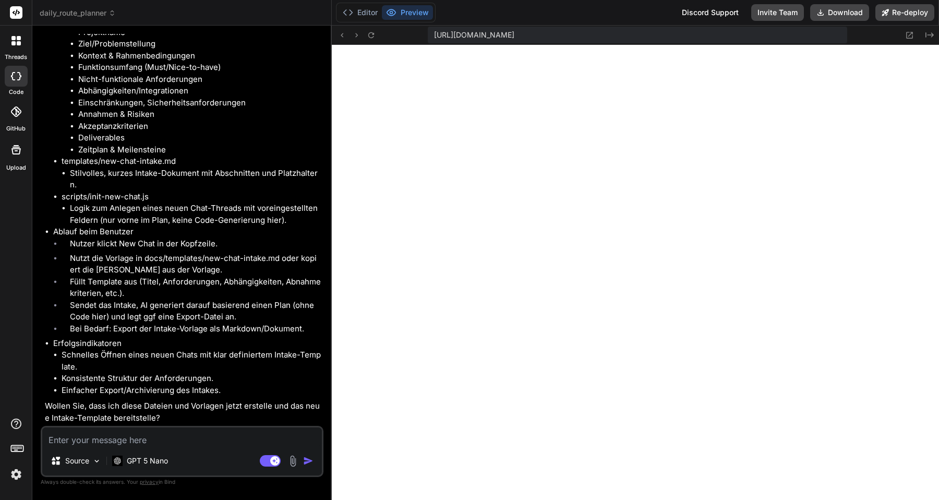
scroll to position [9232, 0]
click at [170, 437] on textarea at bounding box center [182, 436] width 280 height 19
click at [358, 6] on button "Editor" at bounding box center [360, 12] width 43 height 15
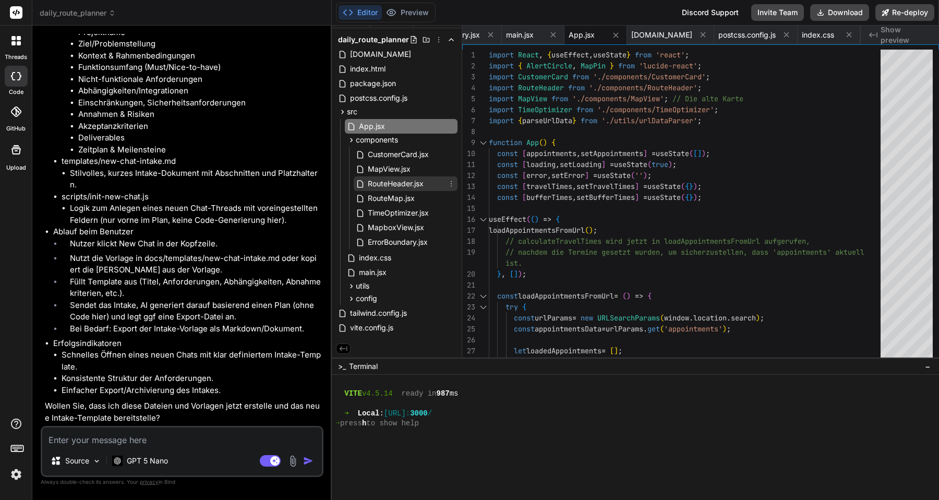
scroll to position [0, 0]
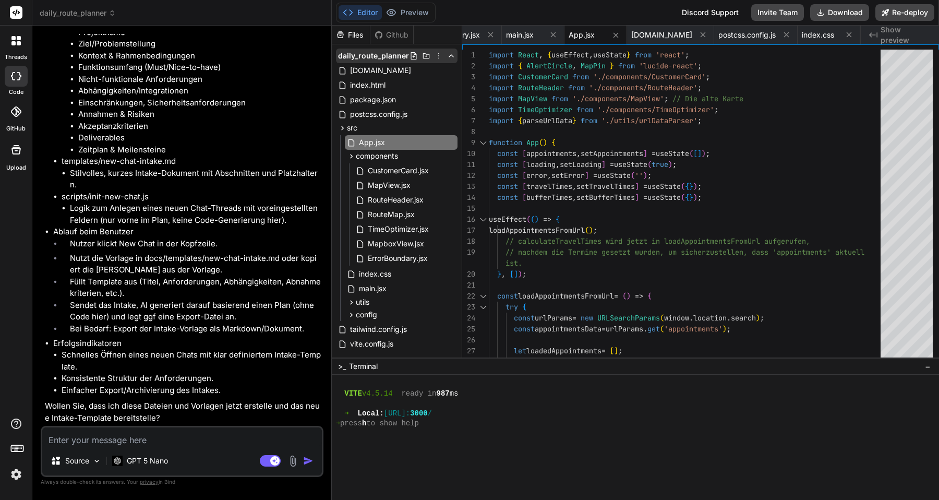
click at [436, 53] on icon at bounding box center [439, 56] width 8 height 8
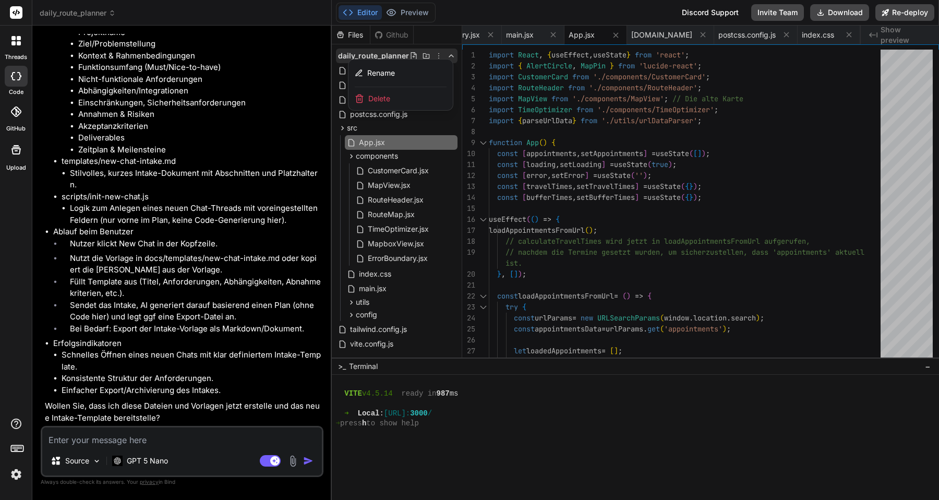
click at [432, 31] on div at bounding box center [635, 263] width 607 height 474
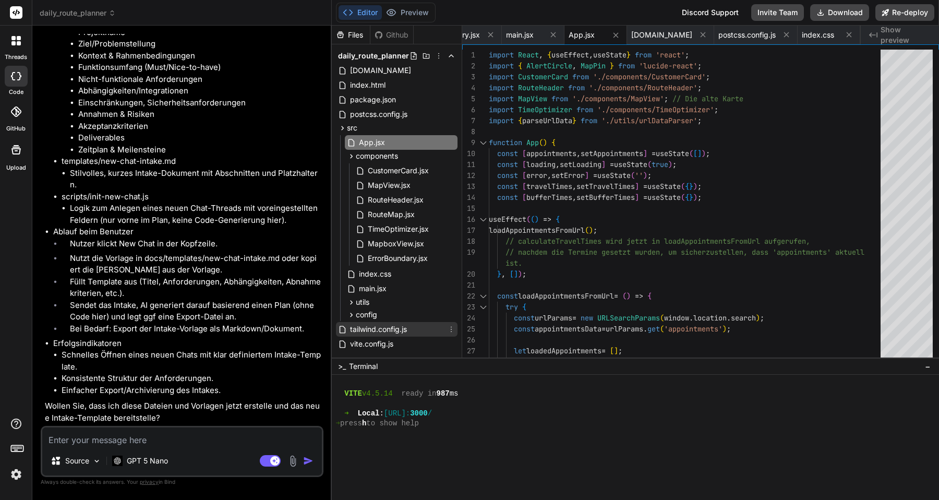
scroll to position [16, 0]
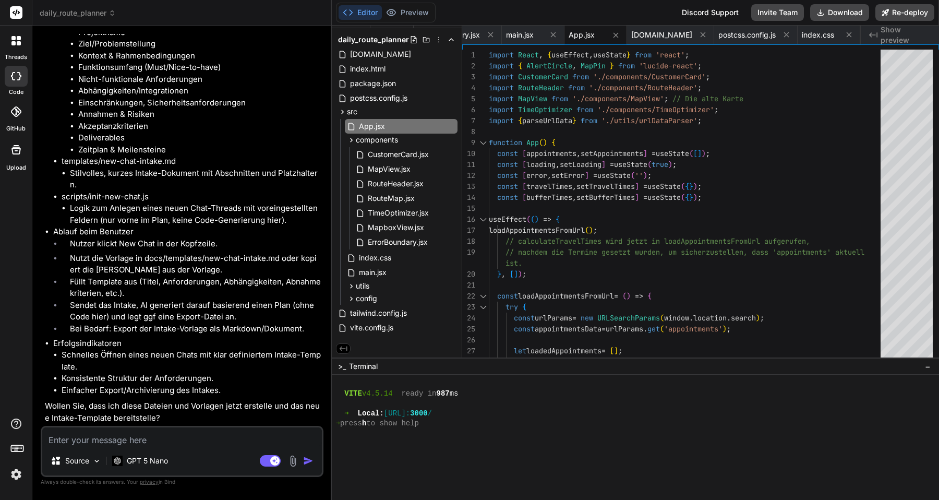
click at [140, 440] on textarea at bounding box center [182, 436] width 280 height 19
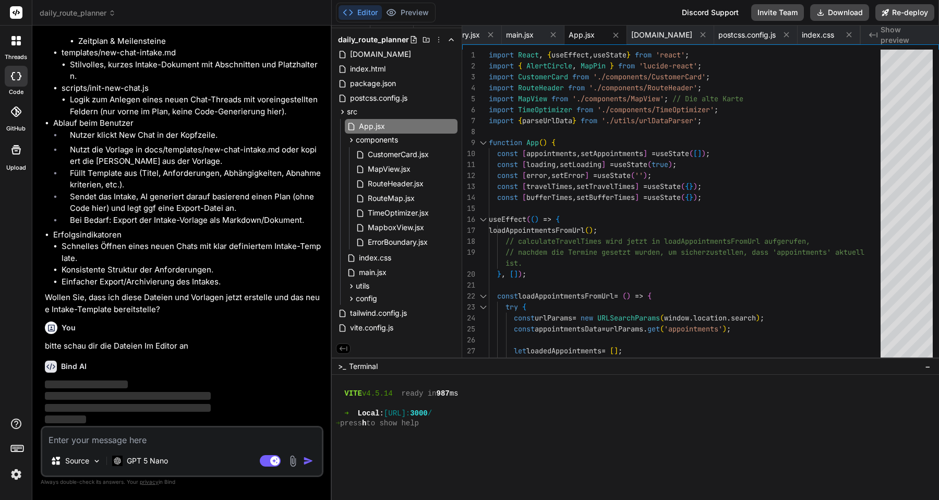
scroll to position [9340, 0]
click at [824, 9] on icon at bounding box center [820, 12] width 8 height 8
click at [19, 47] on div at bounding box center [16, 41] width 22 height 22
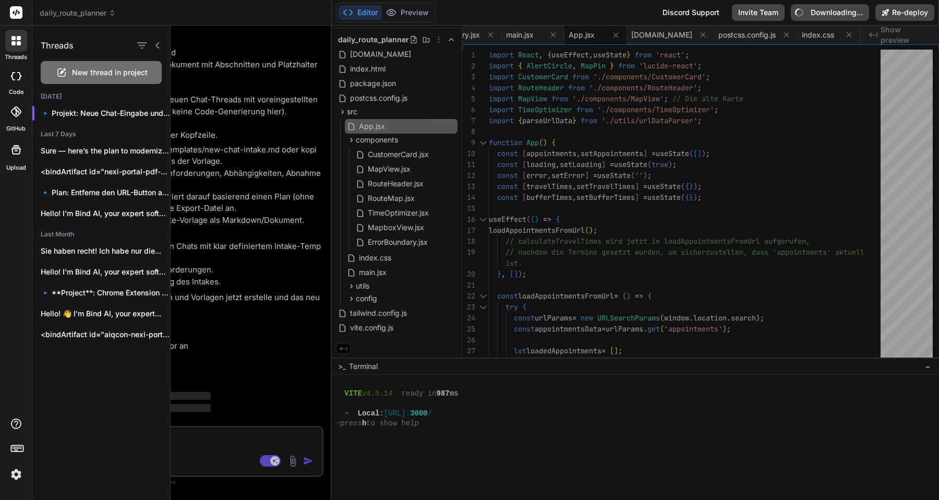
click at [83, 73] on span "New thread in project" at bounding box center [110, 72] width 76 height 10
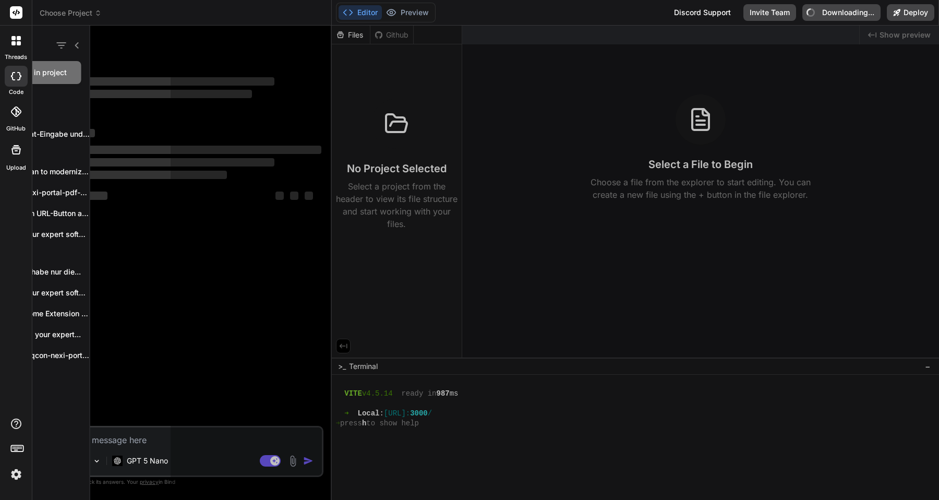
scroll to position [1685, 0]
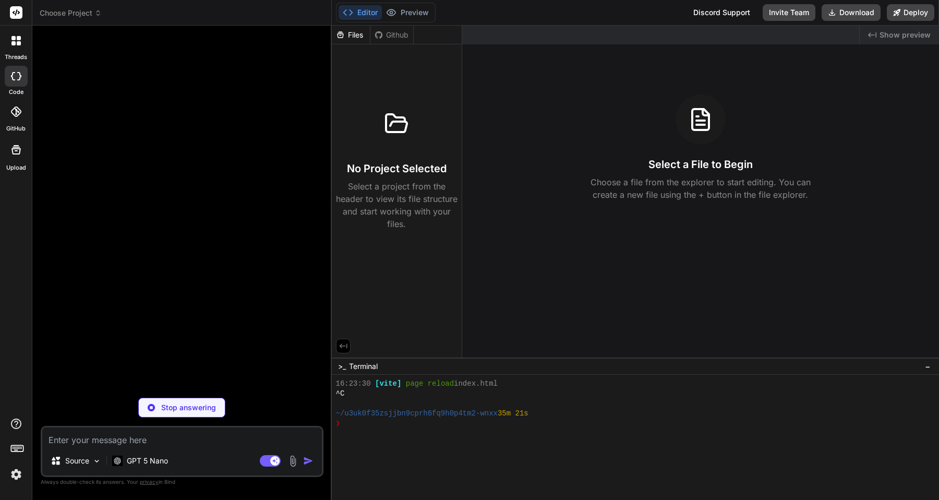
click at [15, 44] on icon at bounding box center [13, 43] width 4 height 4
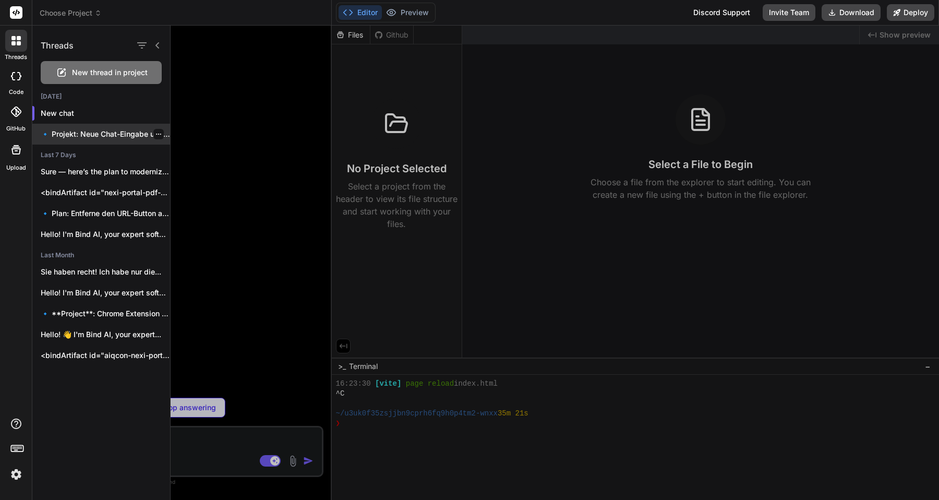
click at [73, 135] on p "🔹 Projekt: Neue Chat-Eingabe und Anford..." at bounding box center [105, 134] width 129 height 10
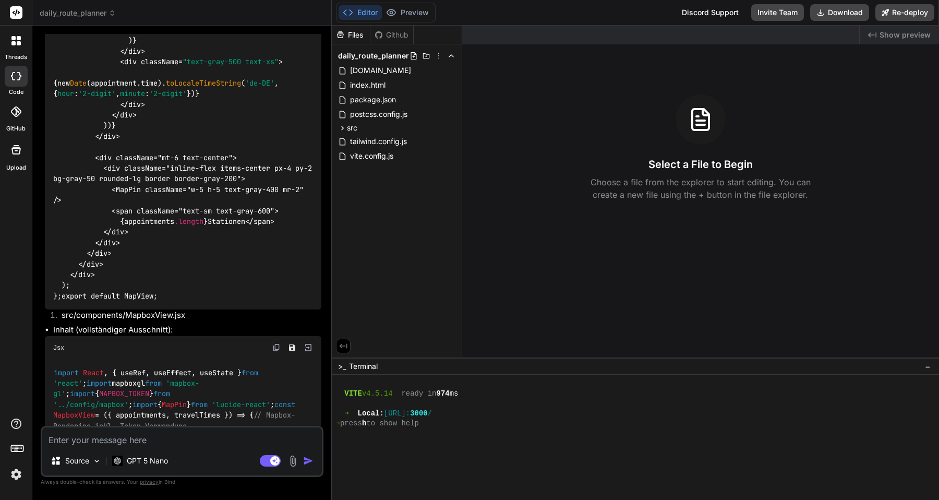
scroll to position [1893, 0]
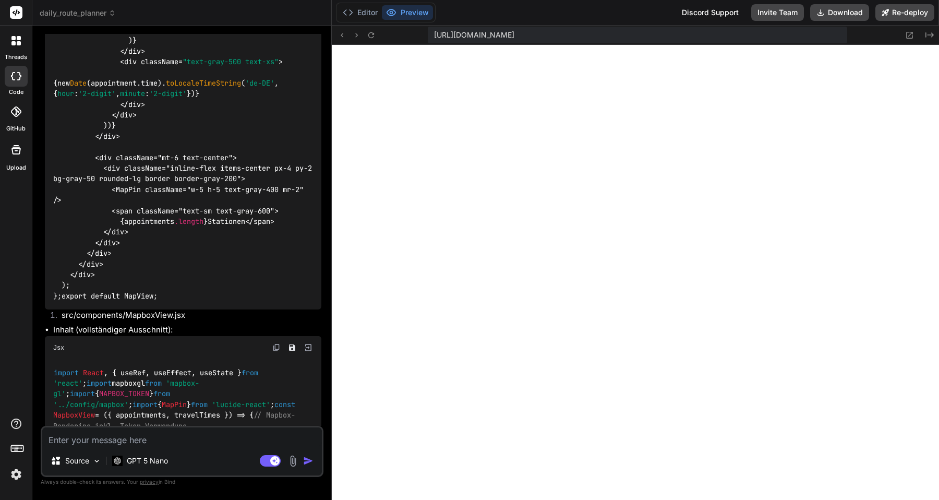
click at [417, 13] on button "Preview" at bounding box center [407, 12] width 51 height 15
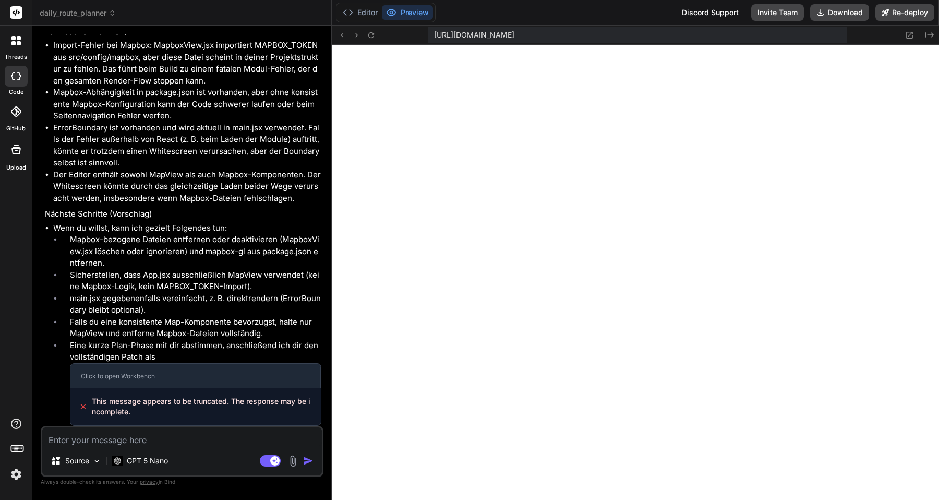
scroll to position [7208, 0]
click at [117, 440] on textarea at bounding box center [182, 436] width 280 height 19
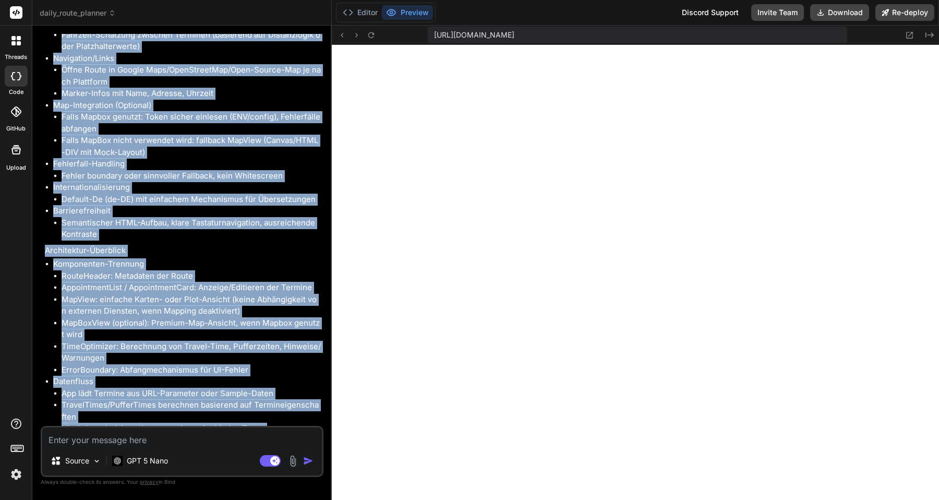
scroll to position [7598, 0]
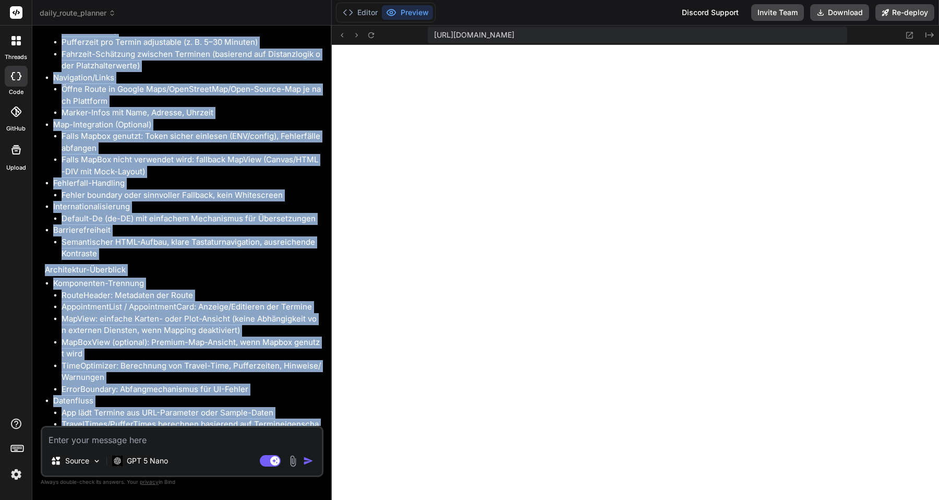
drag, startPoint x: 240, startPoint y: 361, endPoint x: 37, endPoint y: 175, distance: 275.8
click at [37, 175] on div "Bind AI Web Search Created with Pixso. Code Generator You bitte setzte wieder z…" at bounding box center [181, 263] width 299 height 474
copy div "Ziel Erstelle eine production-ready, browserbasierte Web-Anwendung “Daily Route…"
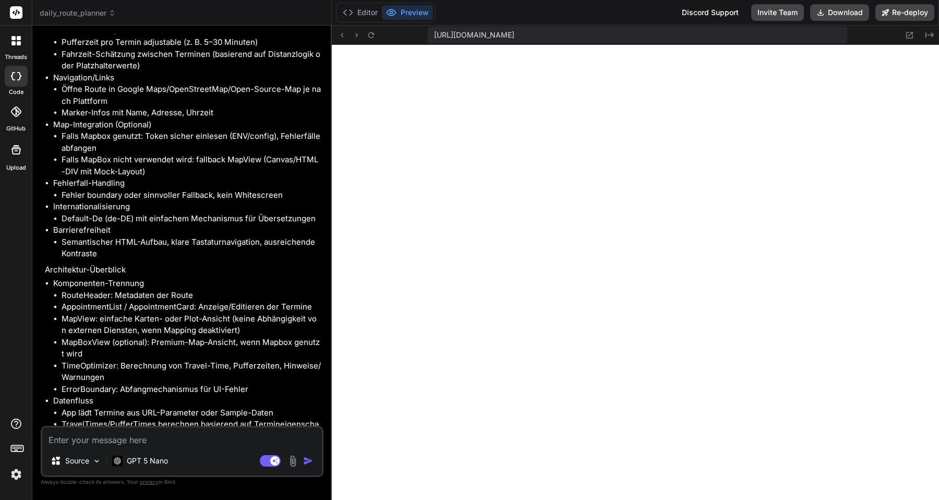
click at [17, 39] on icon at bounding box center [19, 38] width 4 height 4
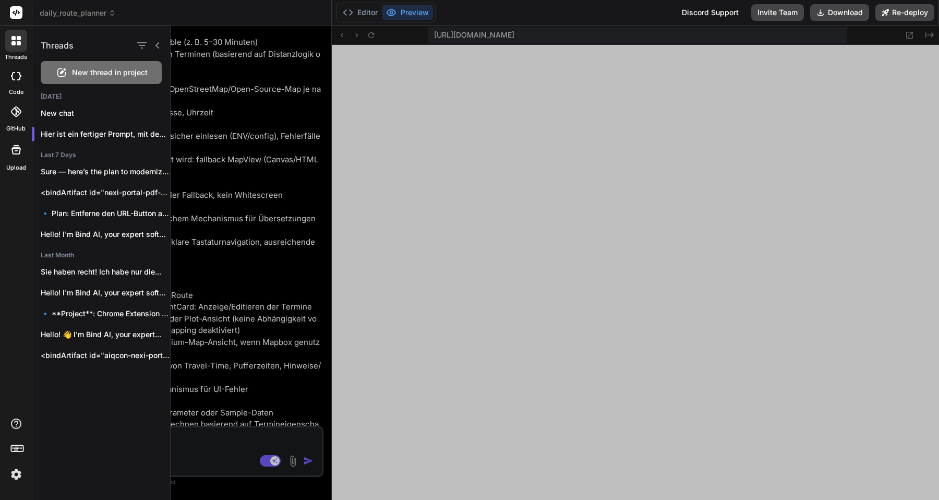
click at [83, 75] on span "New thread in project" at bounding box center [110, 72] width 76 height 10
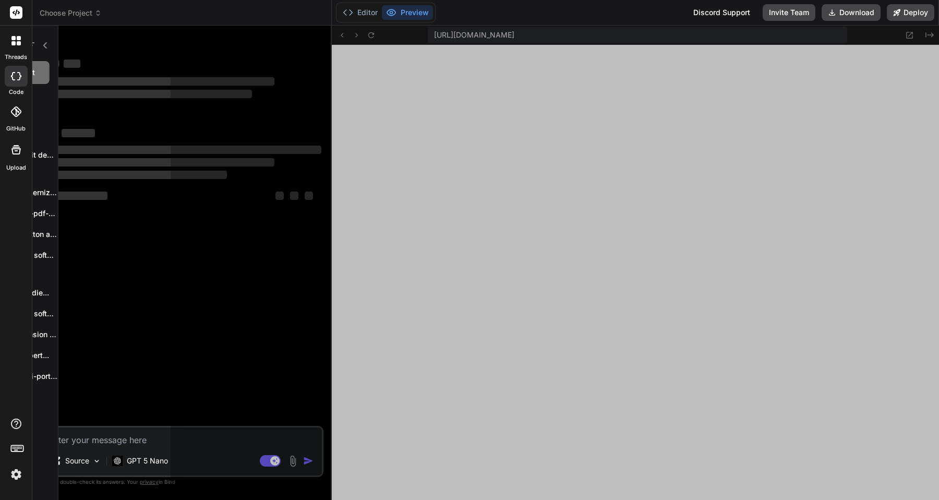
scroll to position [1943, 0]
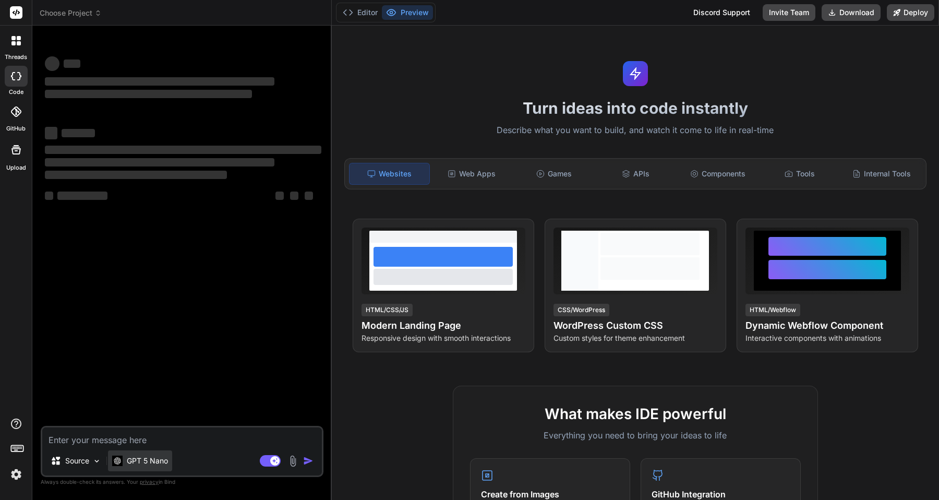
click at [137, 463] on p "GPT 5 Nano" at bounding box center [147, 460] width 41 height 10
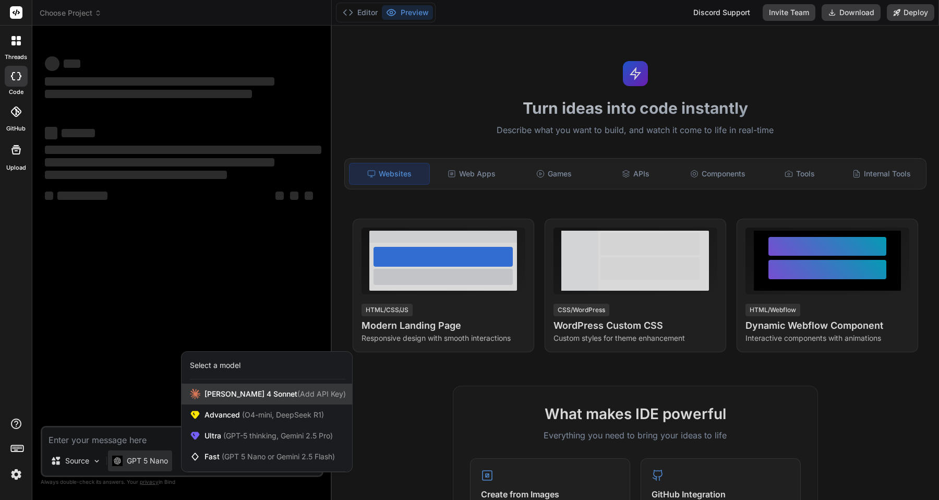
click at [215, 399] on span "Claude 4 Sonnet (Add API Key)" at bounding box center [274, 394] width 141 height 10
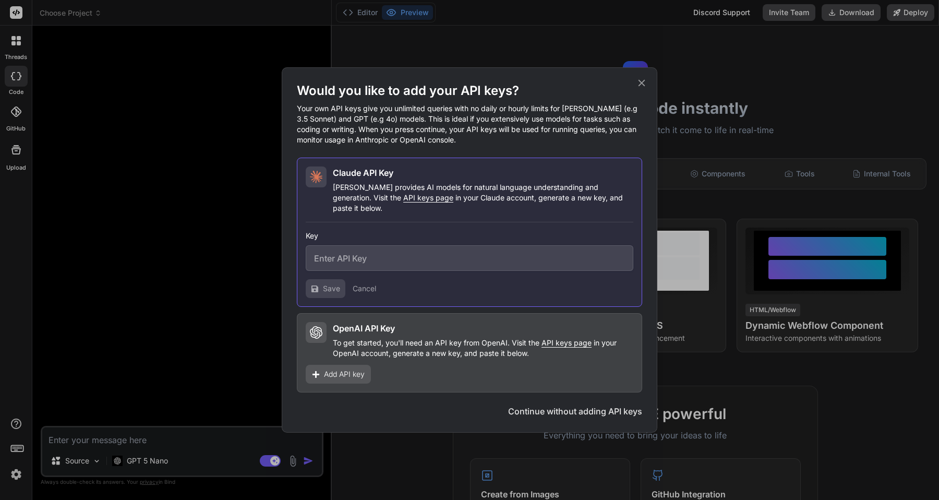
click at [643, 87] on icon at bounding box center [641, 82] width 11 height 11
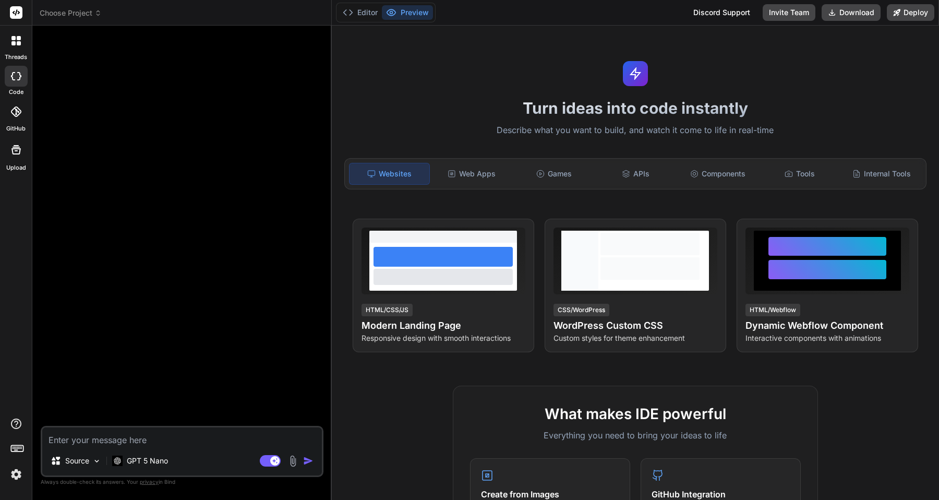
click at [14, 479] on img at bounding box center [16, 474] width 18 height 18
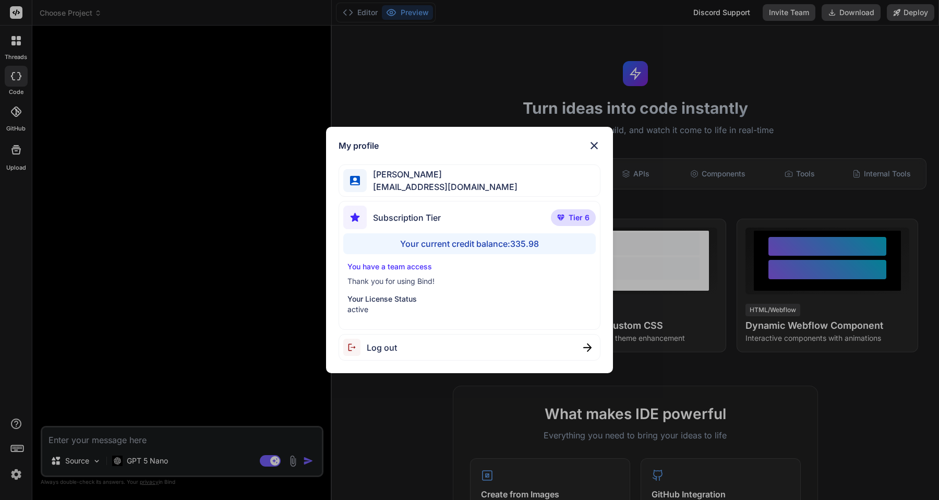
click at [377, 344] on span "Log out" at bounding box center [382, 347] width 30 height 13
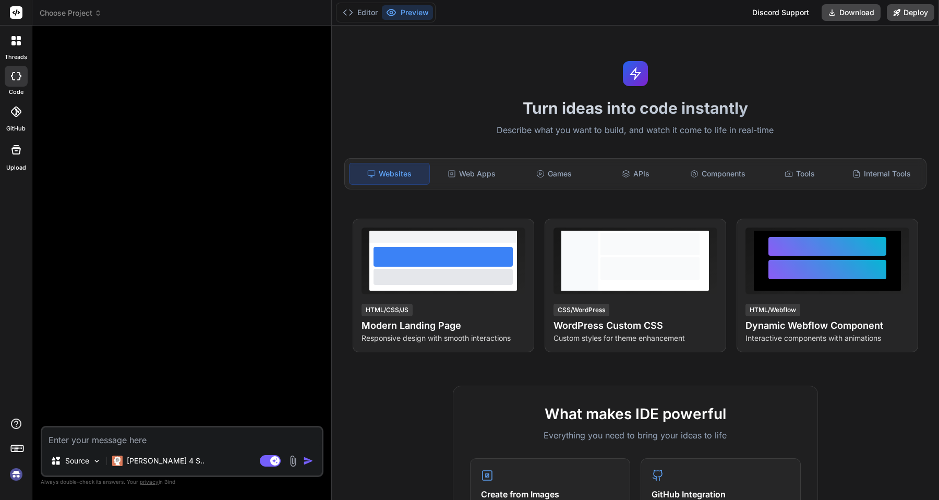
click at [107, 65] on div at bounding box center [183, 230] width 281 height 392
click at [15, 473] on img at bounding box center [16, 474] width 18 height 18
click at [129, 436] on textarea at bounding box center [182, 436] width 280 height 19
paste textarea "Ziel Erstelle eine production-ready, browserbasierte Web-Anwendung “Daily Route…"
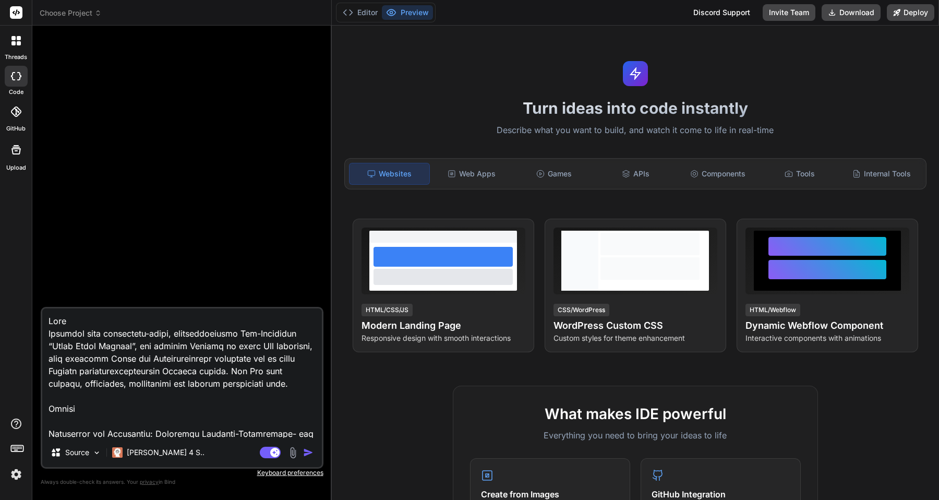
scroll to position [2517, 0]
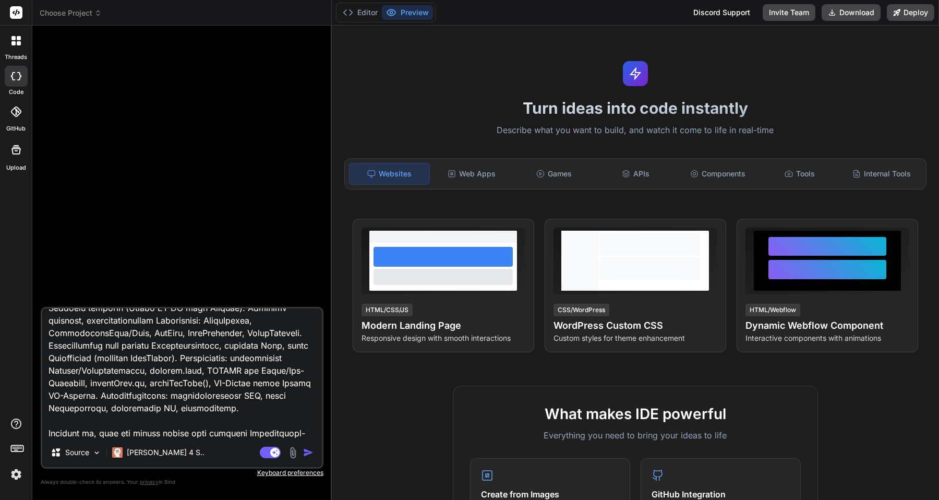
drag, startPoint x: 106, startPoint y: 432, endPoint x: 45, endPoint y: 397, distance: 70.1
click at [45, 397] on textarea at bounding box center [182, 372] width 280 height 129
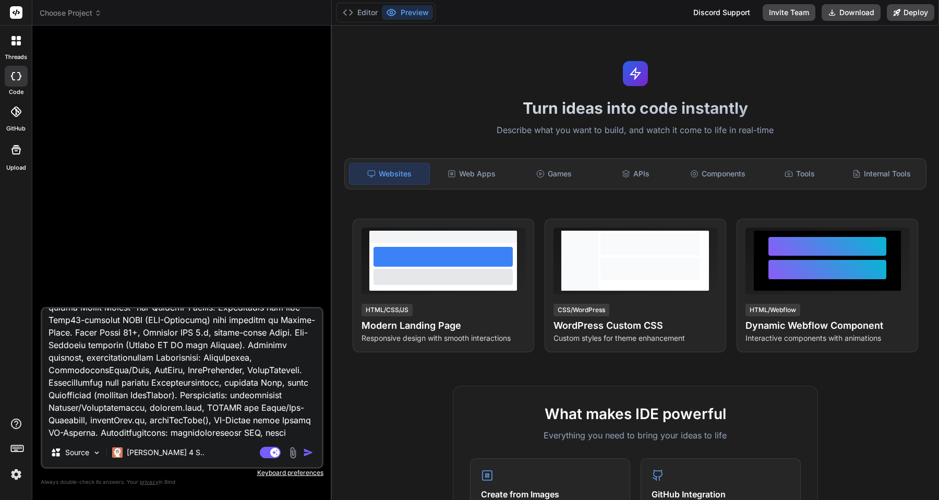
scroll to position [2506, 0]
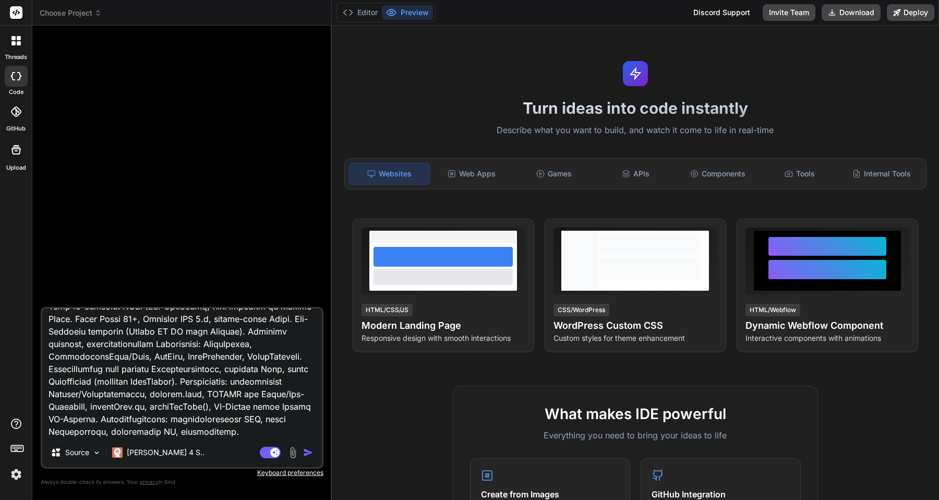
click at [107, 416] on textarea at bounding box center [182, 372] width 280 height 129
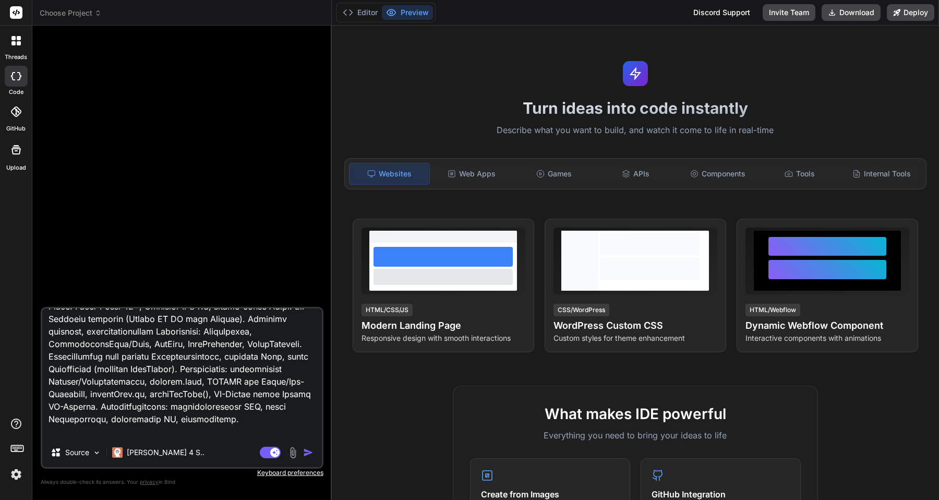
paste textarea "Termindatum Firma Strasse PLZ Ort berater Berateremail Notiz $id Erinnerungsdat…"
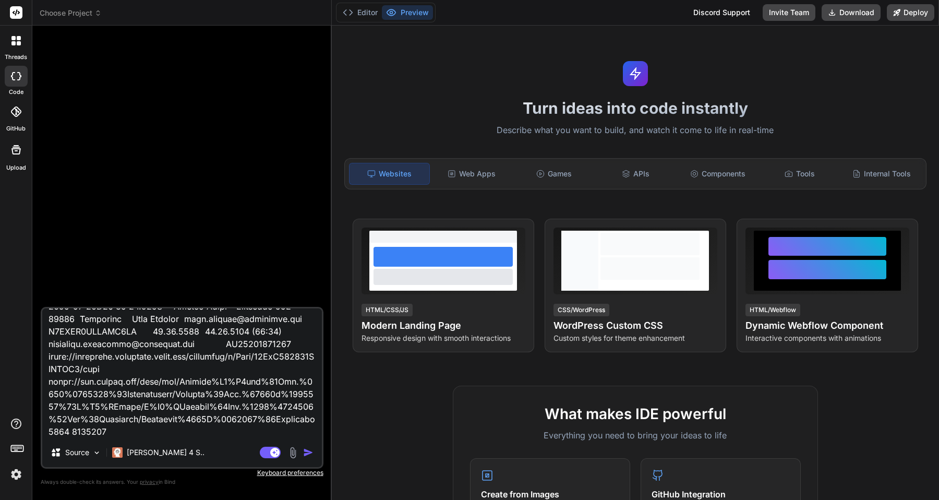
scroll to position [3232, 0]
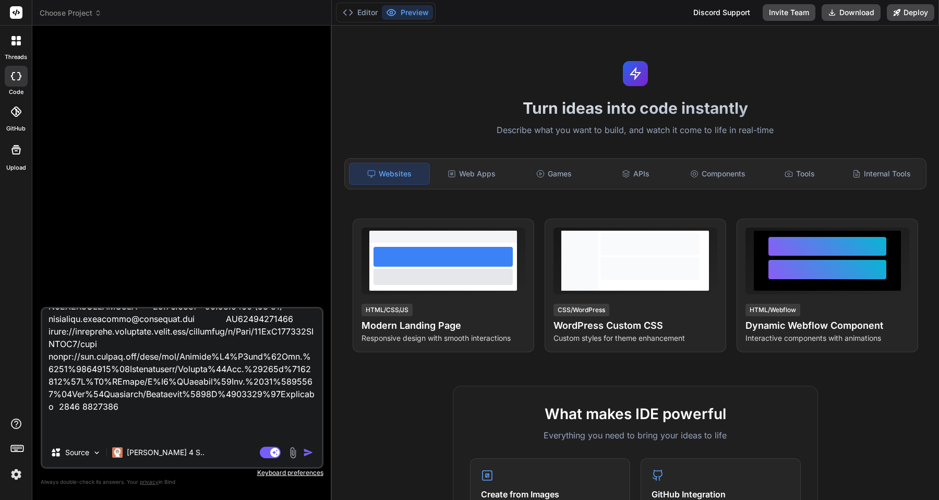
paste textarea "function createRouteUrls() { const sheet = SpreadsheetApp.getActiveSheet(); con…"
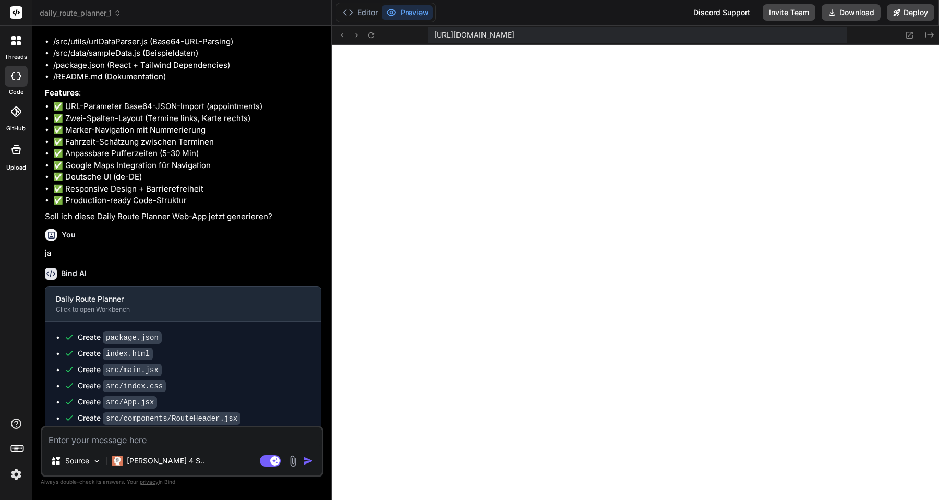
scroll to position [2451, 0]
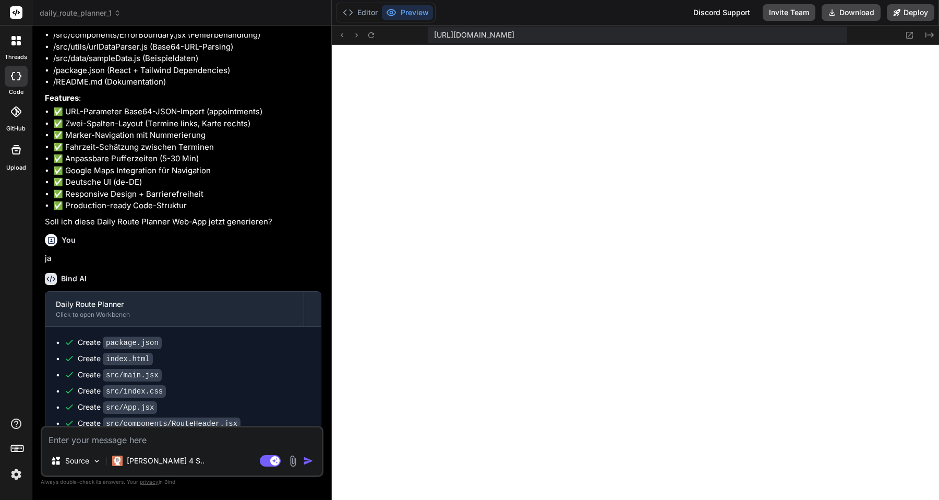
click at [149, 440] on textarea at bounding box center [182, 436] width 280 height 19
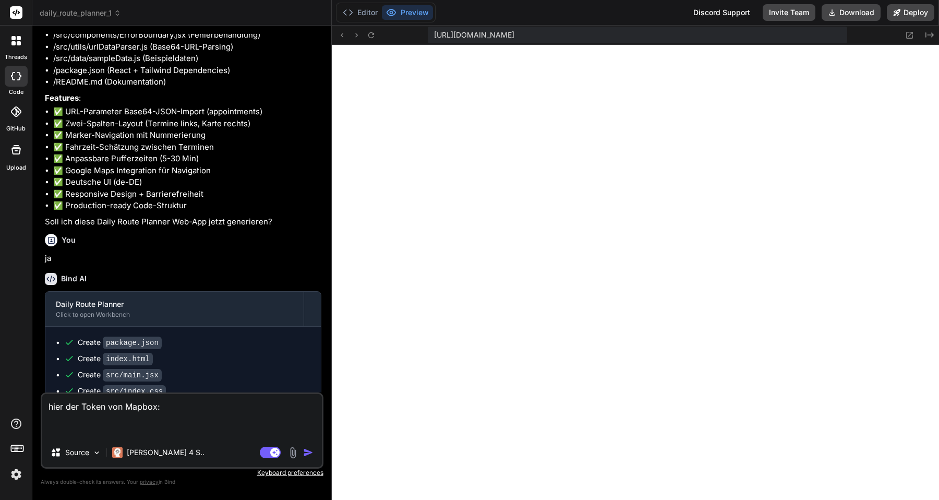
paste textarea "pk.eyJ1IjoiYWlxY29uIiwiYSI6ImNtZnpmbW9najAxejgya3F3ZHl6czdtZ2EifQ.ULLupju0pCebG…"
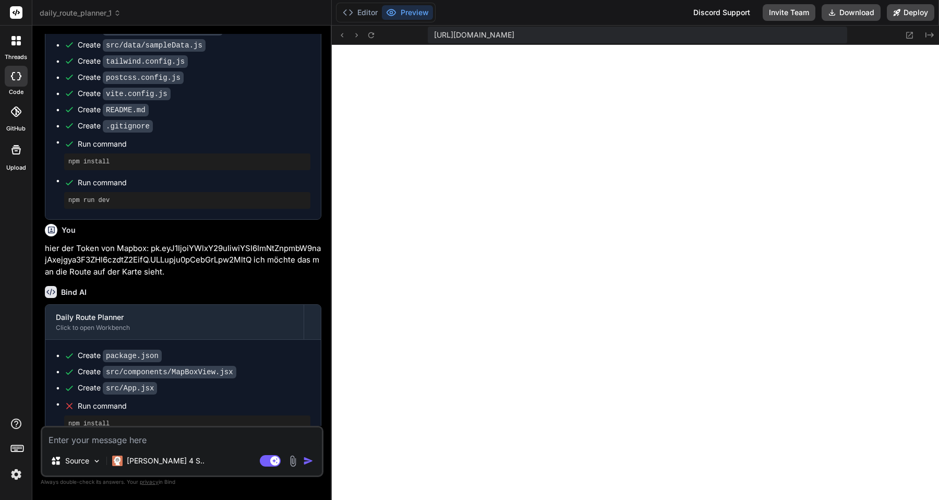
scroll to position [3004, 0]
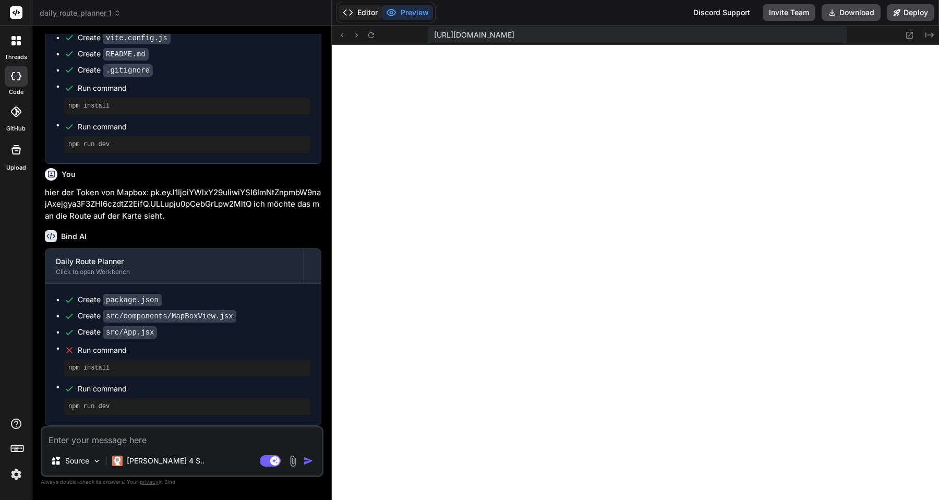
click at [368, 7] on button "Editor" at bounding box center [360, 12] width 43 height 15
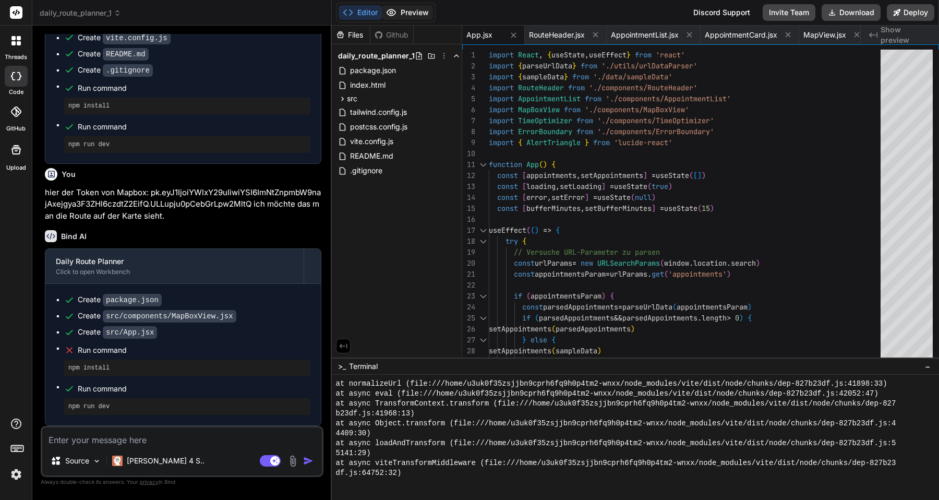
click at [406, 11] on button "Preview" at bounding box center [407, 12] width 51 height 15
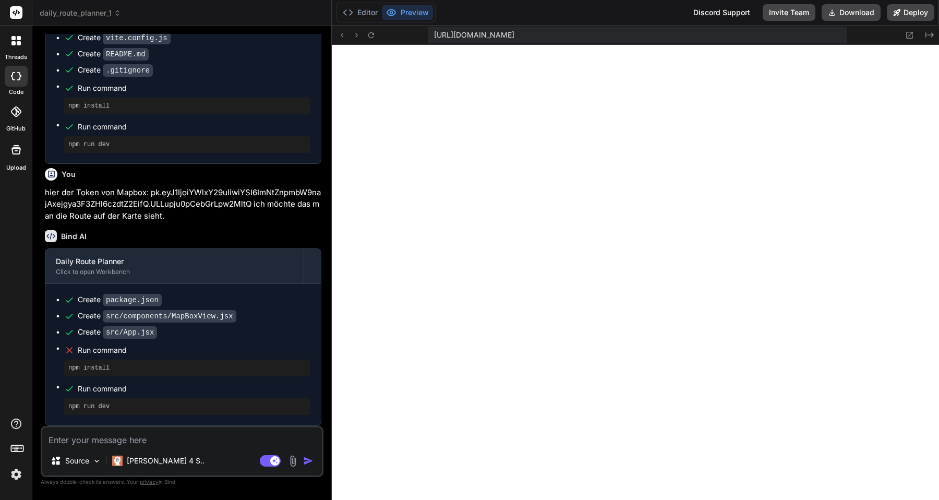
click at [122, 442] on textarea at bounding box center [182, 436] width 280 height 19
click at [156, 439] on textarea "da ist ein error" at bounding box center [182, 436] width 280 height 19
paste textarea "[plugin:vite:import-analysis] Failed to resolve import "mapbox-gl" from "src/co…"
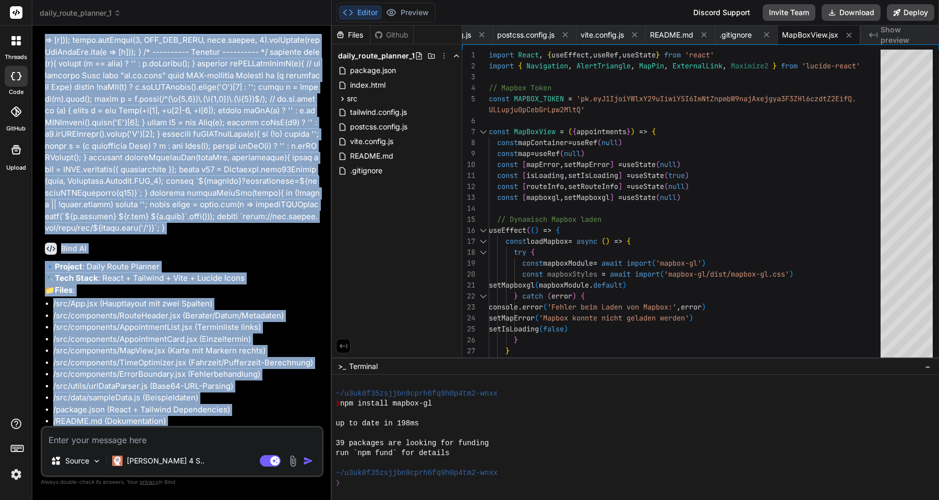
scroll to position [2170, 0]
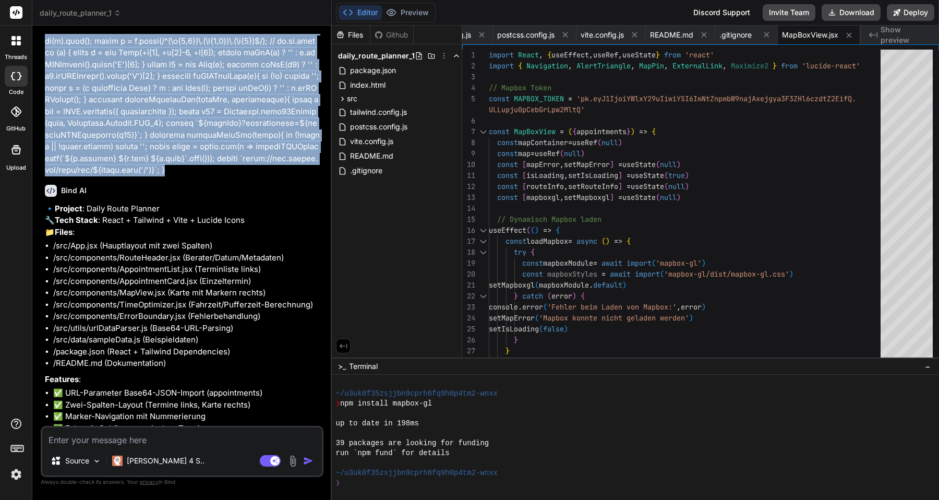
drag, startPoint x: 46, startPoint y: 63, endPoint x: 297, endPoint y: 160, distance: 269.0
copy p "Ziel Erstelle eine production-ready, browserbasierte Web-Anwendung “Daily Route…"
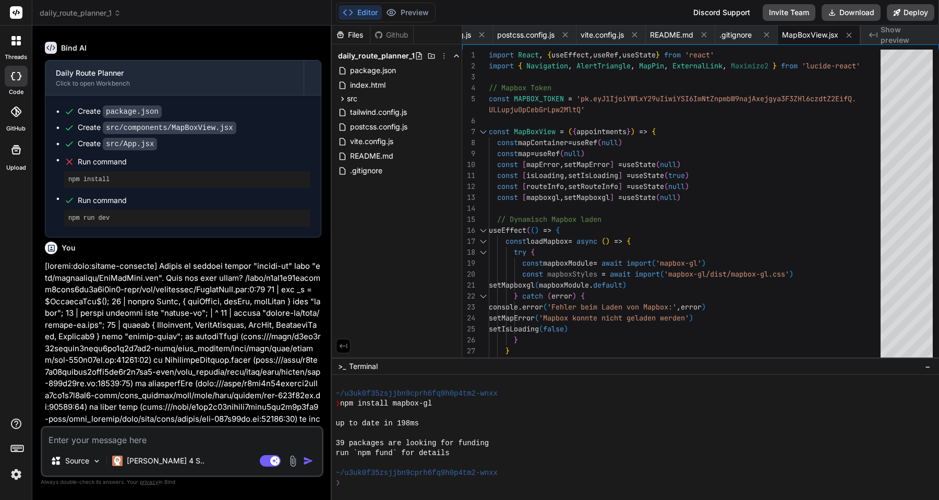
scroll to position [3187, 0]
click at [418, 414] on div at bounding box center [630, 413] width 589 height 10
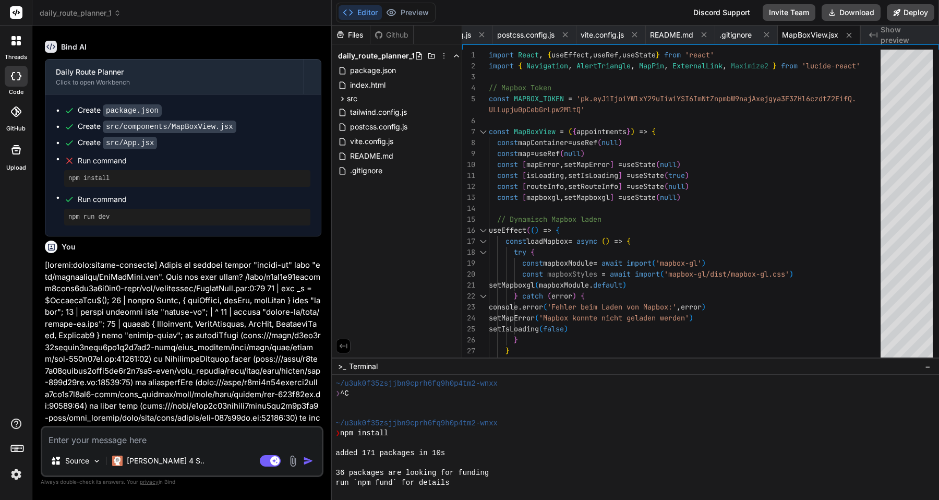
scroll to position [18, 0]
drag, startPoint x: 399, startPoint y: 435, endPoint x: 346, endPoint y: 437, distance: 52.8
click at [346, 437] on div "❯ npm install" at bounding box center [630, 433] width 589 height 10
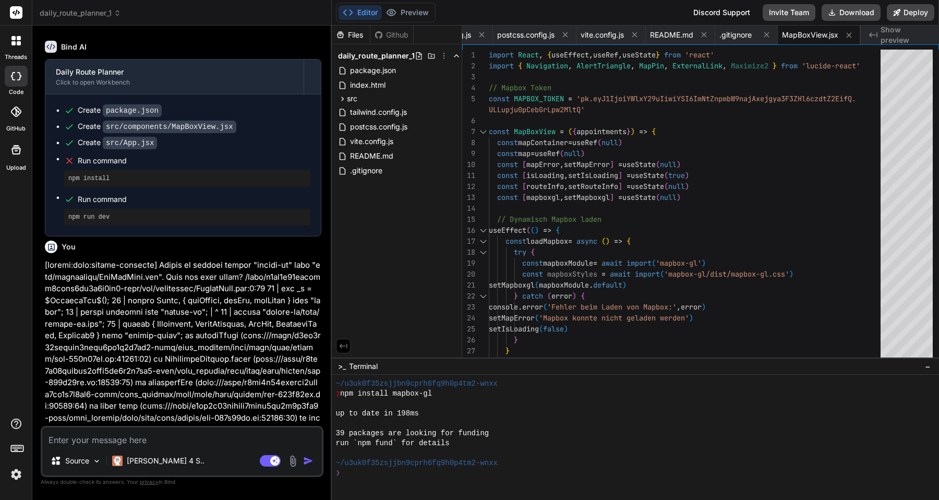
scroll to position [3126, 0]
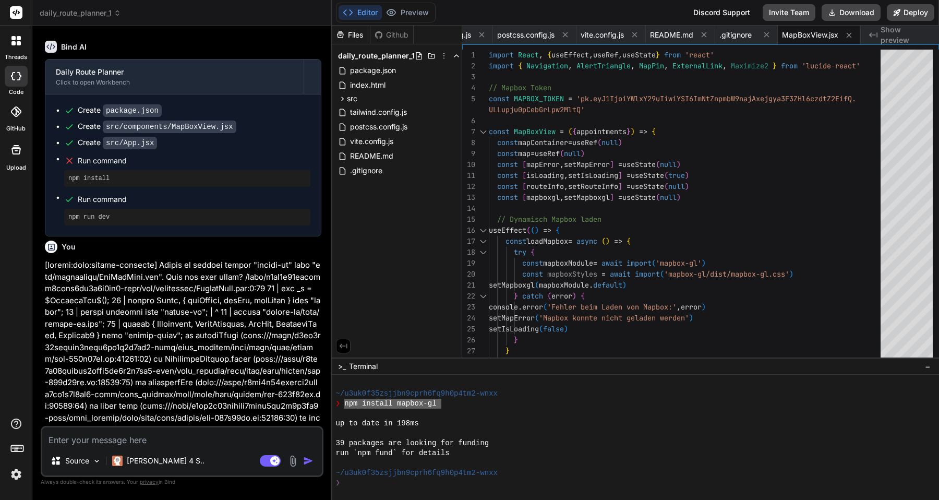
drag, startPoint x: 442, startPoint y: 404, endPoint x: 345, endPoint y: 403, distance: 97.0
click at [345, 403] on div "❯ npm install mapbox-gl" at bounding box center [630, 404] width 589 height 10
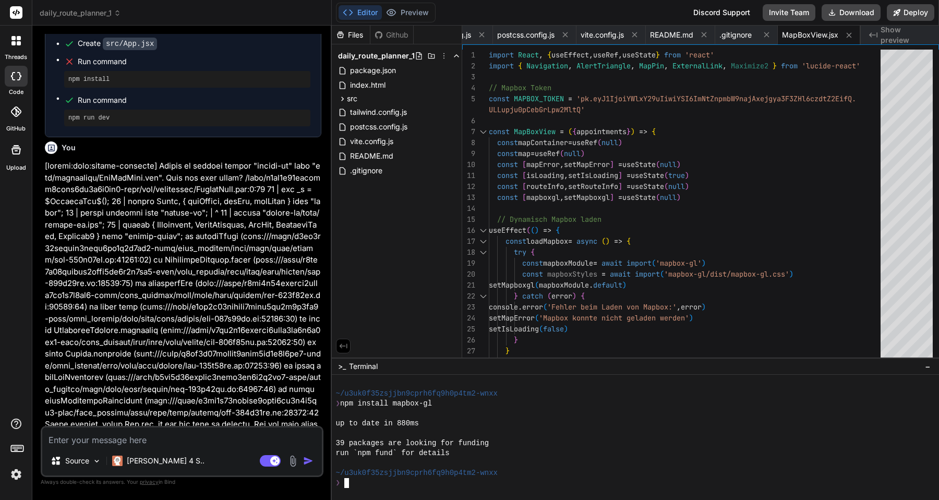
scroll to position [3453, 0]
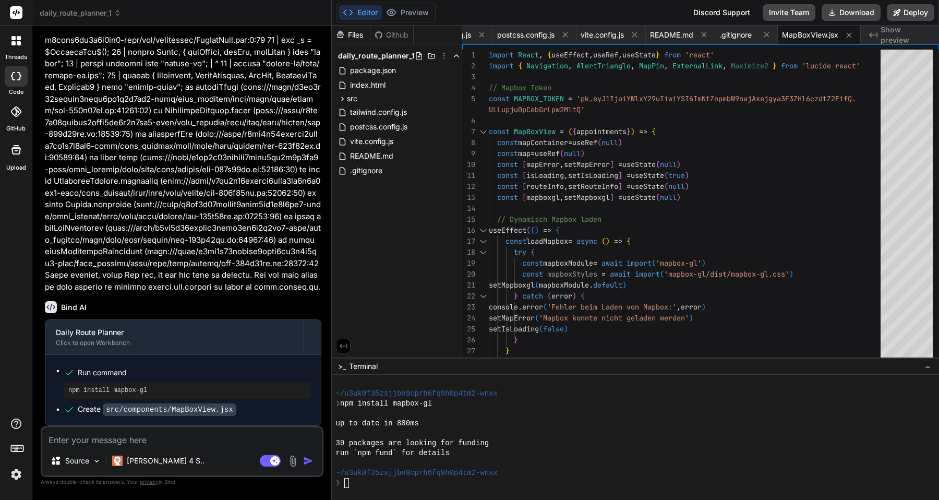
click at [206, 440] on textarea at bounding box center [182, 436] width 280 height 19
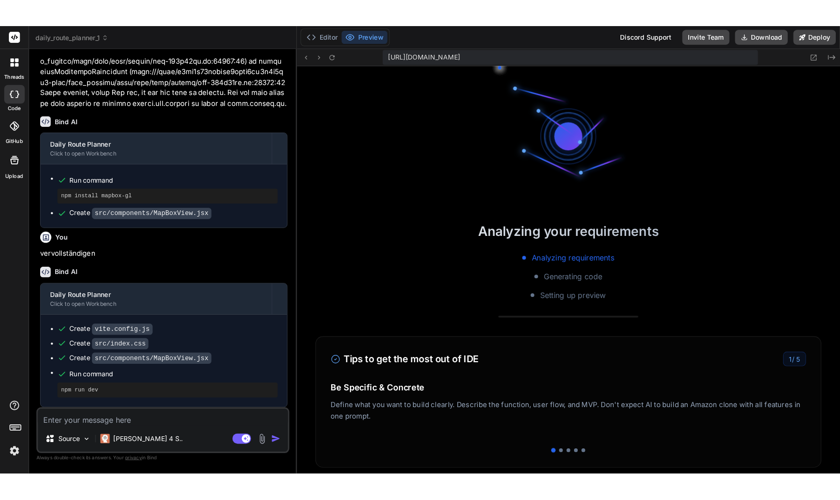
scroll to position [3538, 0]
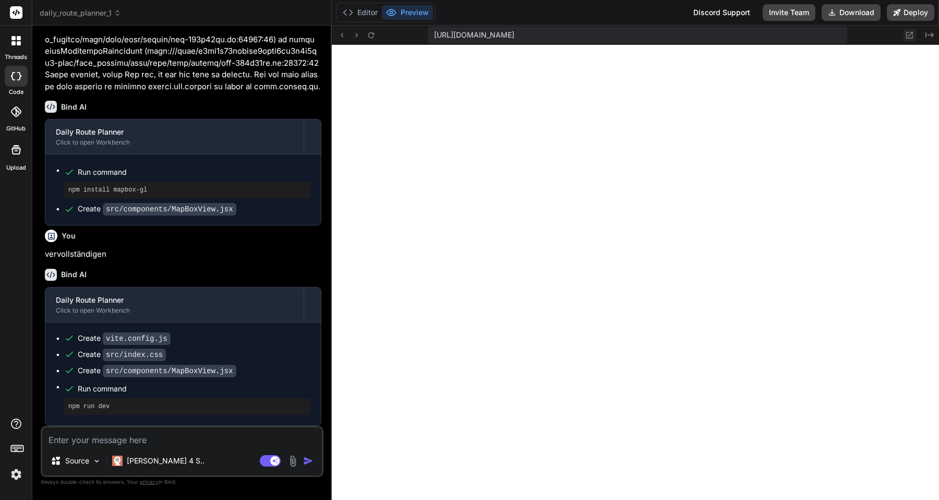
click at [908, 33] on icon at bounding box center [909, 35] width 9 height 9
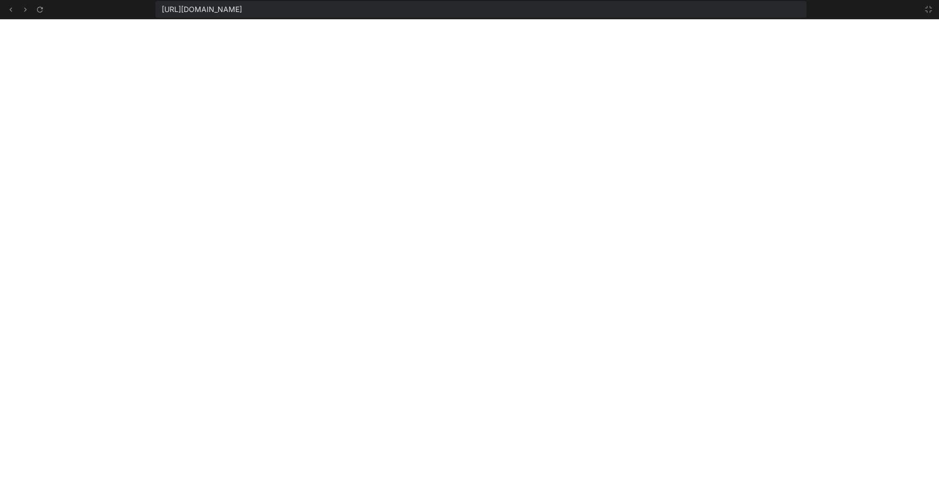
scroll to position [3528, 0]
click at [930, 9] on icon at bounding box center [928, 9] width 8 height 8
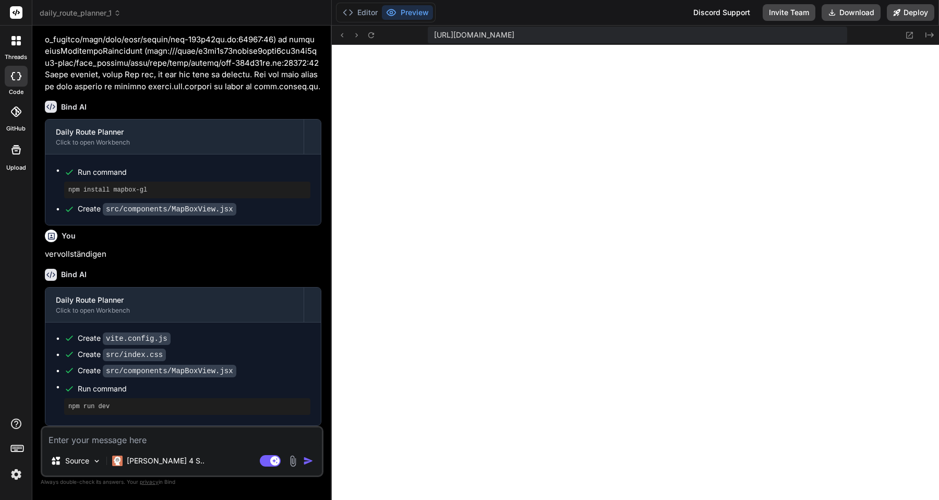
click at [141, 441] on textarea at bounding box center [182, 436] width 280 height 19
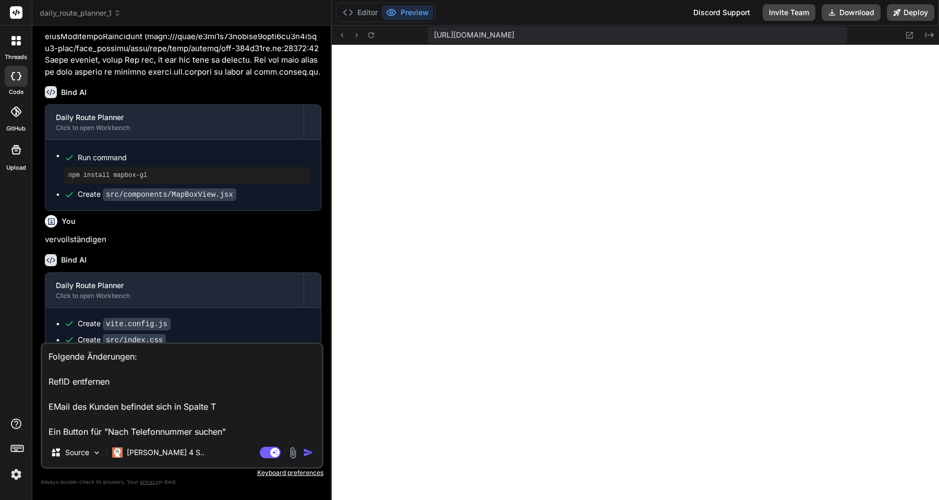
click at [120, 431] on textarea "Folgende Änderungen: RefID entfernen EMail des Kunden befindet sich in Spalte T…" at bounding box center [182, 391] width 280 height 94
click at [207, 430] on textarea "Folgende Änderungen: RefID entfernen EMail des Kunden befindet sich in Spalte T…" at bounding box center [182, 391] width 280 height 94
click at [137, 430] on textarea "Folgende Änderungen: RefID entfernen EMail des Kunden befindet sich in Spalte T…" at bounding box center [182, 391] width 280 height 94
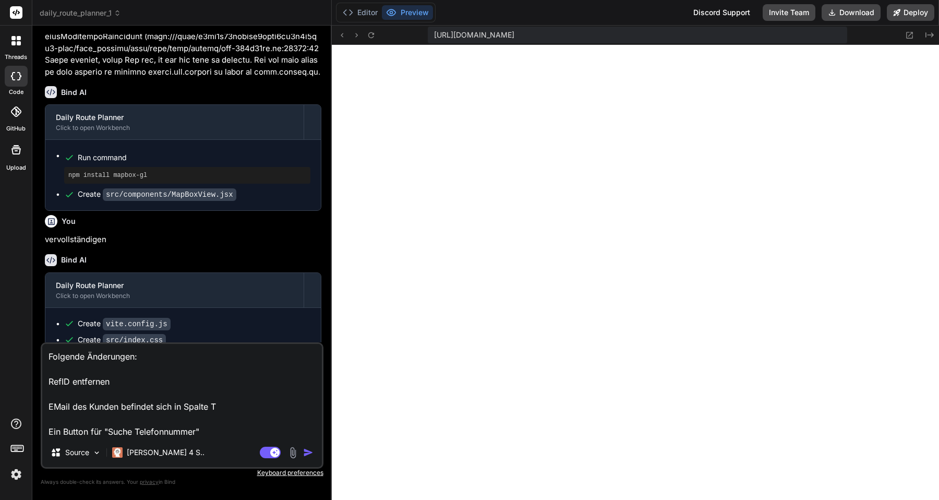
click at [149, 432] on textarea "Folgende Änderungen: RefID entfernen EMail des Kunden befindet sich in Spalte T…" at bounding box center [182, 391] width 280 height 94
click at [191, 433] on textarea "Folgende Änderungen: RefID entfernen EMail des Kunden befindet sich in Spalte T…" at bounding box center [182, 391] width 280 height 94
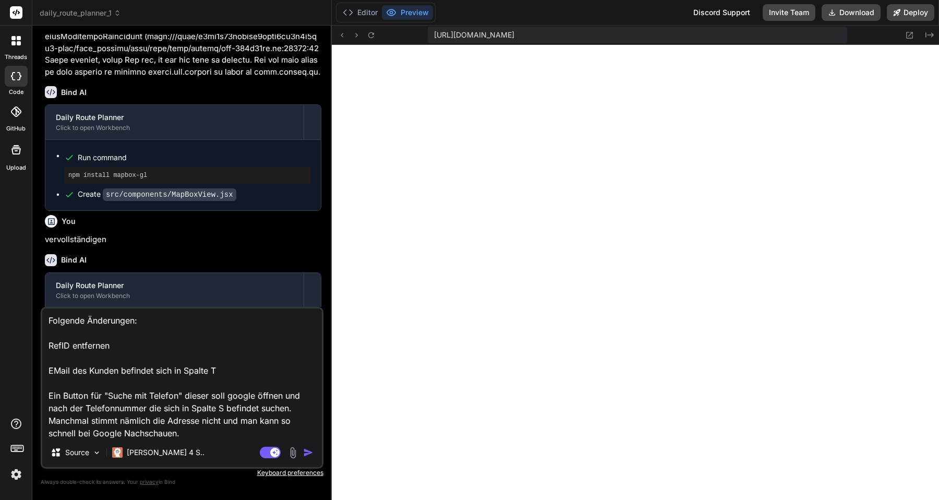
scroll to position [0, 0]
click at [70, 348] on textarea "Folgende Änderungen: RefID entfernen EMail des Kunden befindet sich in Spalte T…" at bounding box center [182, 372] width 280 height 129
click at [120, 347] on textarea "Folgende Änderungen: Ref ID entfernen EMail des Kunden befindet sich in Spalte …" at bounding box center [182, 372] width 280 height 129
click at [232, 368] on textarea "Folgende Änderungen: Ref ID entfernen EMail des Kunden befindet sich in Spalte …" at bounding box center [182, 372] width 280 height 129
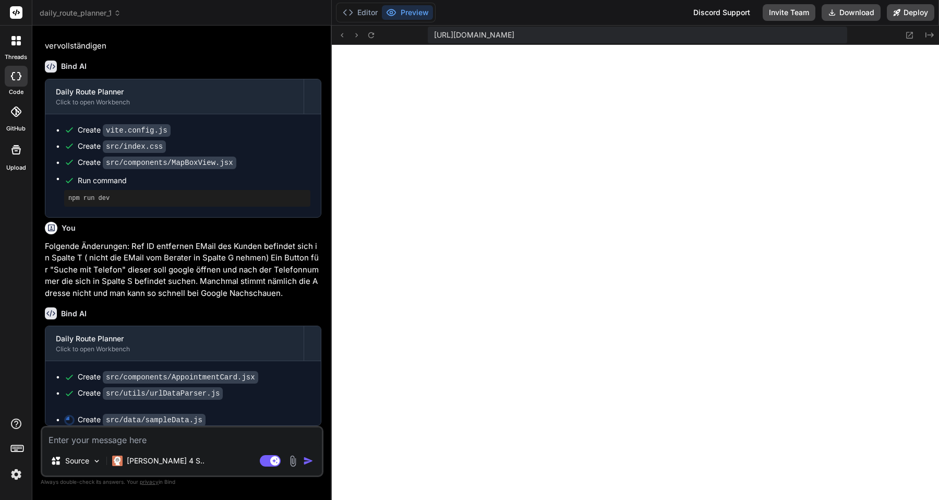
scroll to position [3707, 0]
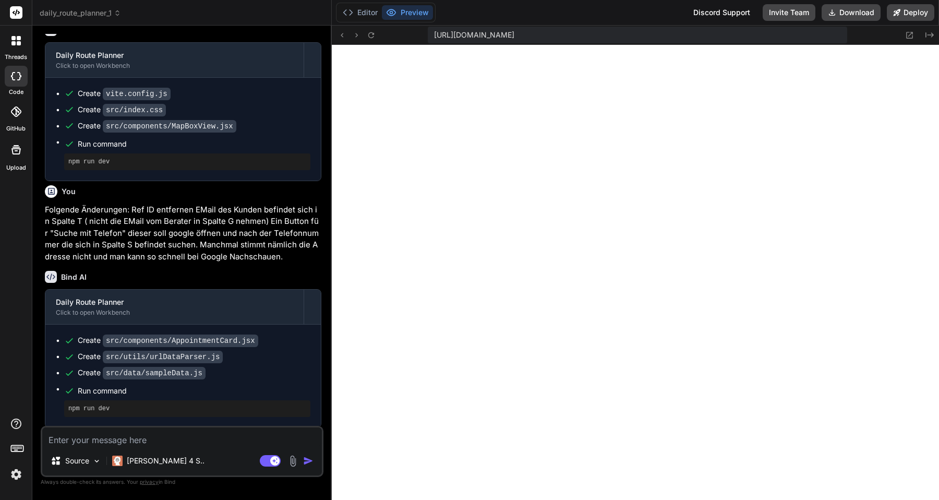
click at [142, 439] on textarea at bounding box center [182, 436] width 280 height 19
click at [237, 440] on textarea "die LMID unter den Salesforce Link anordnen." at bounding box center [182, 436] width 280 height 19
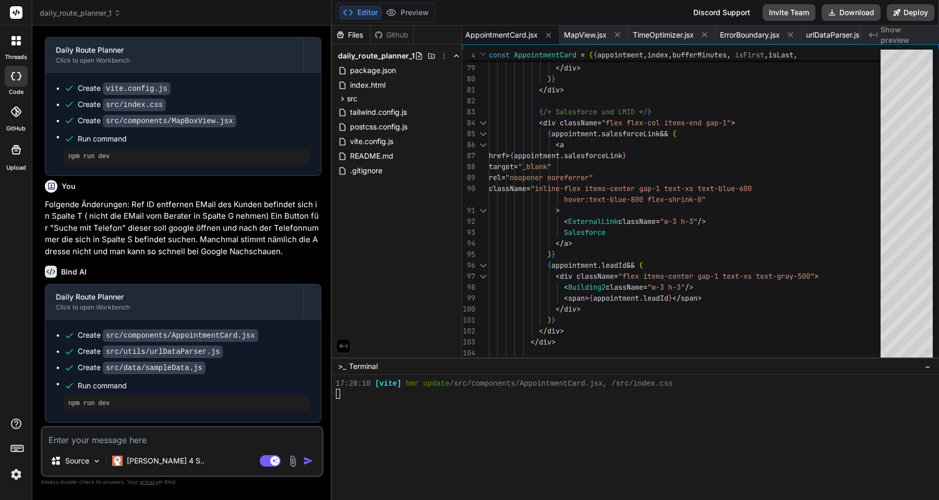
scroll to position [4028, 0]
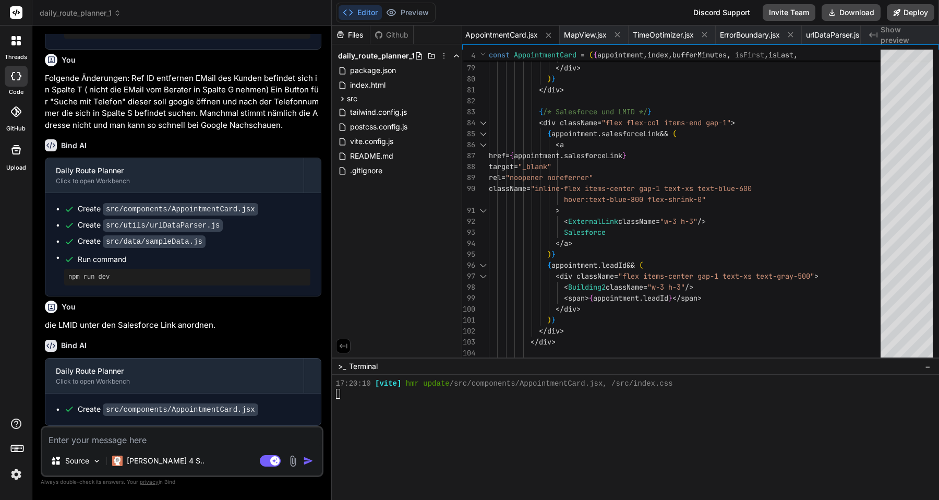
click at [170, 438] on textarea at bounding box center [182, 436] width 280 height 19
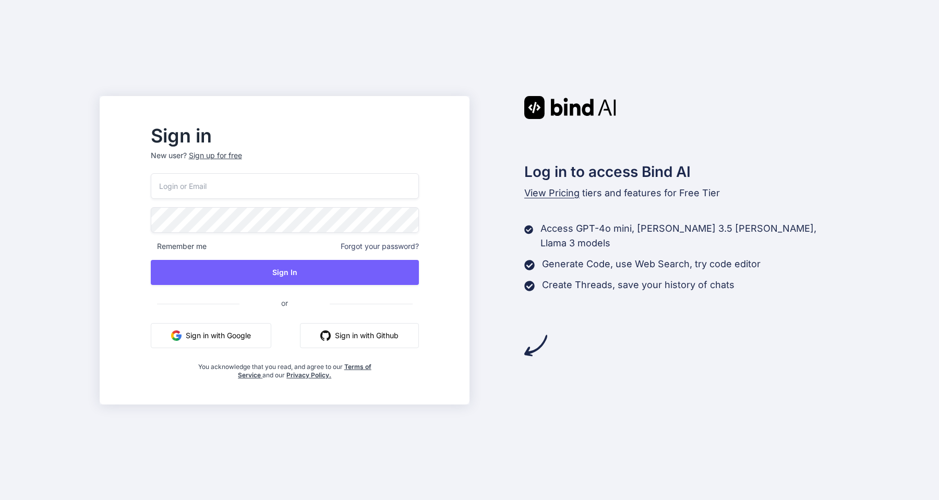
click at [246, 327] on button "Sign in with Google" at bounding box center [211, 335] width 120 height 25
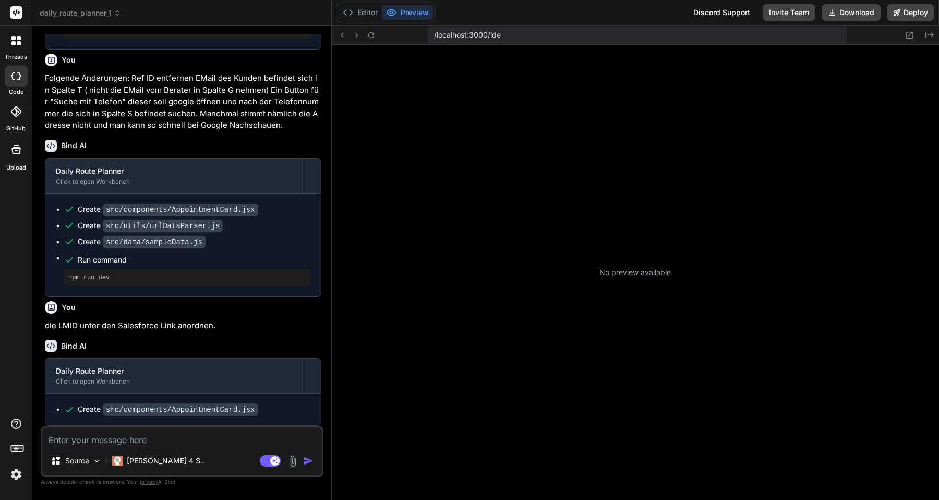
type textarea "x"
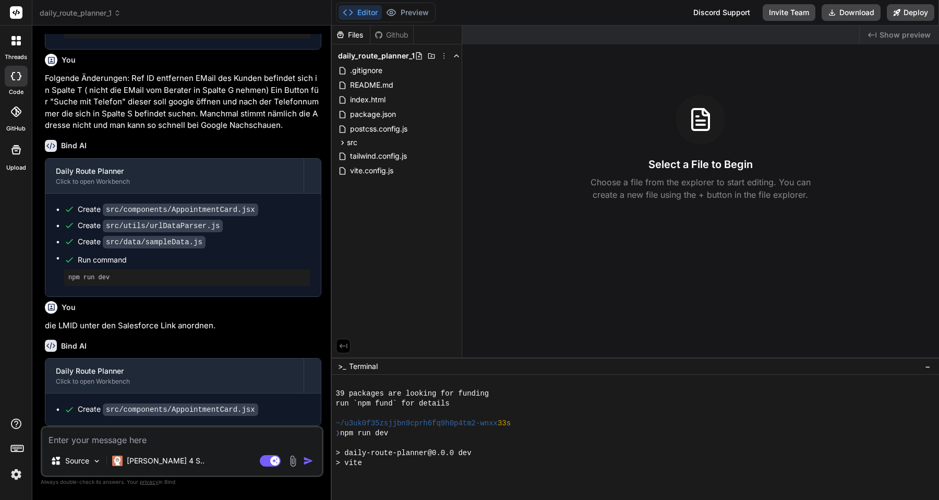
scroll to position [198, 0]
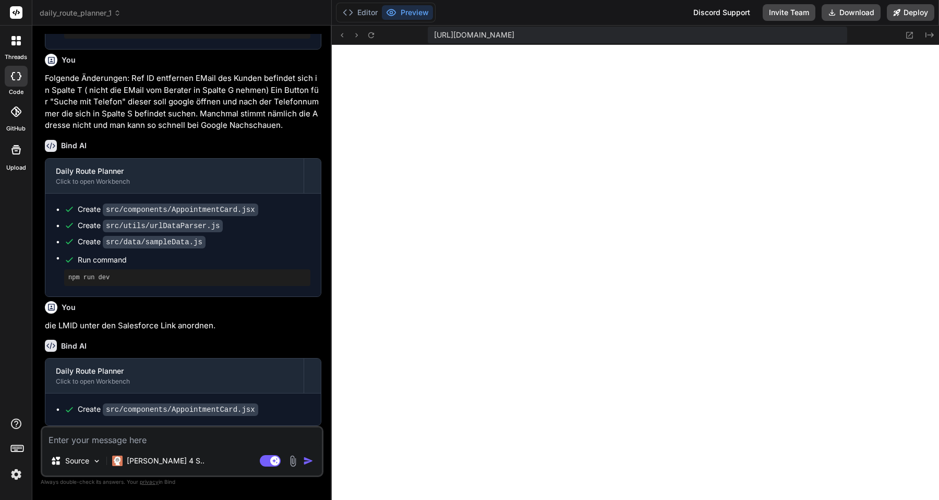
click at [103, 444] on textarea at bounding box center [182, 436] width 280 height 19
type textarea "d"
type textarea "x"
type textarea "di"
type textarea "x"
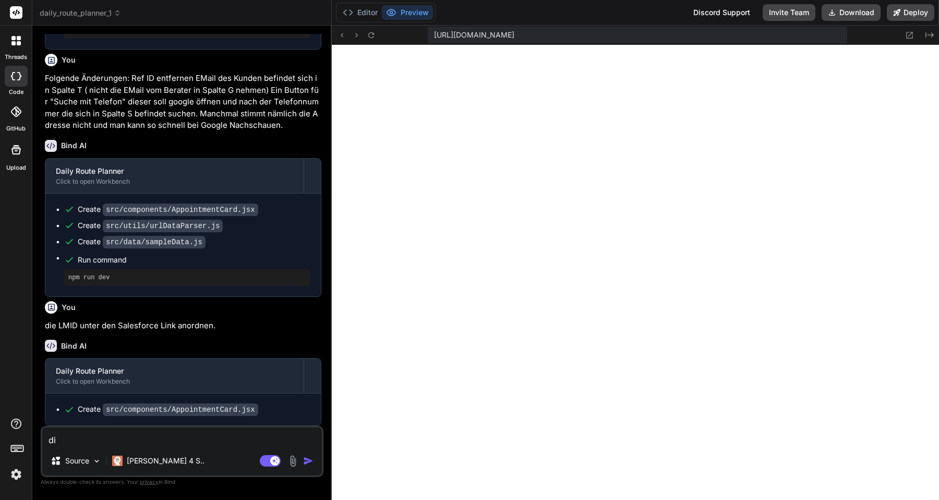
type textarea "die"
type textarea "x"
type textarea "die"
type textarea "x"
type textarea "die B"
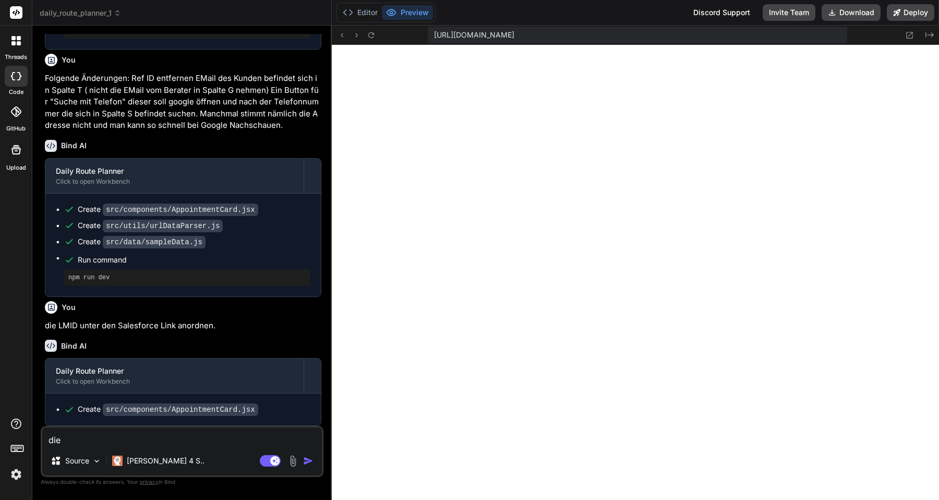
type textarea "x"
type textarea "die Bu"
type textarea "x"
type textarea "die But"
type textarea "x"
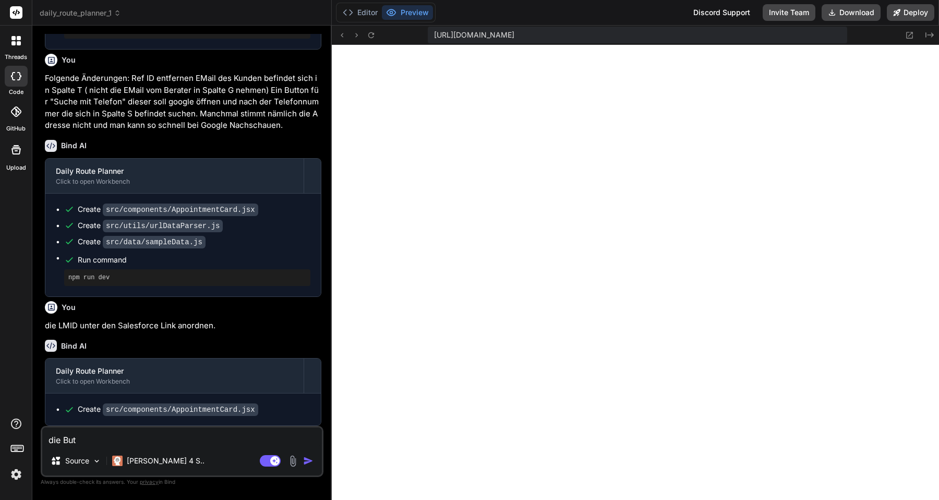
type textarea "die Butt"
type textarea "x"
type textarea "die Buttu"
type textarea "x"
type textarea "die Buttun"
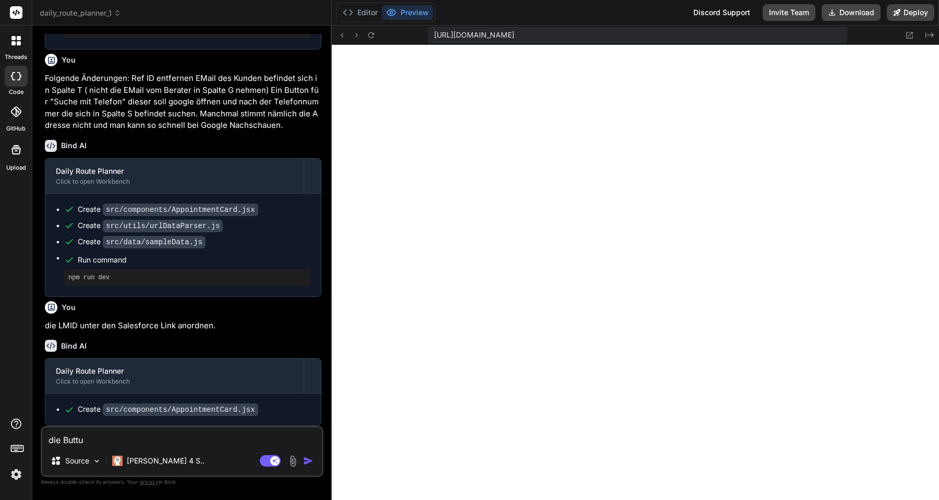
type textarea "x"
type textarea "die Buttuns"
type textarea "x"
type textarea "die Buttun"
type textarea "x"
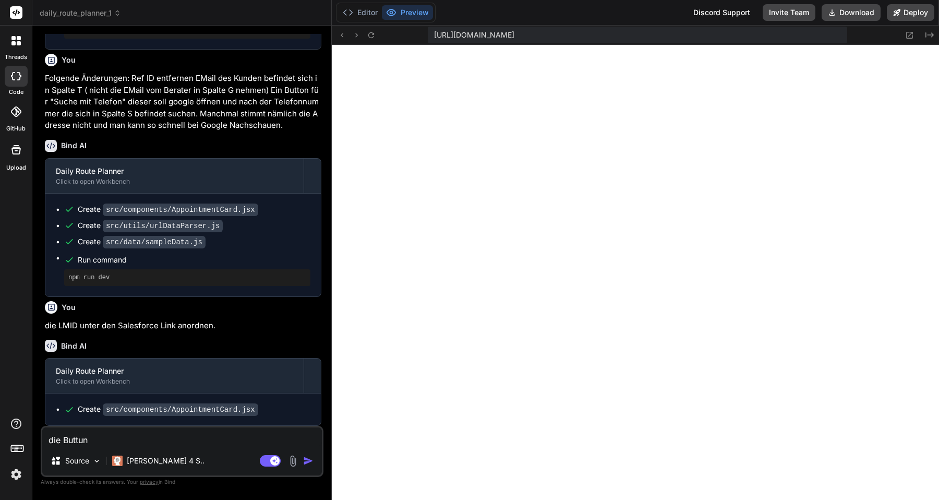
type textarea "die Buttu"
type textarea "x"
type textarea "die Butt"
type textarea "x"
type textarea "die Butto"
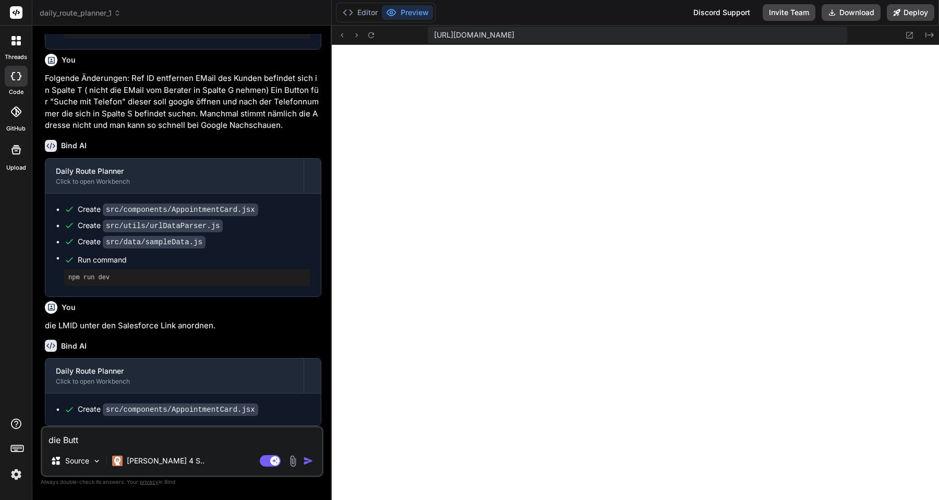
type textarea "x"
type textarea "die Button"
type textarea "x"
type textarea "die Buttons"
type textarea "x"
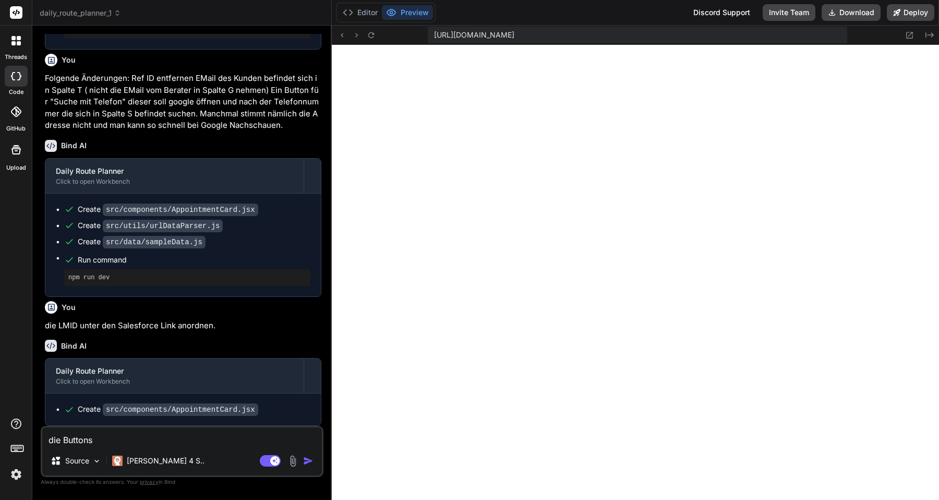
type textarea "die Buttons"
type textarea "x"
paste textarea "In Google Maps öffnen"
type textarea "die Buttons In Google Maps öffnen"
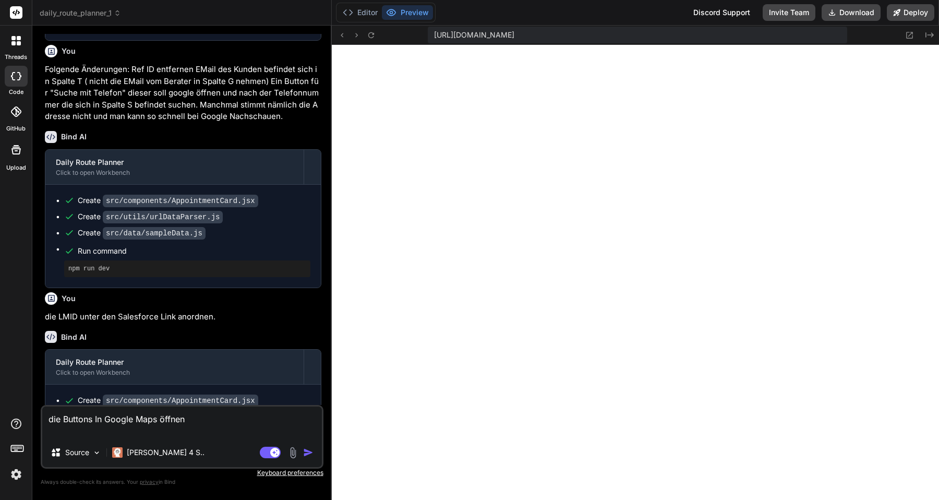
click at [95, 420] on textarea "die Buttons In Google Maps öffnen" at bounding box center [182, 421] width 280 height 31
type textarea "x"
type textarea "die Buttons "In Google Maps öffnen"
type textarea "x"
click at [196, 420] on textarea "die Buttons "In Google Maps öffnen" at bounding box center [182, 421] width 280 height 31
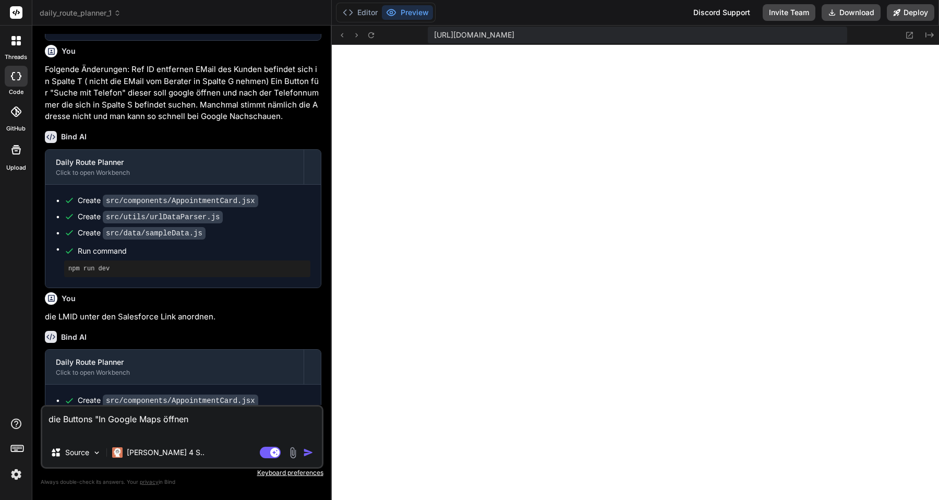
type textarea "die Buttons "In Google Maps öffnen""
type textarea "x"
type textarea "die Buttons "In Google Maps öffnen""
type textarea "x"
type textarea "die Buttons "In Google Maps öffnen" u"
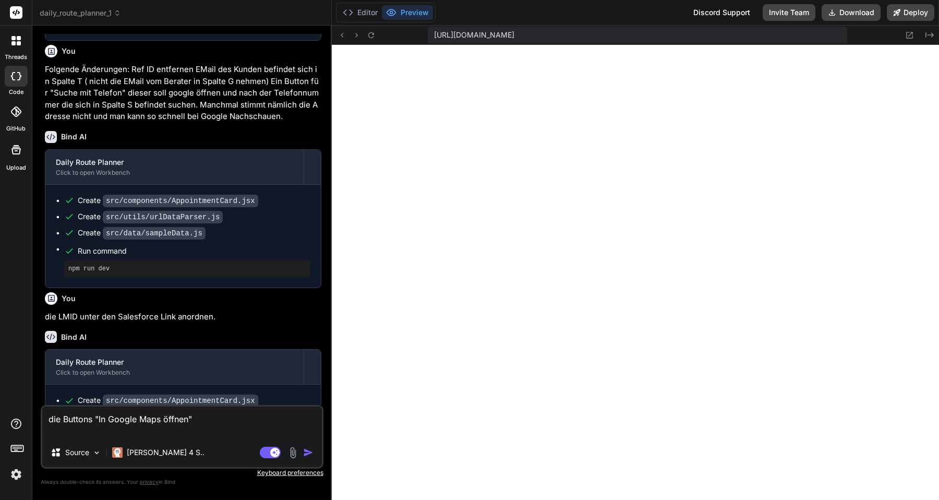
type textarea "x"
type textarea "die Buttons "In Google Maps öffnen" un"
type textarea "x"
type textarea "die Buttons "In Google Maps öffnen" und"
type textarea "x"
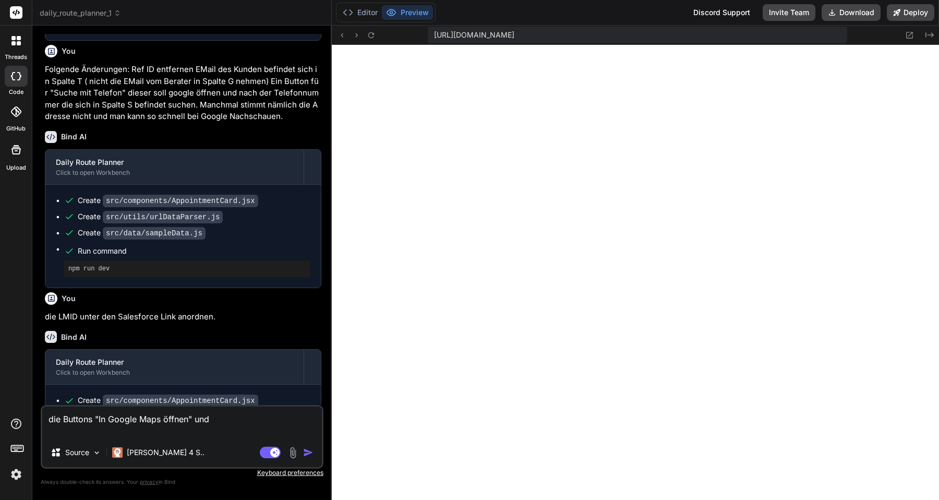
type textarea "die Buttons "In Google Maps öffnen" und"
type textarea "x"
type textarea "die Buttons "In Google Maps öffnen" und A"
type textarea "x"
type textarea "die Buttons "In Google Maps öffnen" und Ad"
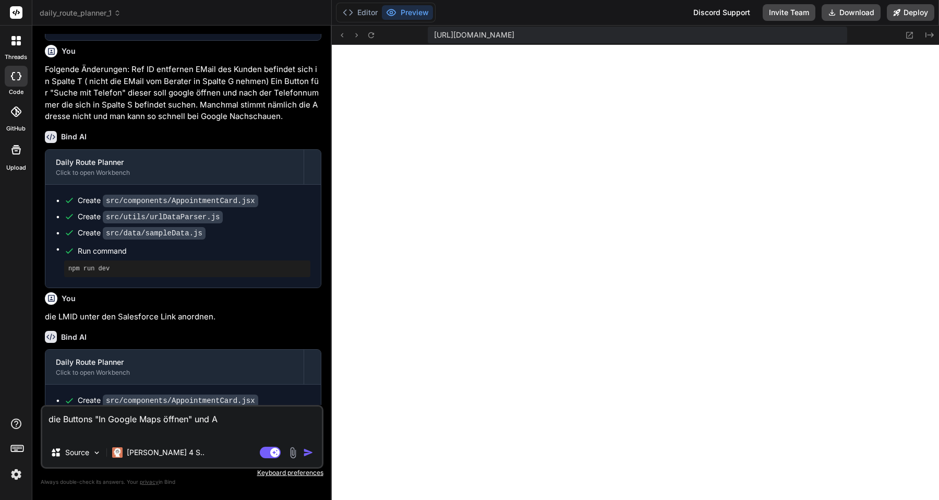
type textarea "x"
type textarea "die Buttons "In Google Maps öffnen" und Adr"
type textarea "x"
type textarea "die Buttons "In Google Maps öffnen" und Adre"
type textarea "x"
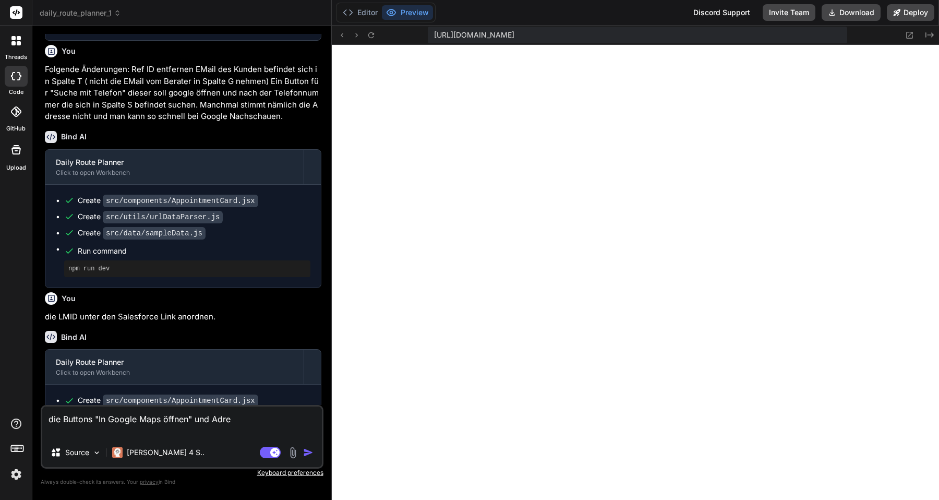
type textarea "die Buttons "In Google Maps öffnen" und Adres"
type textarea "x"
type textarea "die Buttons "In Google Maps öffnen" und Adress"
type textarea "x"
type textarea "die Buttons "In Google Maps öffnen" und Adresse"
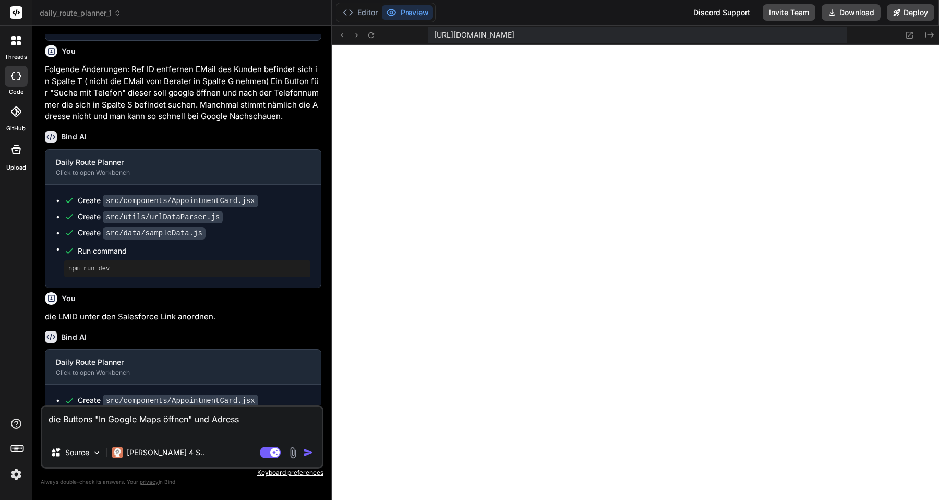
type textarea "x"
type textarea "die Buttons "In Google Maps öffnen" und Adressen"
type textarea "x"
type textarea "die Buttons "In Google Maps öffnen" und Adressen"
type textarea "x"
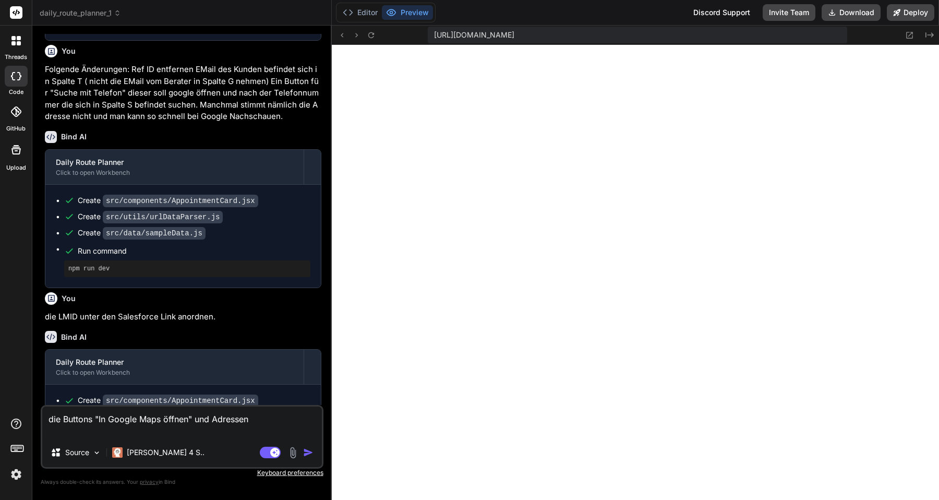
type textarea "die Buttons "In Google Maps öffnen" und Adressen k"
type textarea "x"
type textarea "die Buttons "In Google Maps öffnen" und Adressen ko"
type textarea "x"
type textarea "die Buttons "In Google Maps öffnen" und Adressen kop"
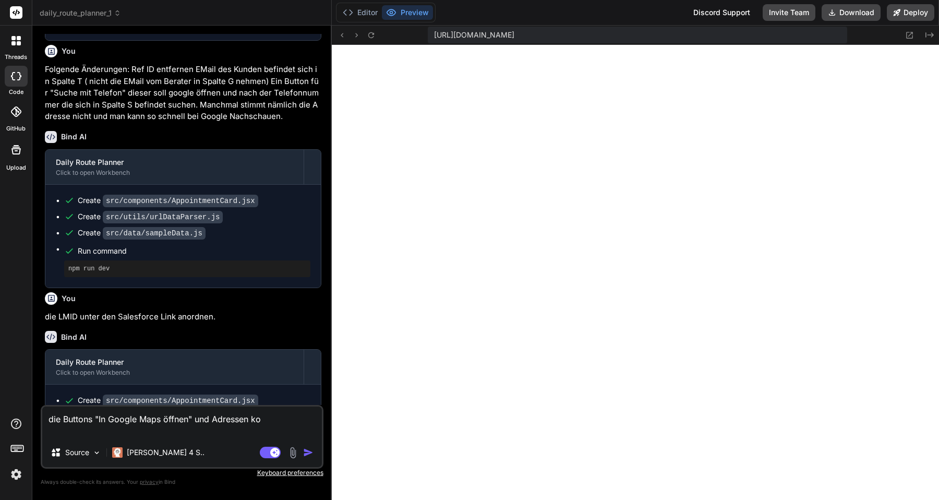
type textarea "x"
type textarea "die Buttons "In Google Maps öffnen" und Adressen kopi"
type textarea "x"
type textarea "die Buttons "In Google Maps öffnen" und Adressen kopie"
type textarea "x"
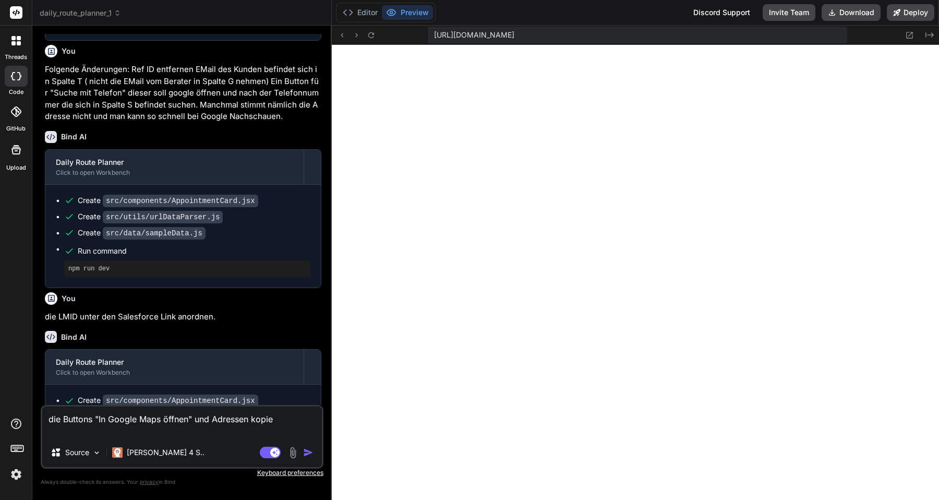
type textarea "die Buttons "In Google Maps öffnen" und Adressen kopier"
type textarea "x"
type textarea "die Buttons "In Google Maps öffnen" und Adressen kopiere"
type textarea "x"
type textarea "die Buttons "In Google Maps öffnen" und Adressen kopieren"
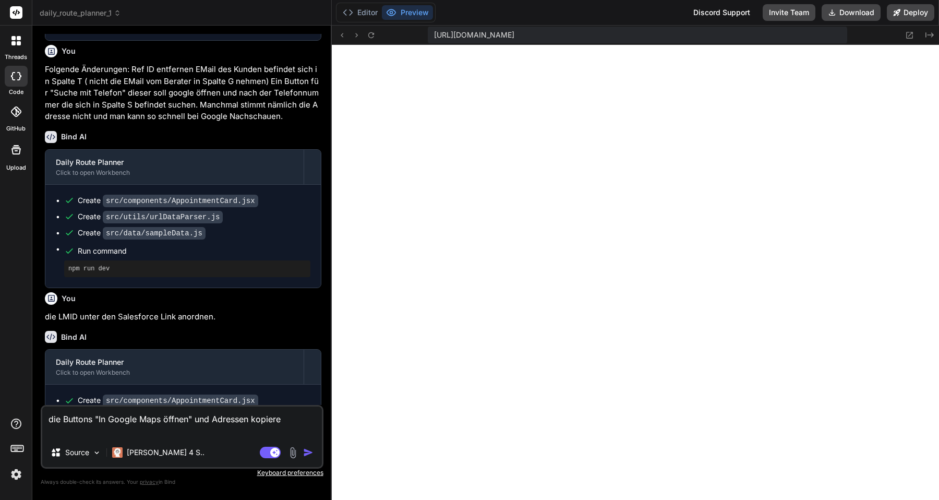
type textarea "x"
type textarea "die Buttons "In Google Maps öffnen" und Adressen kopieren"
type textarea "x"
type textarea "die Buttons "In Google Maps öffnen" und Adressen kopieren e"
type textarea "x"
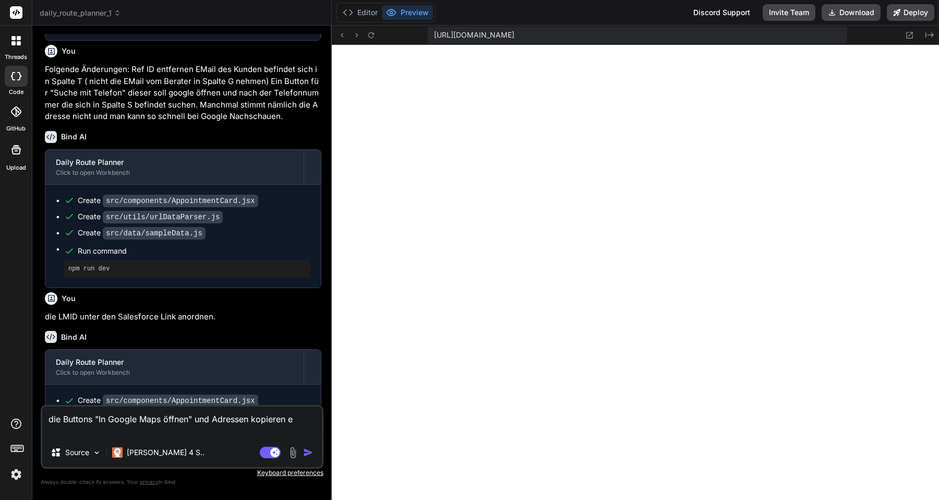
type textarea "die Buttons "In Google Maps öffnen" und Adressen kopieren en"
type textarea "x"
type textarea "die Buttons "In Google Maps öffnen" und Adressen kopieren ent"
type textarea "x"
type textarea "die Buttons "In Google Maps öffnen" und Adressen kopieren entf"
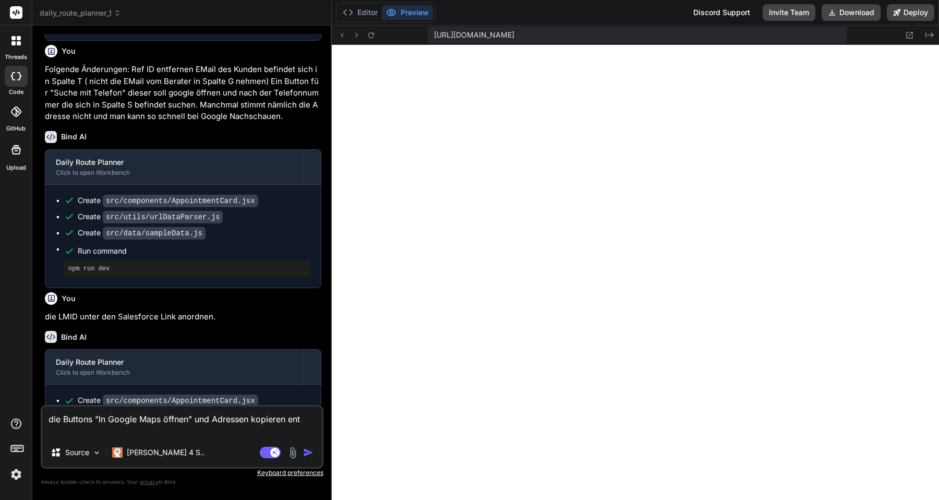
type textarea "x"
type textarea "die Buttons "In Google Maps öffnen" und Adressen kopieren entfe"
type textarea "x"
type textarea "die Buttons "In Google Maps öffnen" und Adressen kopieren entfer"
type textarea "x"
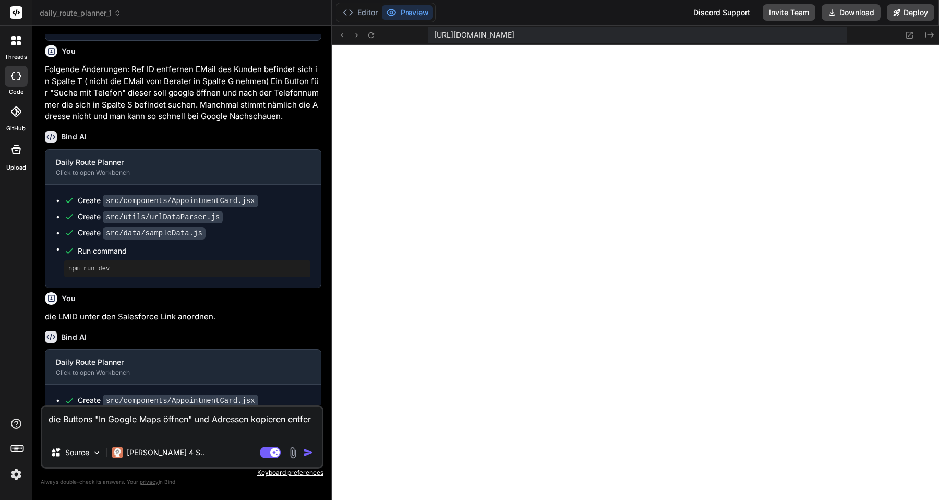
type textarea "die Buttons "In Google Maps öffnen" und Adressen kopieren entfern"
type textarea "x"
type textarea "die Buttons "In Google Maps öffnen" und Adressen kopieren entferne"
type textarea "x"
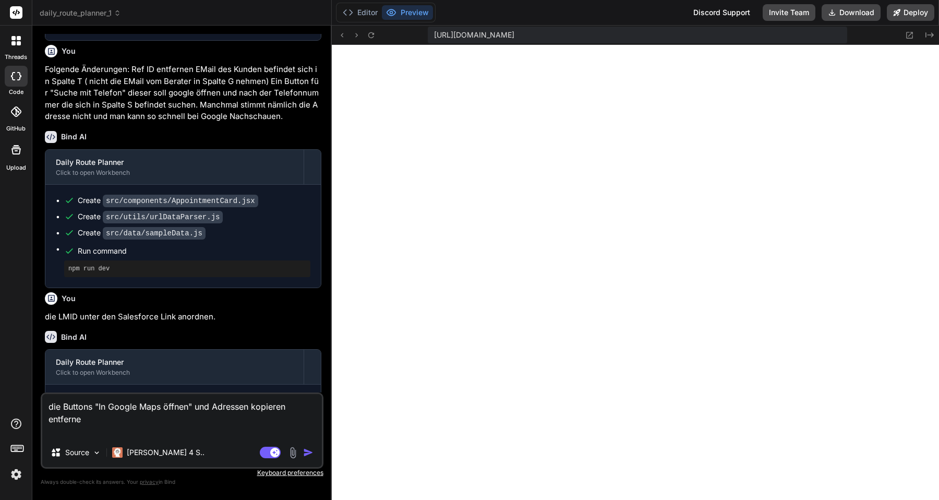
type textarea "die Buttons "In Google Maps öffnen" und Adressen kopieren entfernen"
type textarea "x"
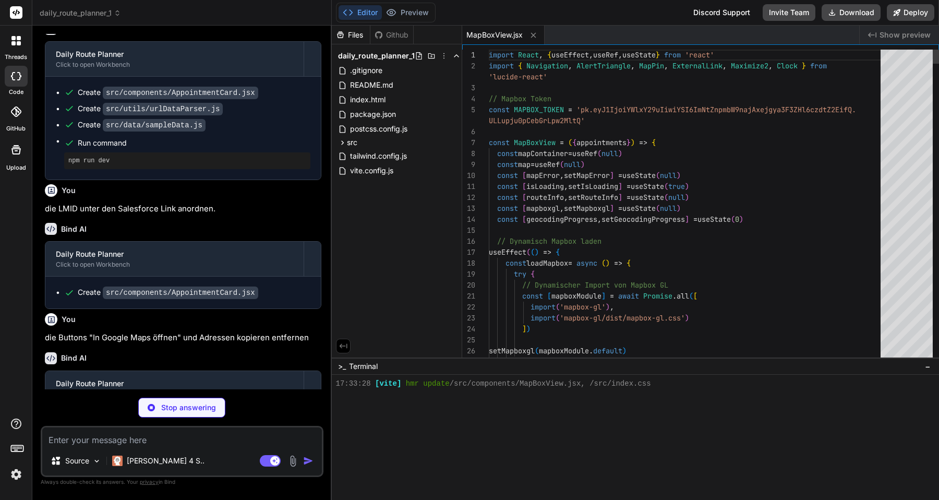
scroll to position [248, 0]
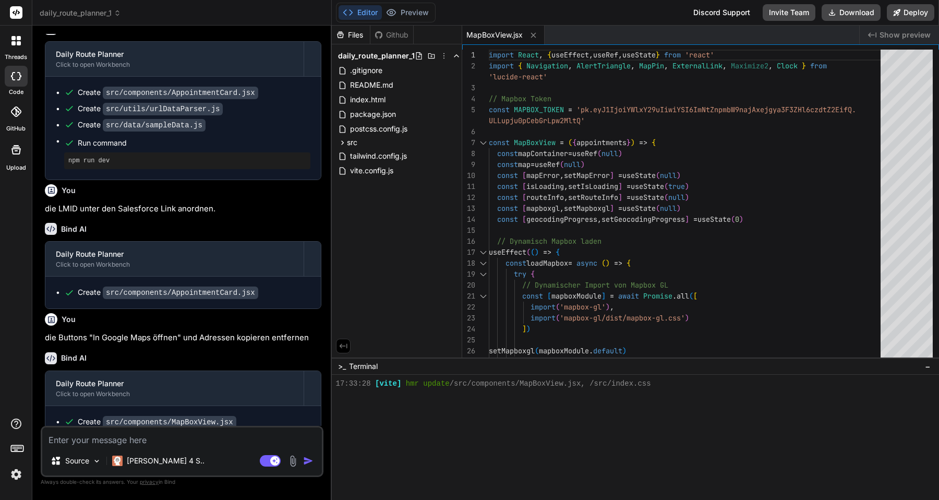
type textarea "x"
